Goal: Task Accomplishment & Management: Complete application form

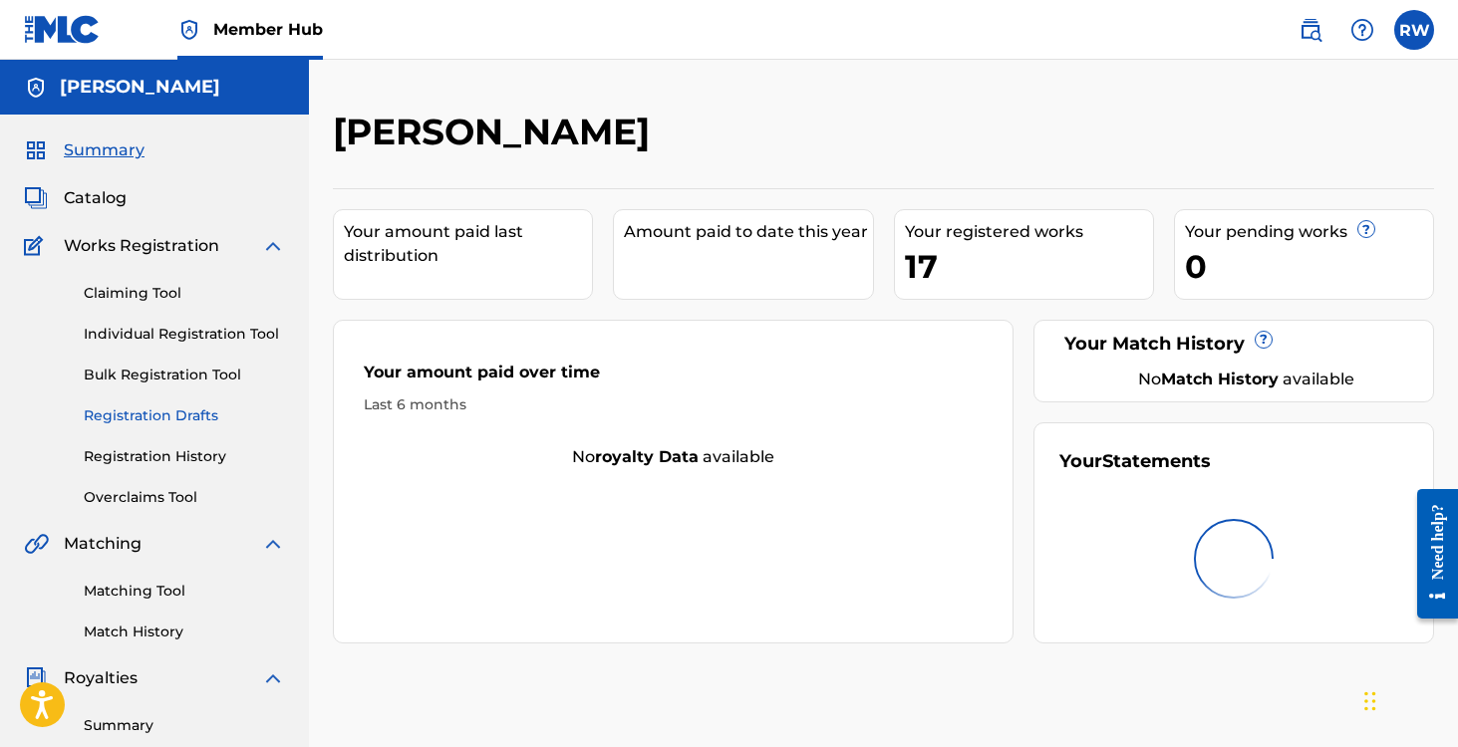
click at [126, 405] on link "Registration Drafts" at bounding box center [184, 415] width 201 height 21
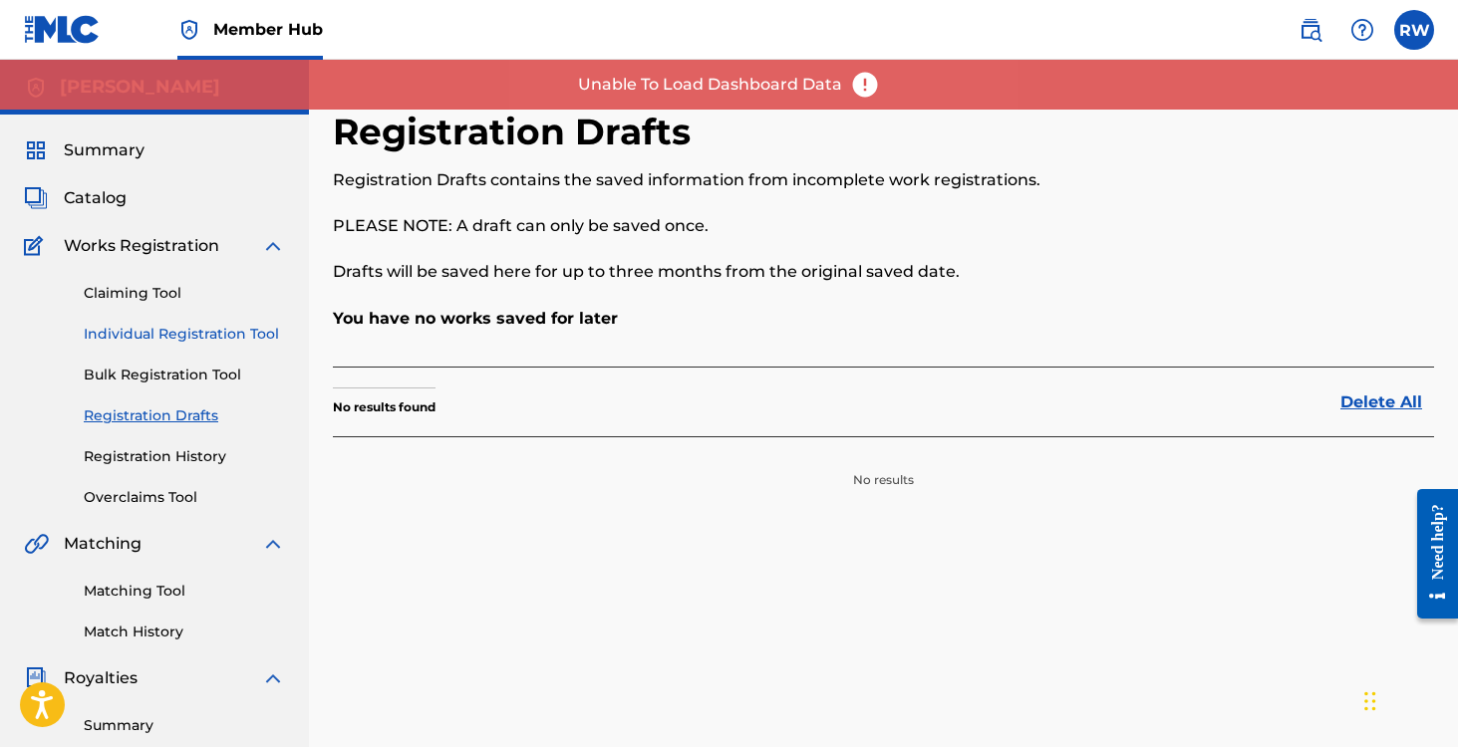
click at [134, 324] on link "Individual Registration Tool" at bounding box center [184, 334] width 201 height 21
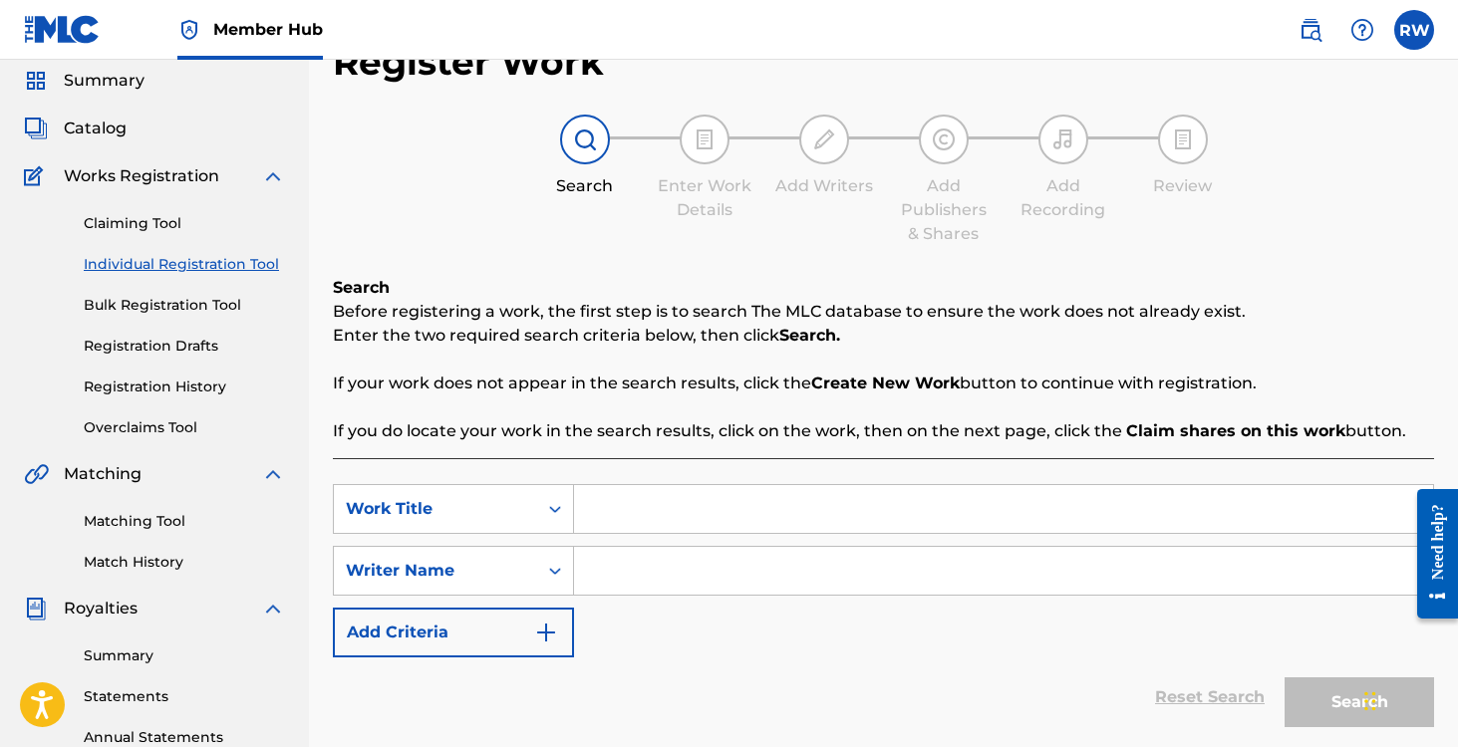
scroll to position [75, 0]
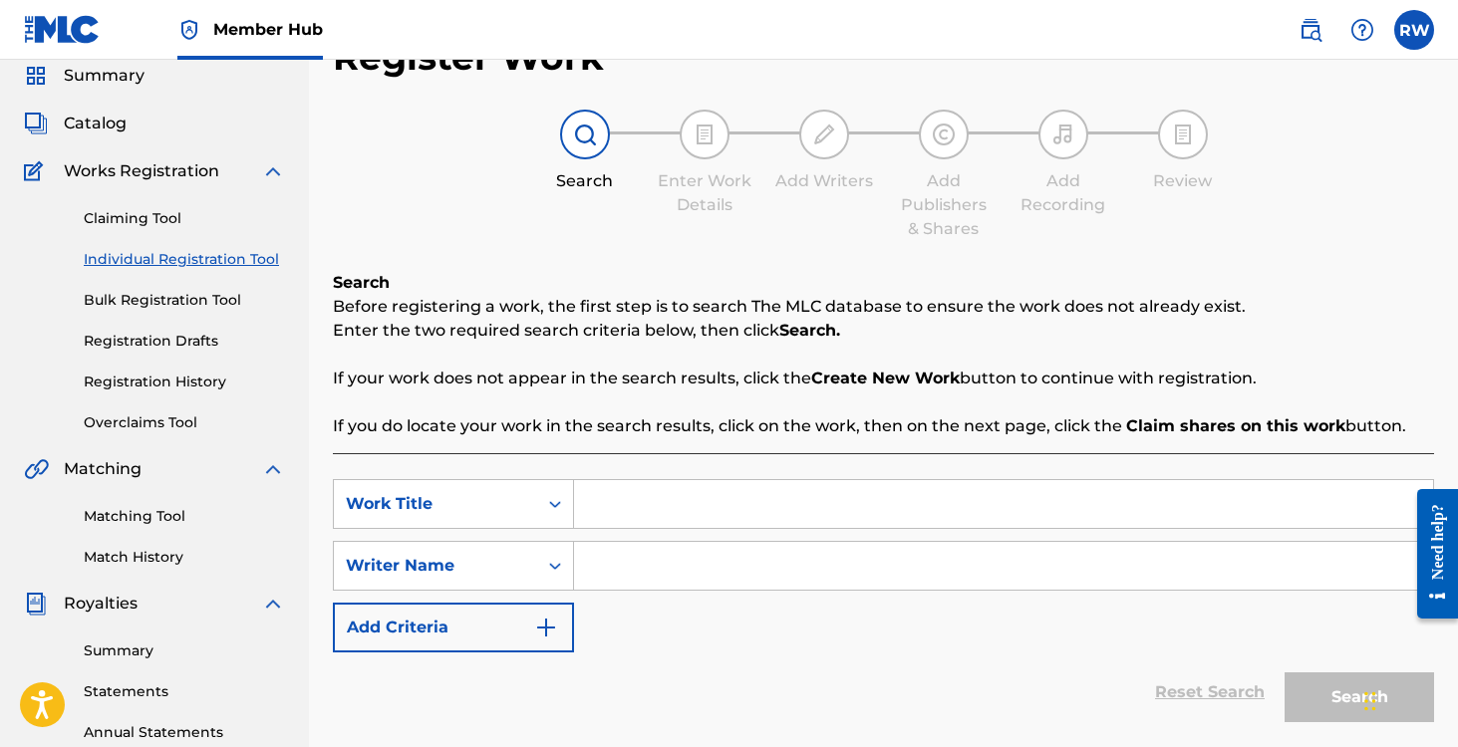
click at [638, 513] on input "Search Form" at bounding box center [1003, 504] width 859 height 48
click at [889, 276] on div "Search Before registering a work, the first step is to search The MLC database …" at bounding box center [883, 354] width 1101 height 167
click at [635, 520] on input "Search Form" at bounding box center [1003, 504] width 859 height 48
type input "You Got Me Feeling Trunky"
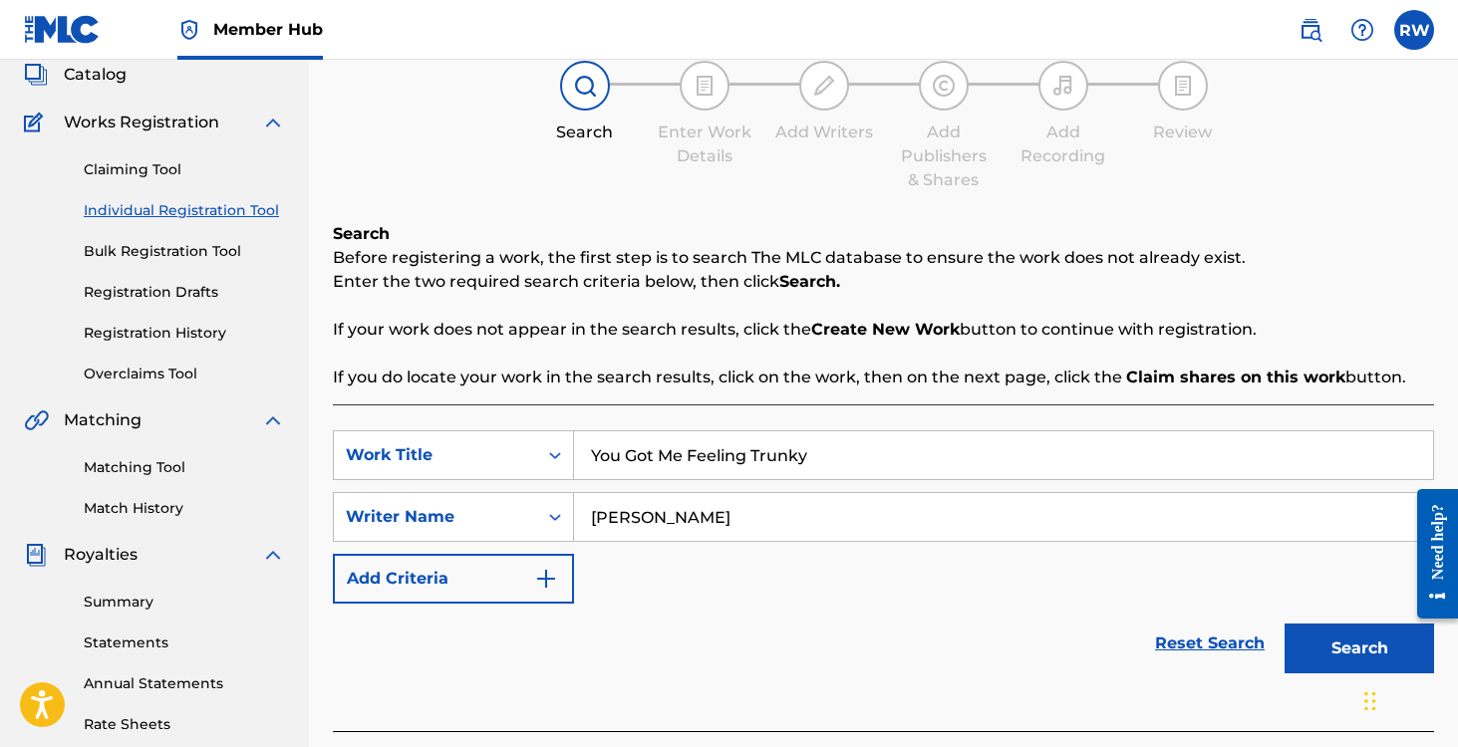
scroll to position [127, 0]
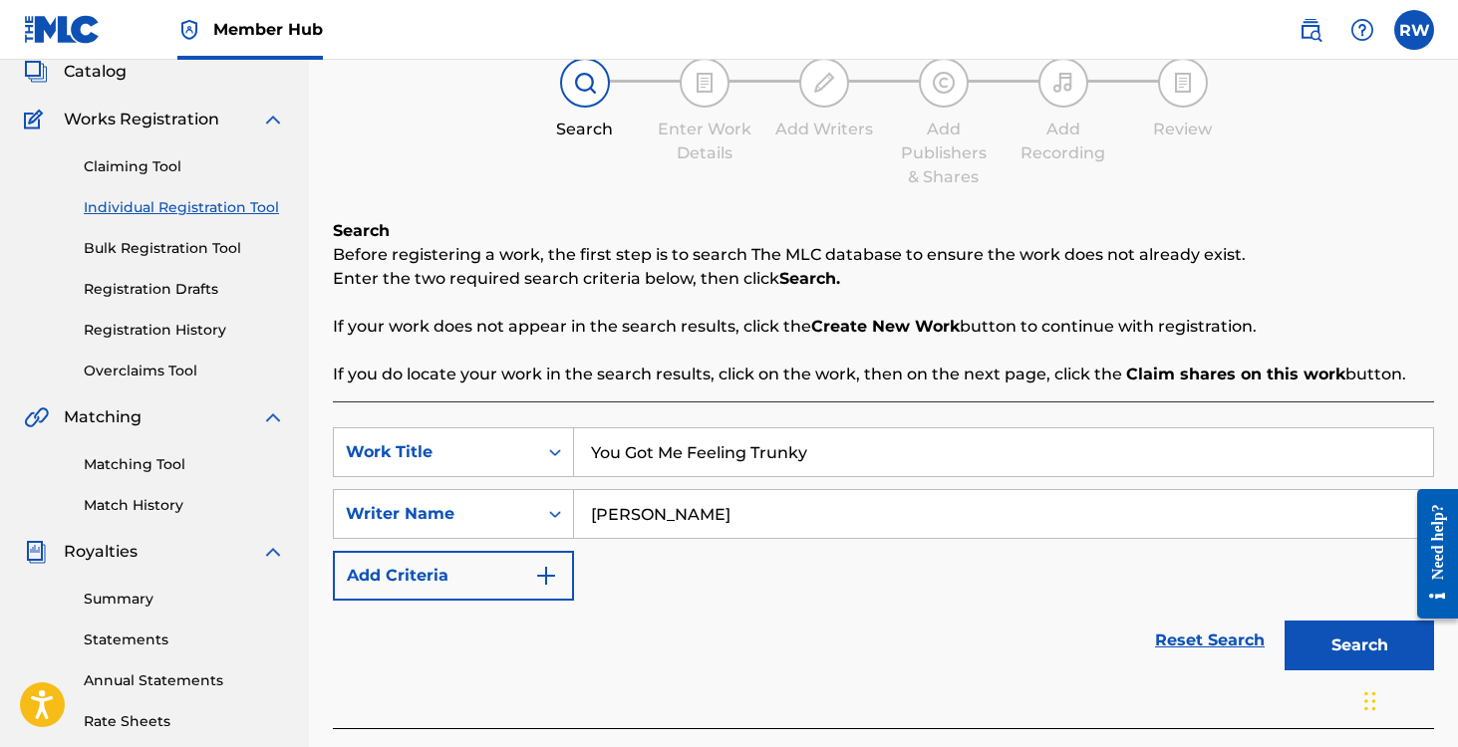
click at [658, 515] on input "[PERSON_NAME]" at bounding box center [1003, 514] width 859 height 48
type input "[PERSON_NAME]"
click at [1360, 639] on button "Search" at bounding box center [1358, 646] width 149 height 50
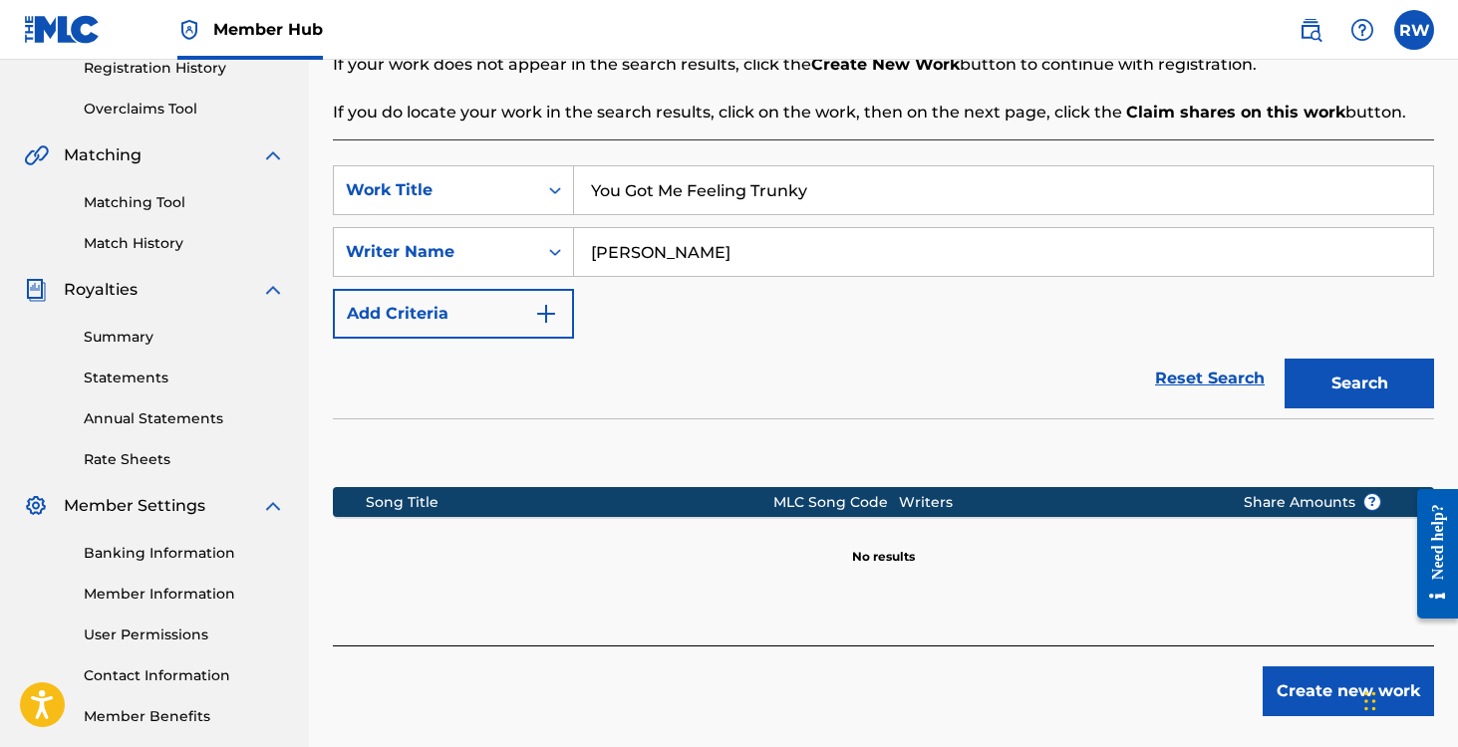
scroll to position [488, 0]
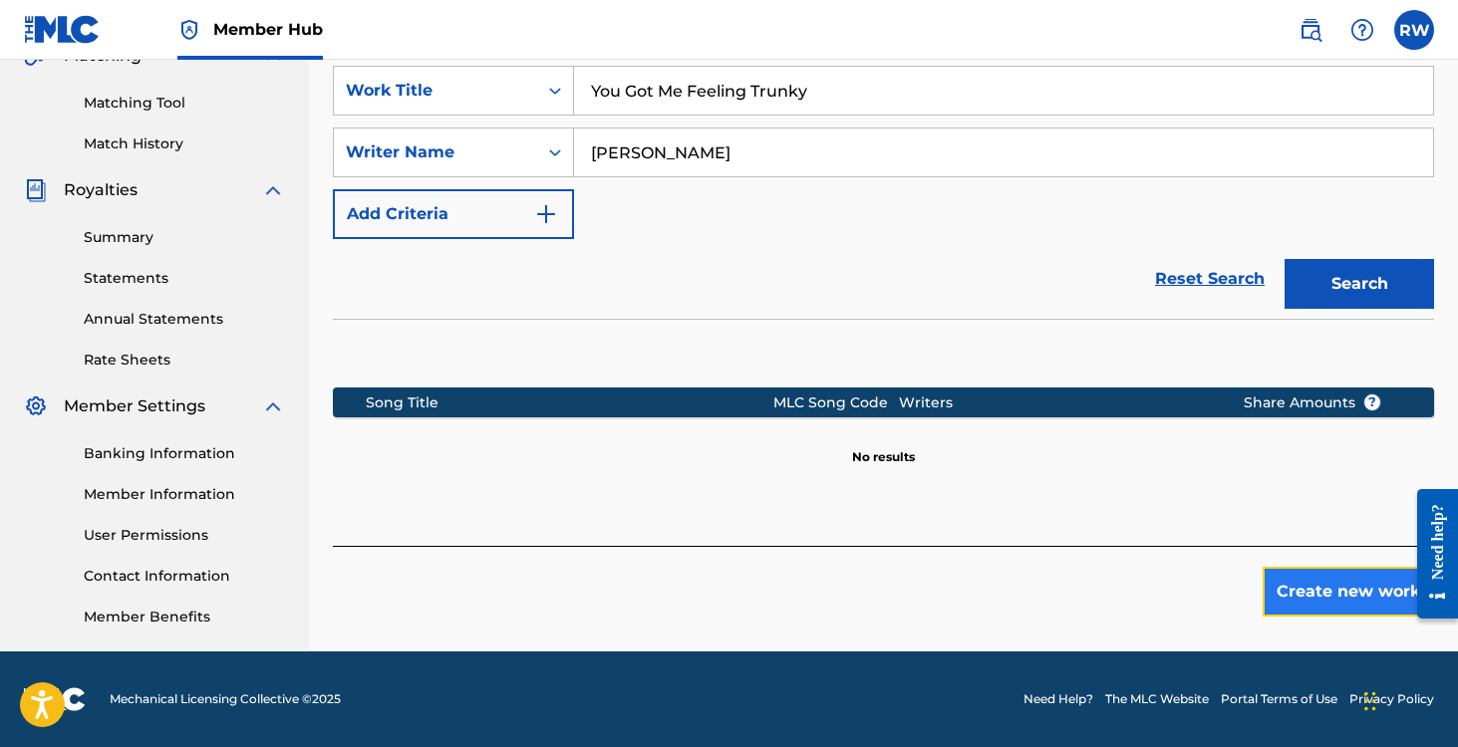
click at [1321, 596] on button "Create new work" at bounding box center [1347, 592] width 171 height 50
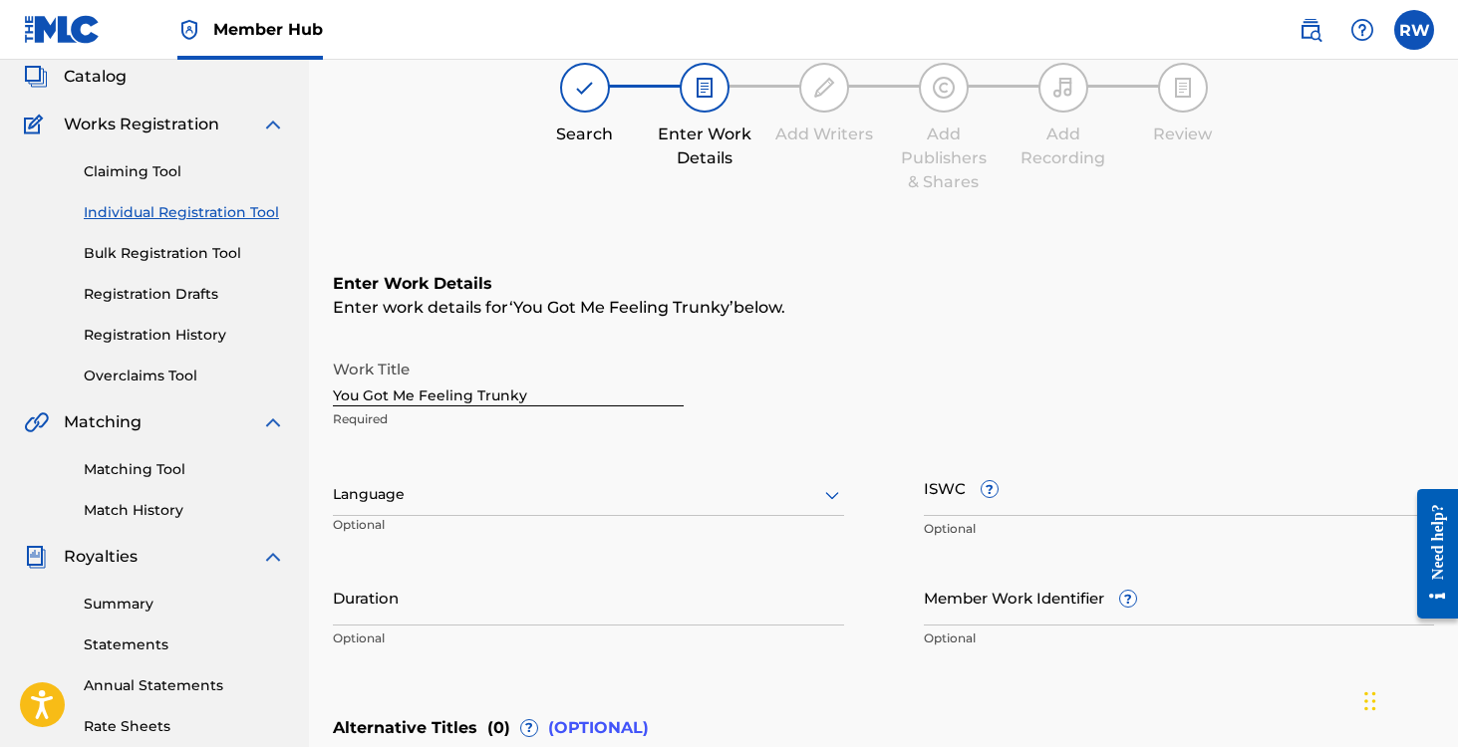
scroll to position [128, 0]
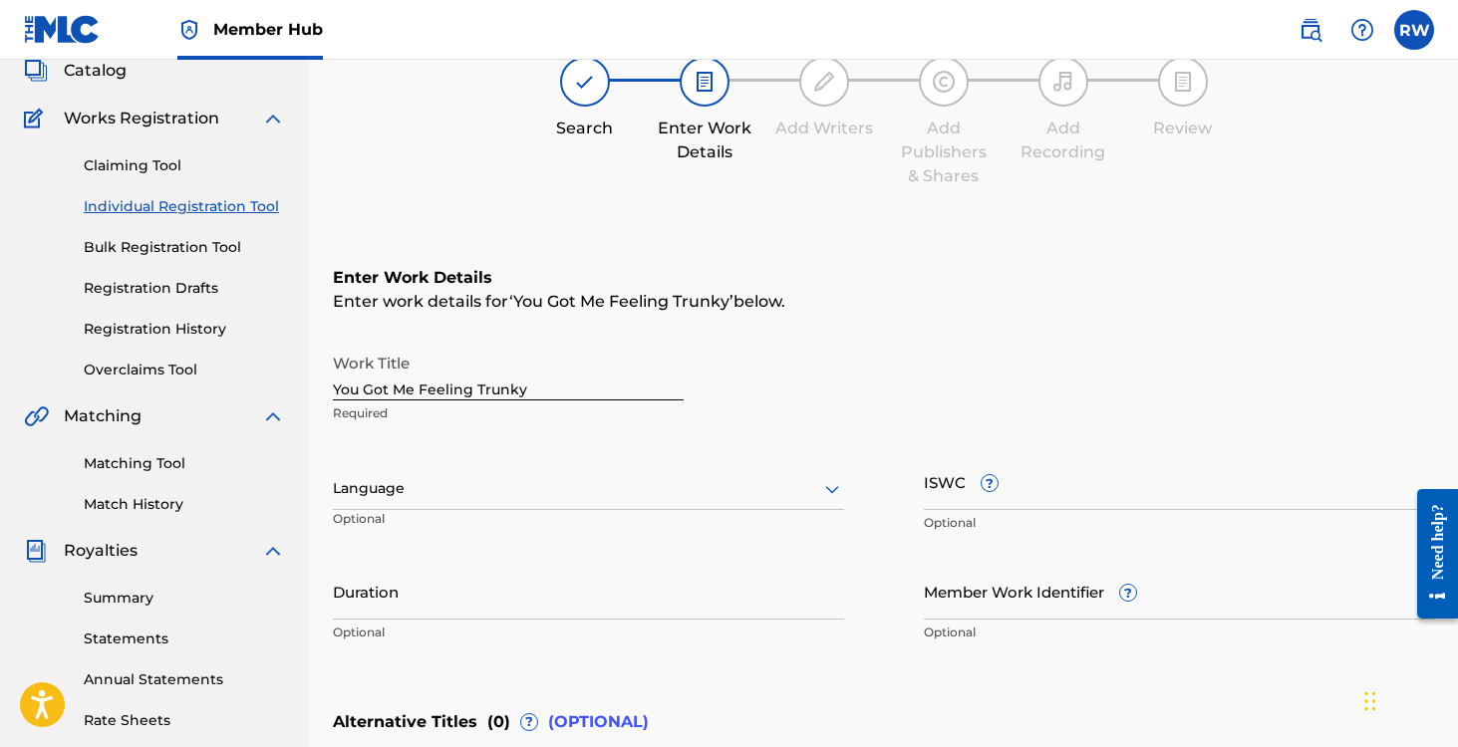
click at [521, 494] on div at bounding box center [588, 488] width 511 height 25
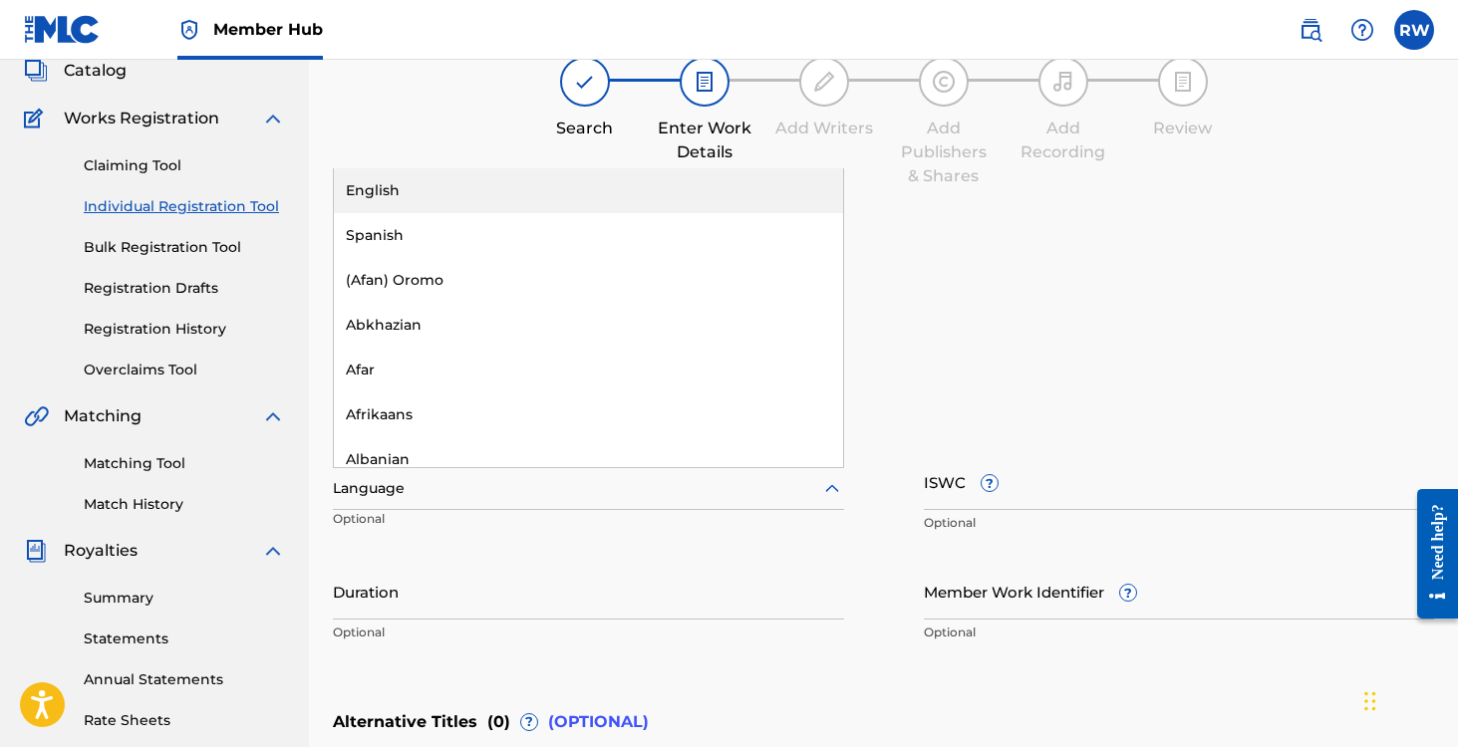
click at [431, 209] on div "English" at bounding box center [588, 190] width 509 height 45
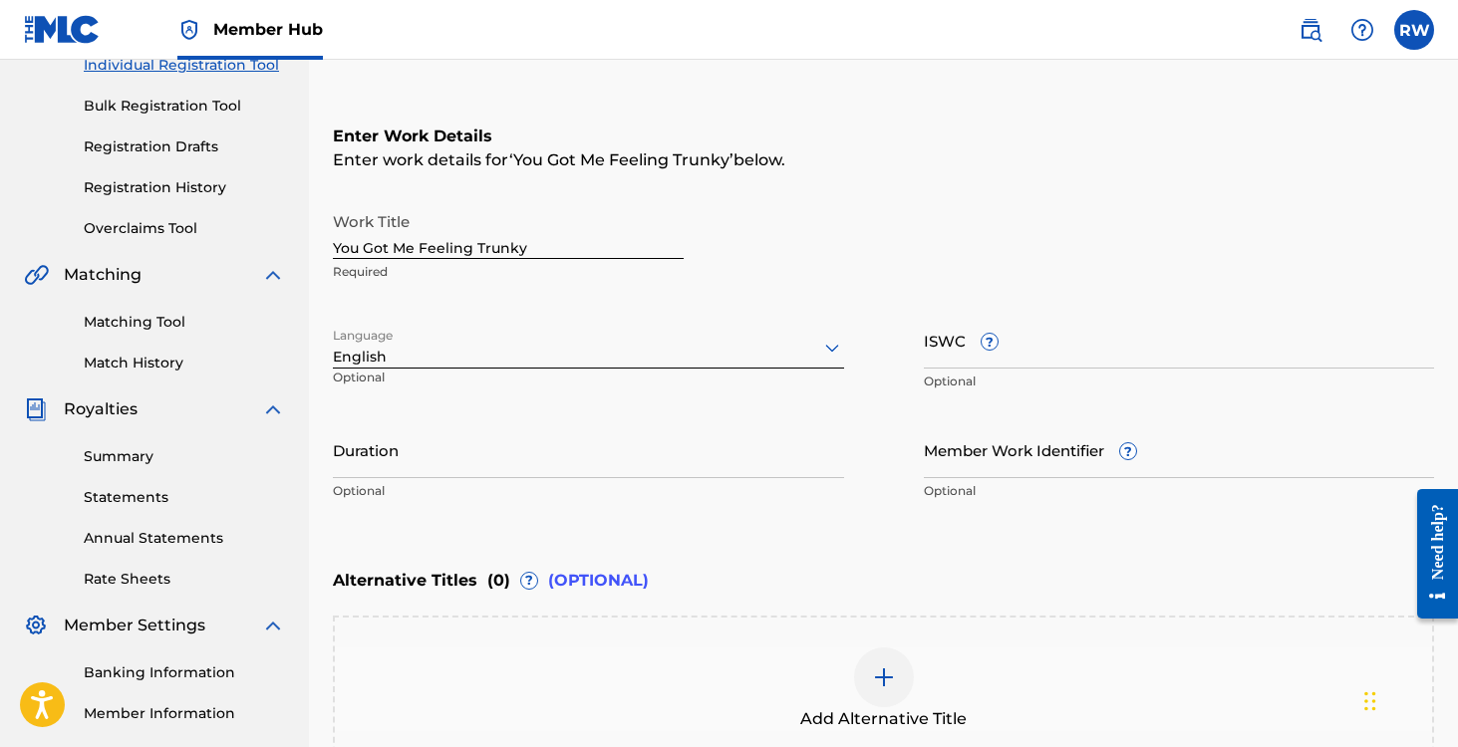
scroll to position [297, 0]
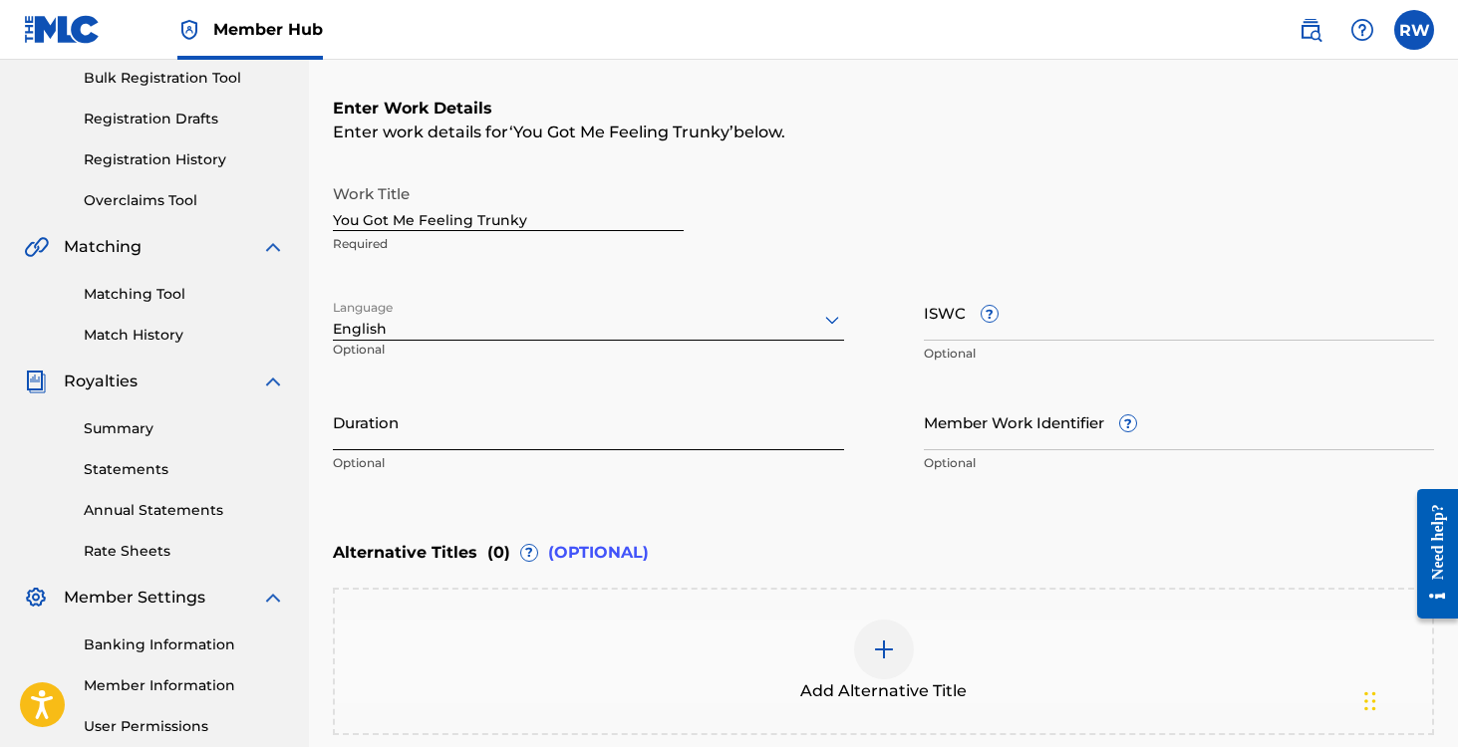
click at [536, 412] on input "Duration" at bounding box center [588, 422] width 511 height 57
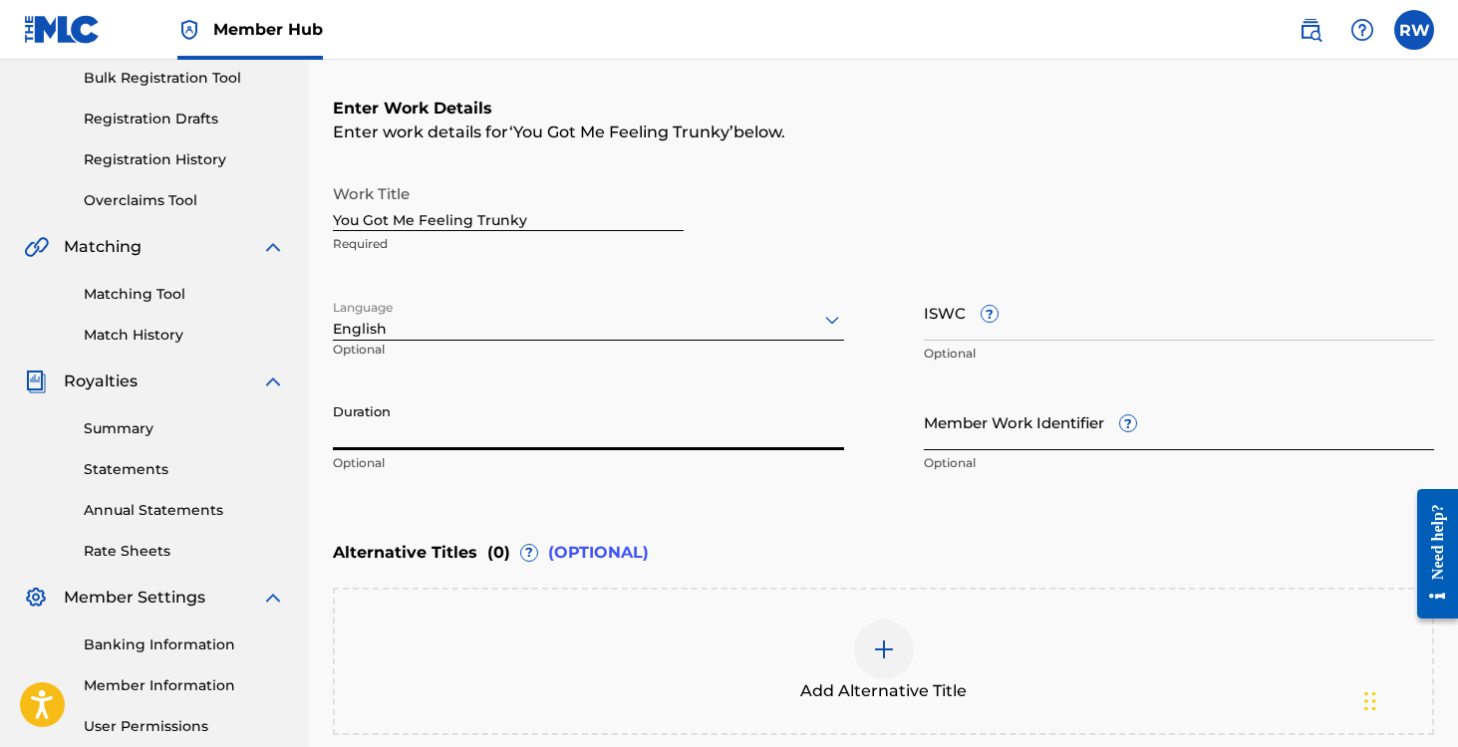
click at [984, 415] on input "Member Work Identifier ?" at bounding box center [1179, 422] width 511 height 57
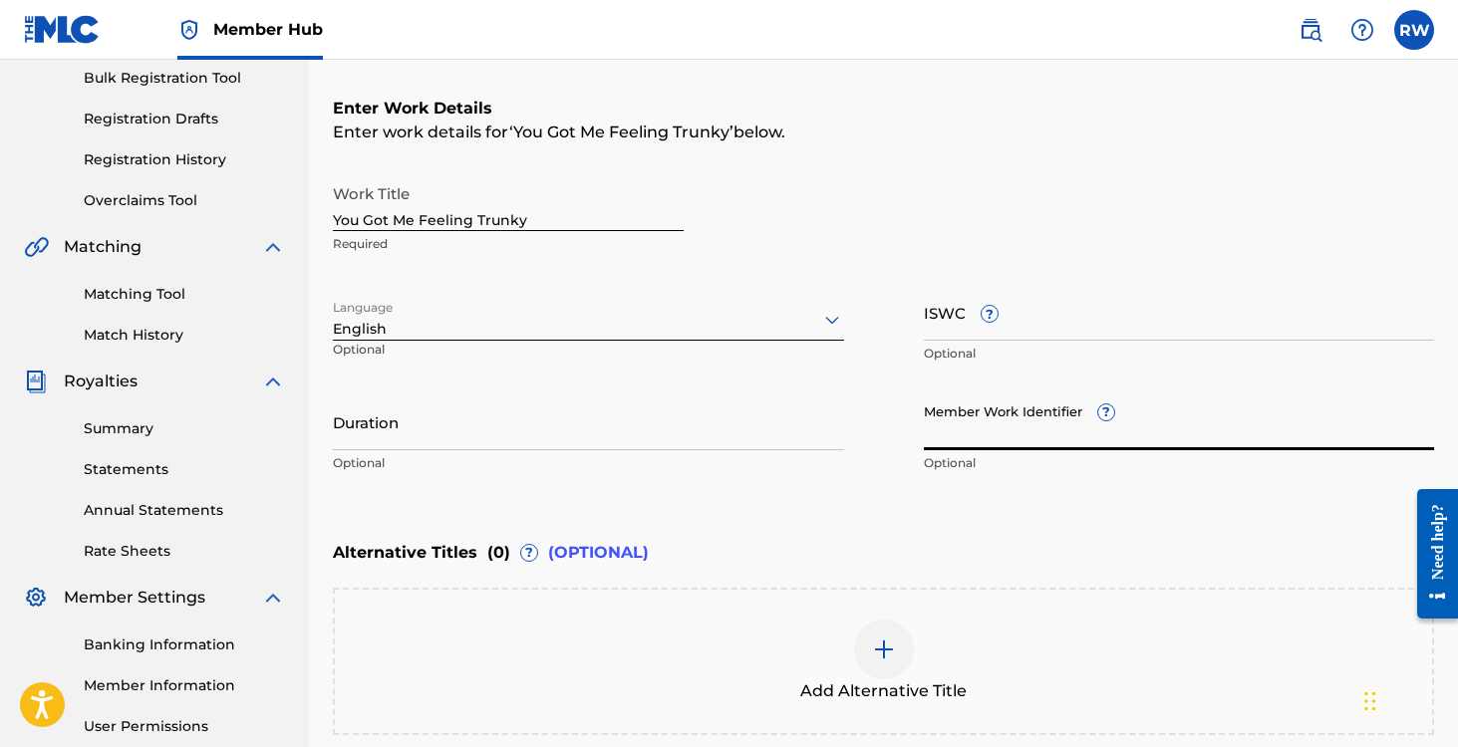
click at [879, 423] on div "Work Title You Got Me Feeling Trunky Required Language English Optional ISWC ? …" at bounding box center [883, 328] width 1101 height 309
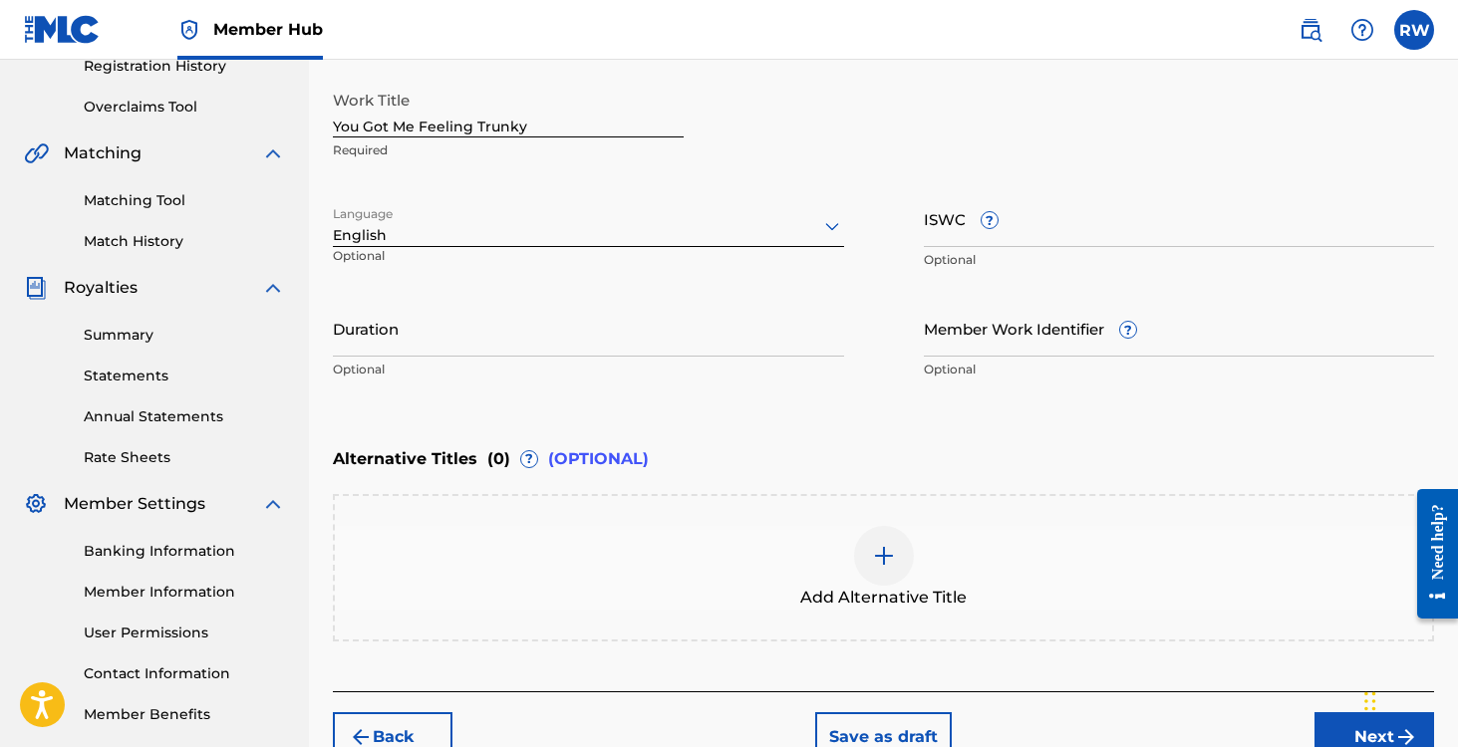
scroll to position [500, 0]
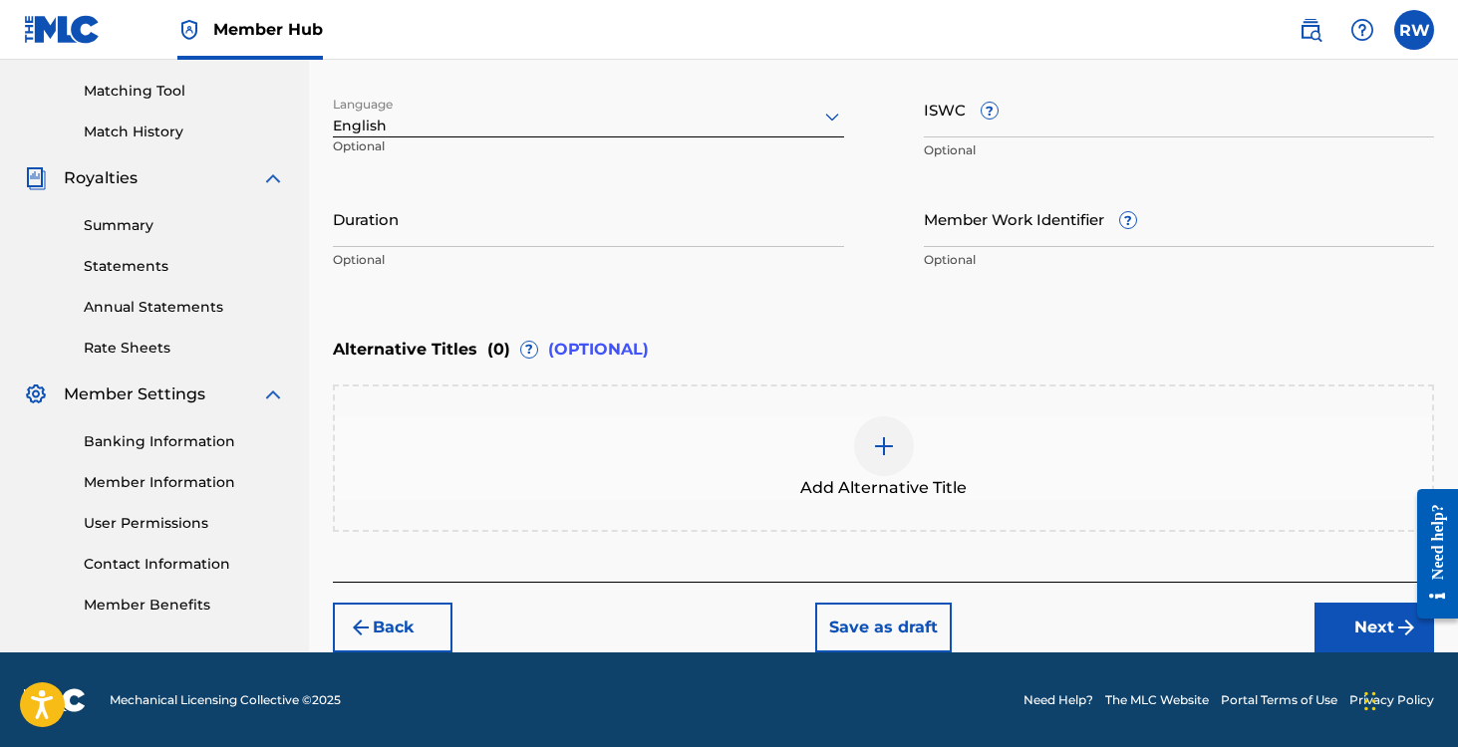
click at [892, 438] on img at bounding box center [884, 446] width 24 height 24
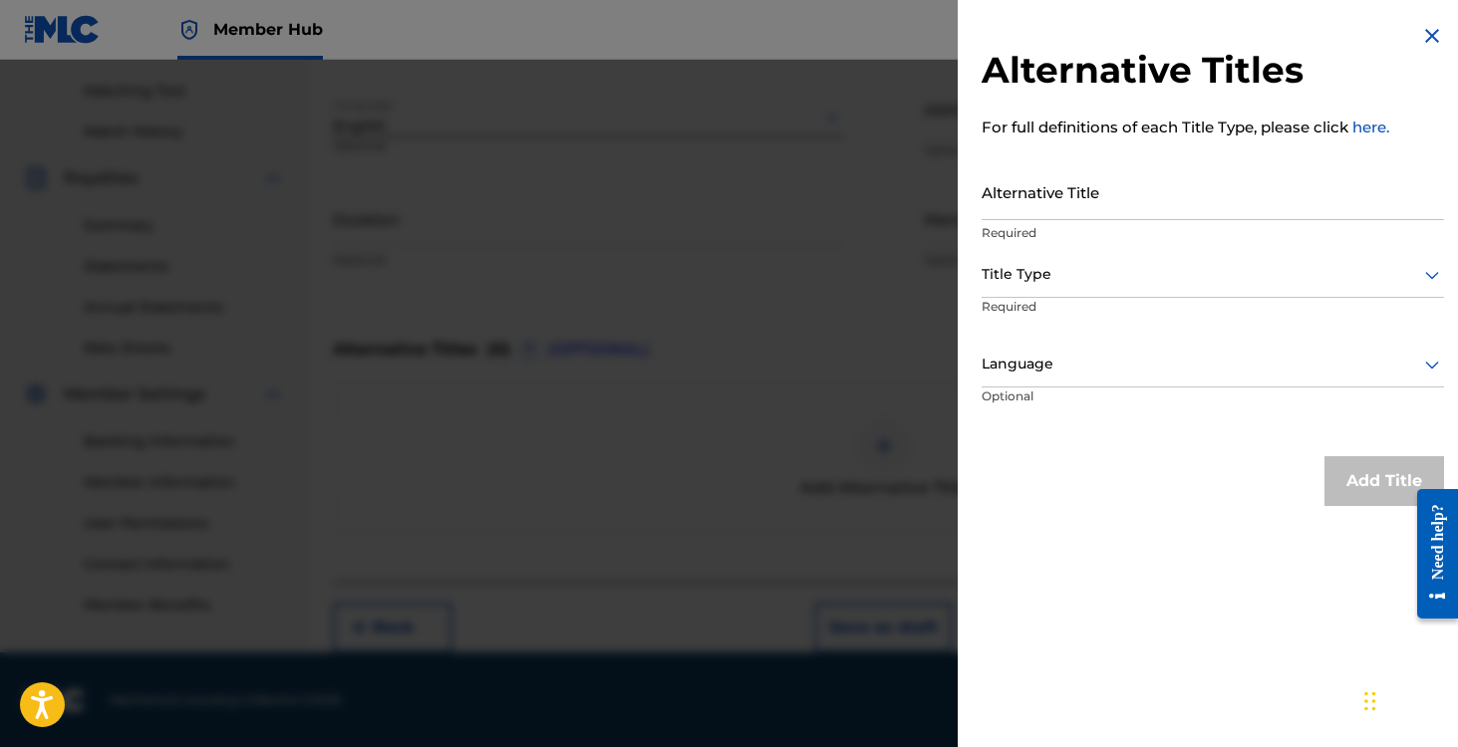
click at [1072, 273] on div at bounding box center [1212, 274] width 462 height 25
click at [1407, 41] on div "Alternative Titles For full definitions of each Title Type, please click here. …" at bounding box center [1212, 265] width 510 height 530
click at [1420, 36] on img at bounding box center [1432, 36] width 24 height 24
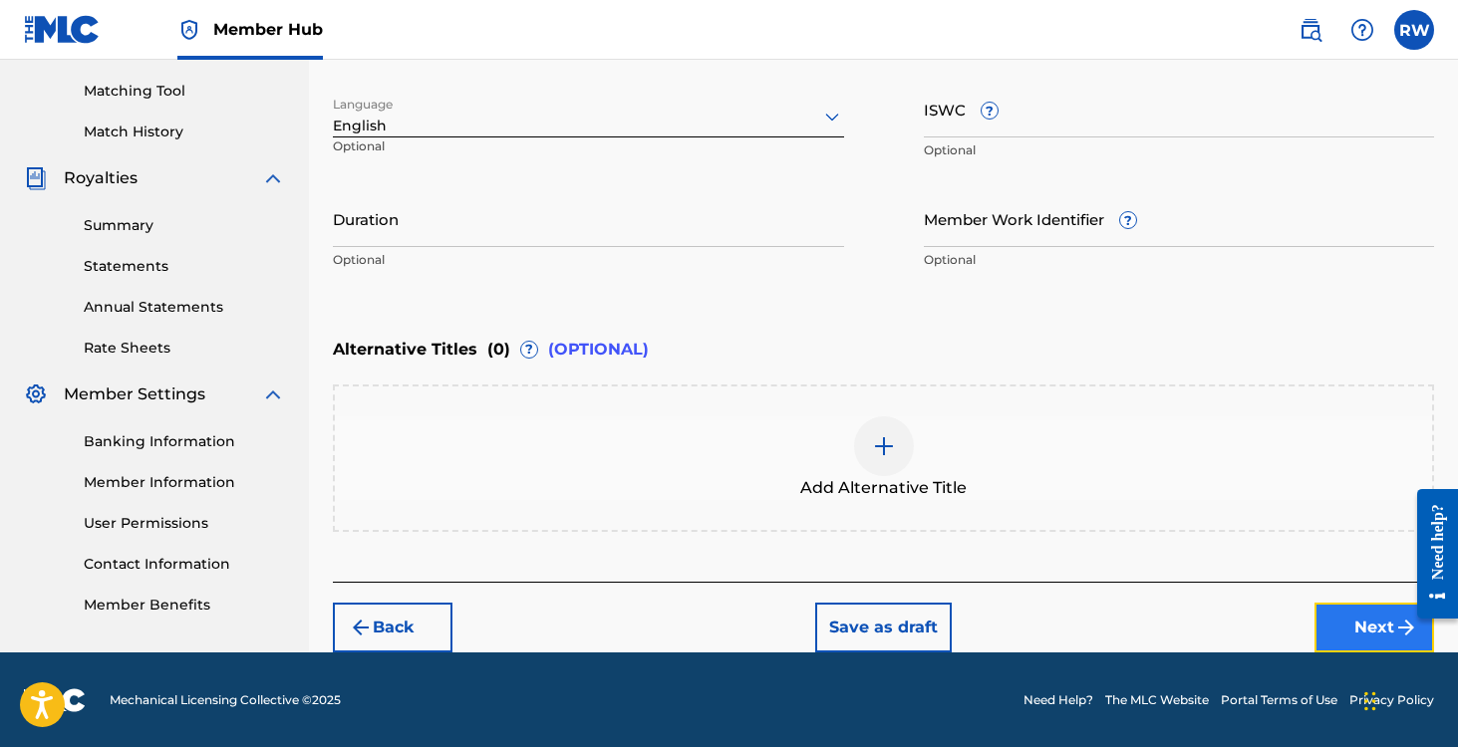
click at [1349, 614] on button "Next" at bounding box center [1374, 628] width 120 height 50
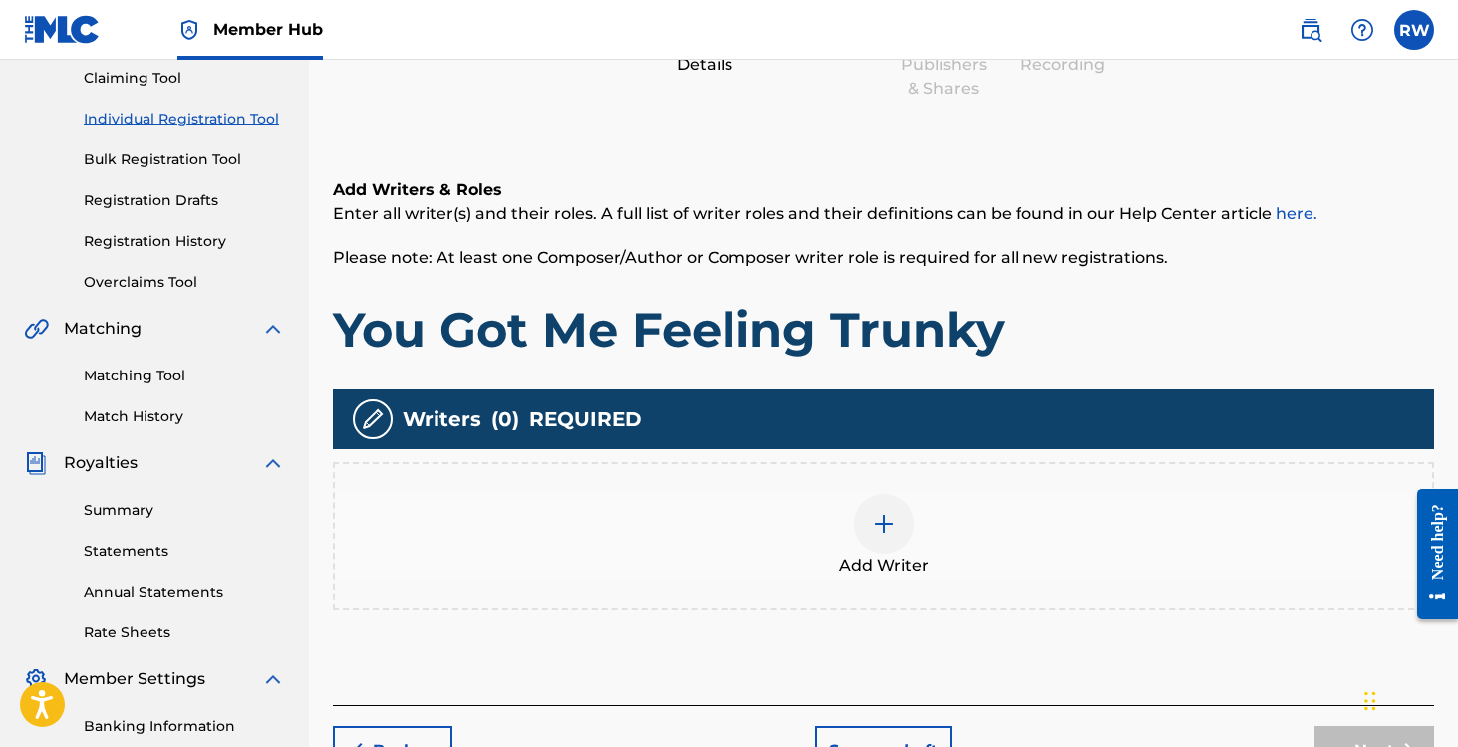
scroll to position [256, 0]
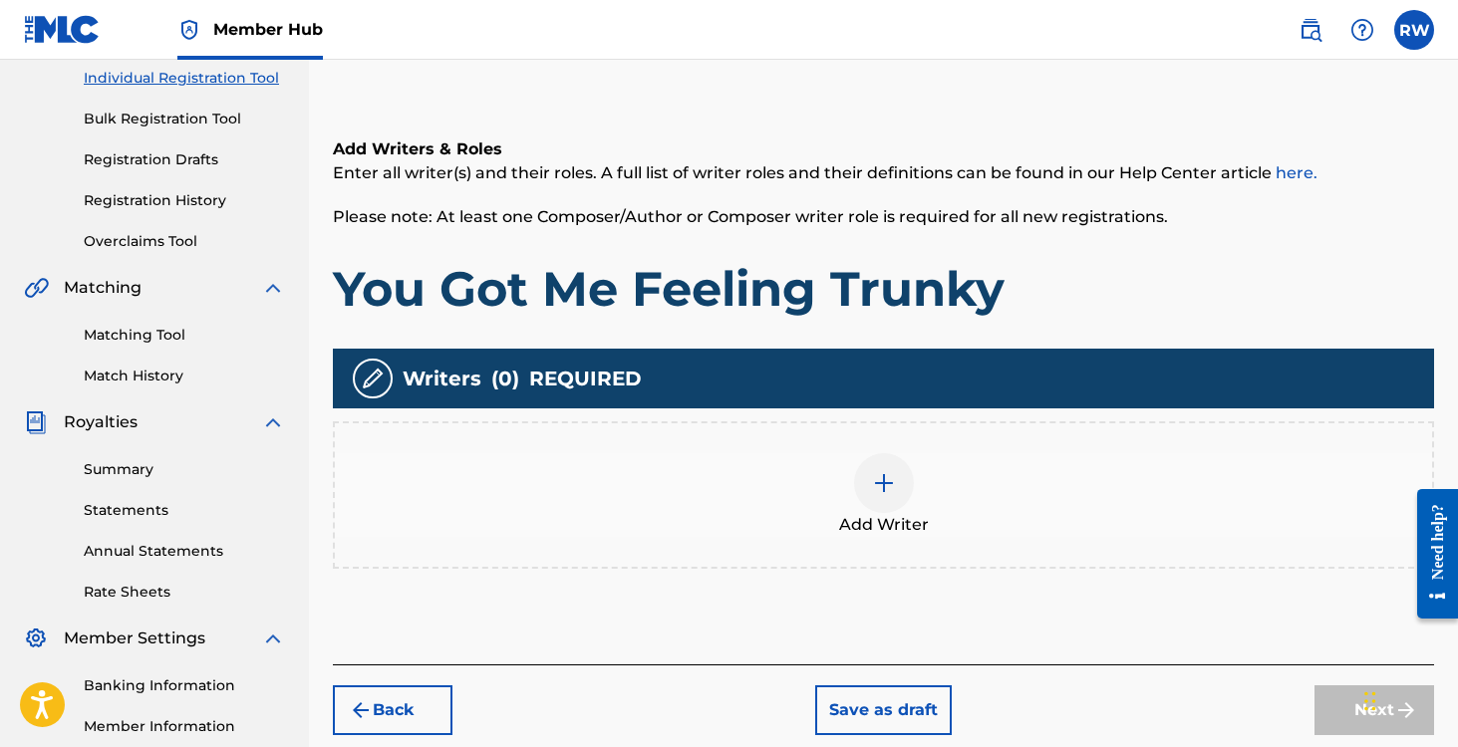
click at [885, 478] on img at bounding box center [884, 483] width 24 height 24
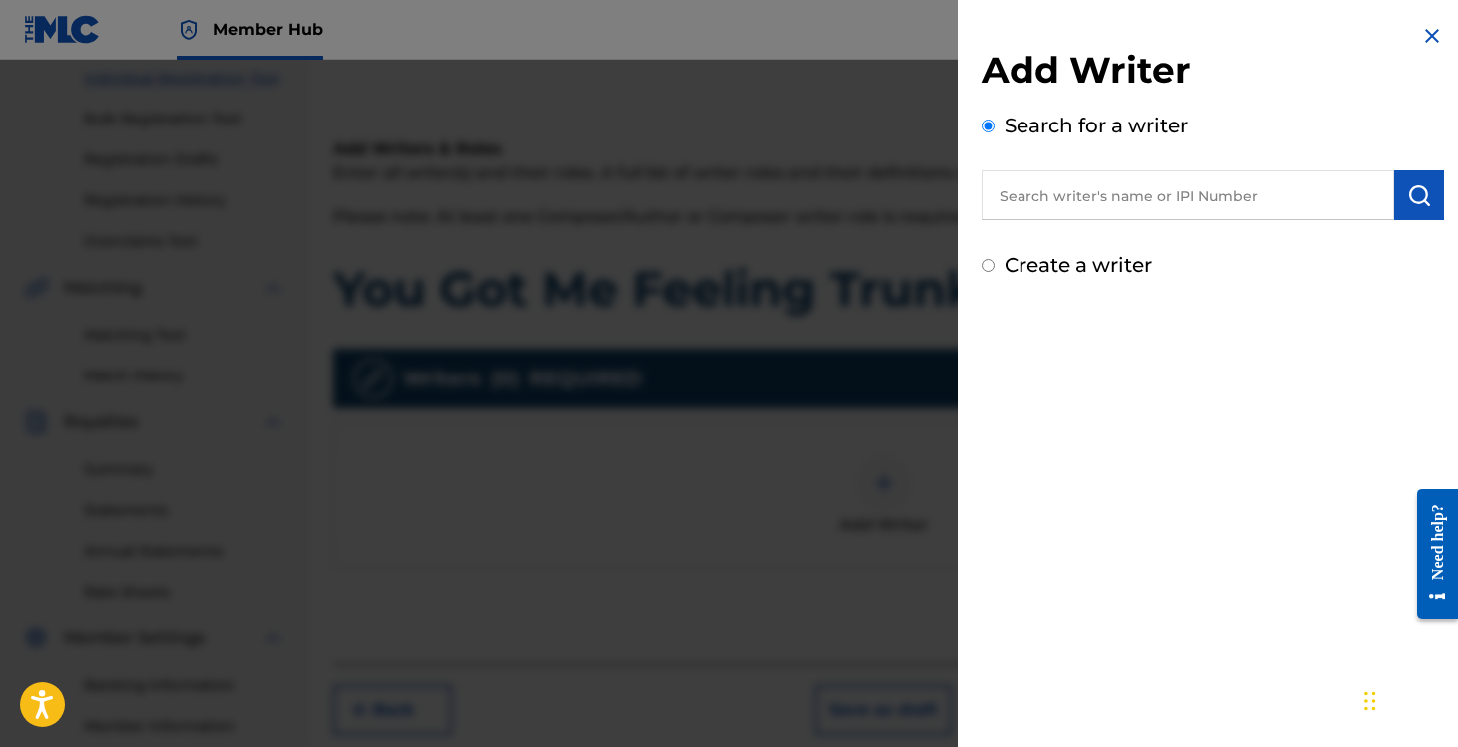
click at [984, 262] on input "Create a writer" at bounding box center [987, 265] width 13 height 13
radio input "false"
radio input "true"
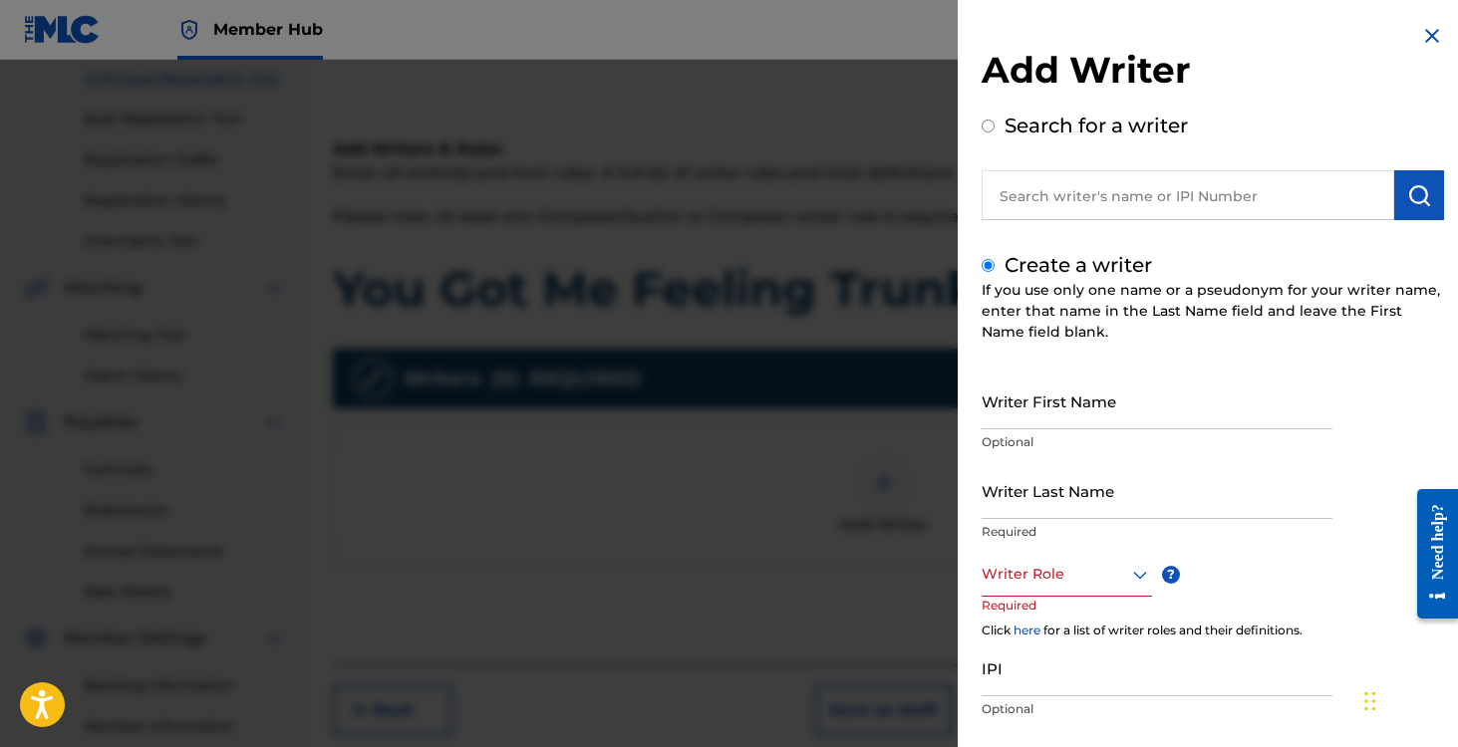
click at [1045, 202] on input "text" at bounding box center [1187, 195] width 412 height 50
radio input "true"
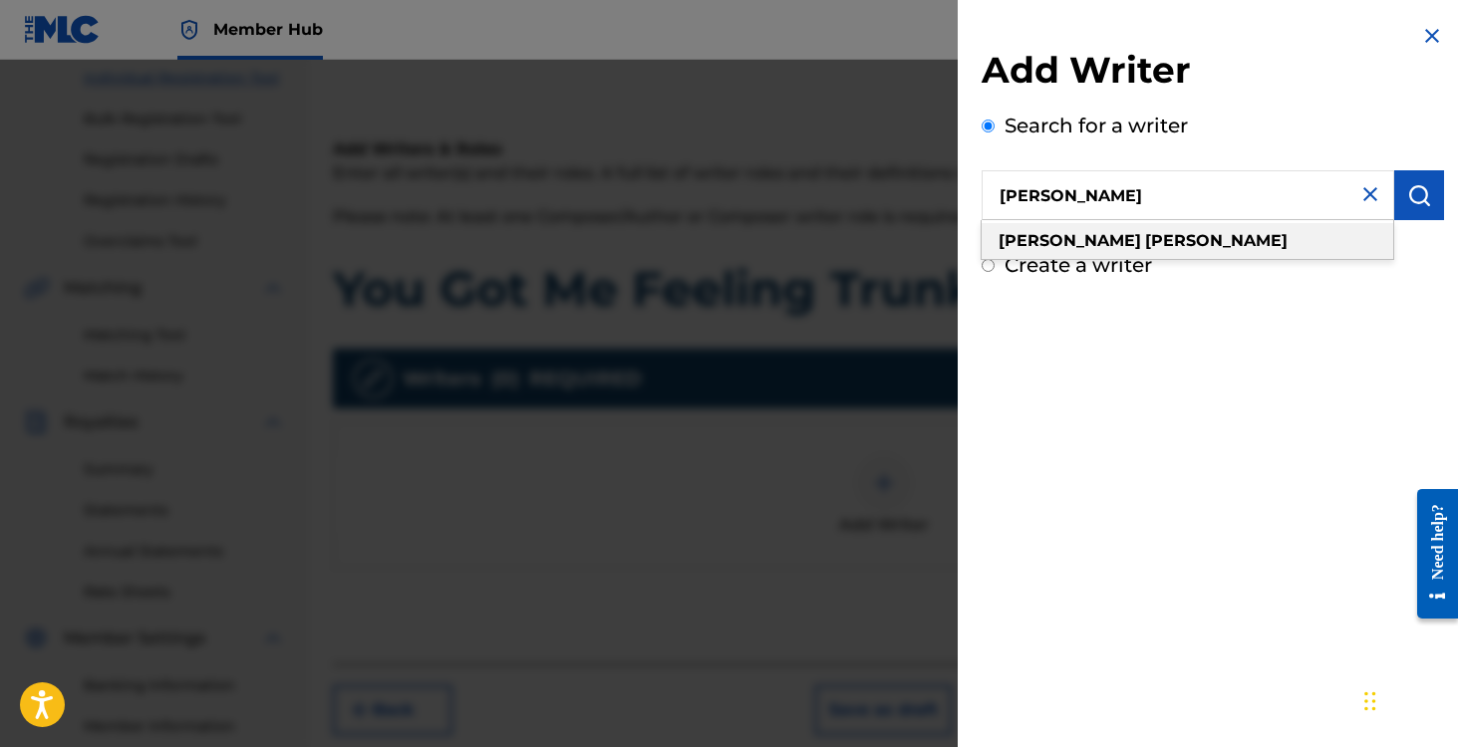
click at [1102, 250] on div "[PERSON_NAME]" at bounding box center [1186, 241] width 411 height 36
type input "[PERSON_NAME]"
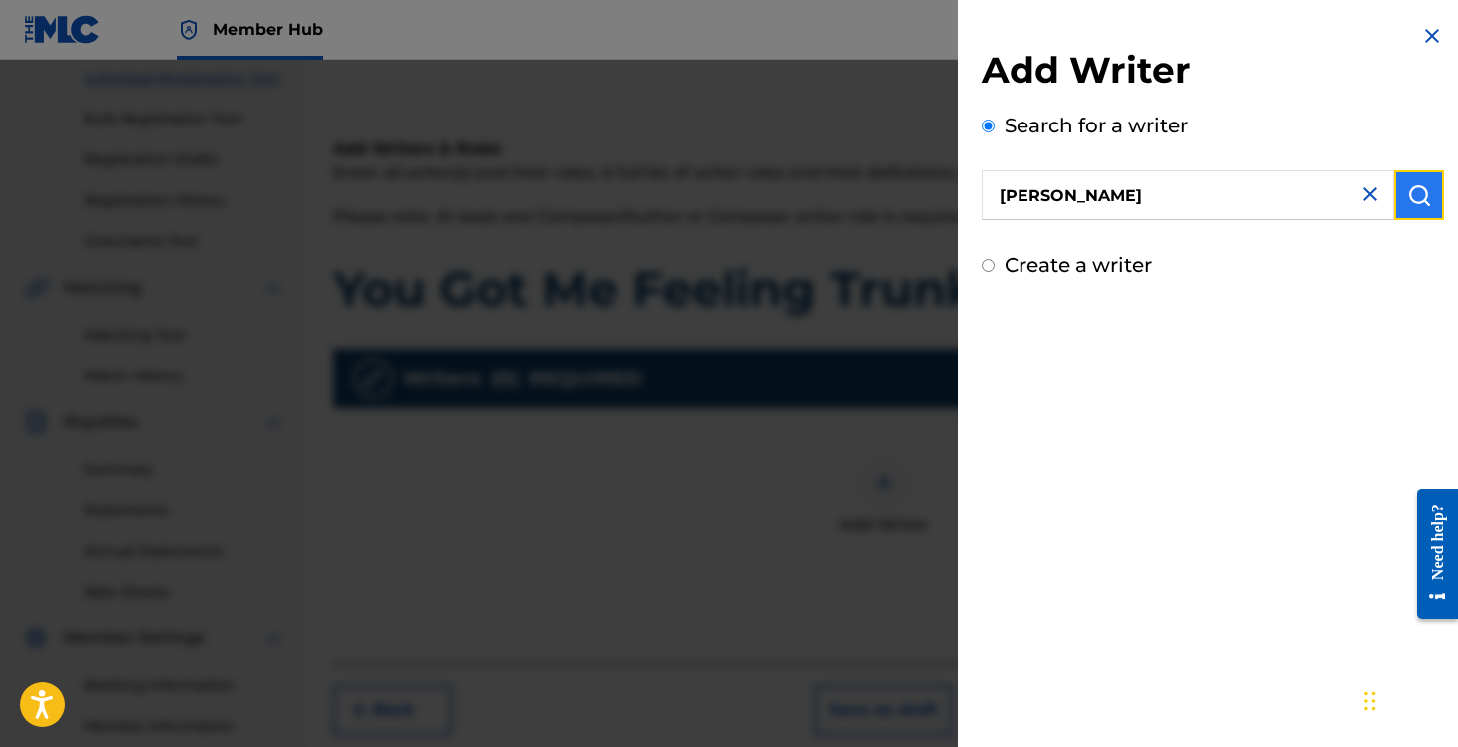
click at [1407, 195] on img "submit" at bounding box center [1419, 195] width 24 height 24
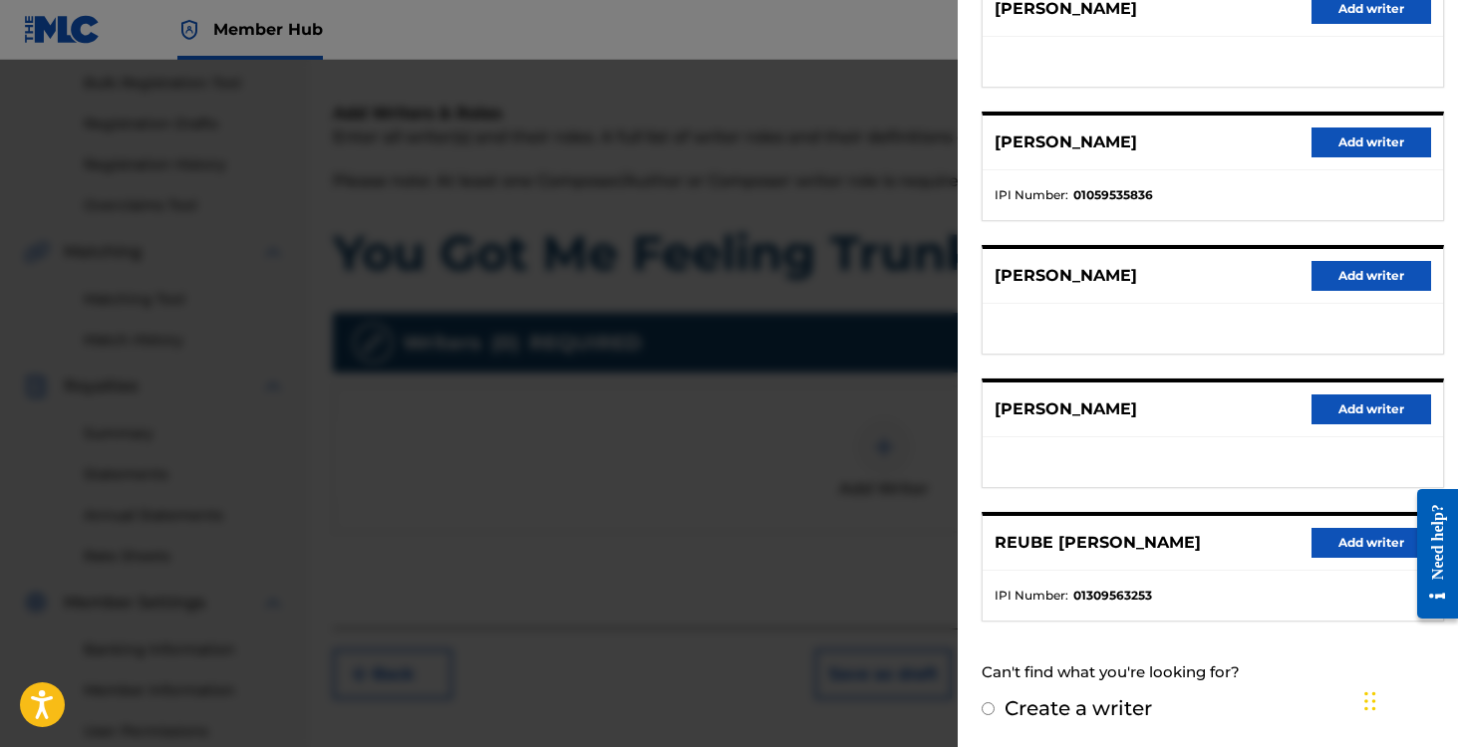
scroll to position [296, 0]
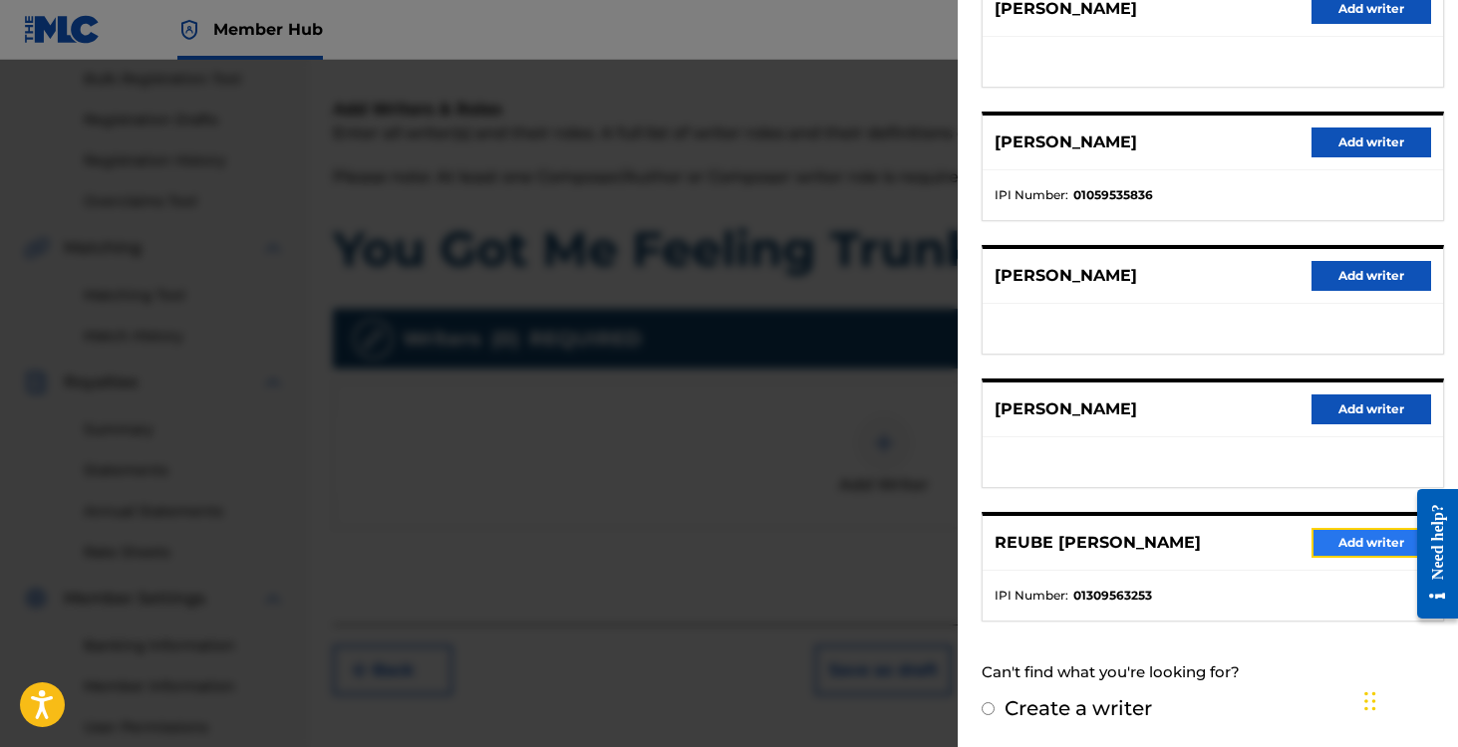
click at [1332, 540] on button "Add writer" at bounding box center [1371, 543] width 120 height 30
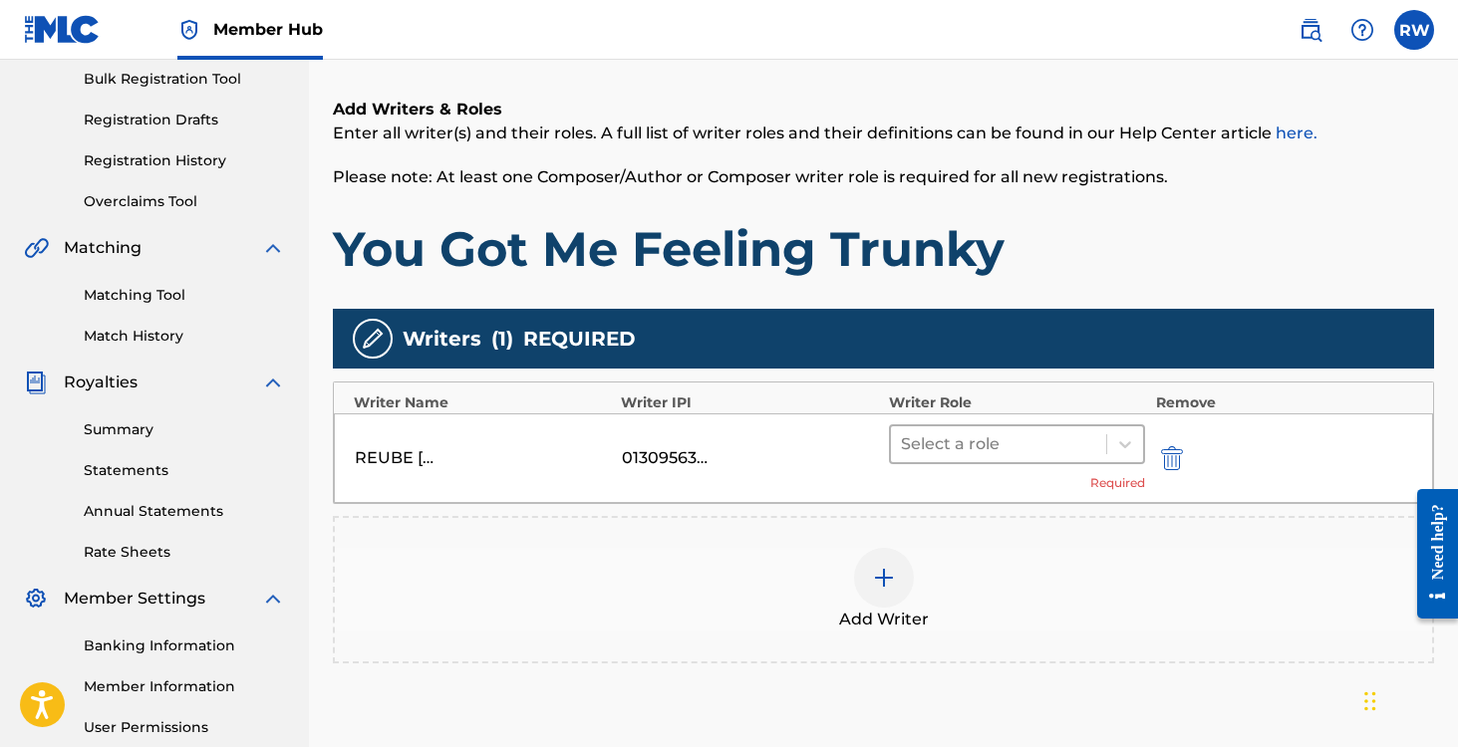
click at [947, 450] on div at bounding box center [999, 444] width 196 height 28
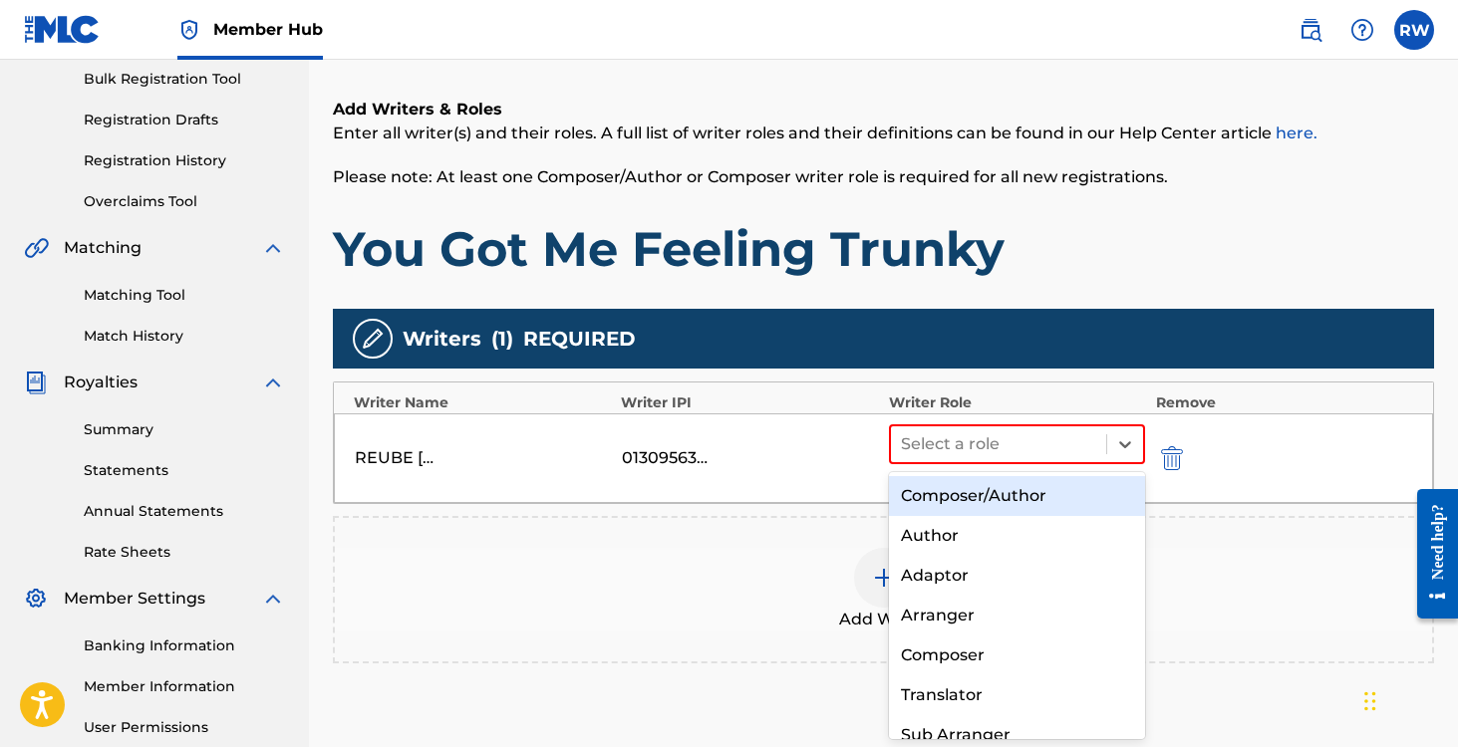
click at [941, 500] on div "Composer/Author" at bounding box center [1017, 496] width 257 height 40
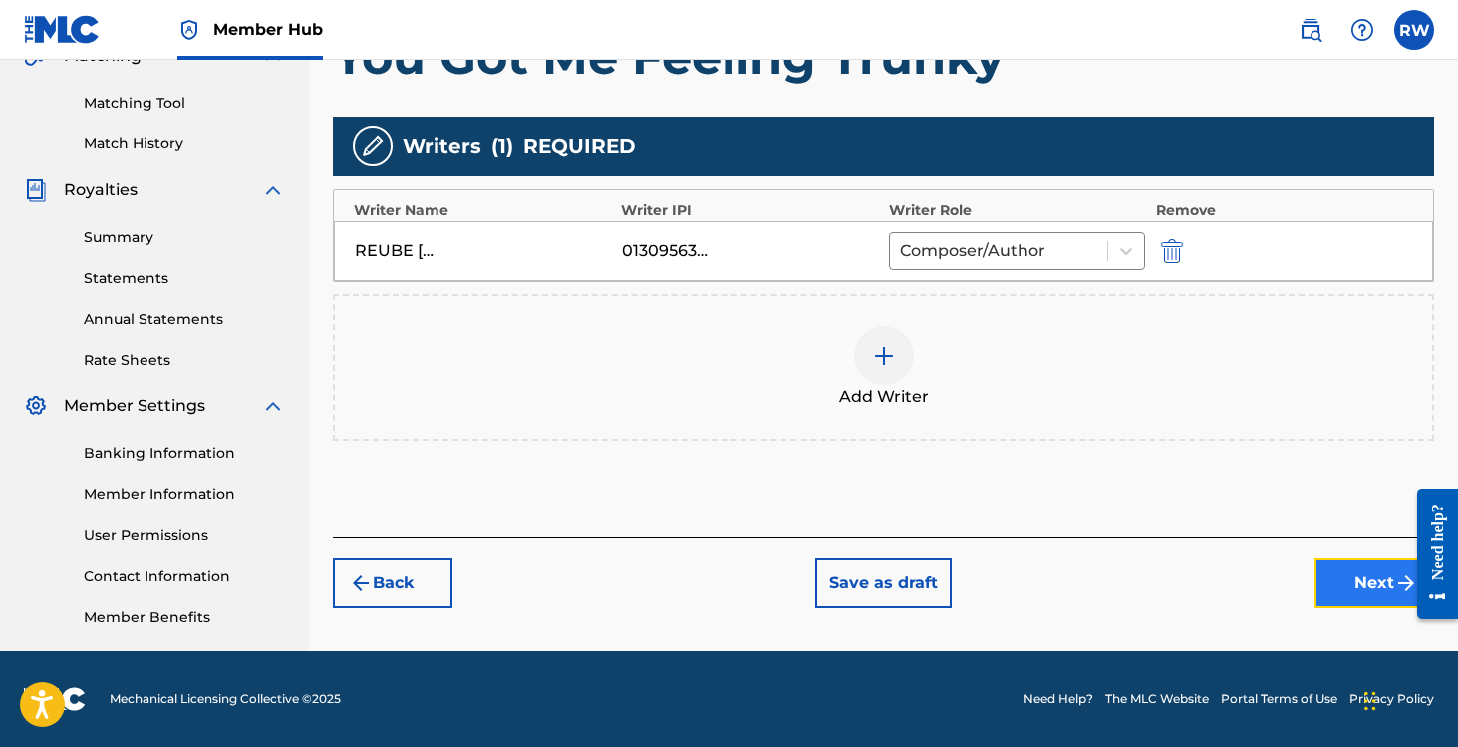
click at [1345, 581] on button "Next" at bounding box center [1374, 583] width 120 height 50
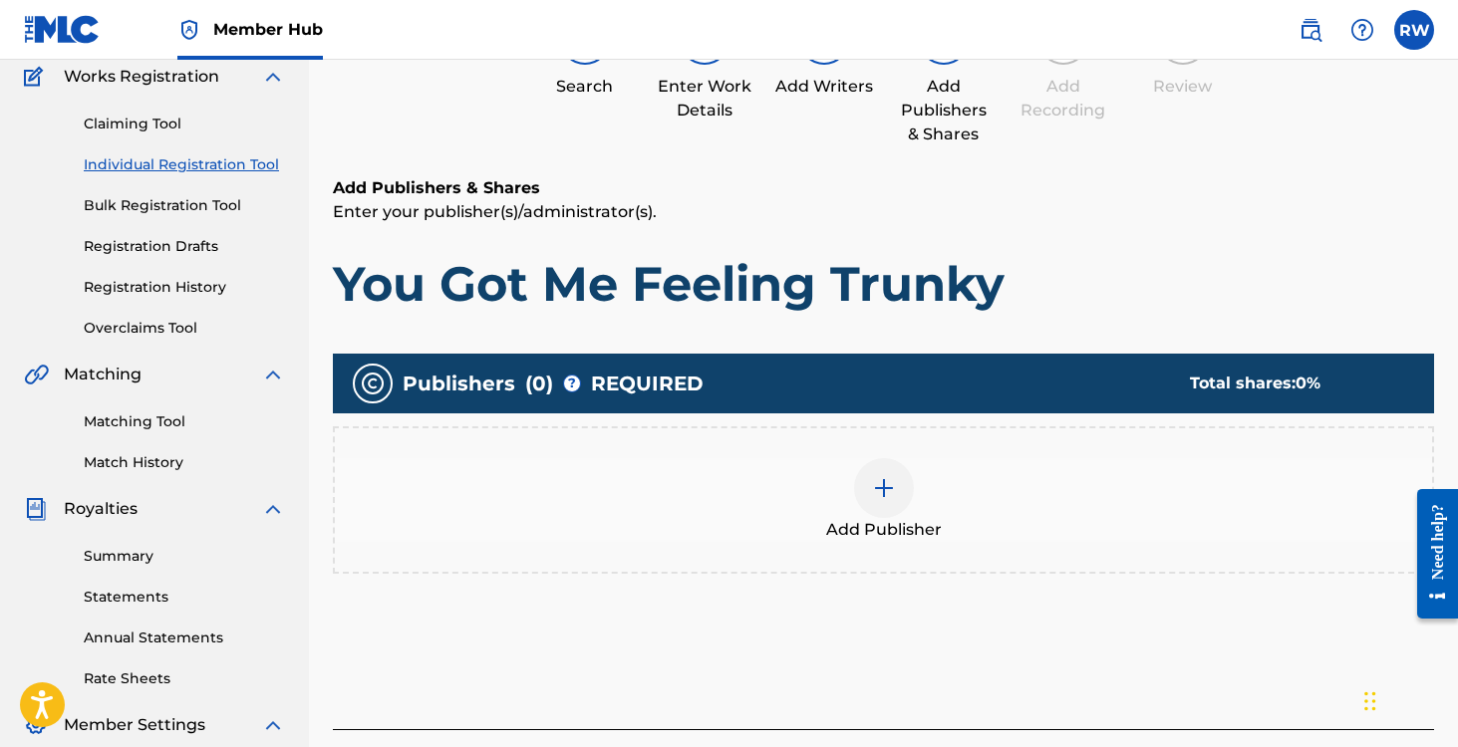
scroll to position [176, 0]
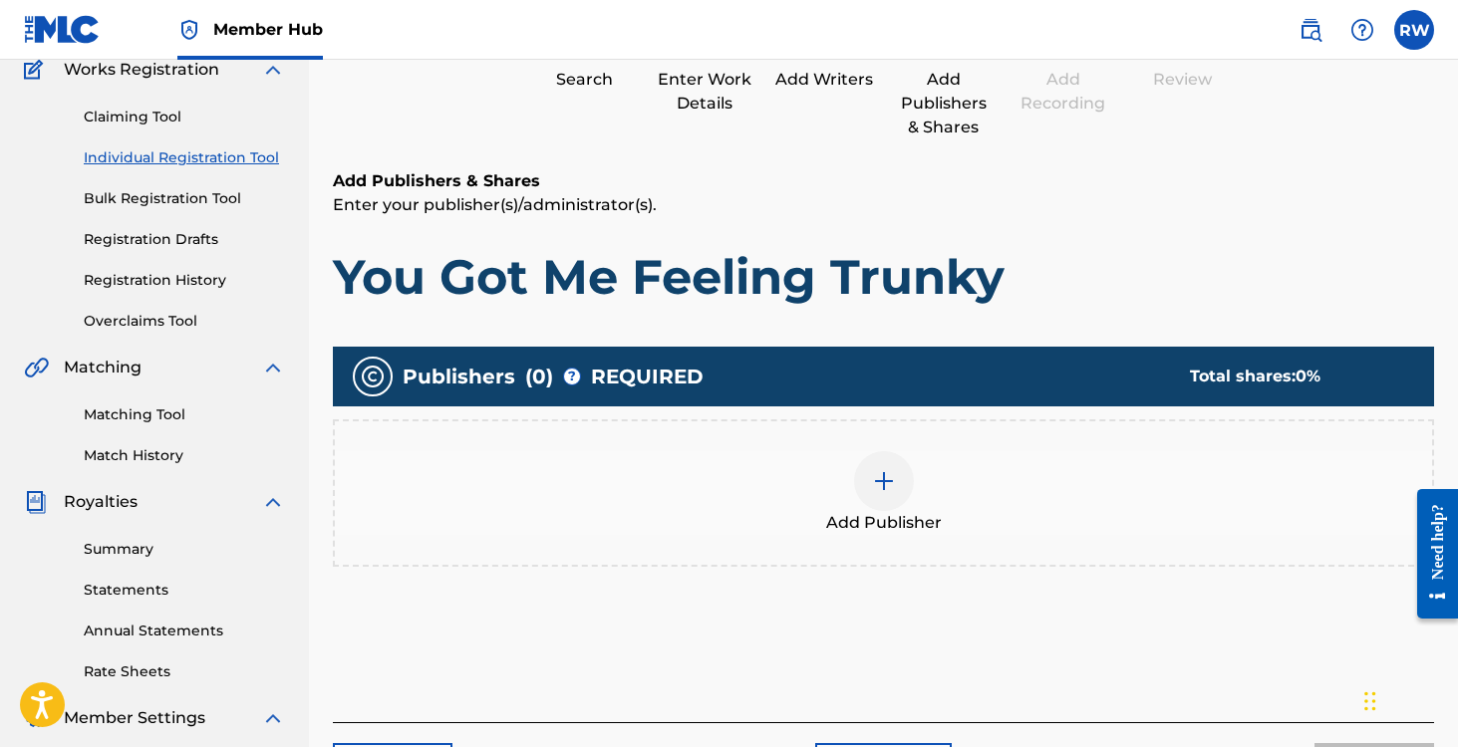
click at [882, 474] on img at bounding box center [884, 481] width 24 height 24
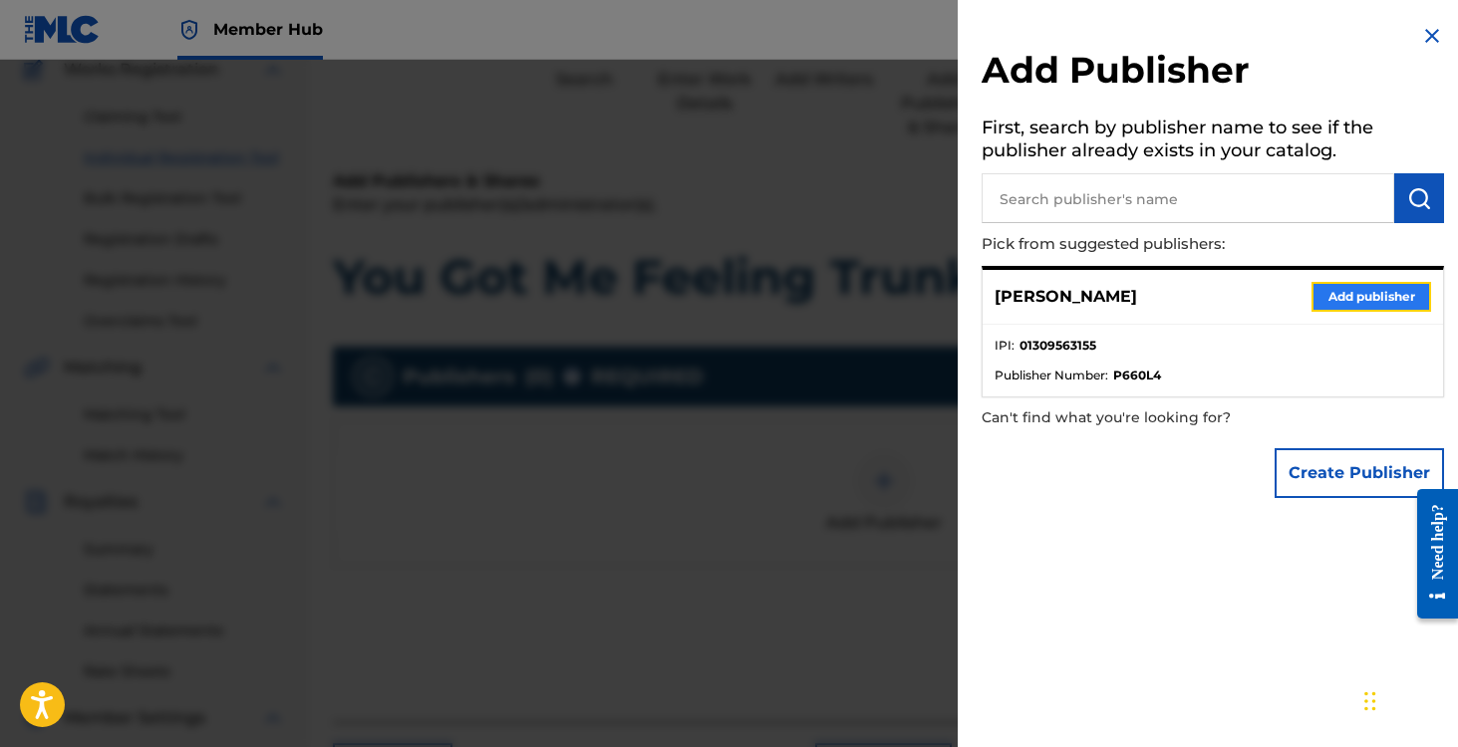
click at [1338, 291] on button "Add publisher" at bounding box center [1371, 297] width 120 height 30
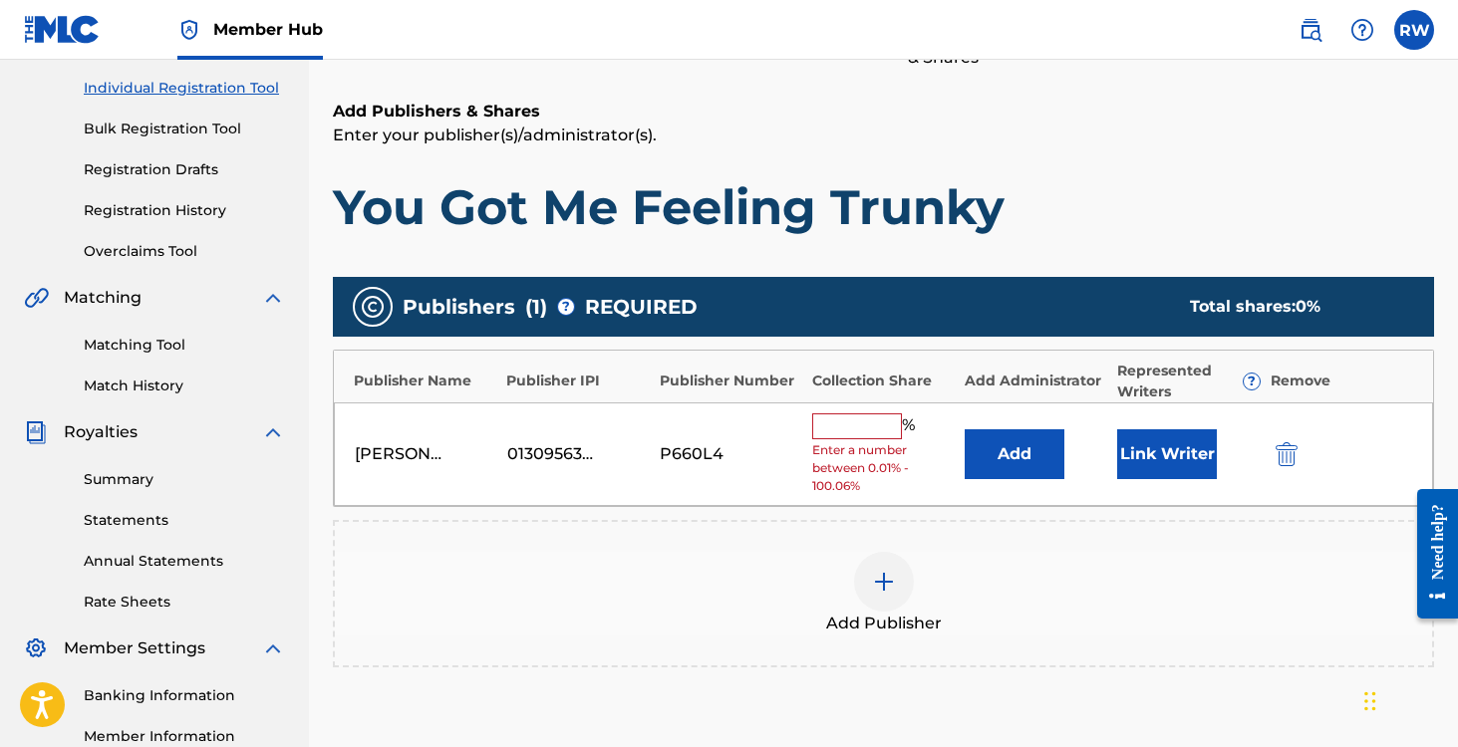
scroll to position [260, 0]
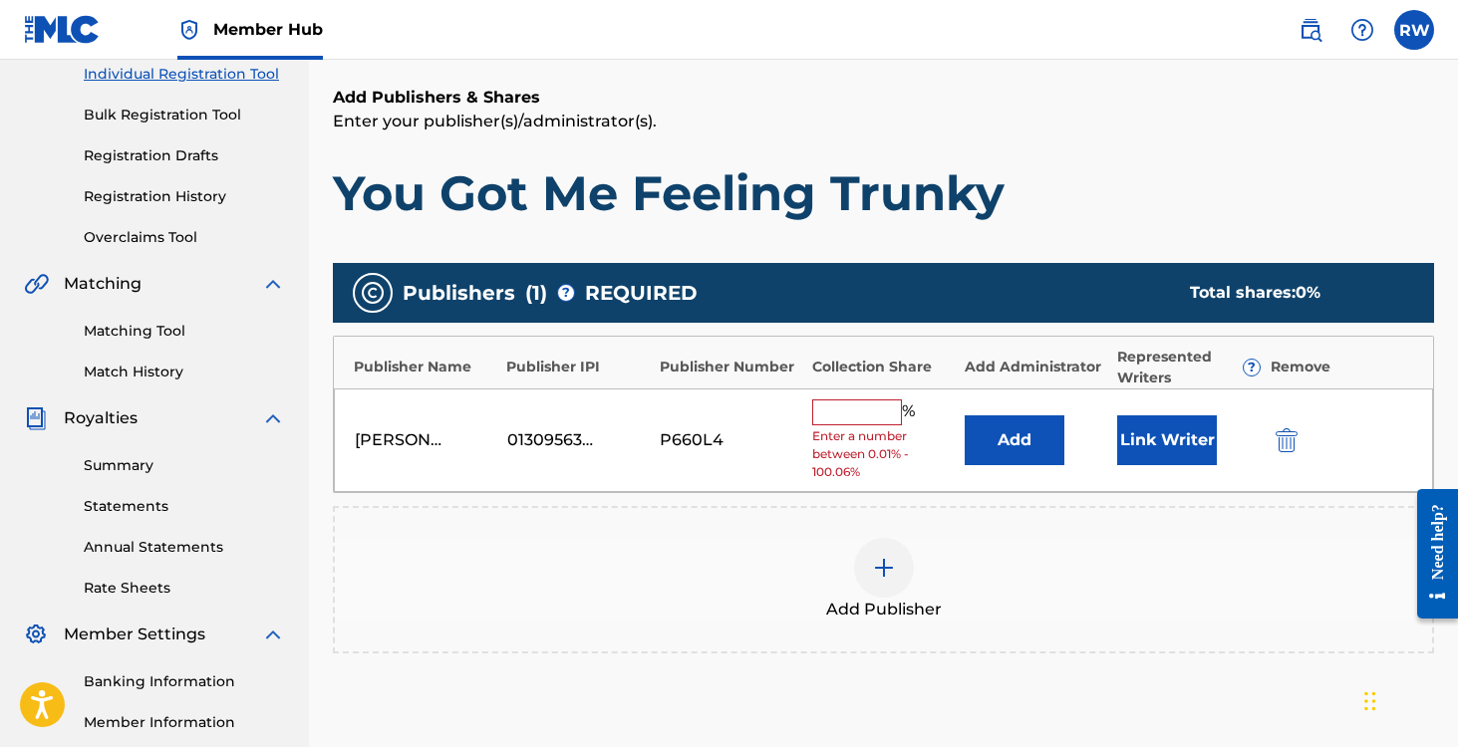
click at [826, 410] on input "text" at bounding box center [857, 413] width 90 height 26
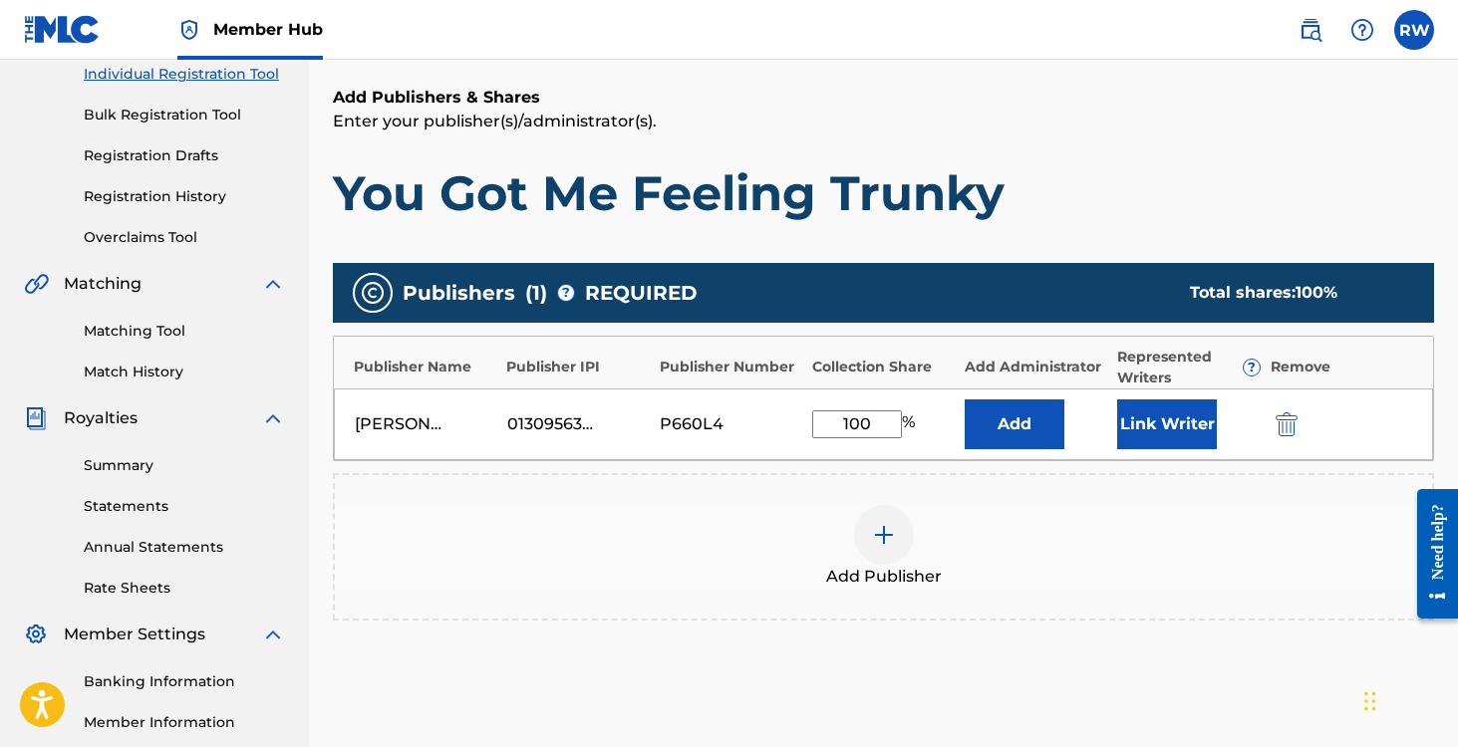
type input "100"
click at [1027, 195] on h1 "You Got Me Feeling Trunky" at bounding box center [883, 193] width 1101 height 60
click at [1144, 428] on button "Link Writer" at bounding box center [1167, 425] width 100 height 50
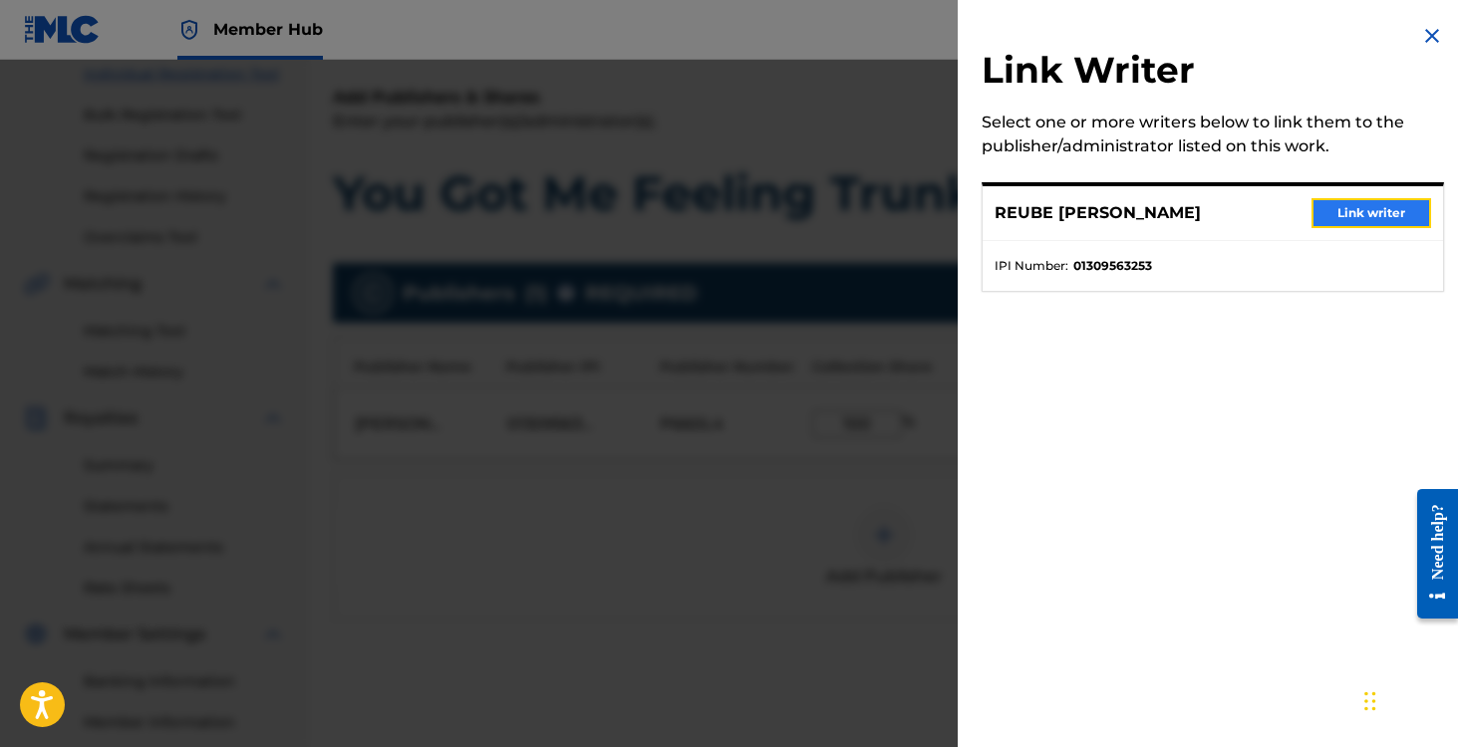
click at [1345, 211] on button "Link writer" at bounding box center [1371, 213] width 120 height 30
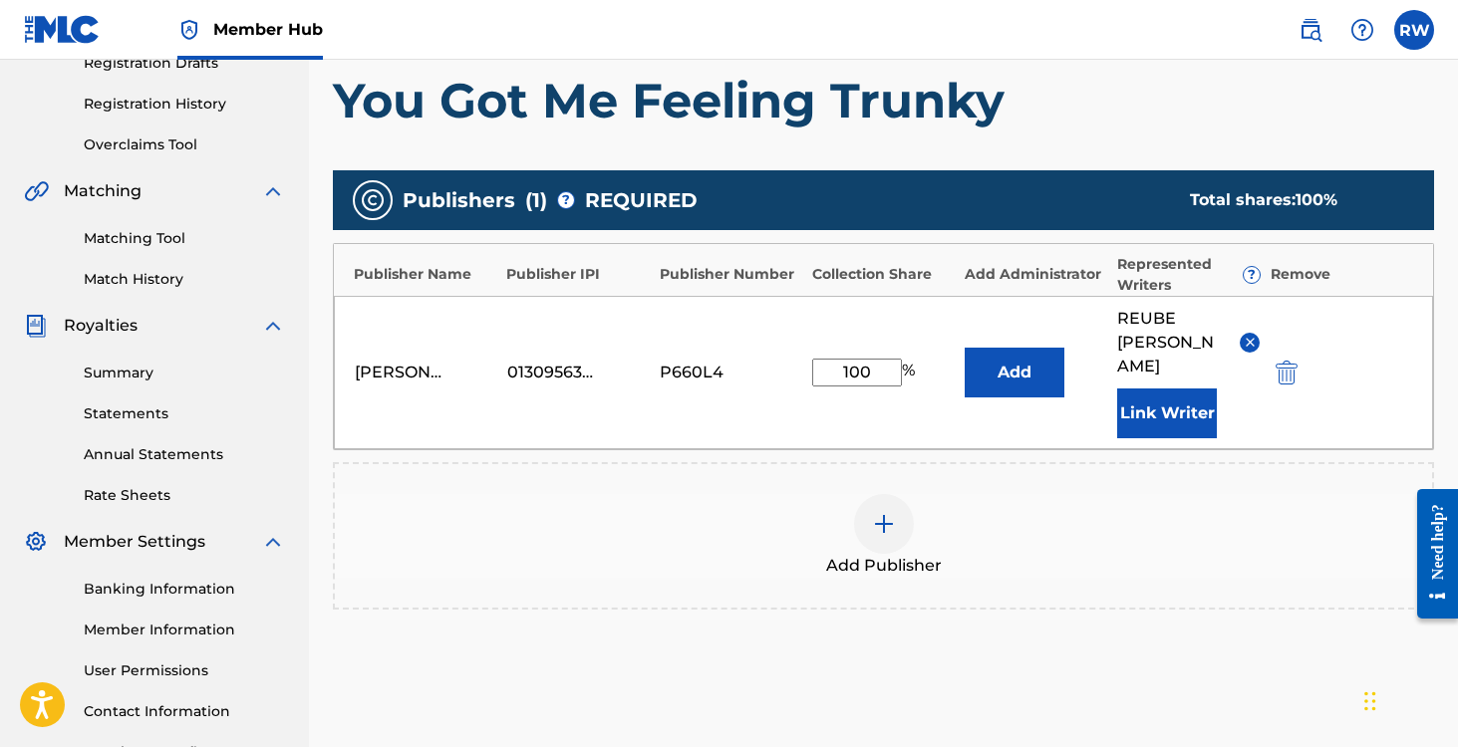
scroll to position [513, 0]
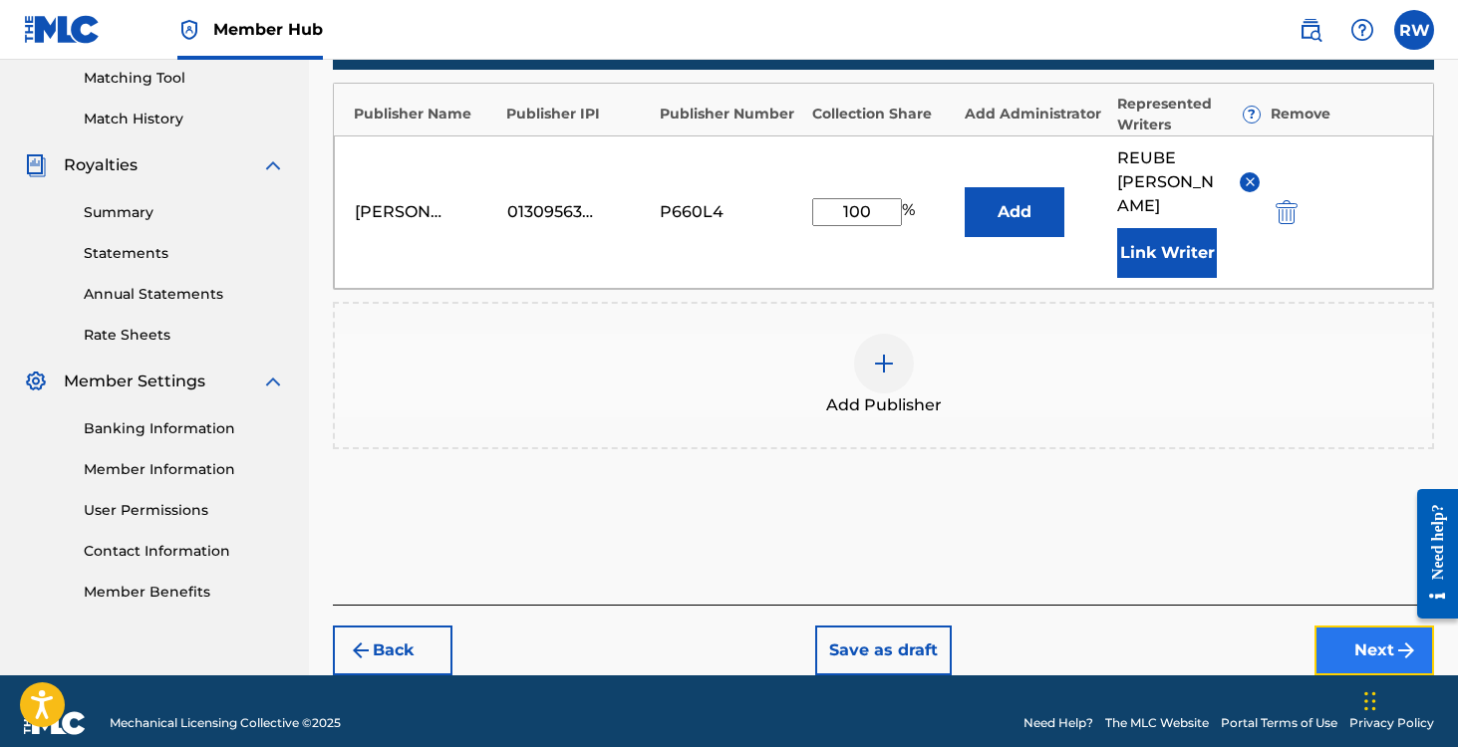
click at [1356, 628] on button "Next" at bounding box center [1374, 651] width 120 height 50
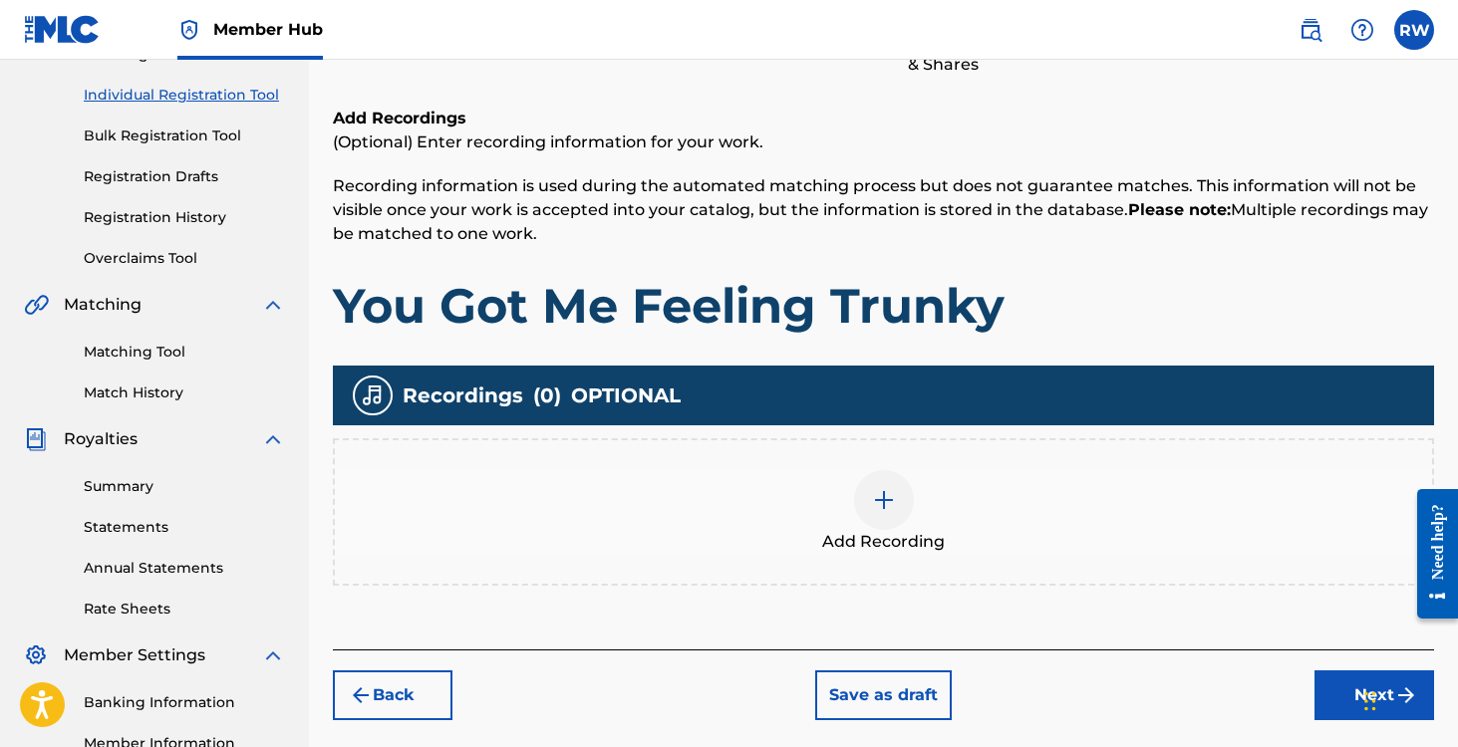
scroll to position [262, 0]
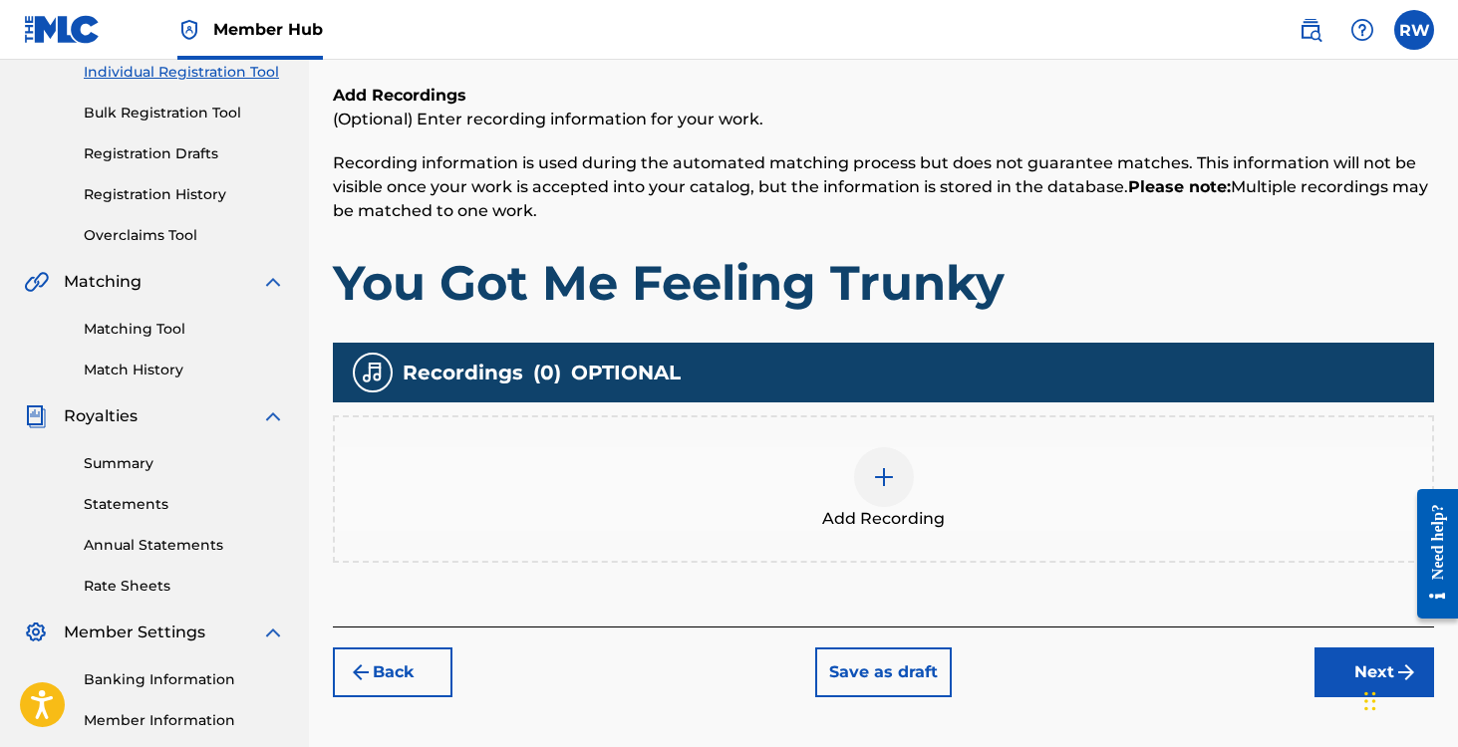
click at [879, 478] on img at bounding box center [884, 477] width 24 height 24
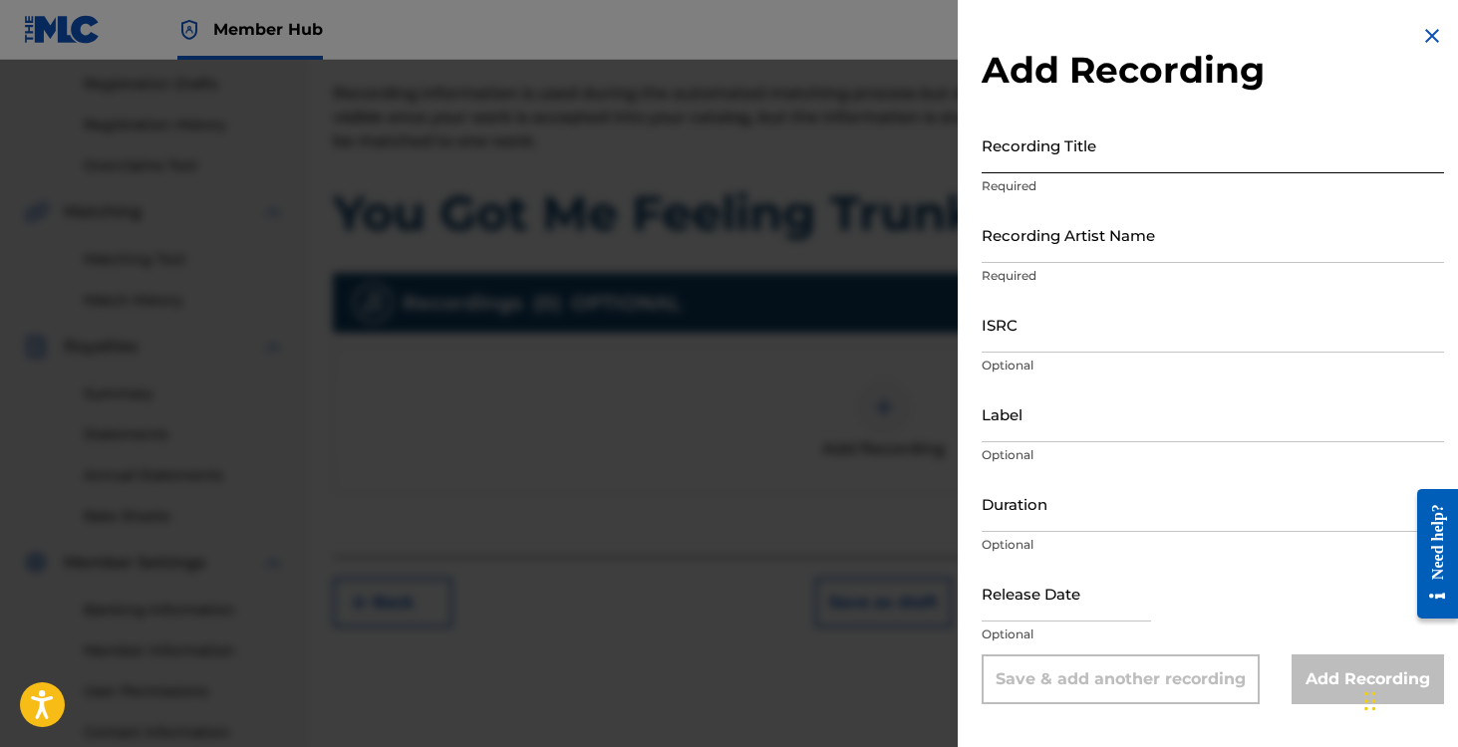
scroll to position [298, 0]
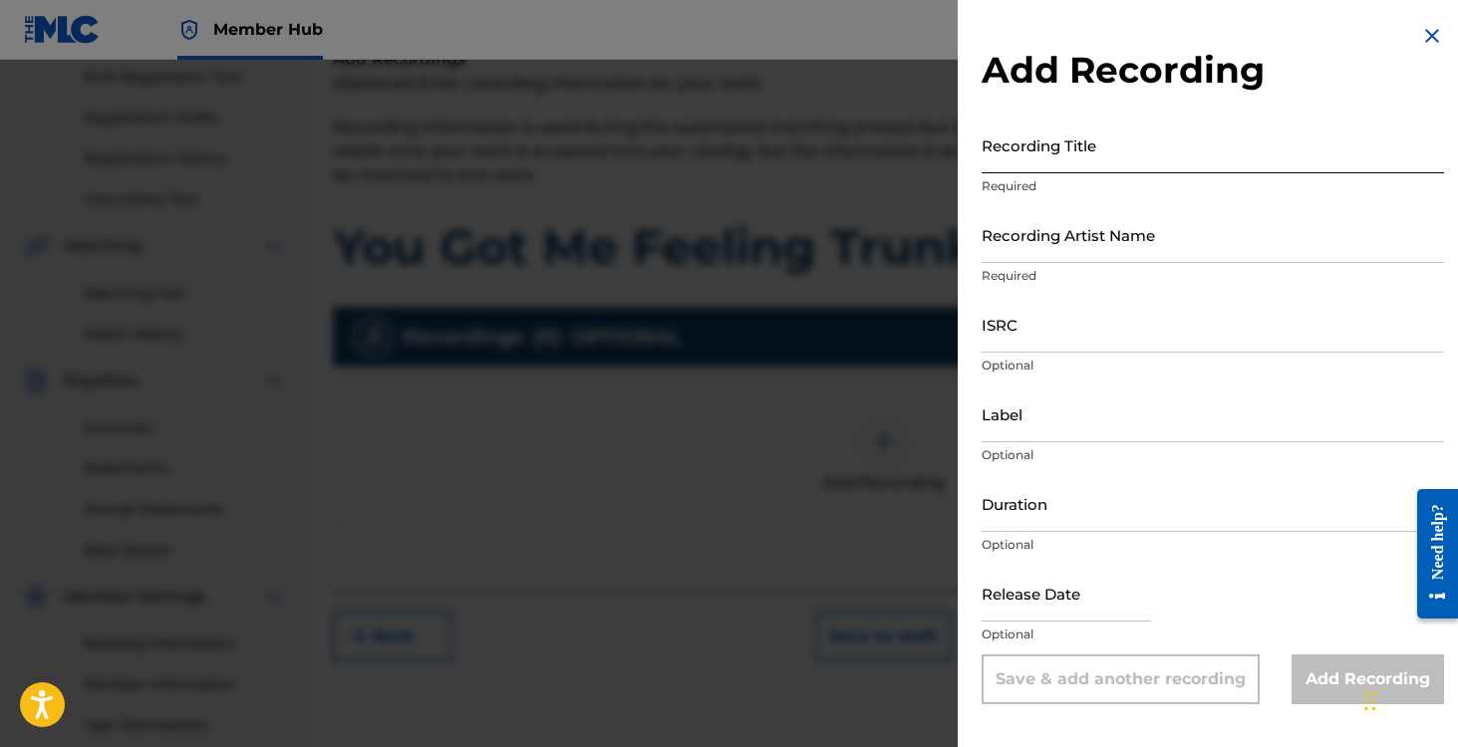
click at [1054, 149] on input "Recording Title" at bounding box center [1212, 145] width 462 height 57
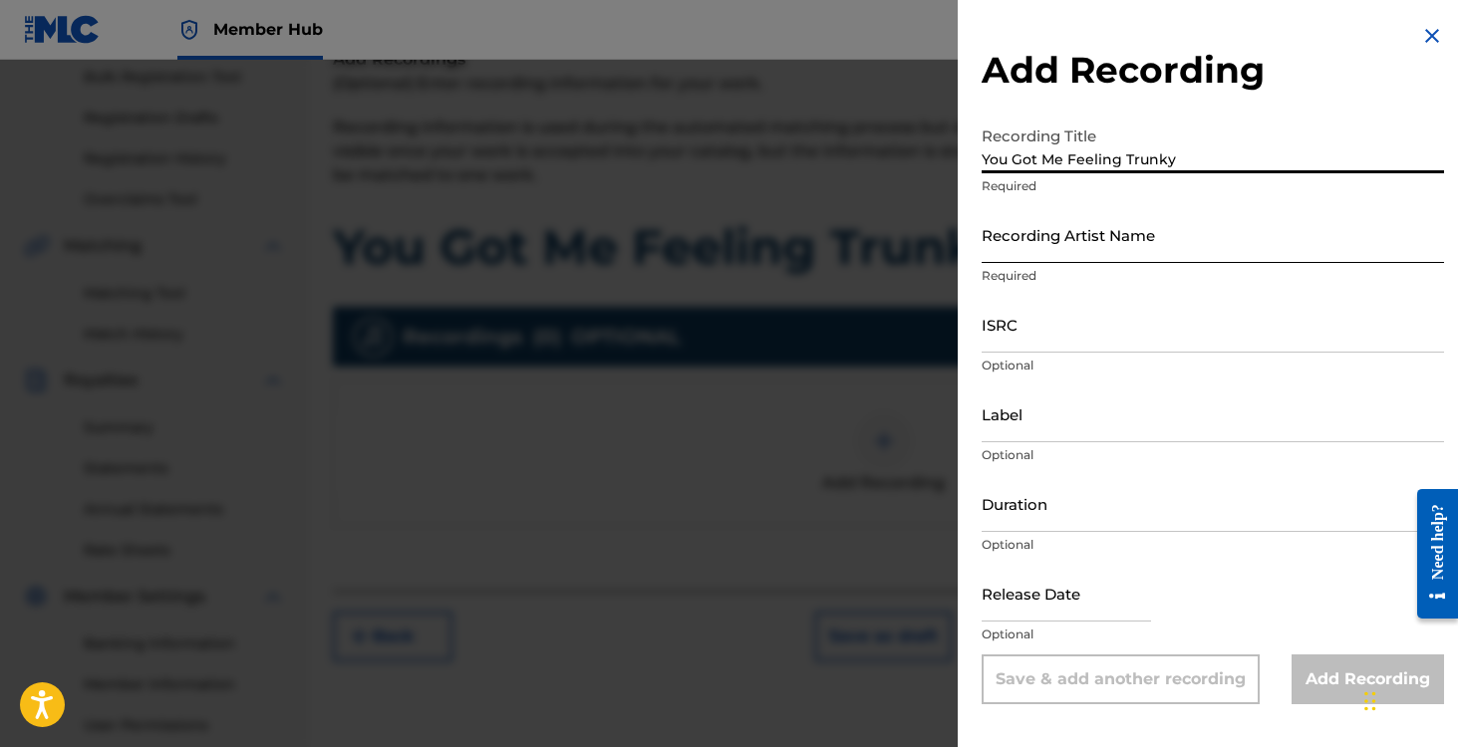
type input "You Got Me Feeling Trunky"
click at [1047, 237] on input "Recording Artist Name" at bounding box center [1212, 234] width 462 height 57
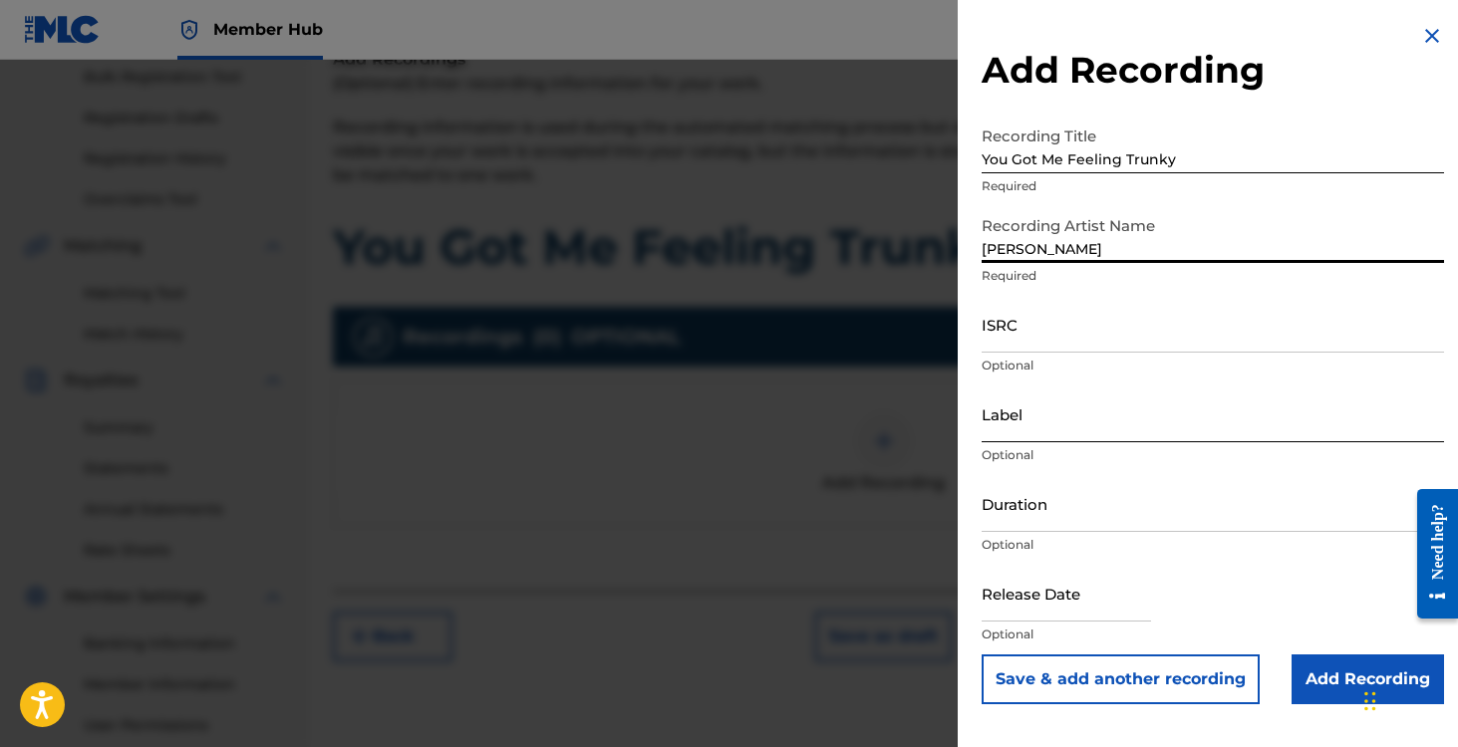
type input "[PERSON_NAME]"
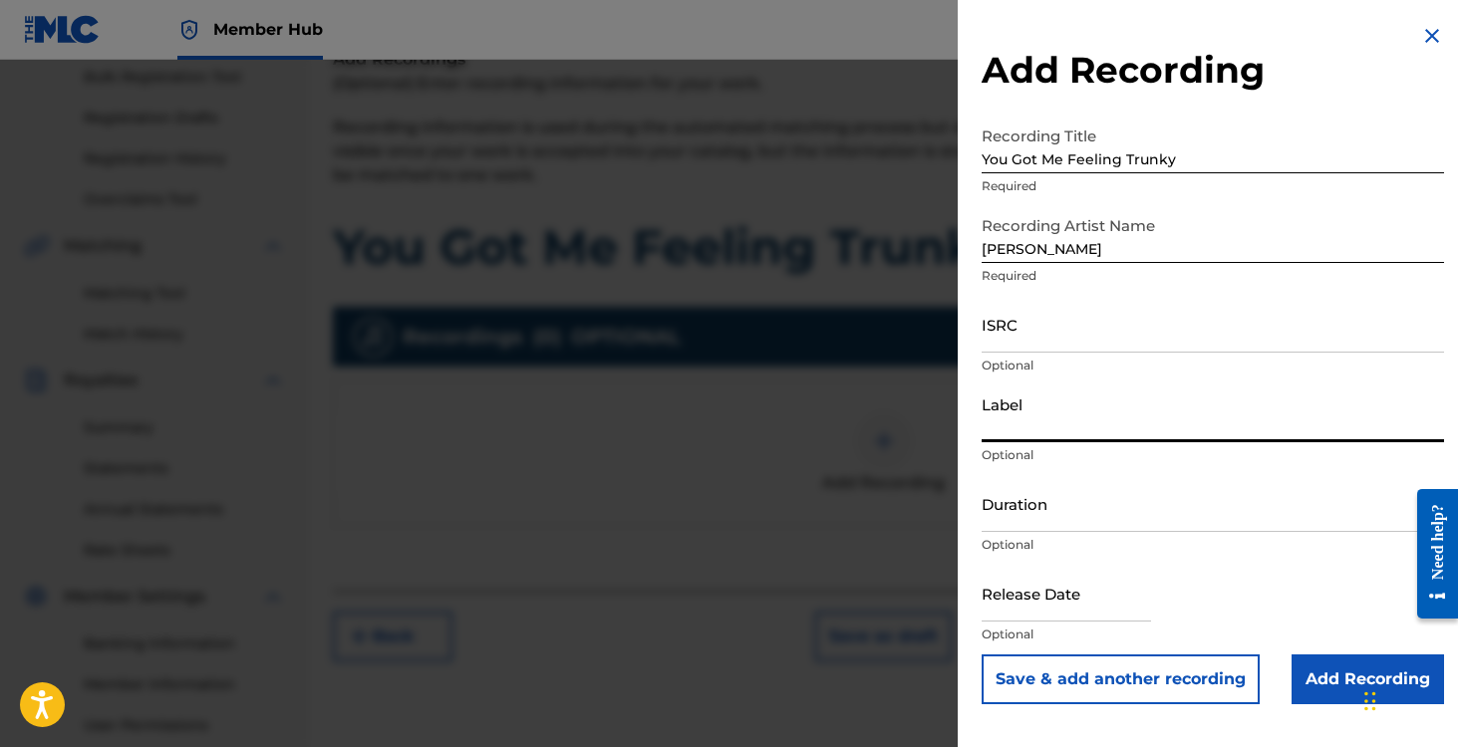
click at [1088, 413] on input "Label" at bounding box center [1212, 414] width 462 height 57
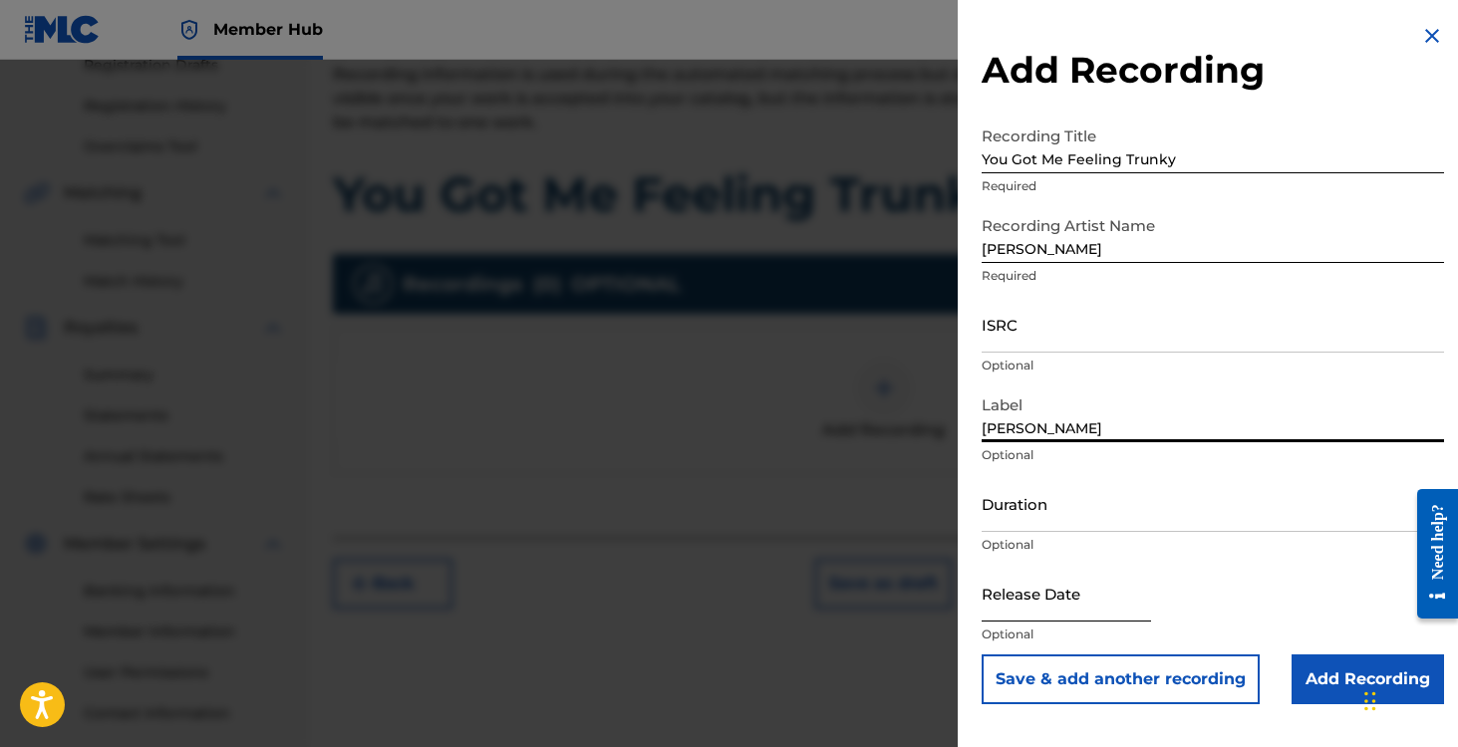
scroll to position [409, 0]
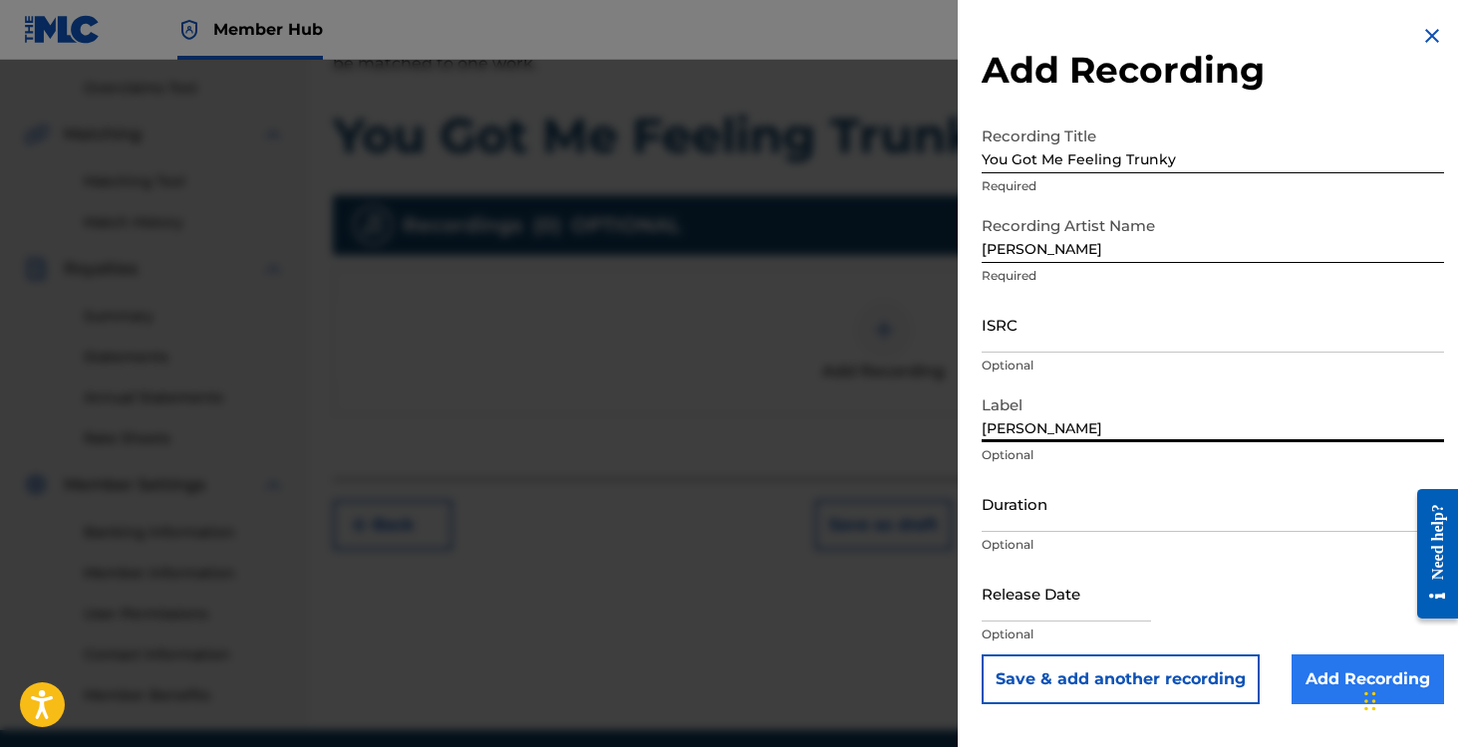
type input "[PERSON_NAME]"
click at [1326, 668] on input "Add Recording" at bounding box center [1367, 680] width 152 height 50
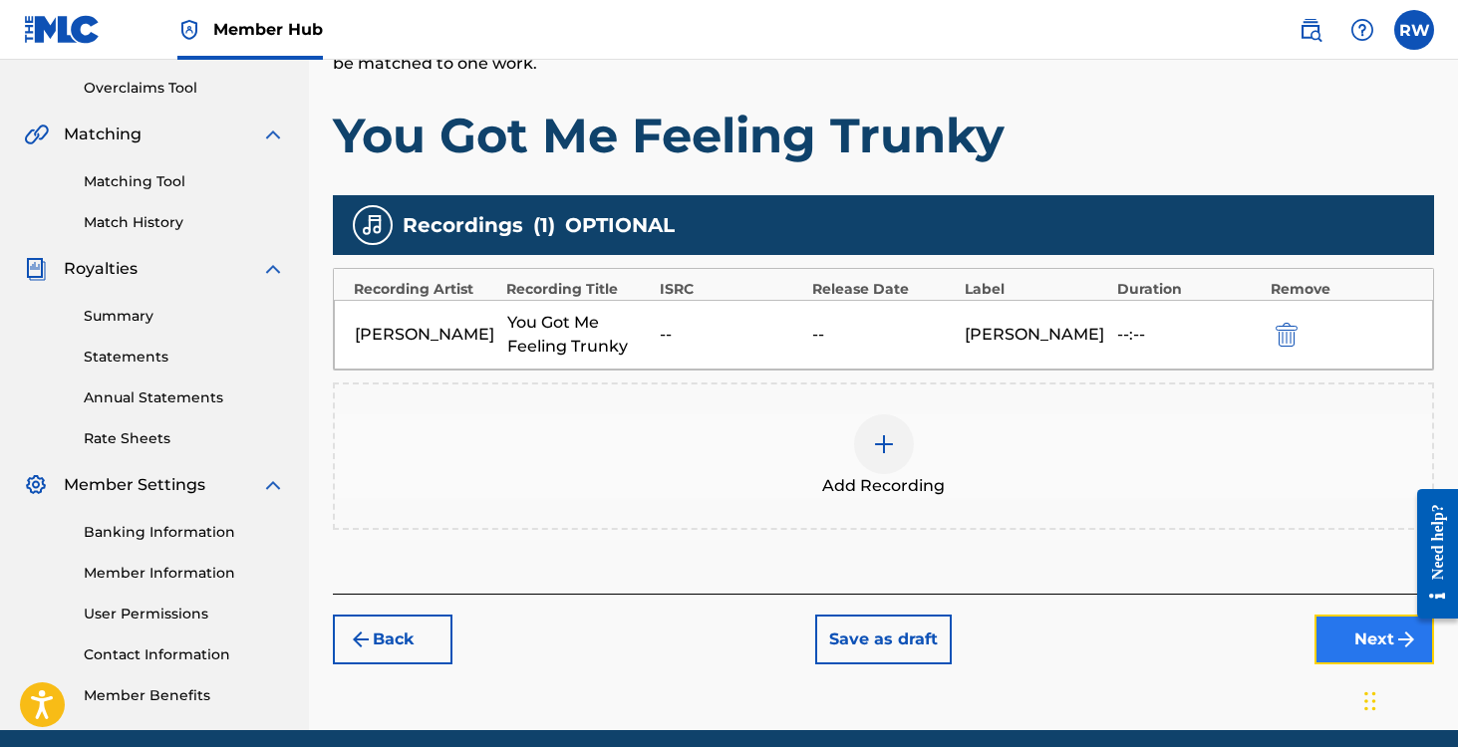
click at [1346, 634] on button "Next" at bounding box center [1374, 640] width 120 height 50
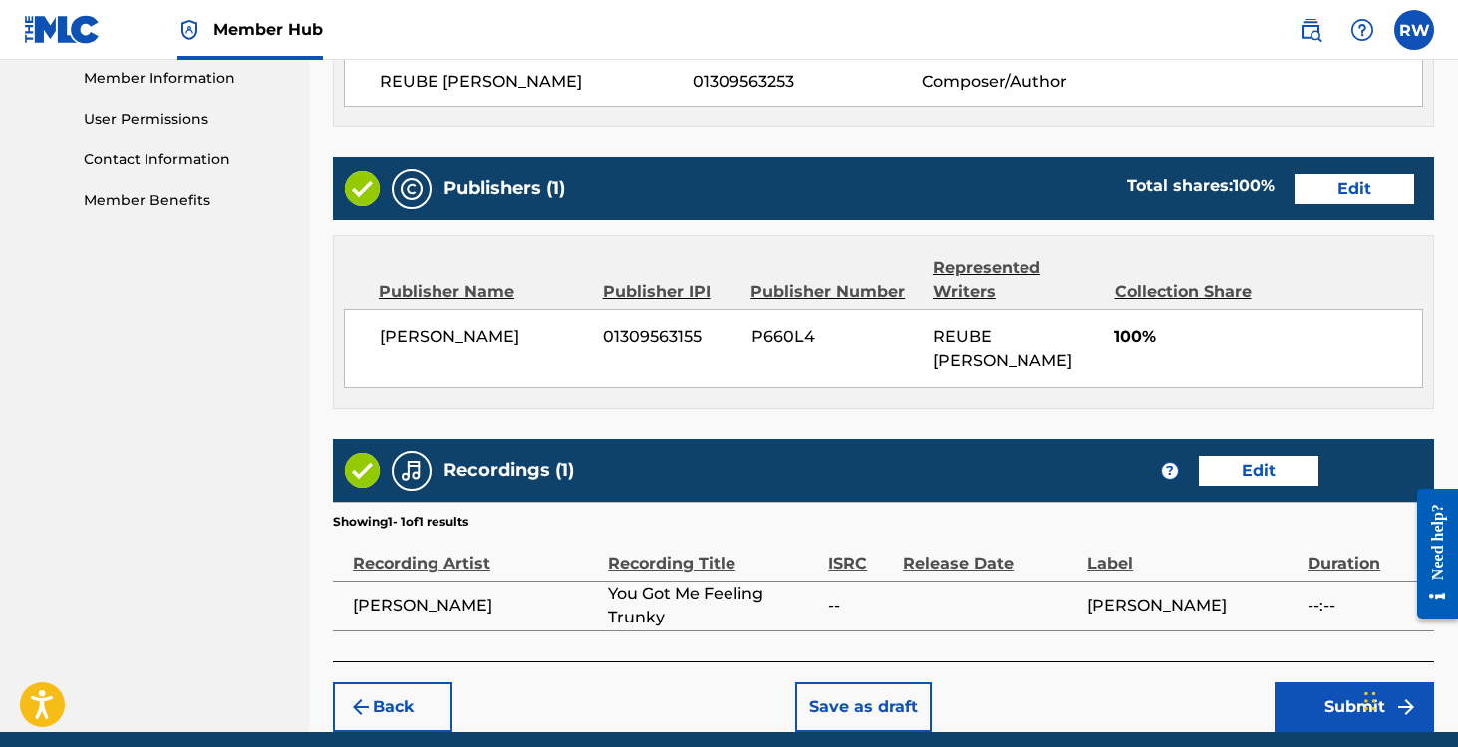
scroll to position [959, 0]
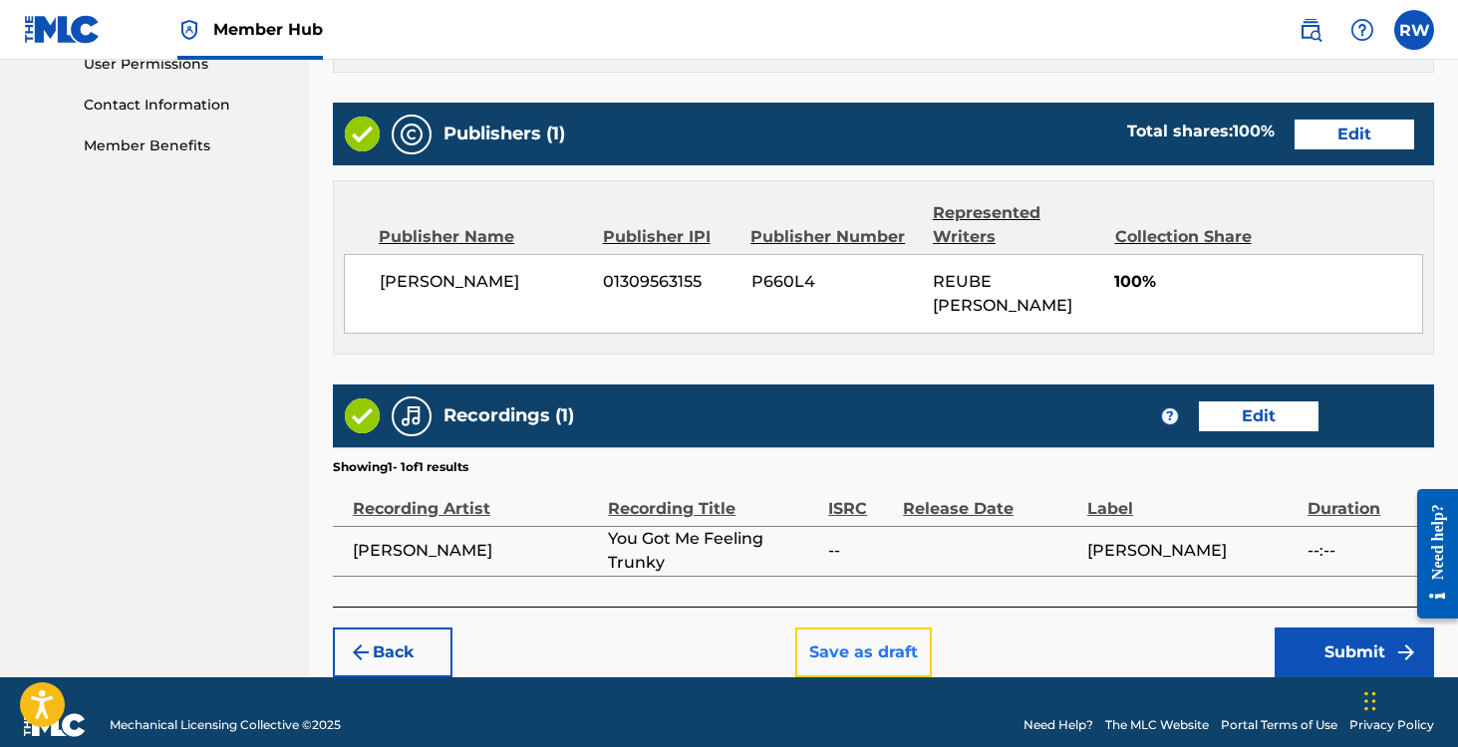
click at [837, 628] on button "Save as draft" at bounding box center [863, 653] width 136 height 50
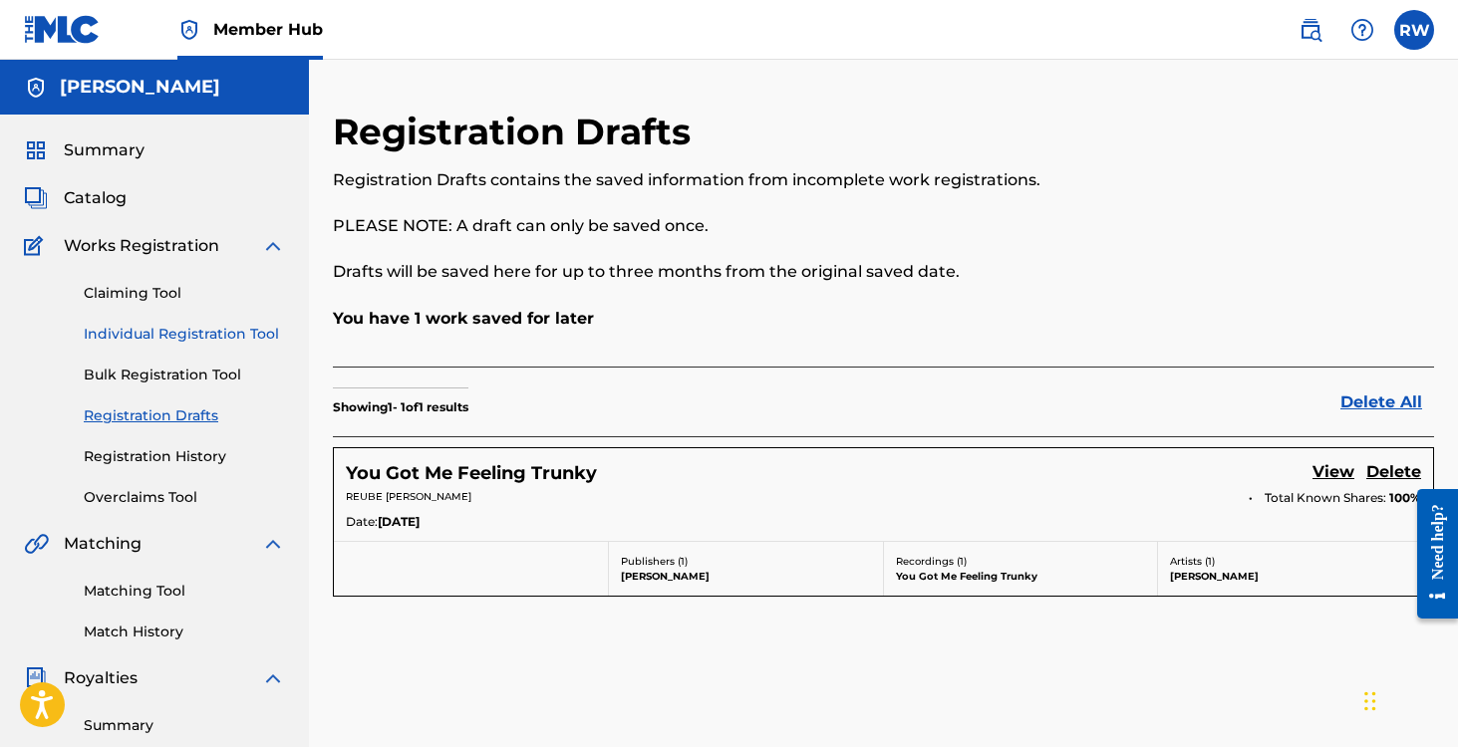
click at [120, 334] on link "Individual Registration Tool" at bounding box center [184, 334] width 201 height 21
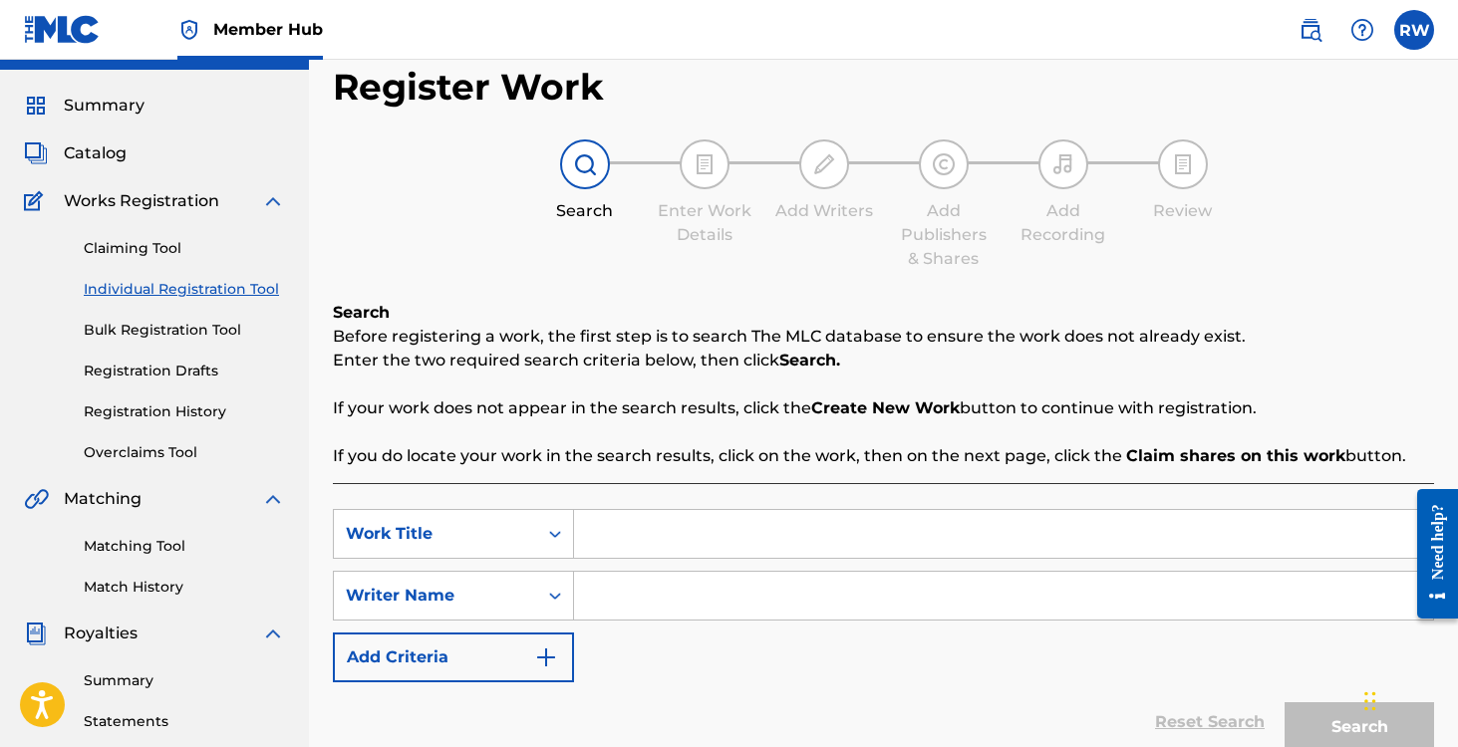
scroll to position [56, 0]
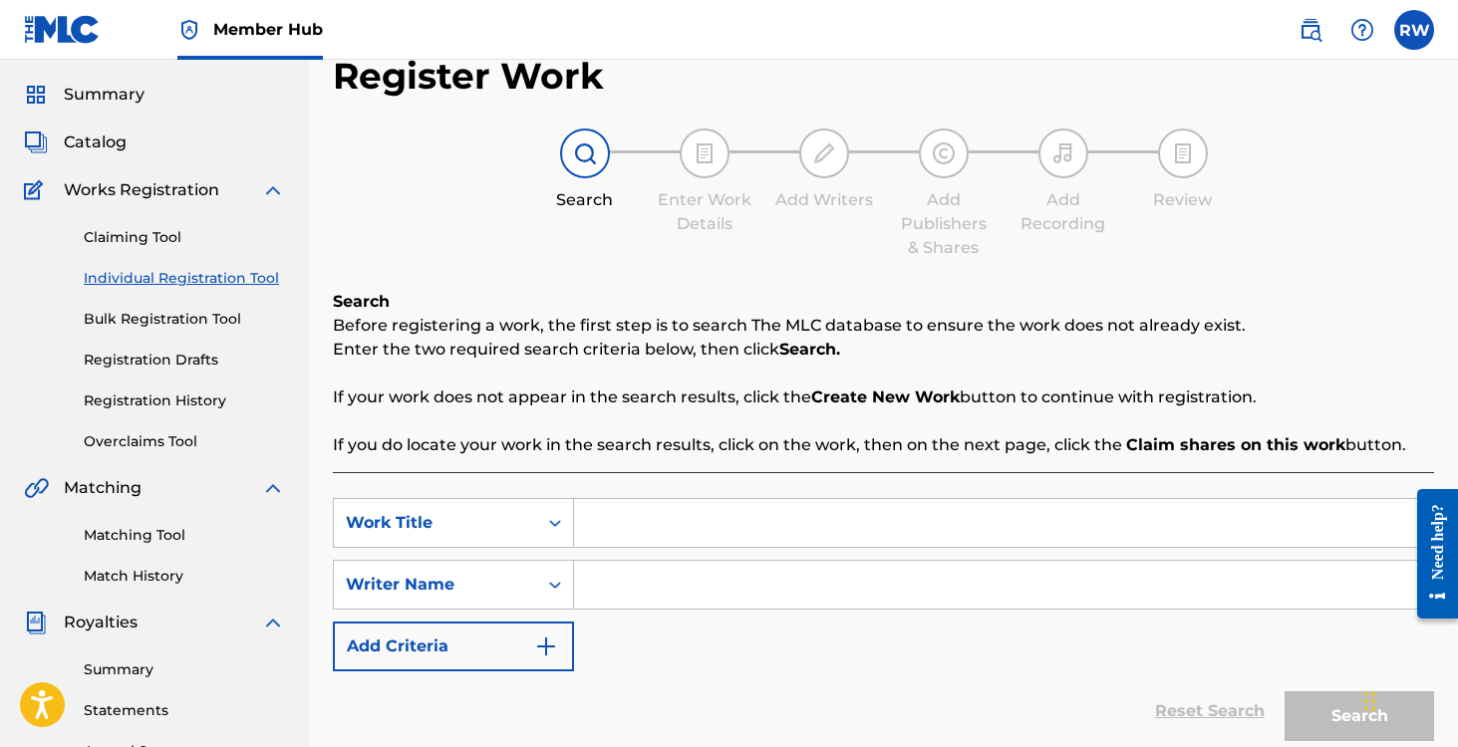
click at [617, 508] on input "Search Form" at bounding box center [1003, 523] width 859 height 48
type input "Mental Burnout"
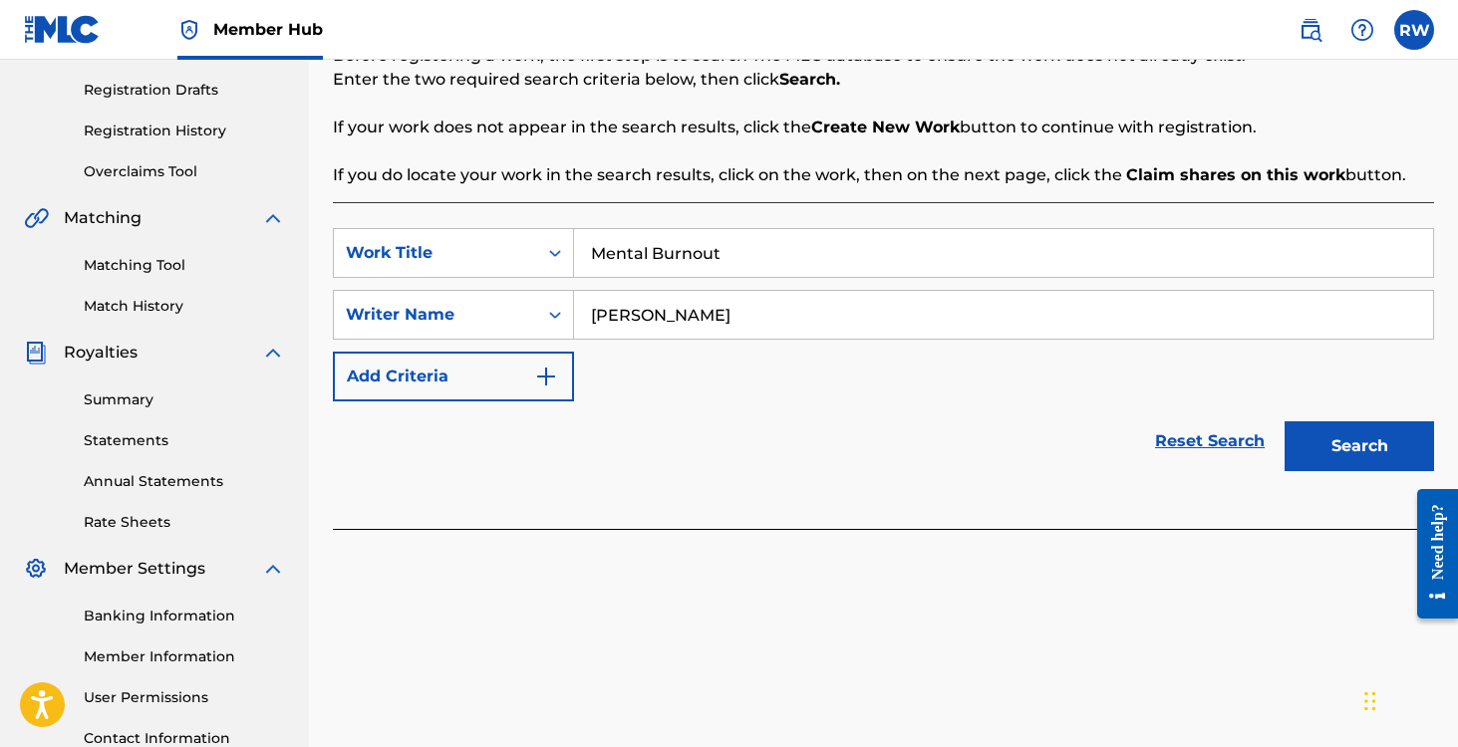
scroll to position [450, 0]
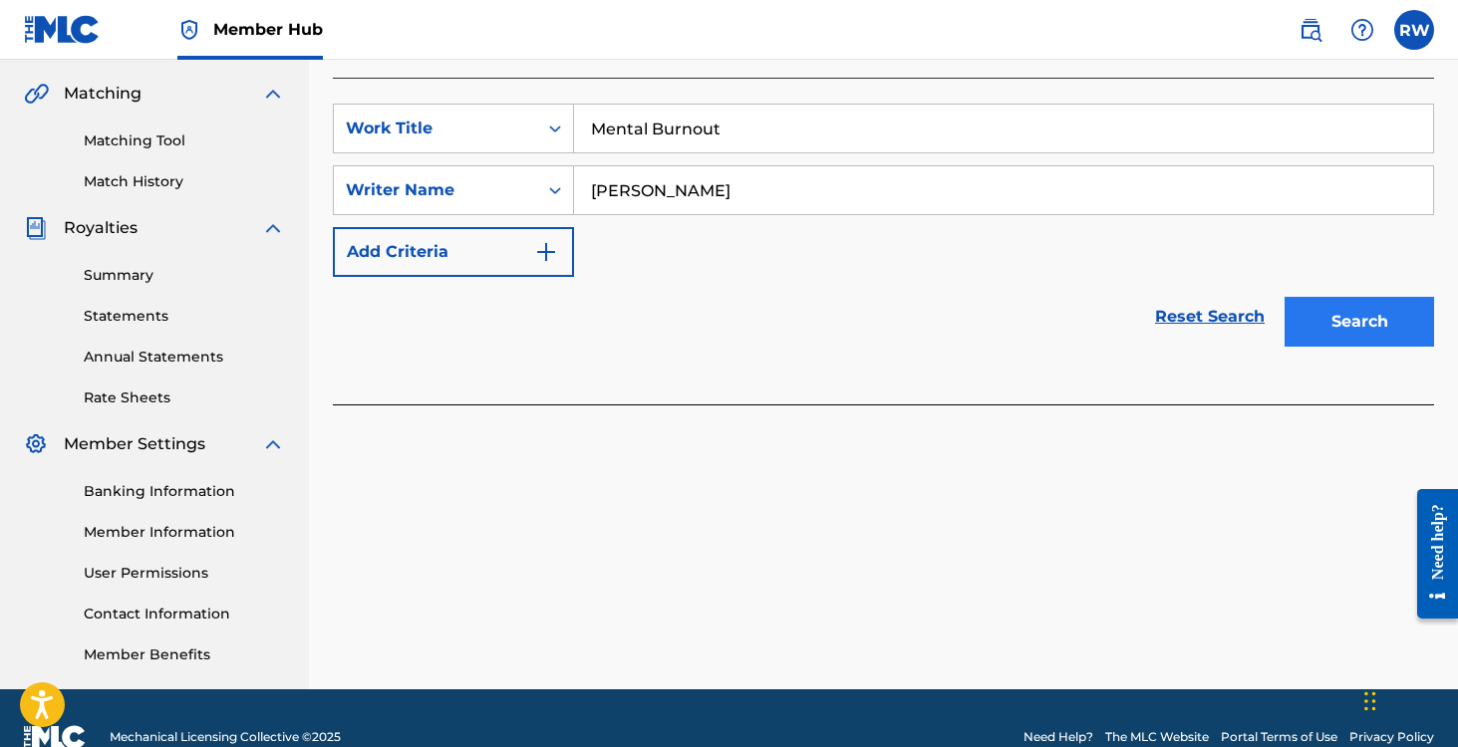
type input "[PERSON_NAME]"
click at [1316, 324] on button "Search" at bounding box center [1358, 322] width 149 height 50
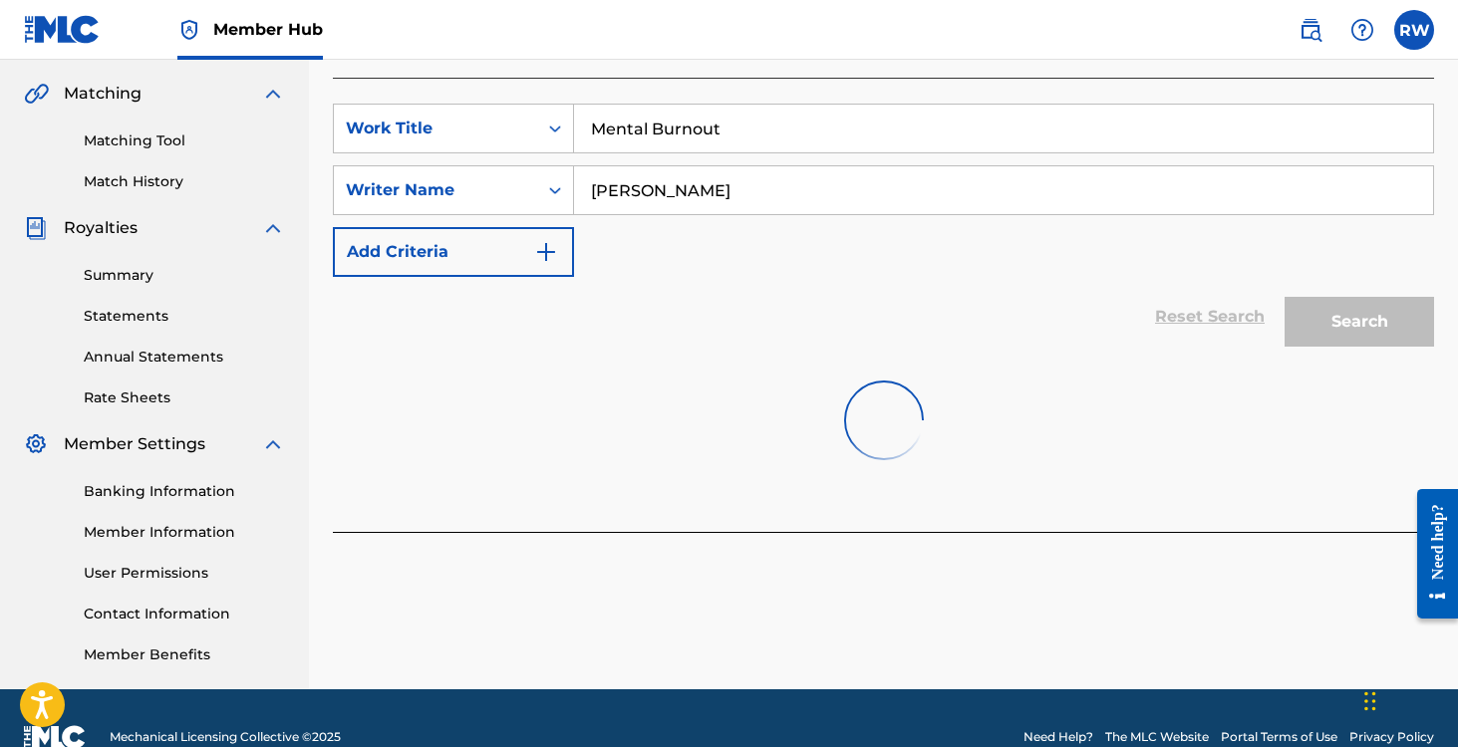
scroll to position [488, 0]
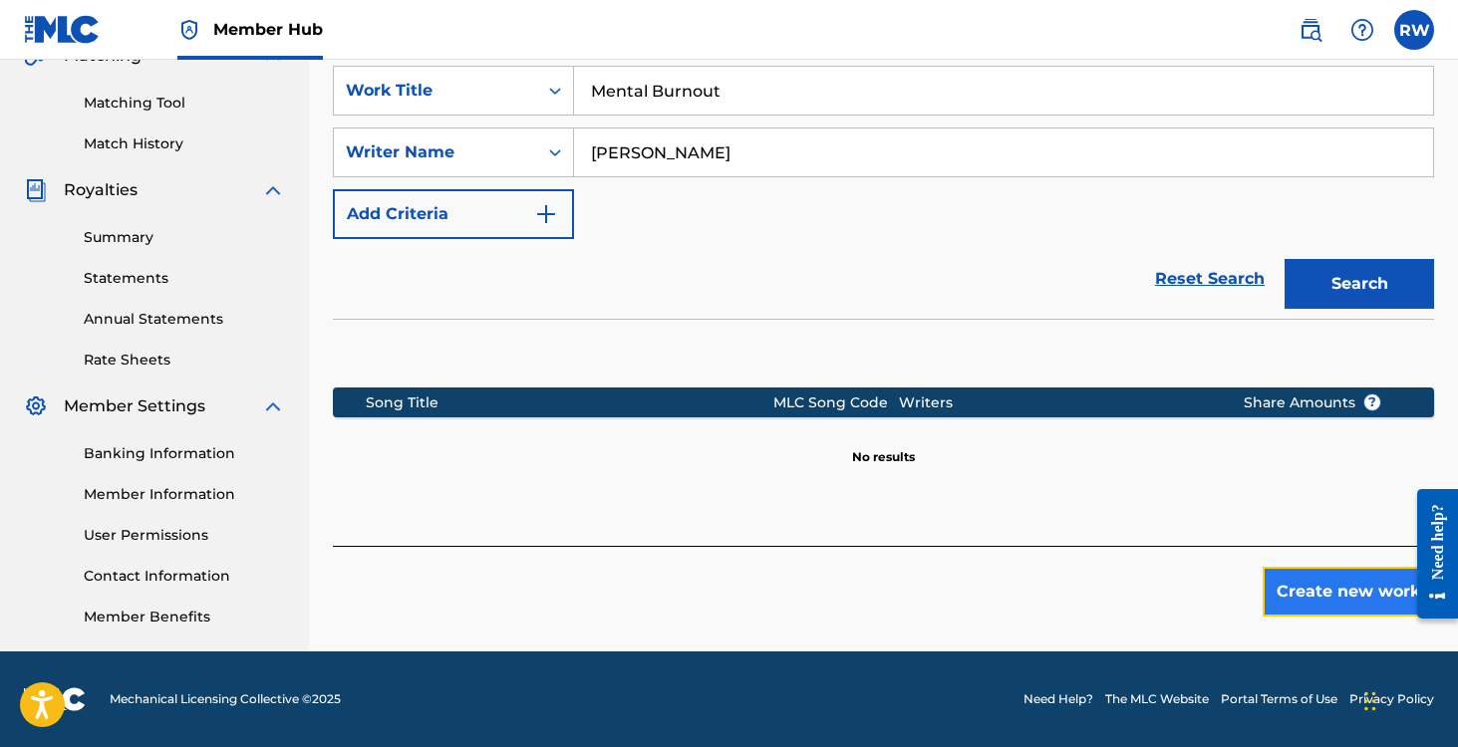
click at [1349, 589] on button "Create new work" at bounding box center [1347, 592] width 171 height 50
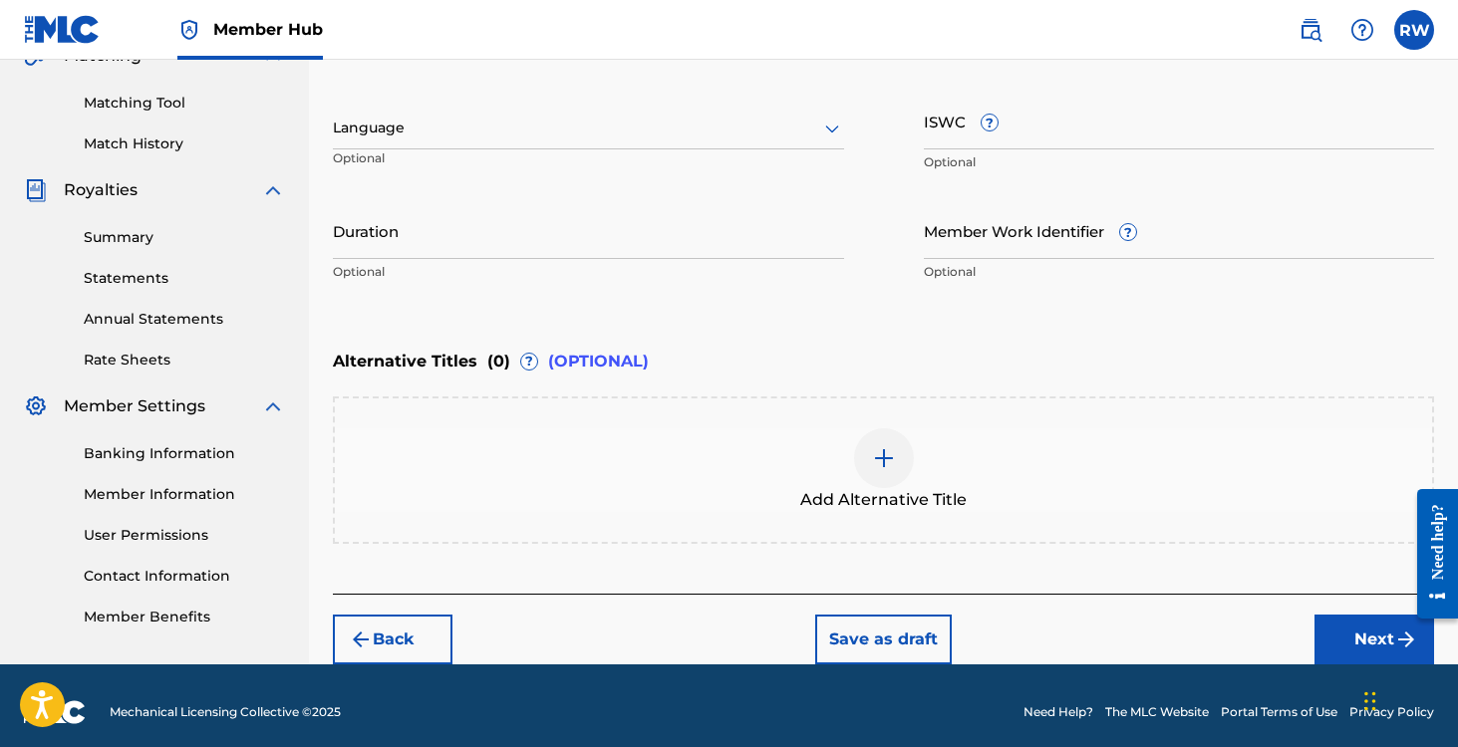
scroll to position [3, 0]
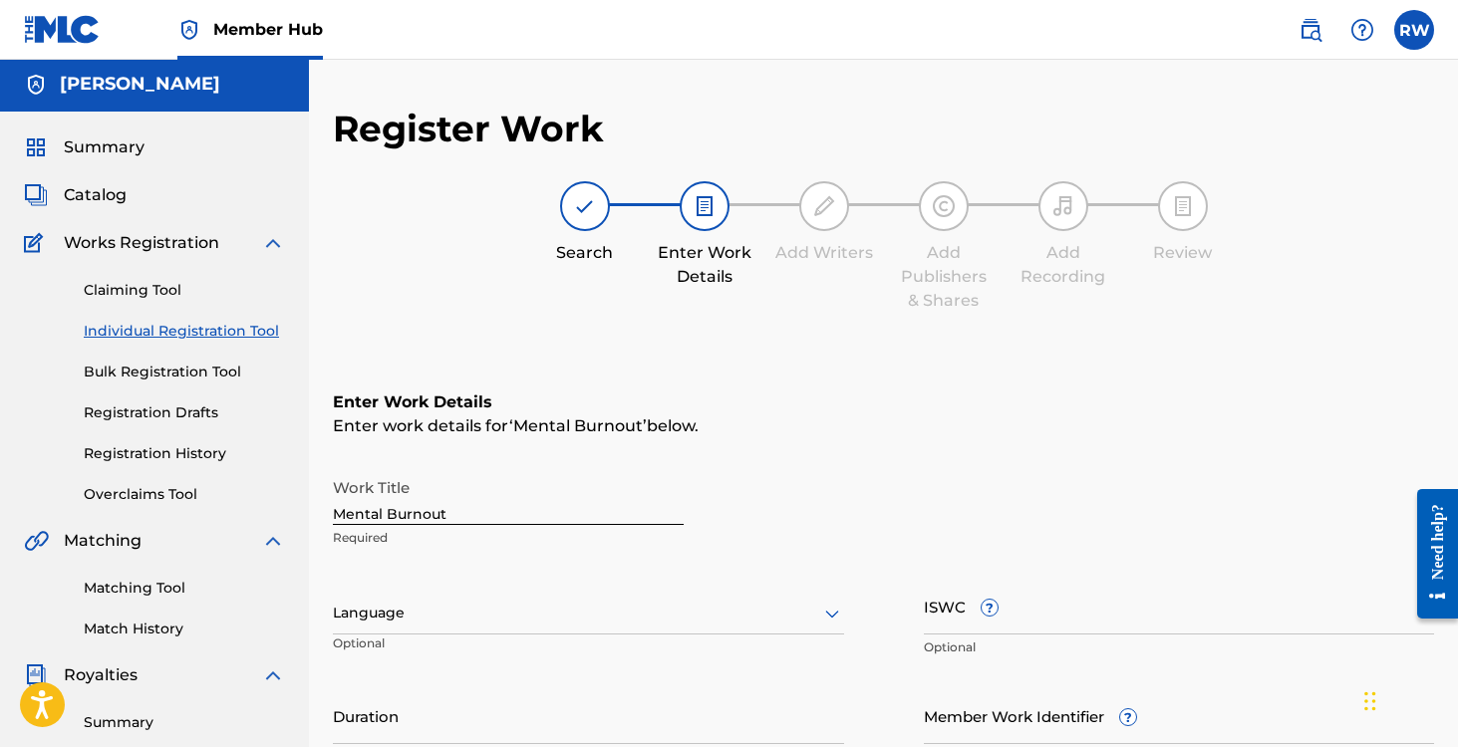
click at [486, 610] on div at bounding box center [588, 613] width 511 height 25
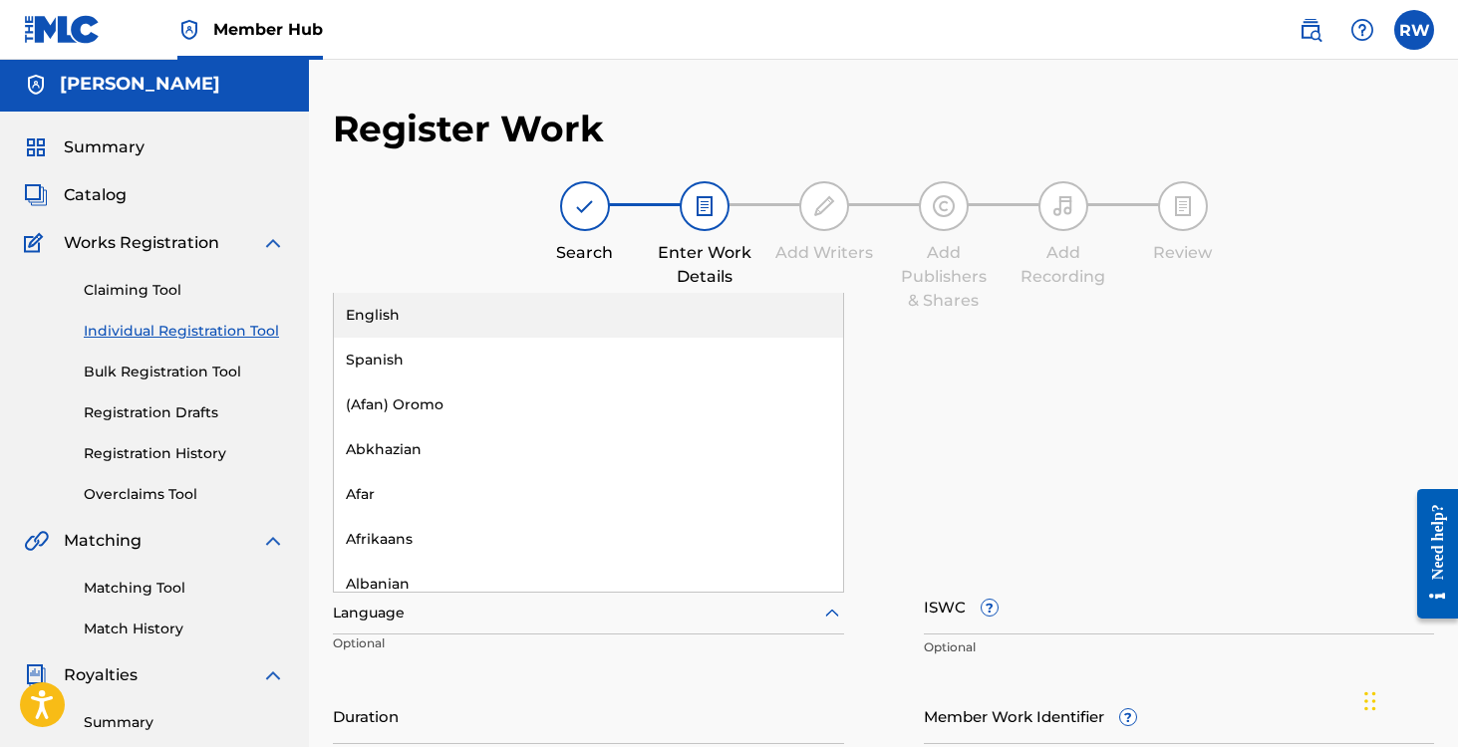
click at [427, 319] on div "English" at bounding box center [588, 315] width 509 height 45
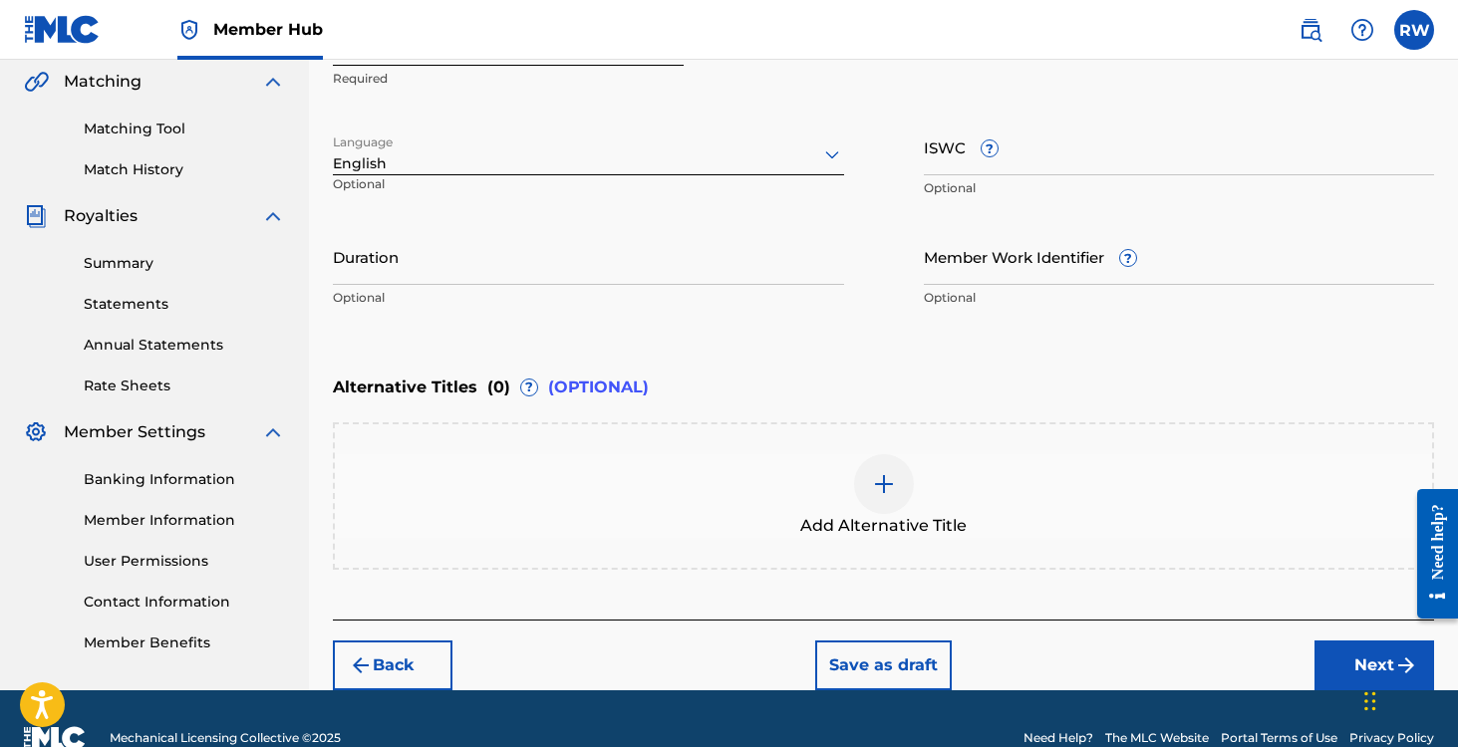
scroll to position [490, 0]
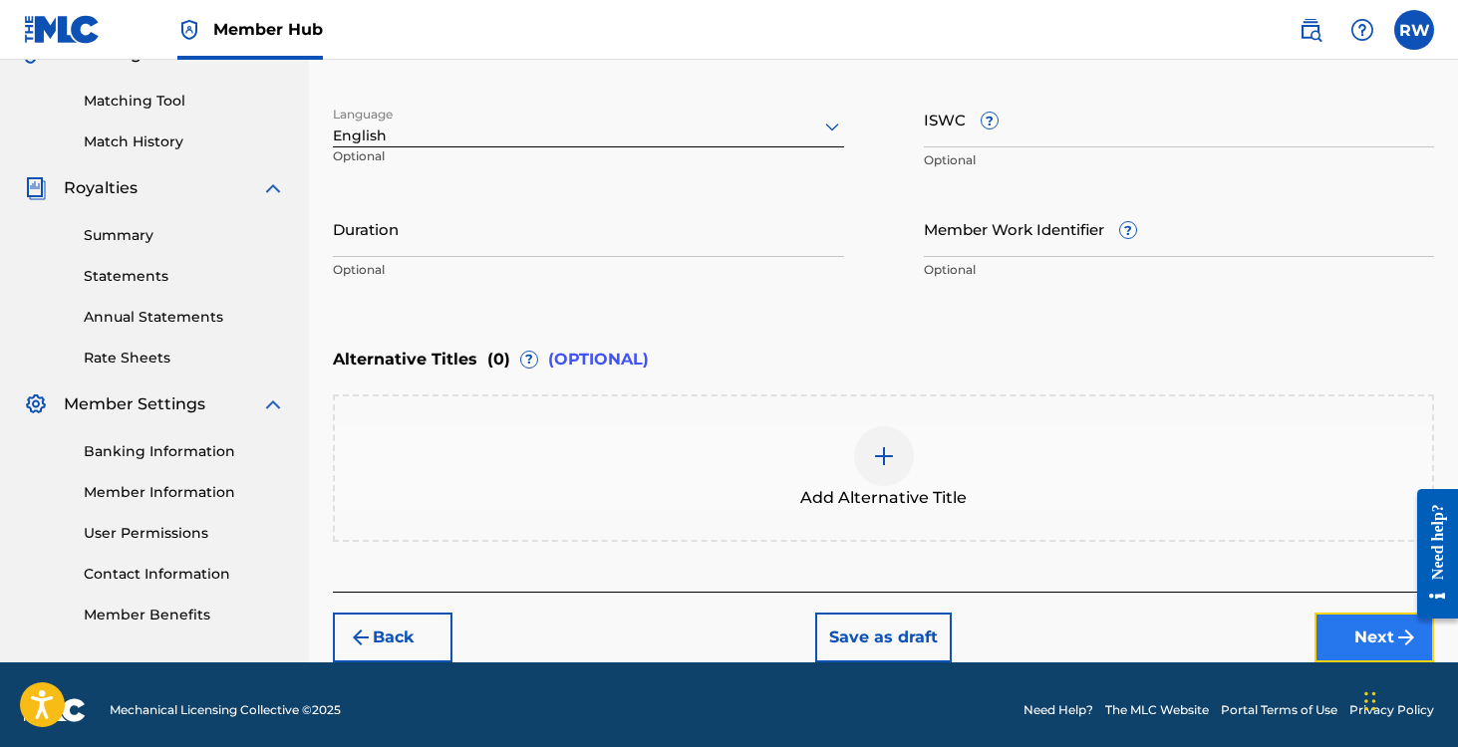
click at [1326, 635] on button "Next" at bounding box center [1374, 638] width 120 height 50
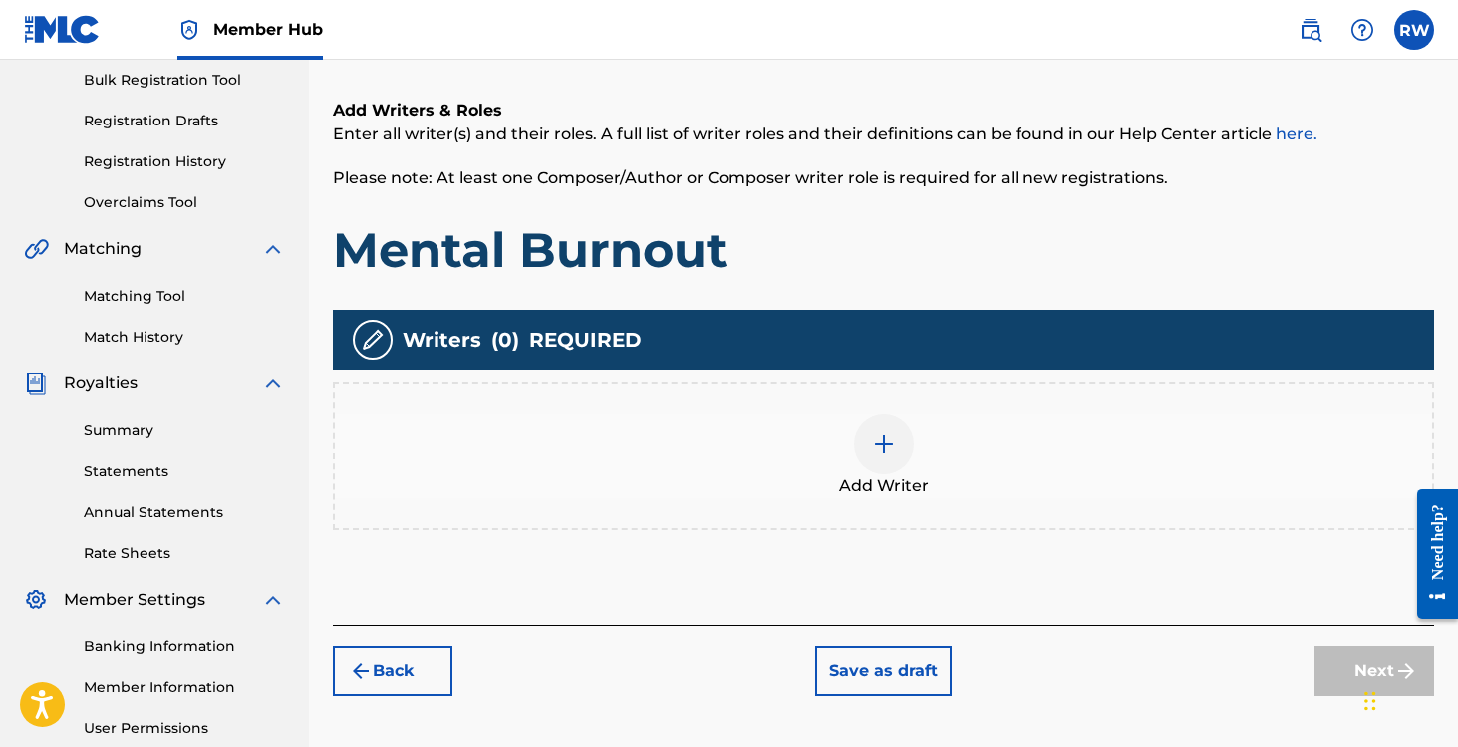
scroll to position [324, 0]
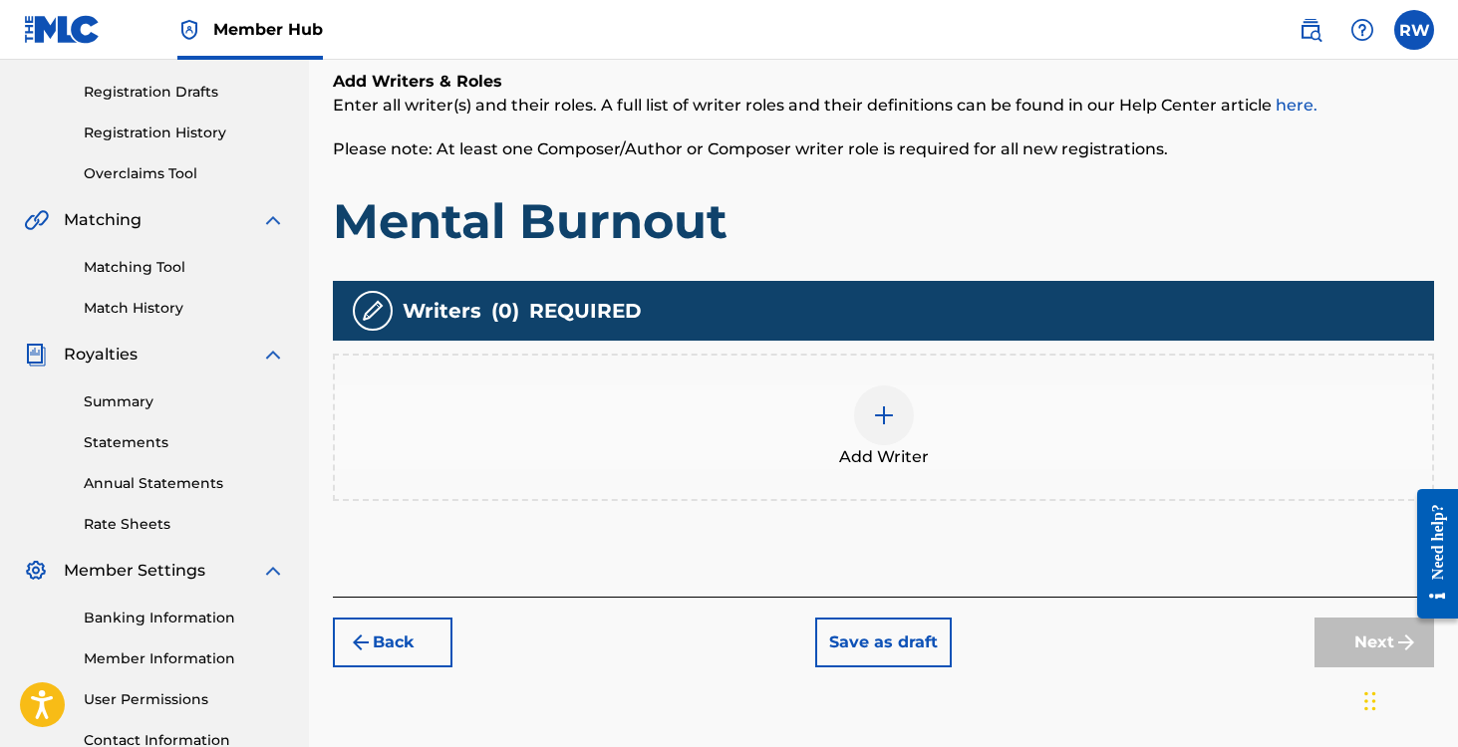
click at [881, 420] on img at bounding box center [884, 416] width 24 height 24
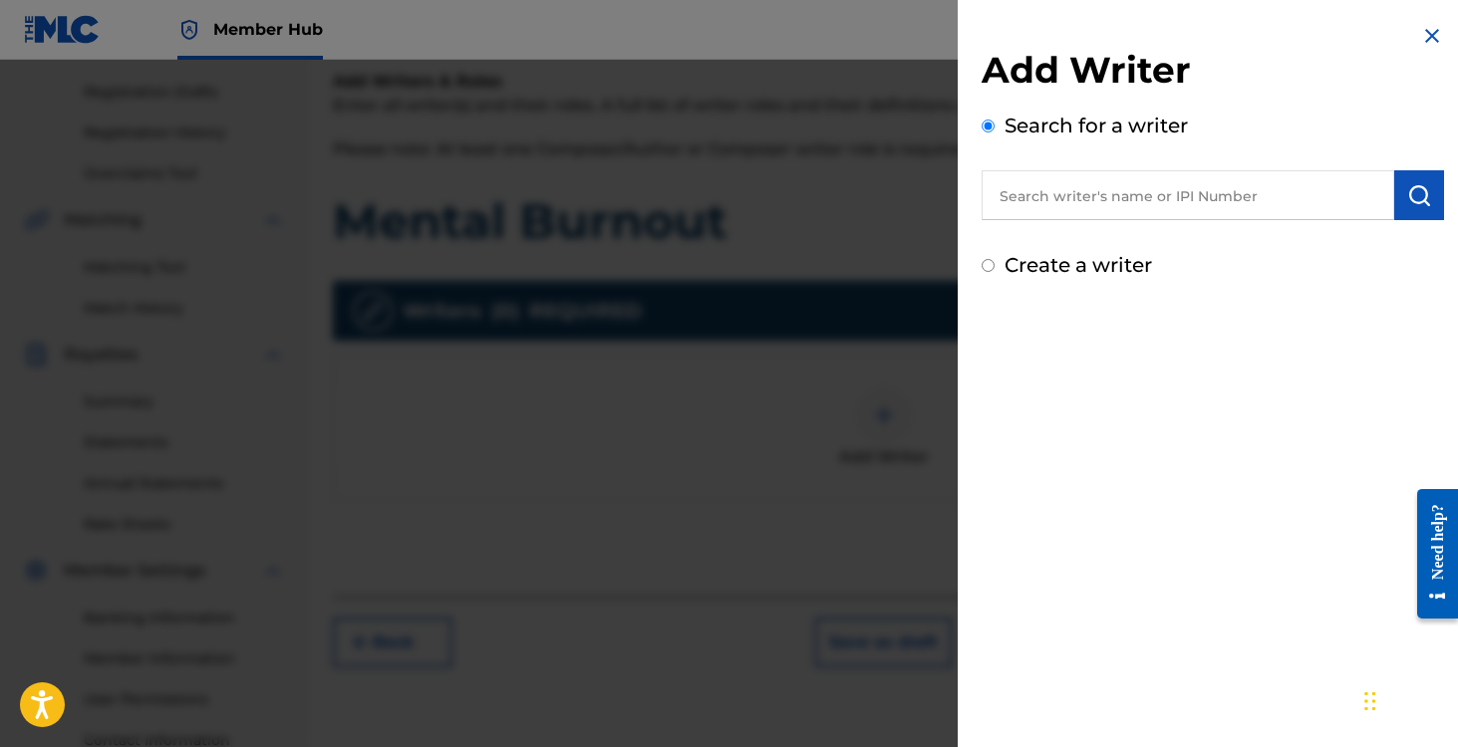
click at [1054, 196] on input "text" at bounding box center [1187, 195] width 412 height 50
type input "[PERSON_NAME]"
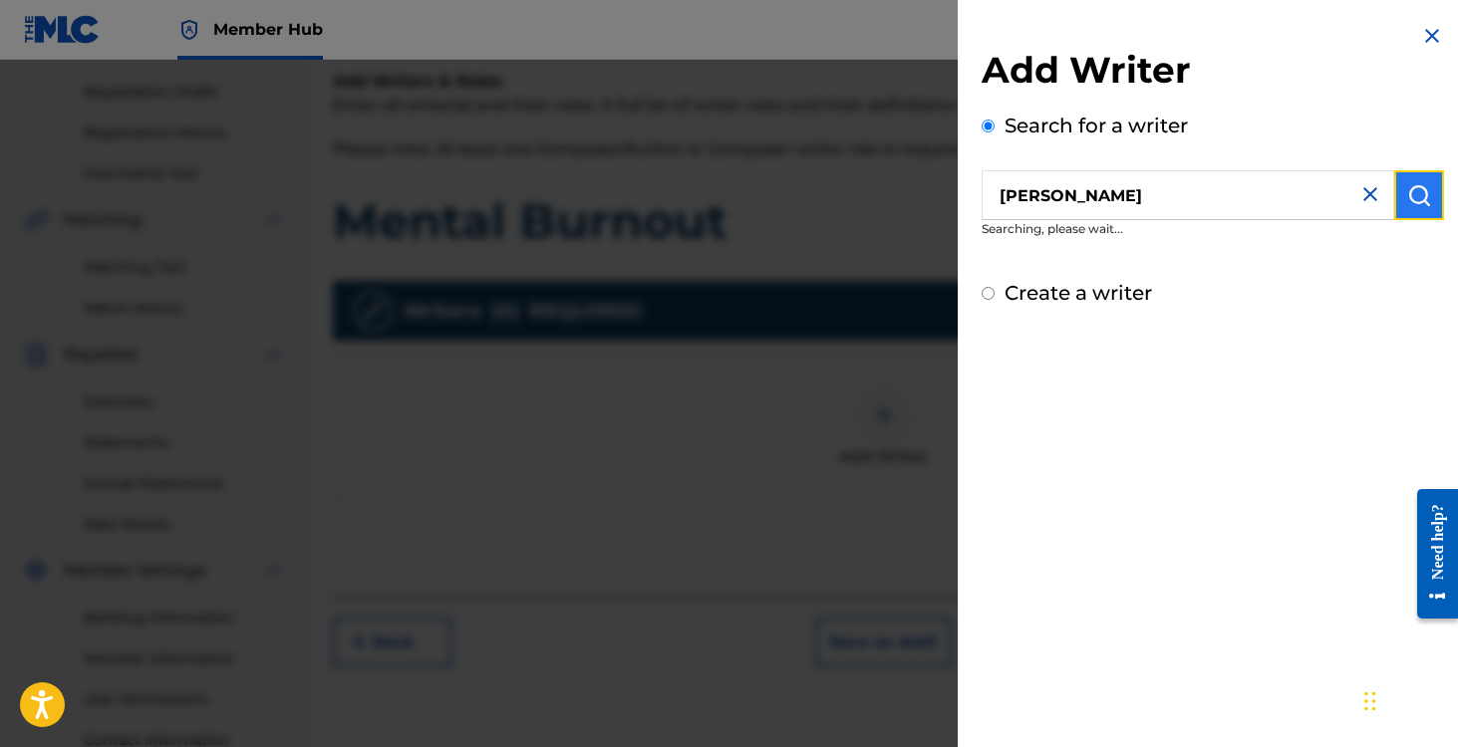
click at [1416, 198] on img "submit" at bounding box center [1419, 195] width 24 height 24
click at [1244, 180] on input "[PERSON_NAME]" at bounding box center [1187, 195] width 412 height 50
click at [1234, 216] on input "[PERSON_NAME]" at bounding box center [1187, 195] width 412 height 50
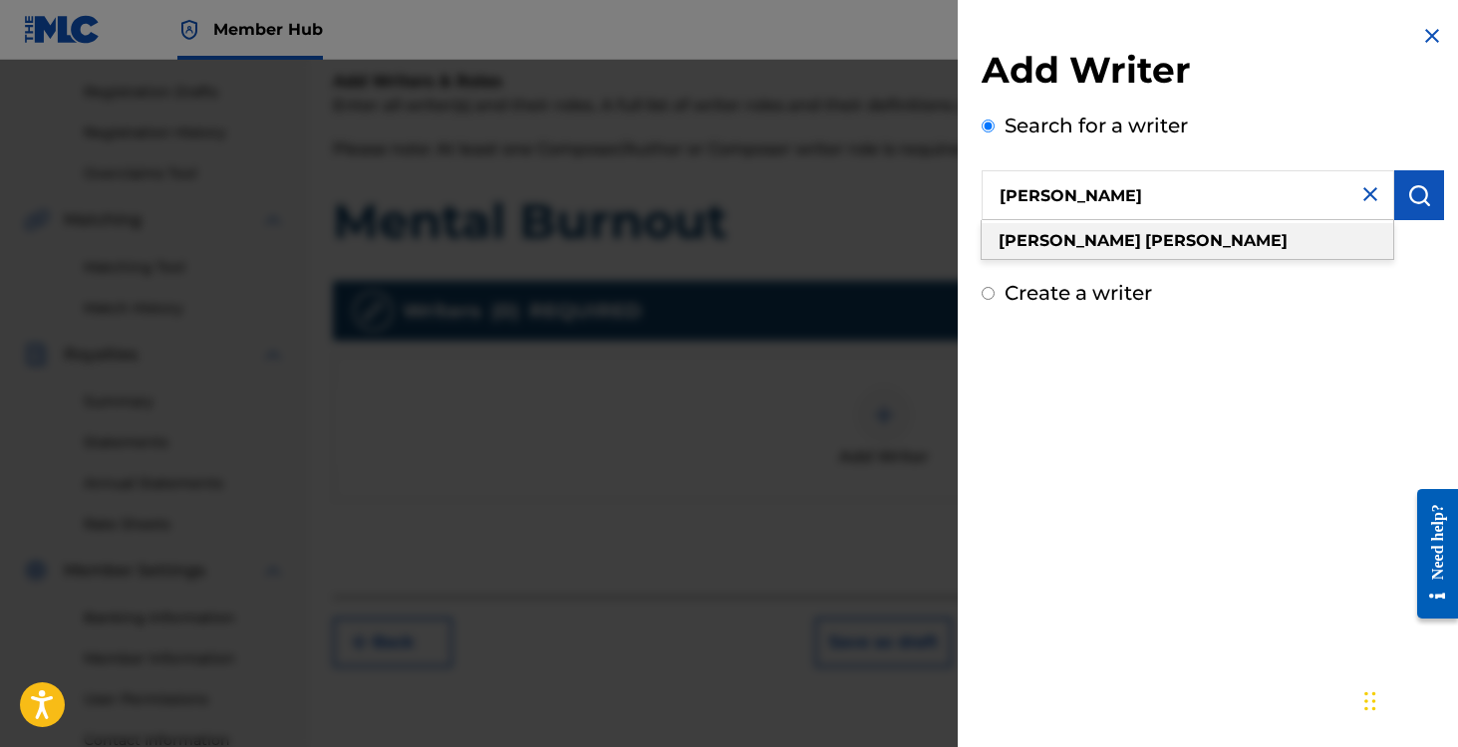
click at [1184, 249] on div "[PERSON_NAME]" at bounding box center [1186, 241] width 411 height 36
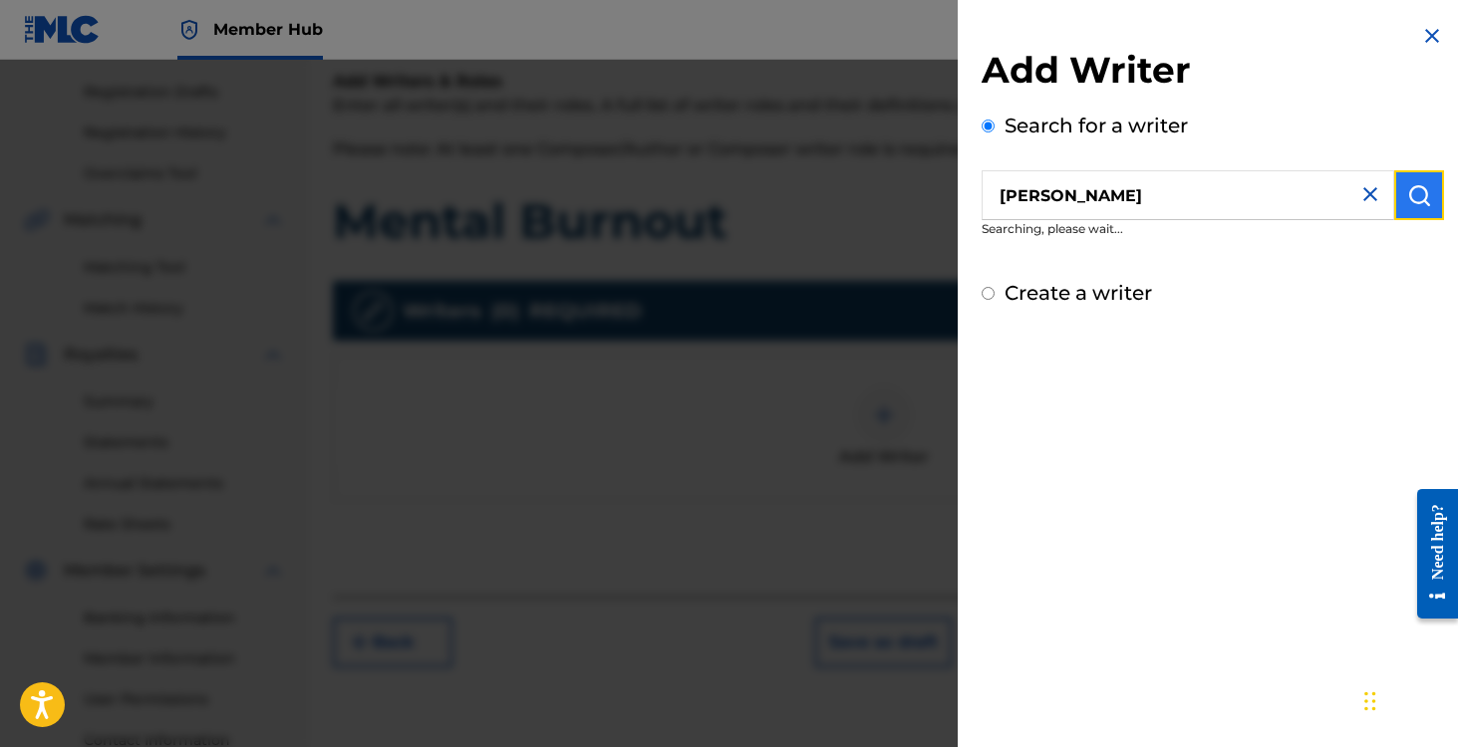
click at [1415, 196] on img "submit" at bounding box center [1419, 195] width 24 height 24
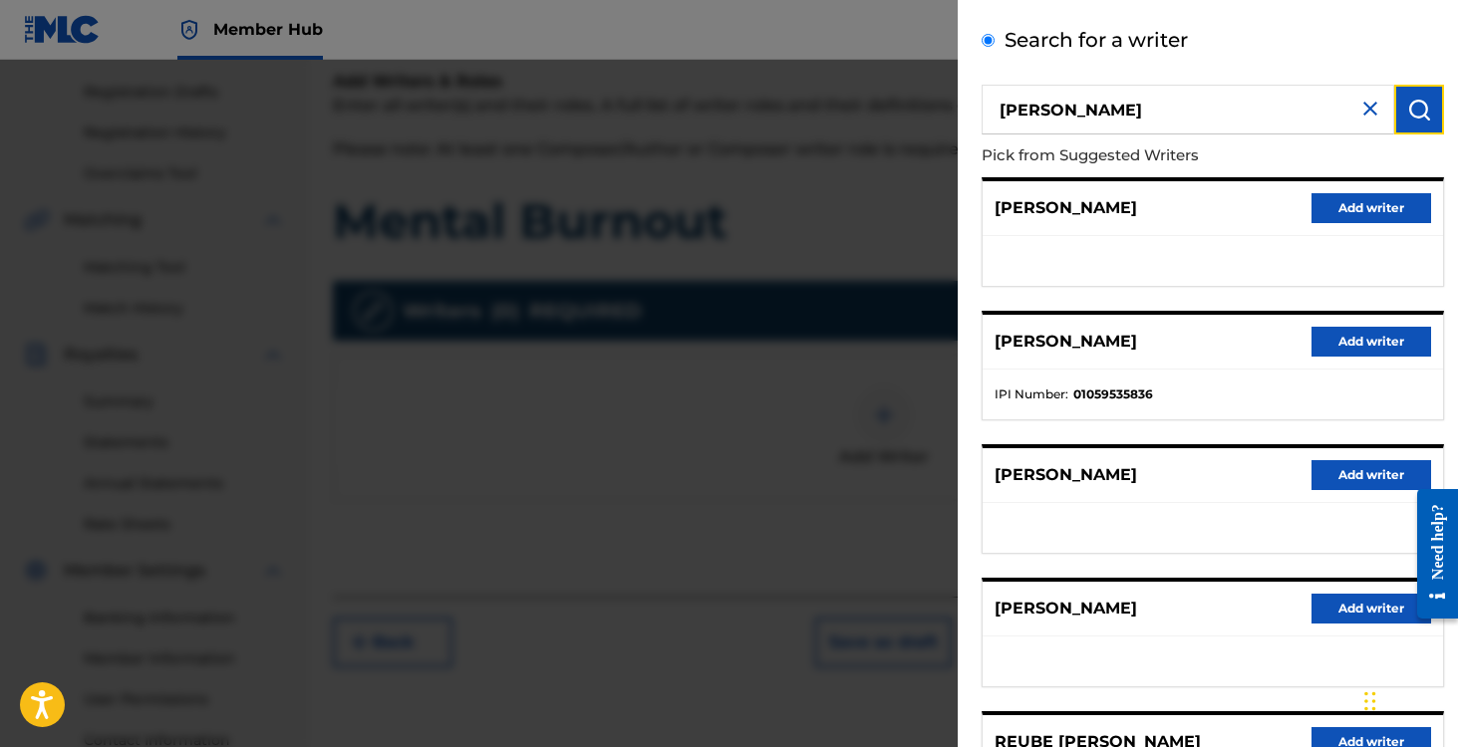
scroll to position [285, 0]
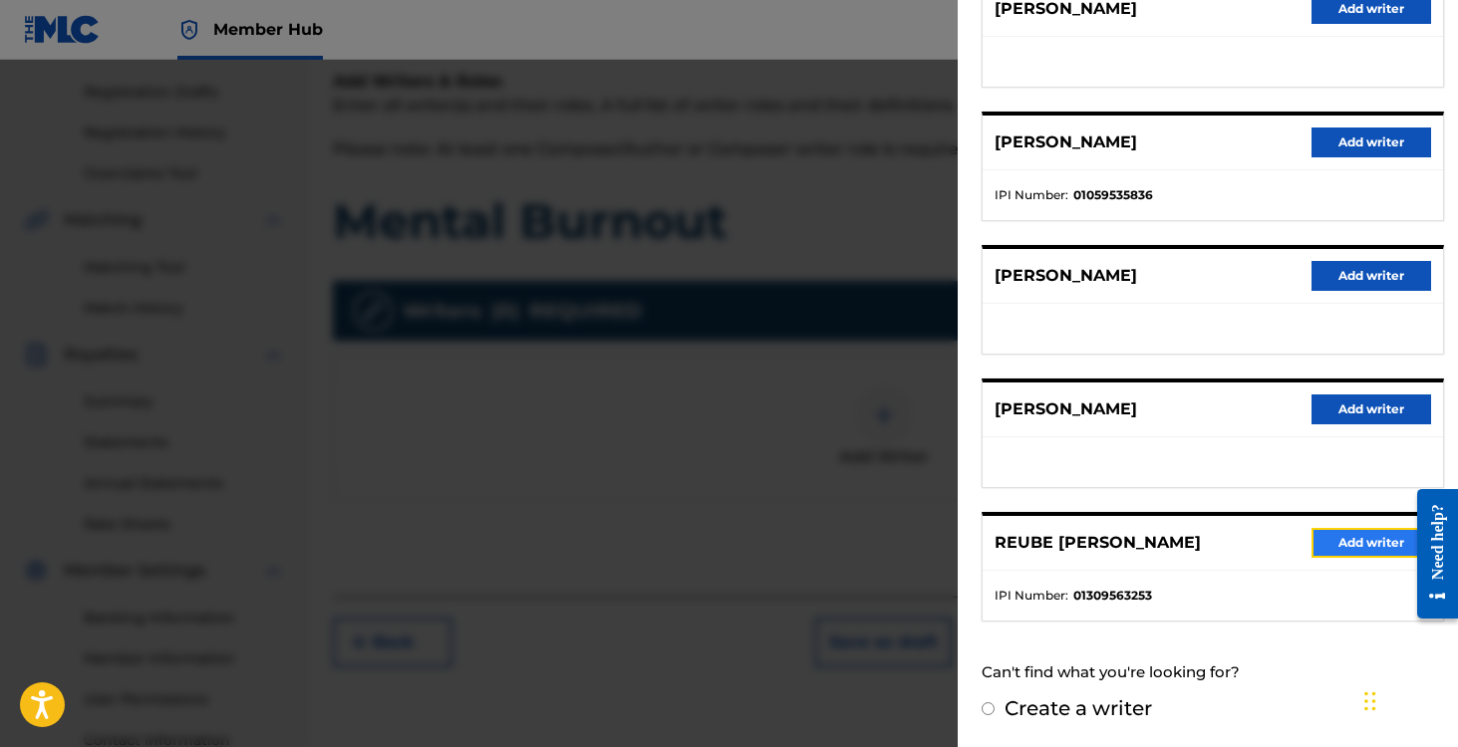
click at [1332, 538] on button "Add writer" at bounding box center [1371, 543] width 120 height 30
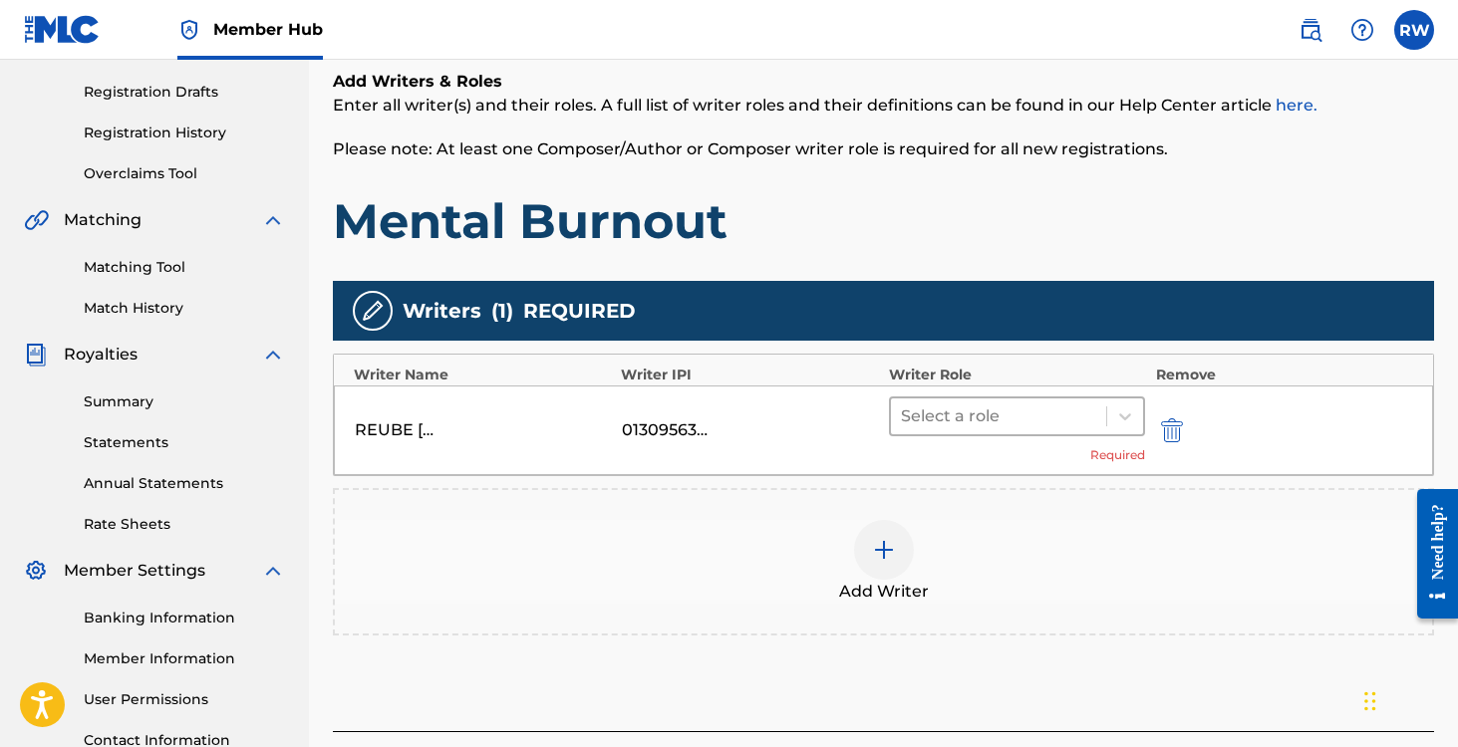
click at [948, 411] on div at bounding box center [999, 417] width 196 height 28
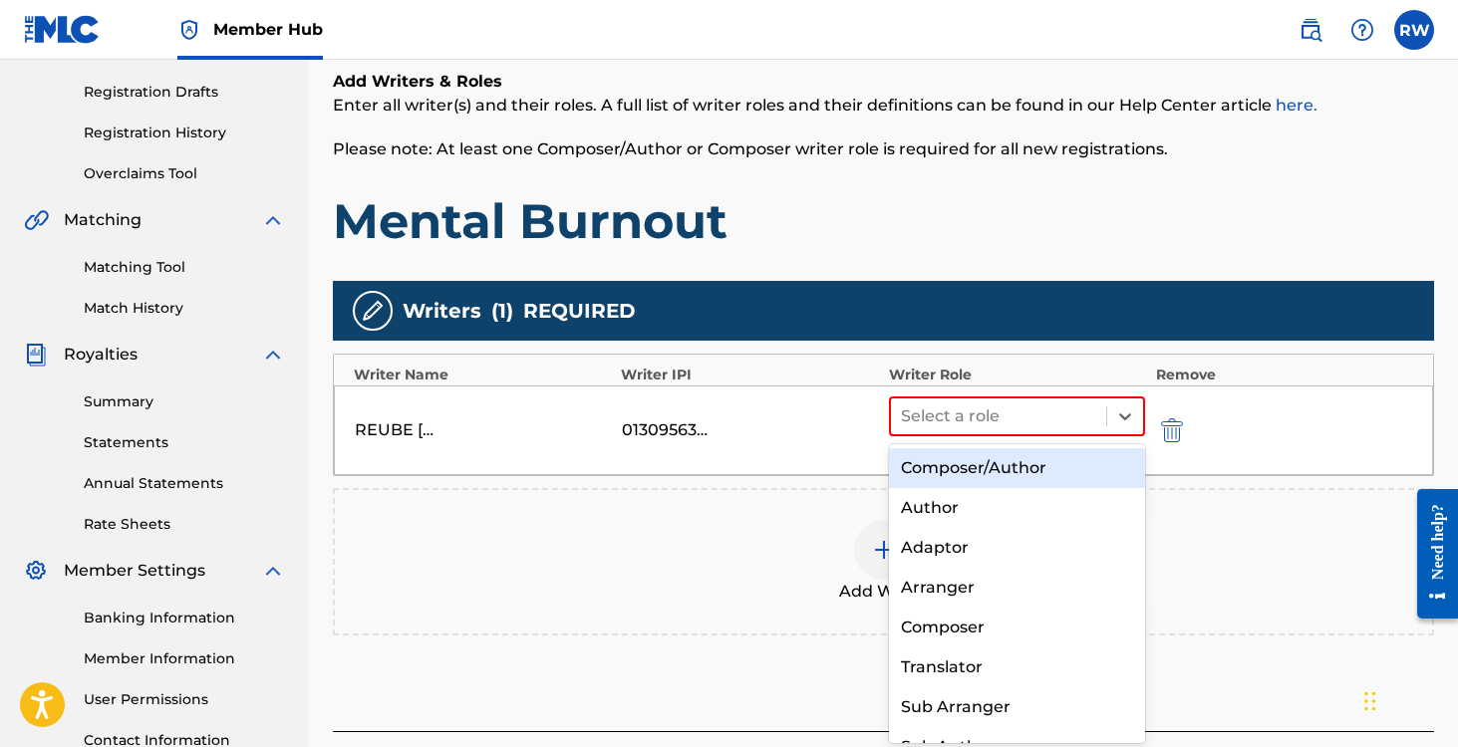
click at [951, 477] on div "Composer/Author" at bounding box center [1017, 468] width 257 height 40
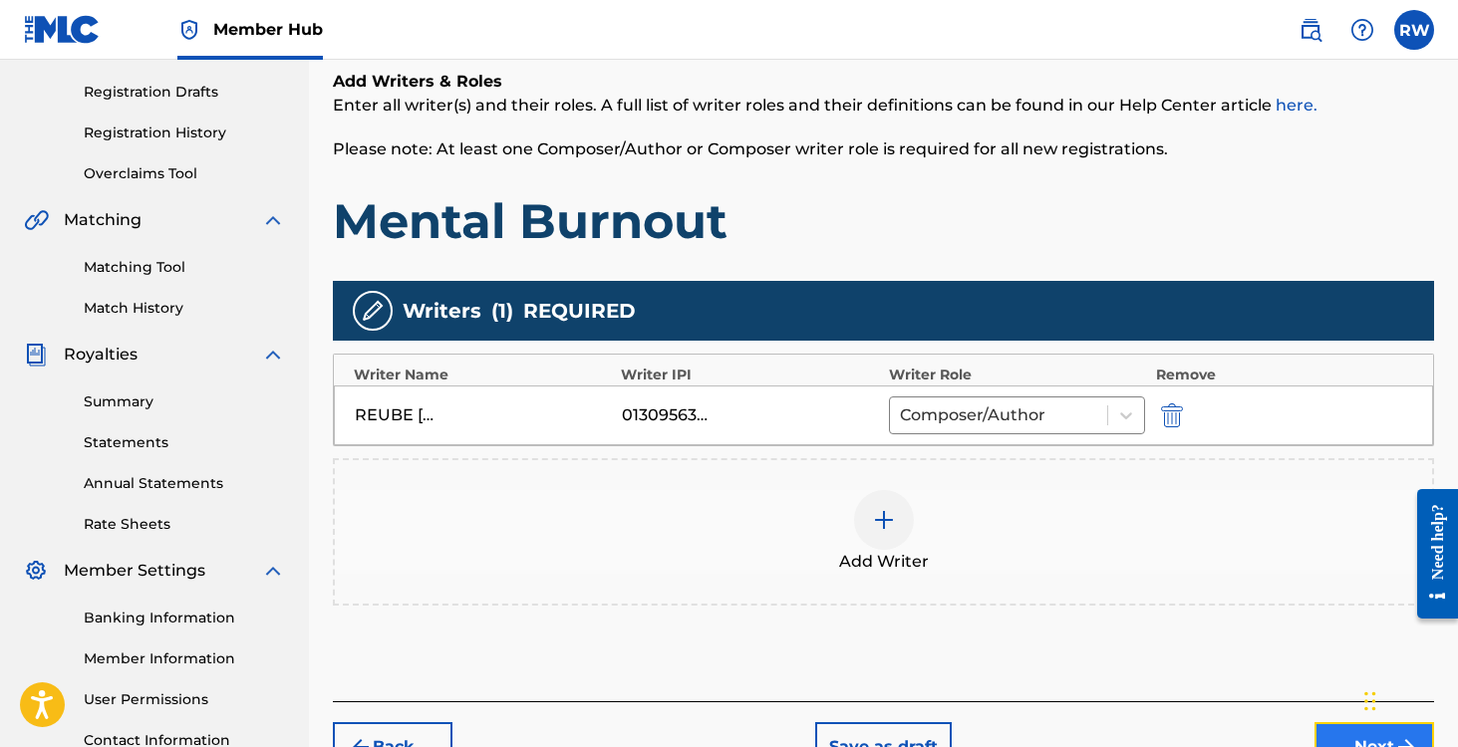
click at [1340, 727] on button "Next" at bounding box center [1374, 747] width 120 height 50
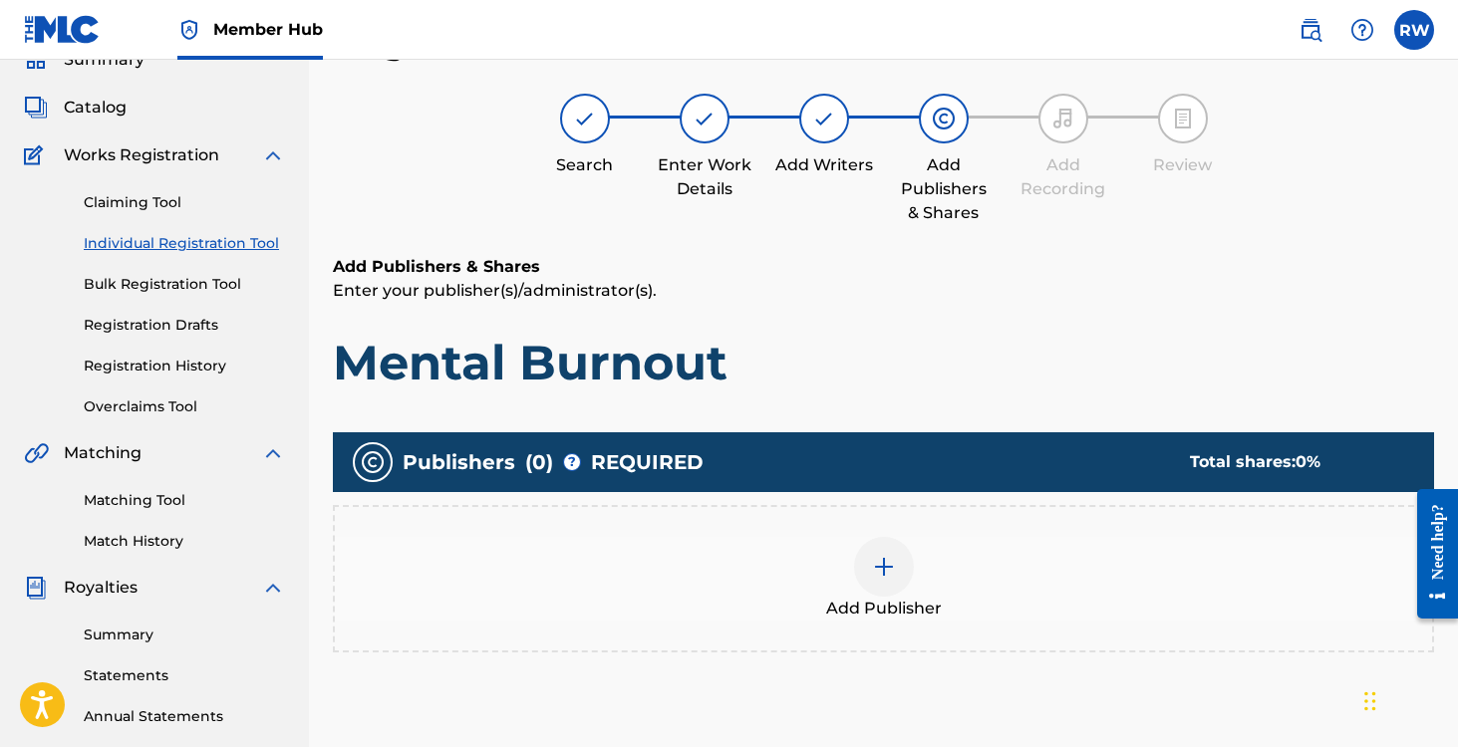
scroll to position [150, 0]
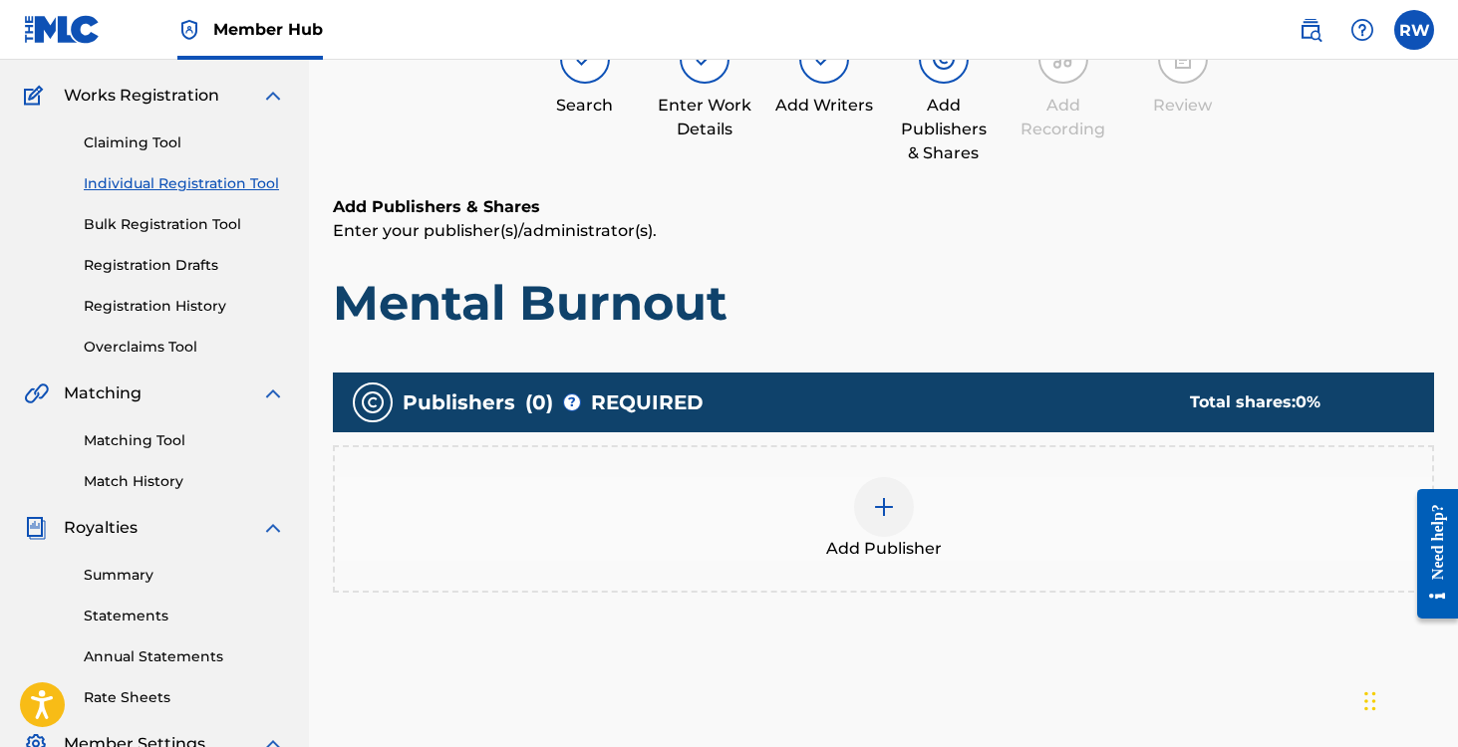
click at [907, 519] on div at bounding box center [884, 507] width 60 height 60
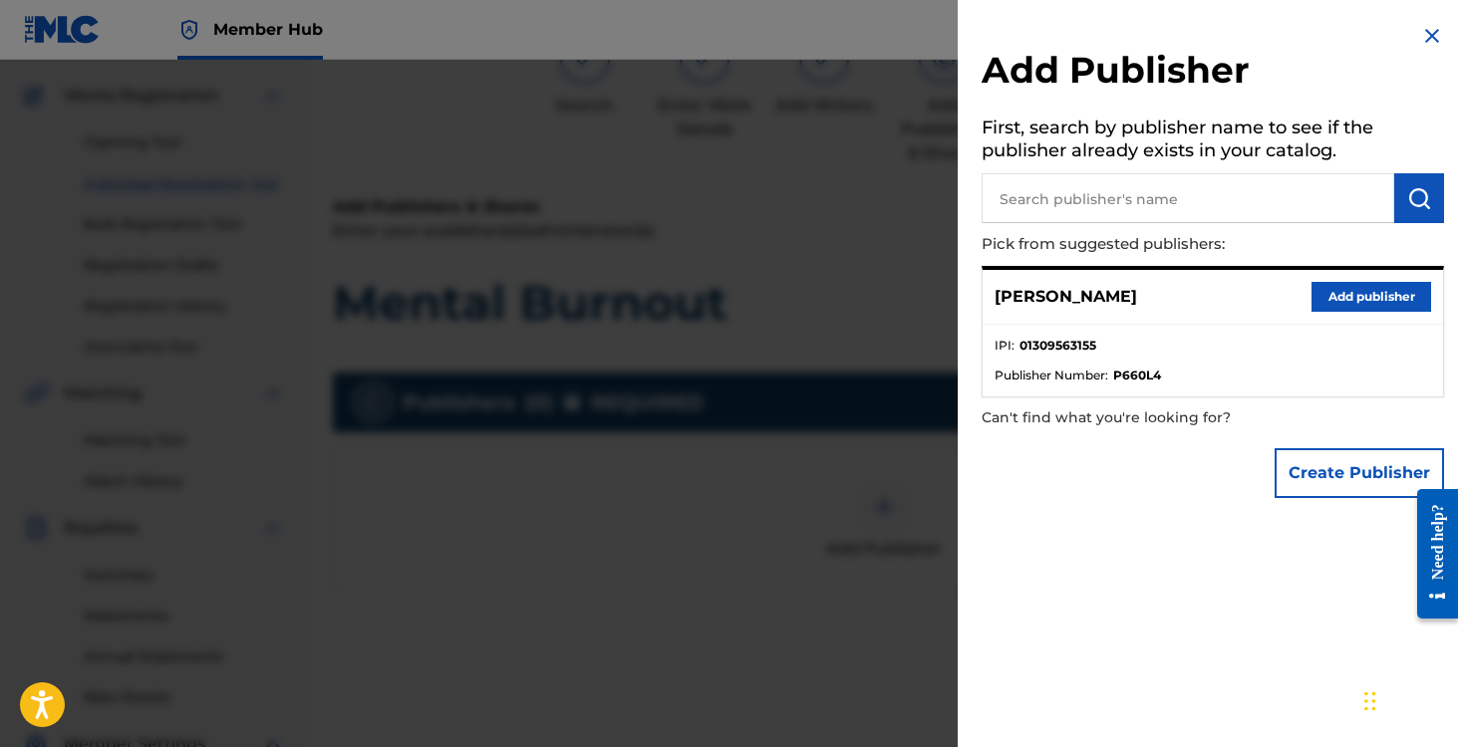
click at [1040, 189] on input "text" at bounding box center [1187, 198] width 412 height 50
click at [1348, 285] on button "Add publisher" at bounding box center [1371, 297] width 120 height 30
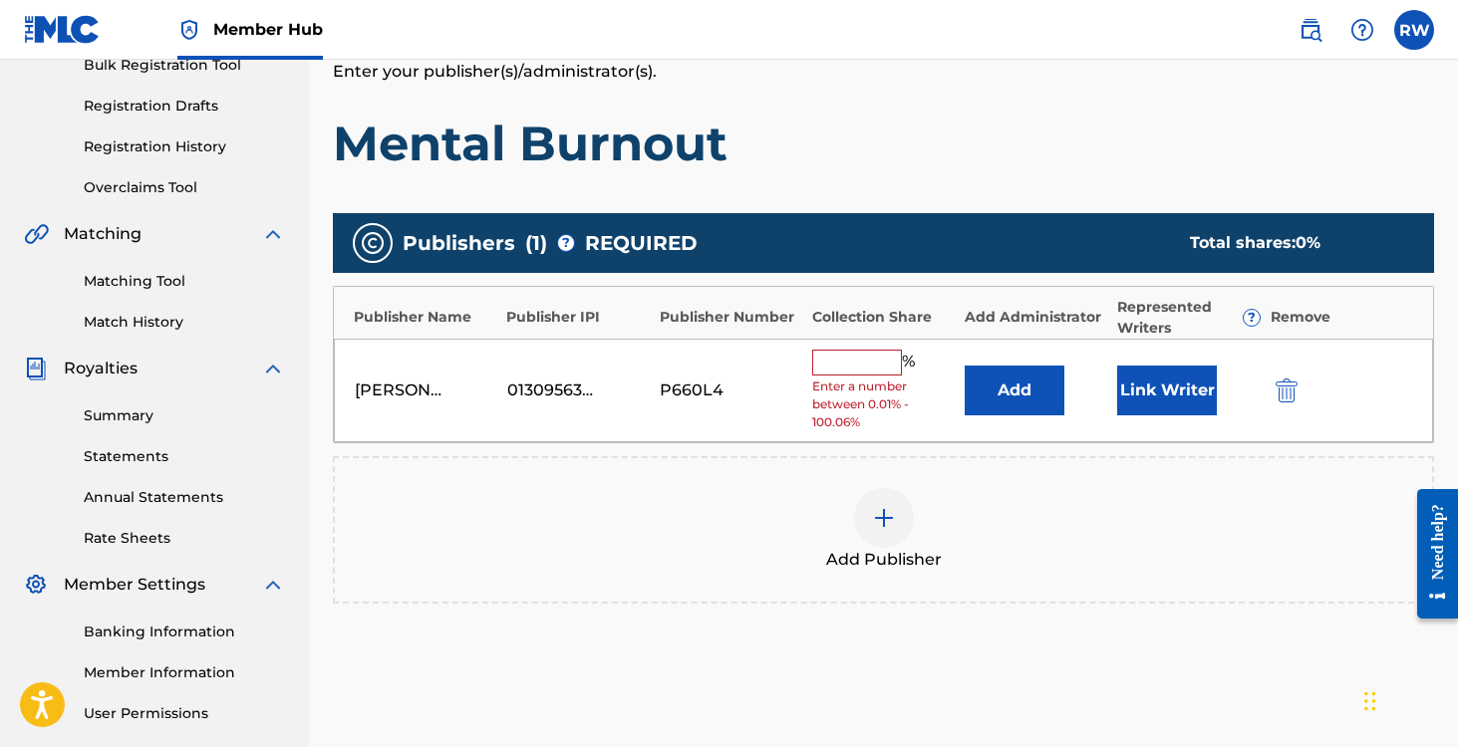
scroll to position [488, 0]
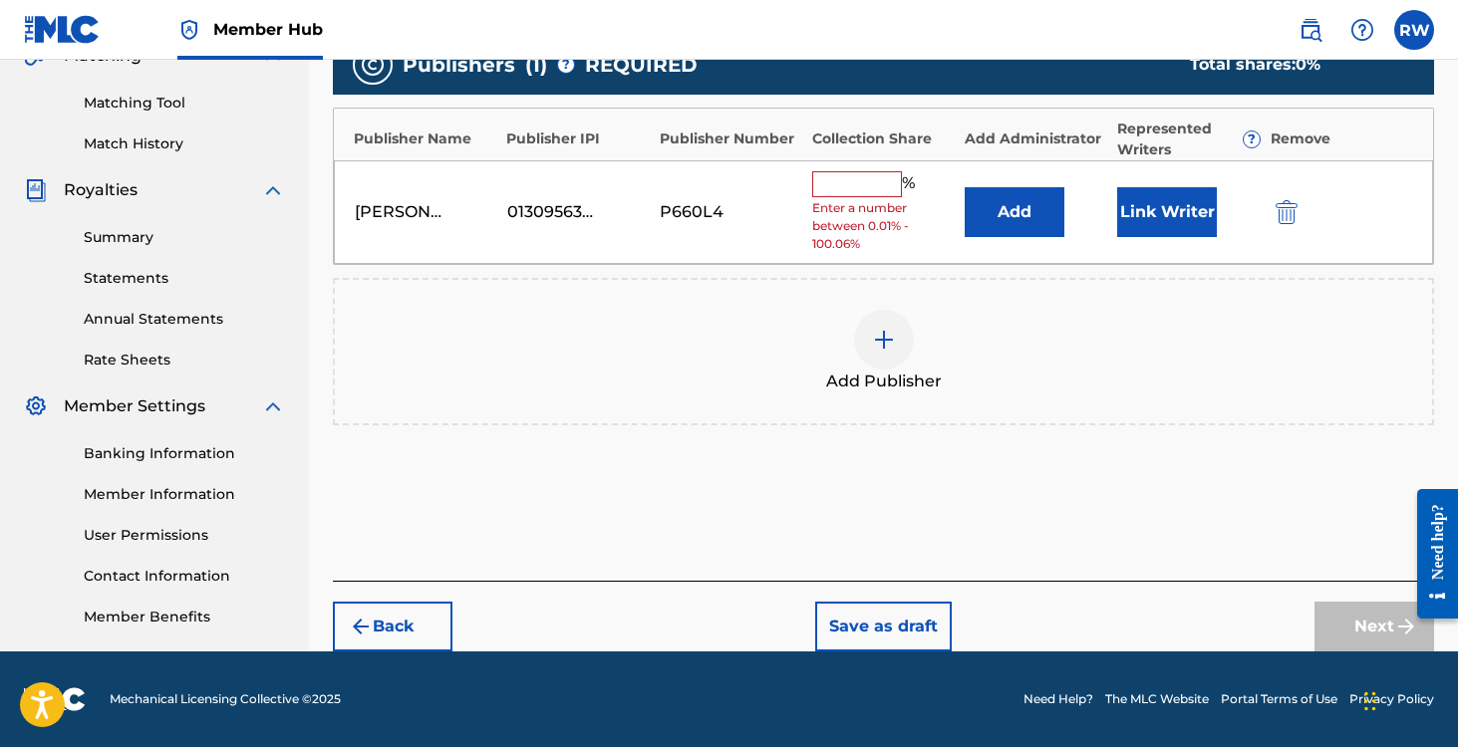
click at [850, 176] on input "text" at bounding box center [857, 184] width 90 height 26
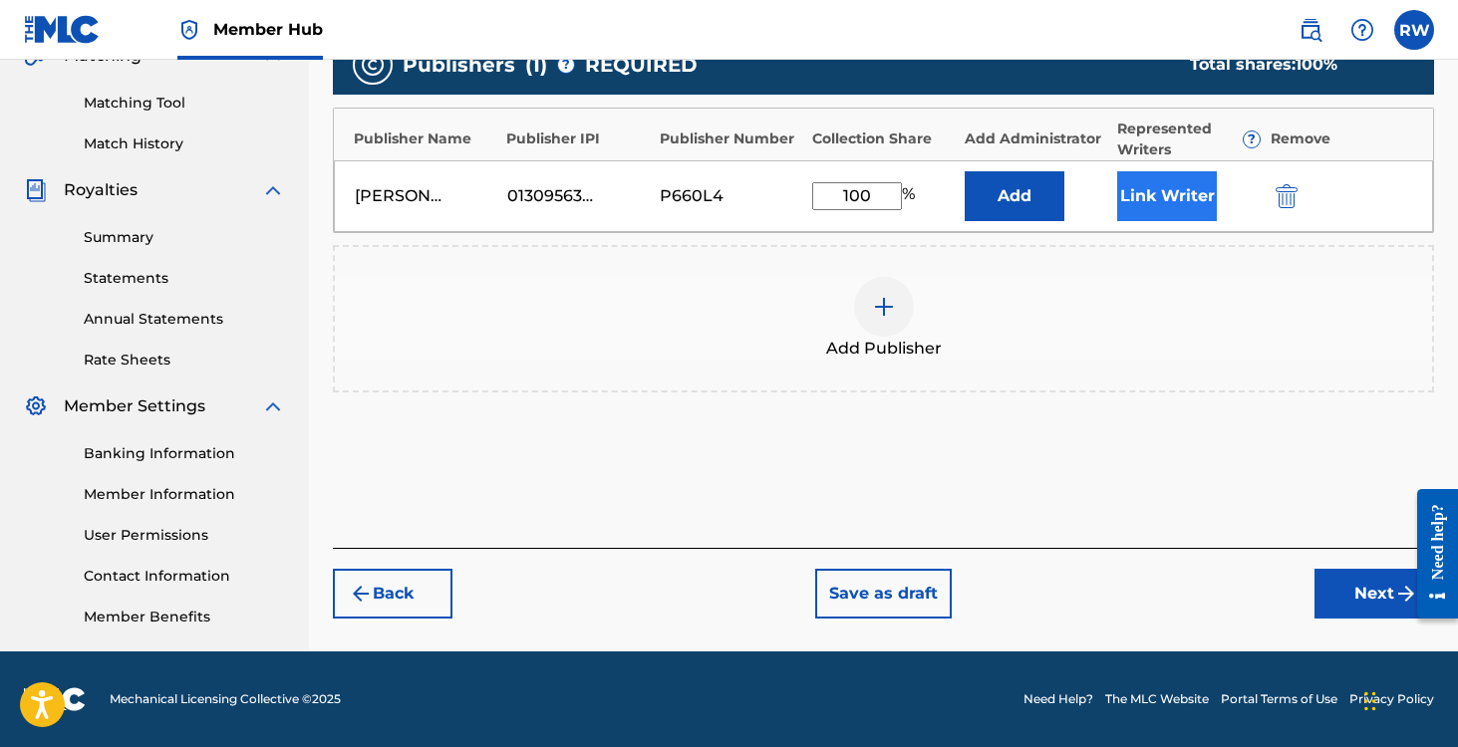
type input "100"
click at [1154, 197] on button "Link Writer" at bounding box center [1167, 196] width 100 height 50
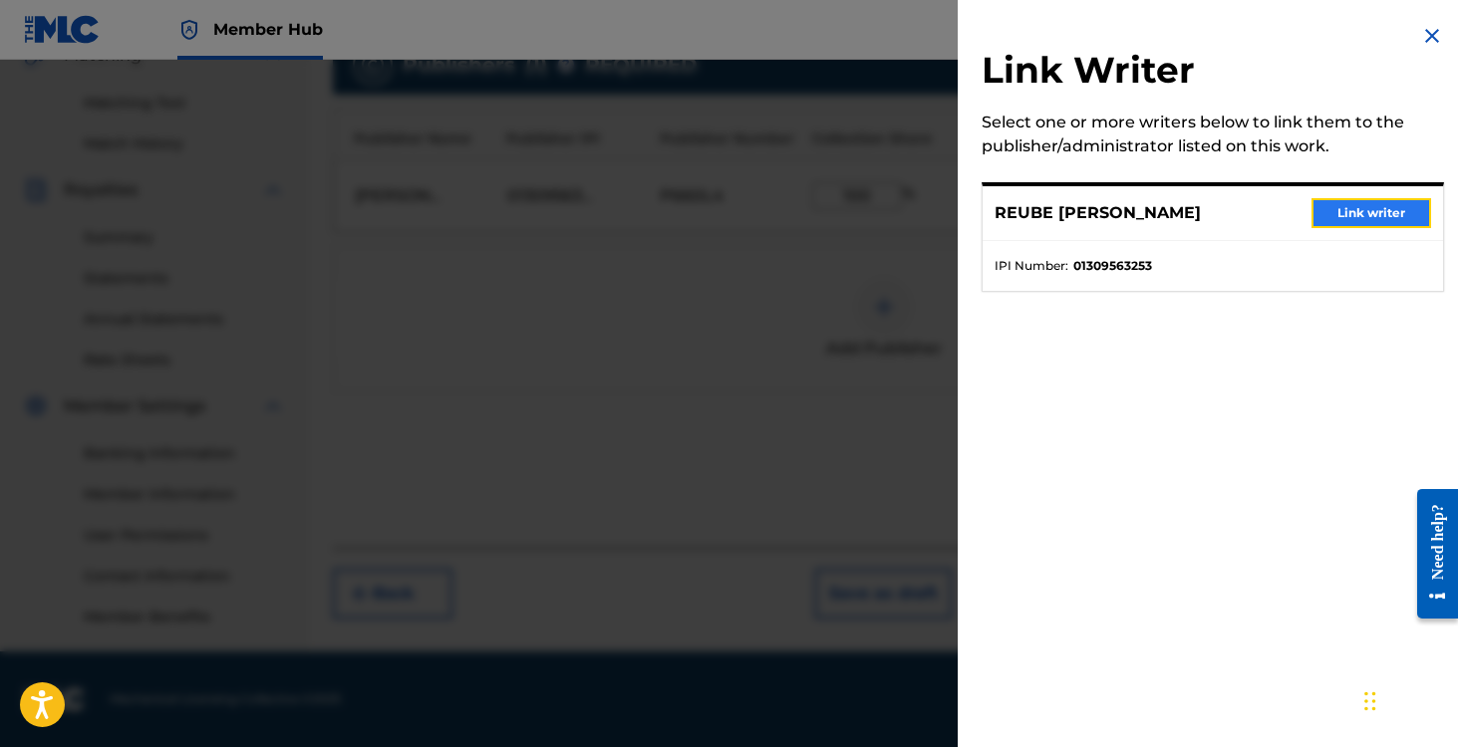
click at [1350, 219] on button "Link writer" at bounding box center [1371, 213] width 120 height 30
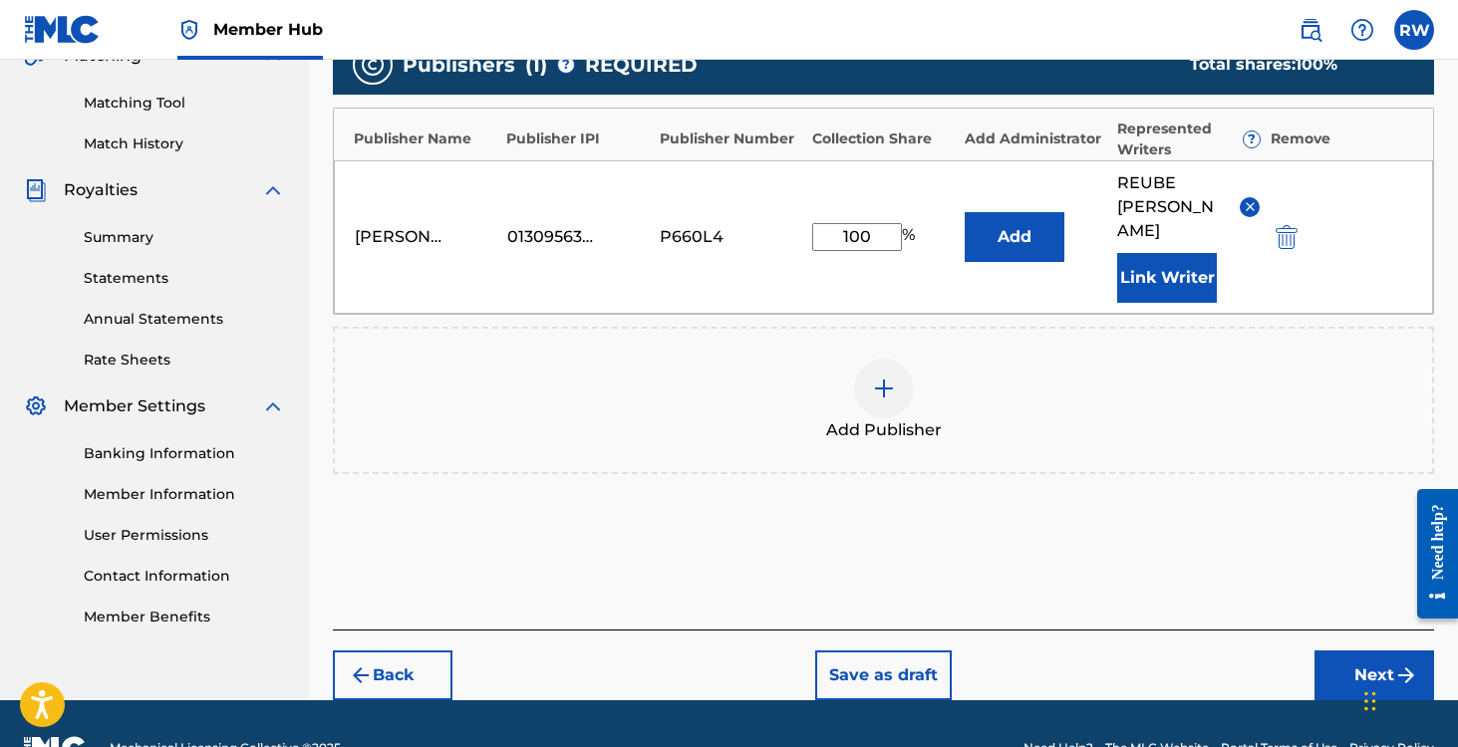
click at [1136, 189] on span "REUBE [PERSON_NAME]" at bounding box center [1171, 207] width 108 height 72
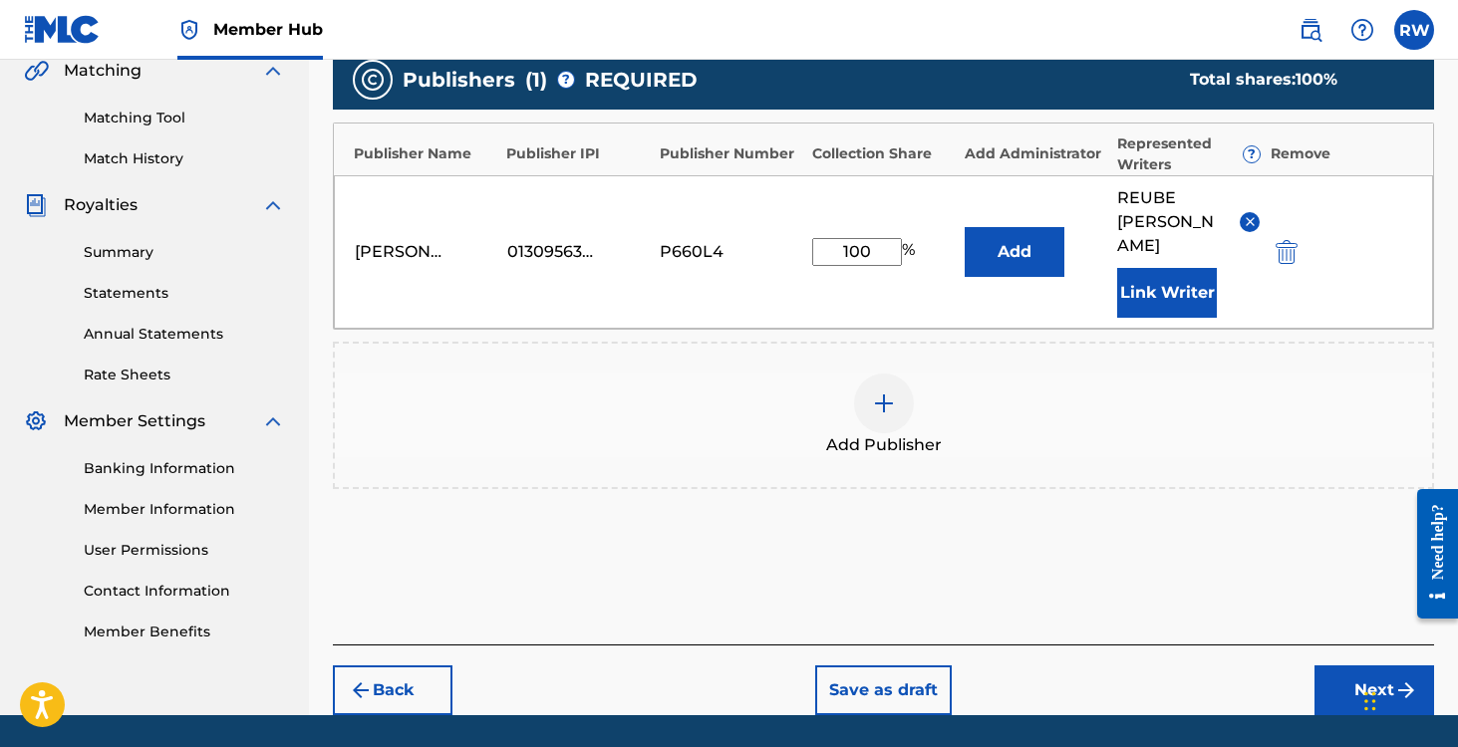
scroll to position [471, 0]
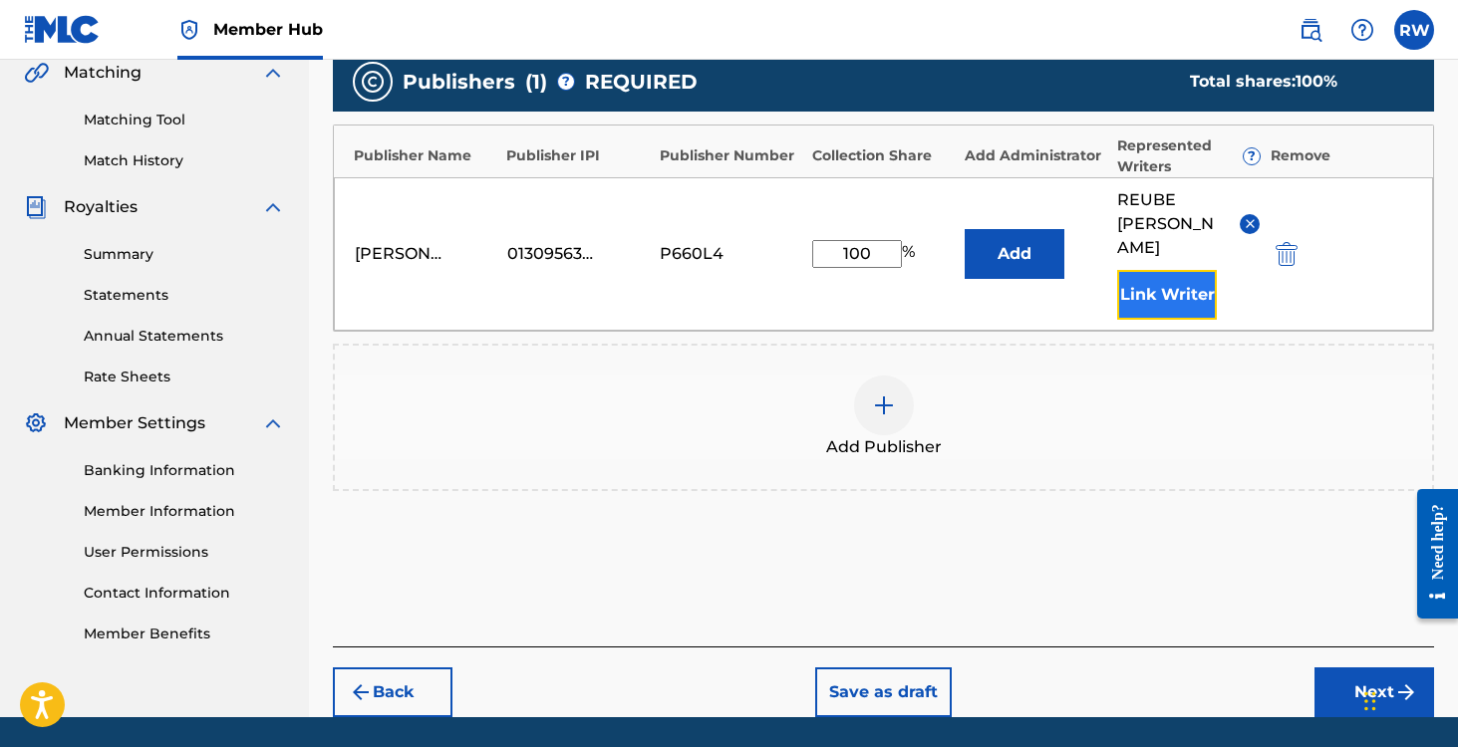
click at [1148, 272] on button "Link Writer" at bounding box center [1167, 295] width 100 height 50
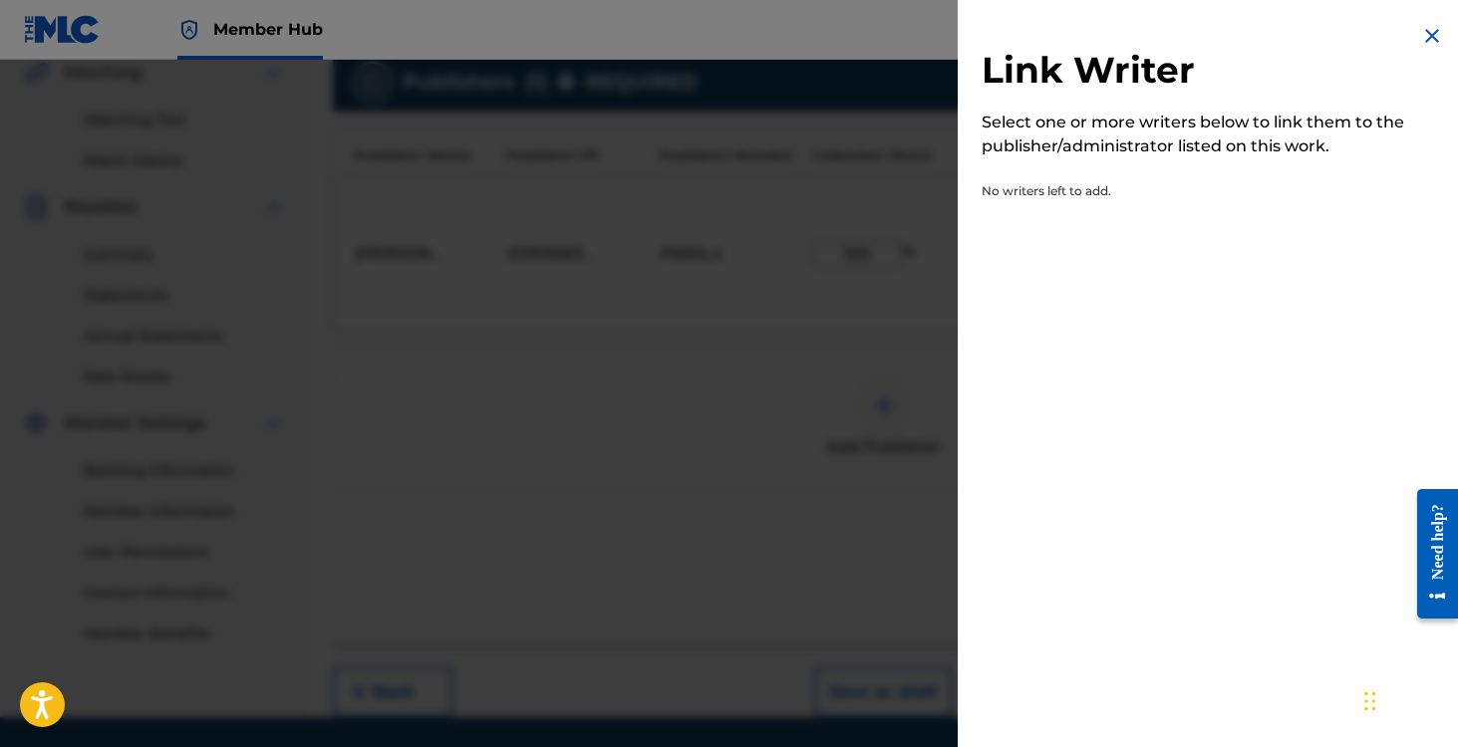
click at [1429, 39] on img at bounding box center [1432, 36] width 24 height 24
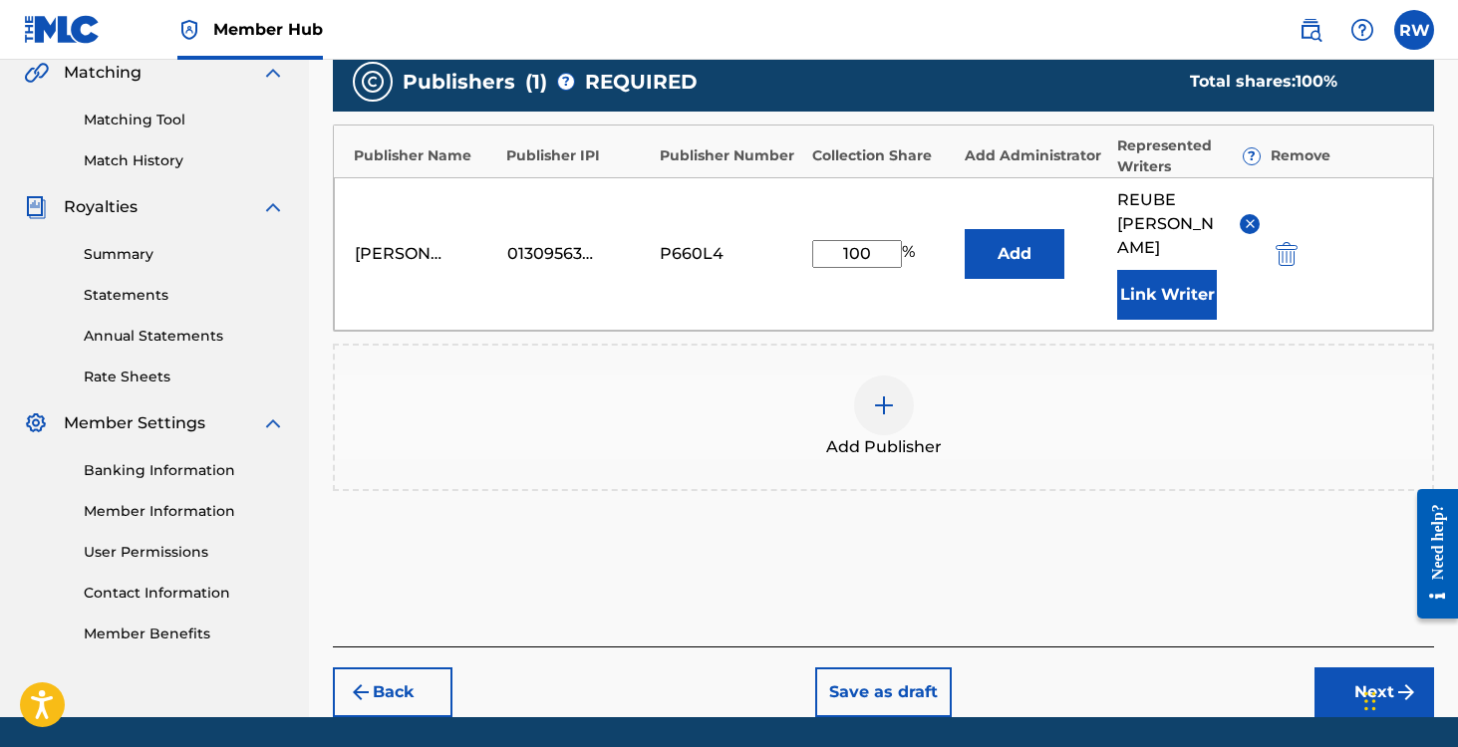
click at [1242, 216] on img at bounding box center [1249, 223] width 15 height 15
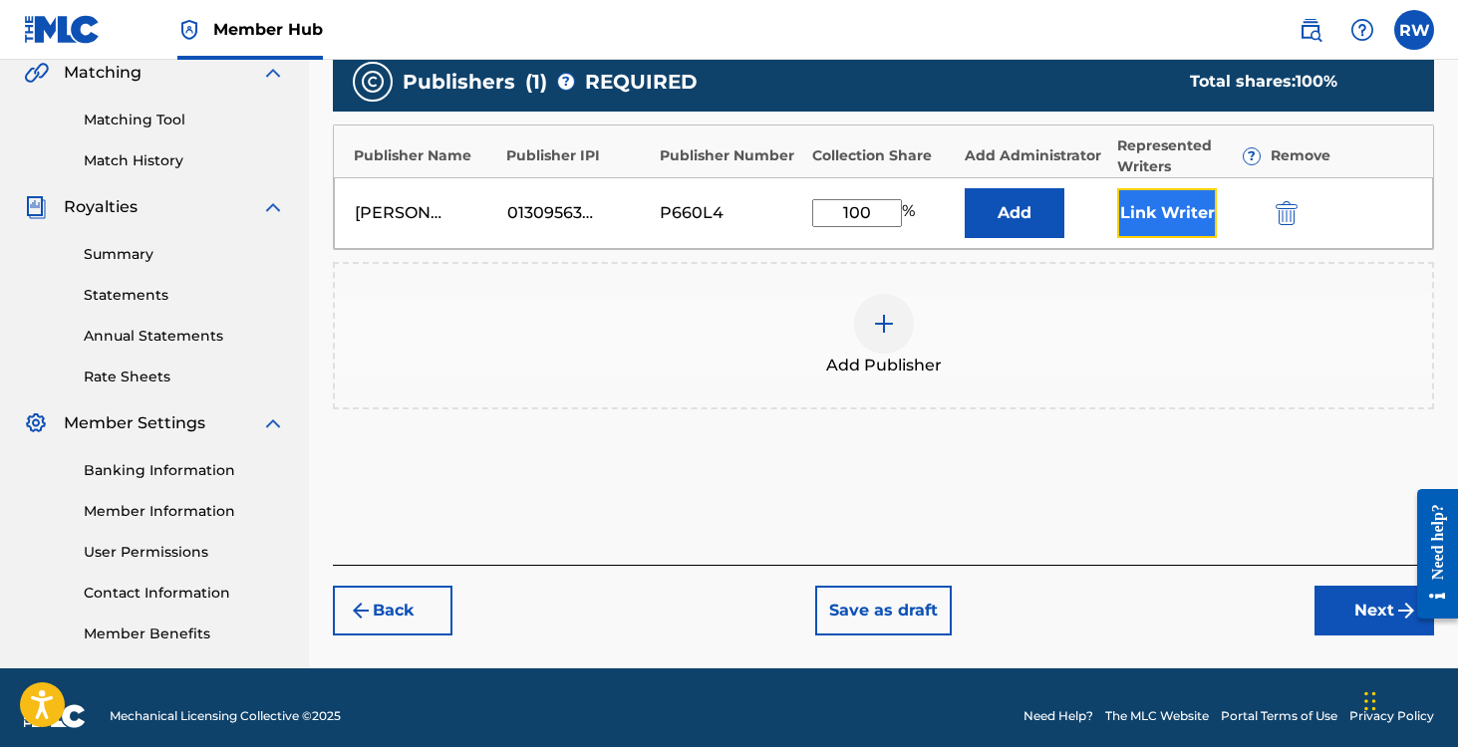
click at [1154, 228] on button "Link Writer" at bounding box center [1167, 213] width 100 height 50
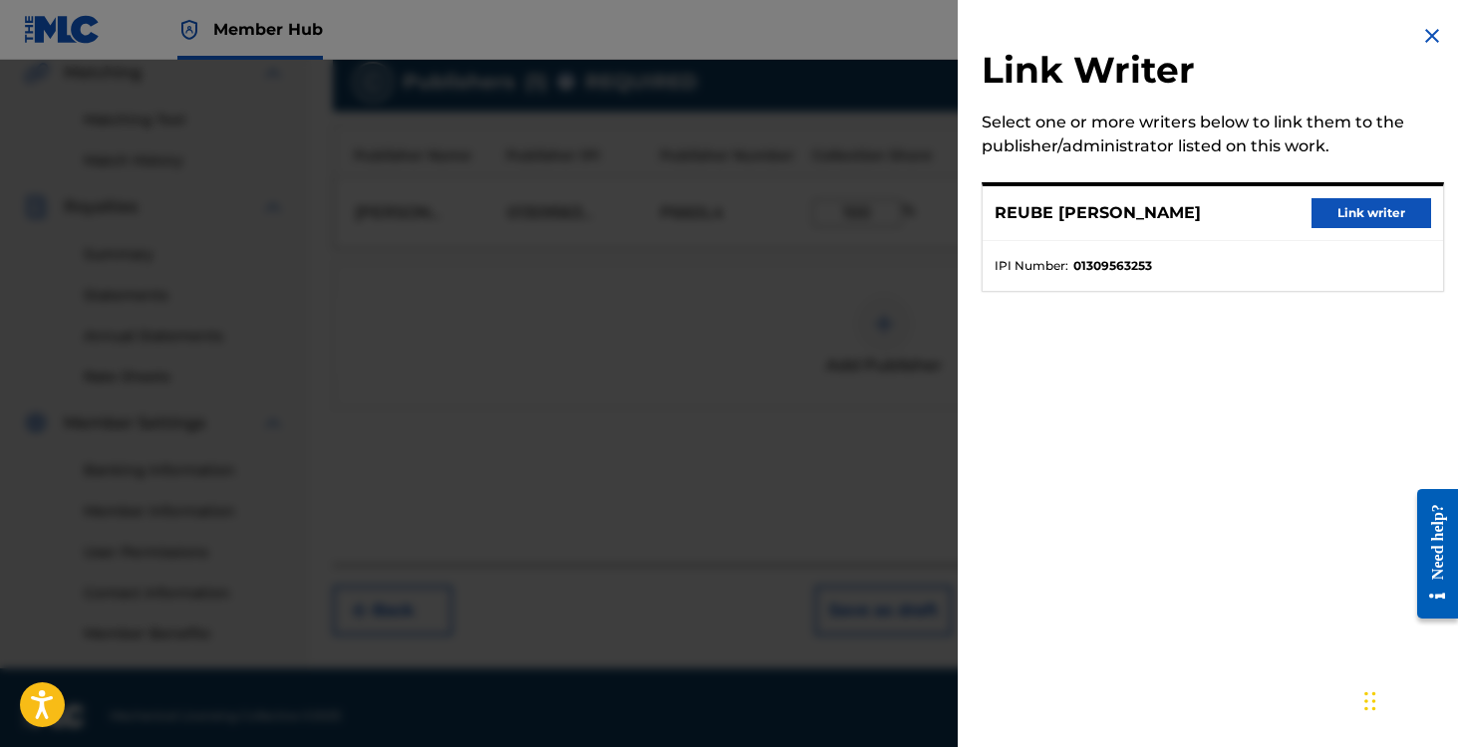
click at [1049, 216] on p "REUBE [PERSON_NAME]" at bounding box center [1097, 213] width 206 height 24
drag, startPoint x: 1072, startPoint y: 263, endPoint x: 1192, endPoint y: 263, distance: 119.6
click at [1192, 263] on li "IPI Number : 01309563253" at bounding box center [1212, 266] width 436 height 18
click at [1270, 126] on div "Select one or more writers below to link them to the publisher/administrator li…" at bounding box center [1212, 135] width 462 height 48
click at [1371, 205] on button "Link writer" at bounding box center [1371, 213] width 120 height 30
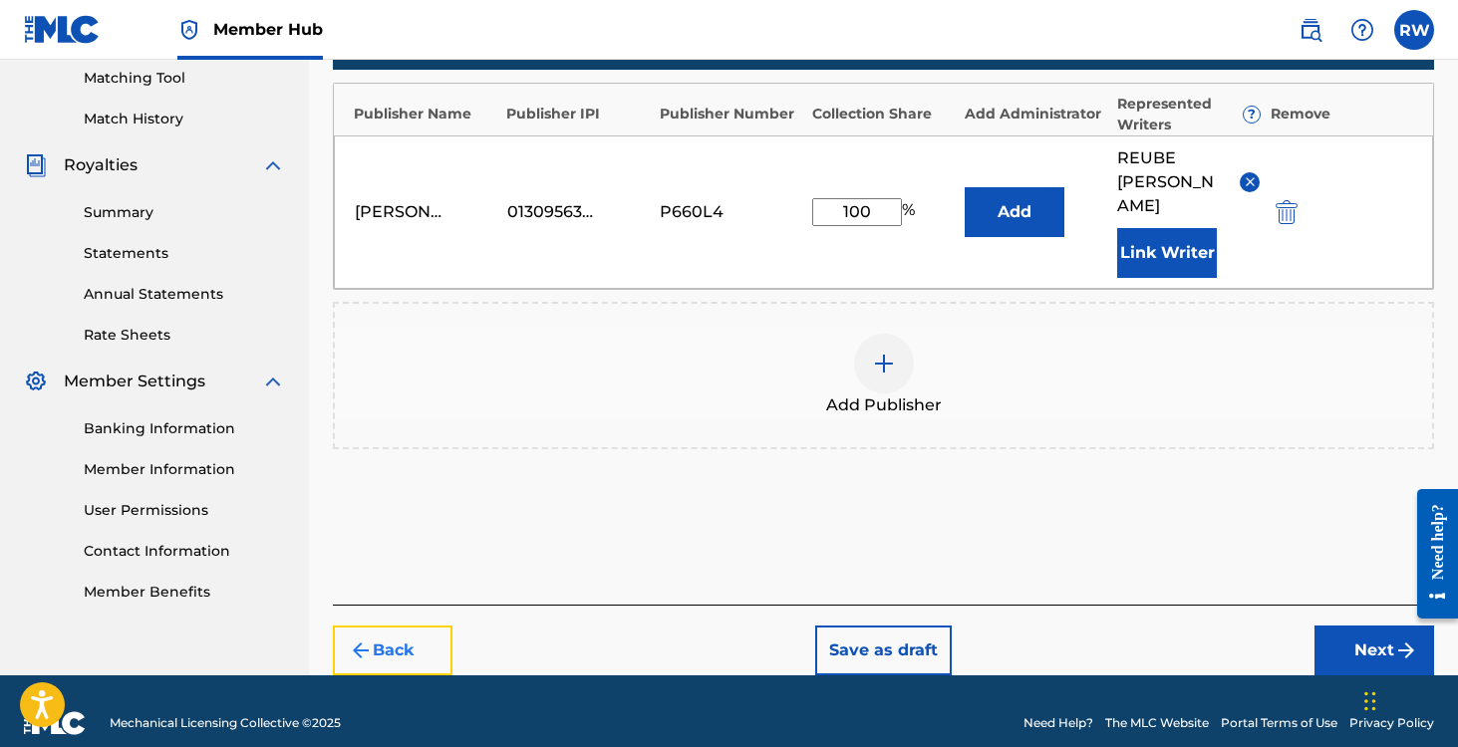
click at [410, 626] on button "Back" at bounding box center [393, 651] width 120 height 50
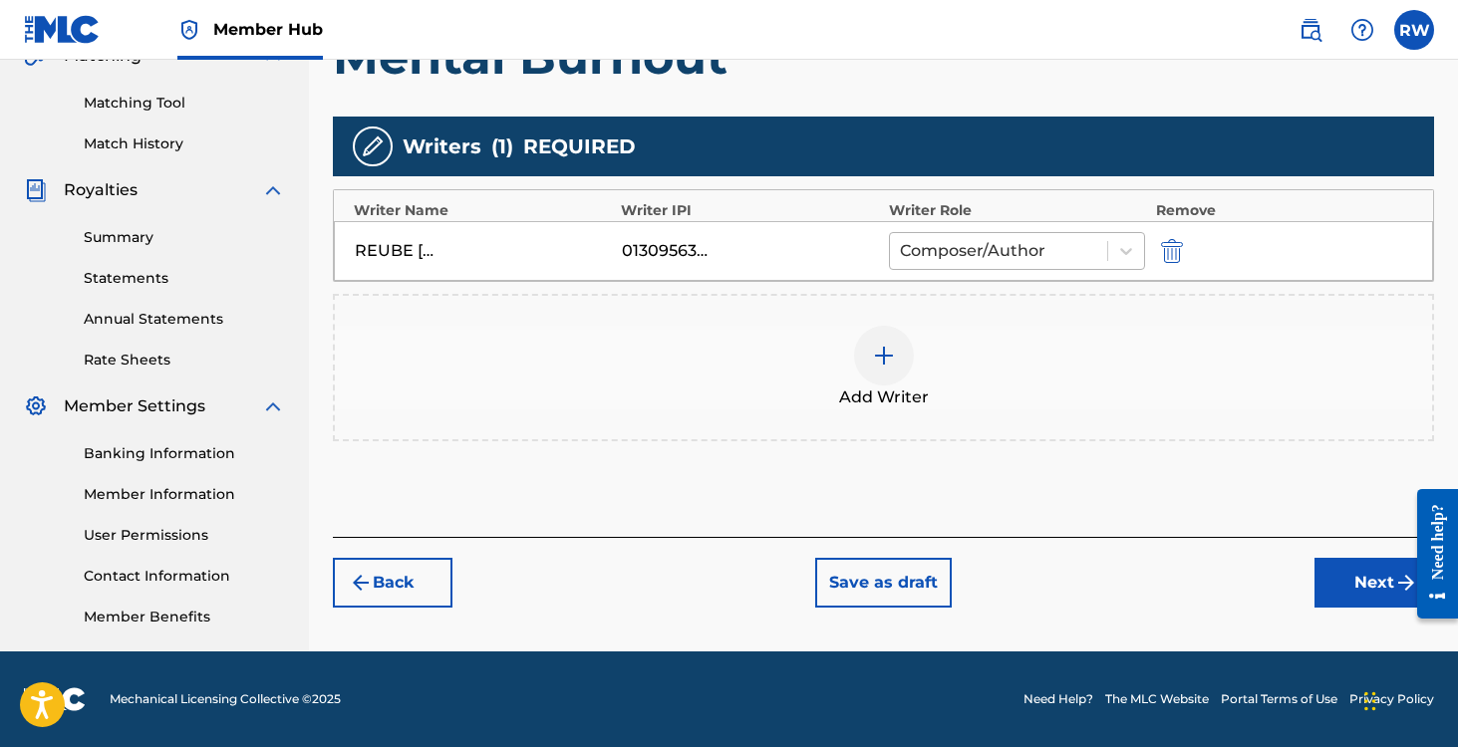
click at [1014, 247] on div at bounding box center [999, 251] width 198 height 28
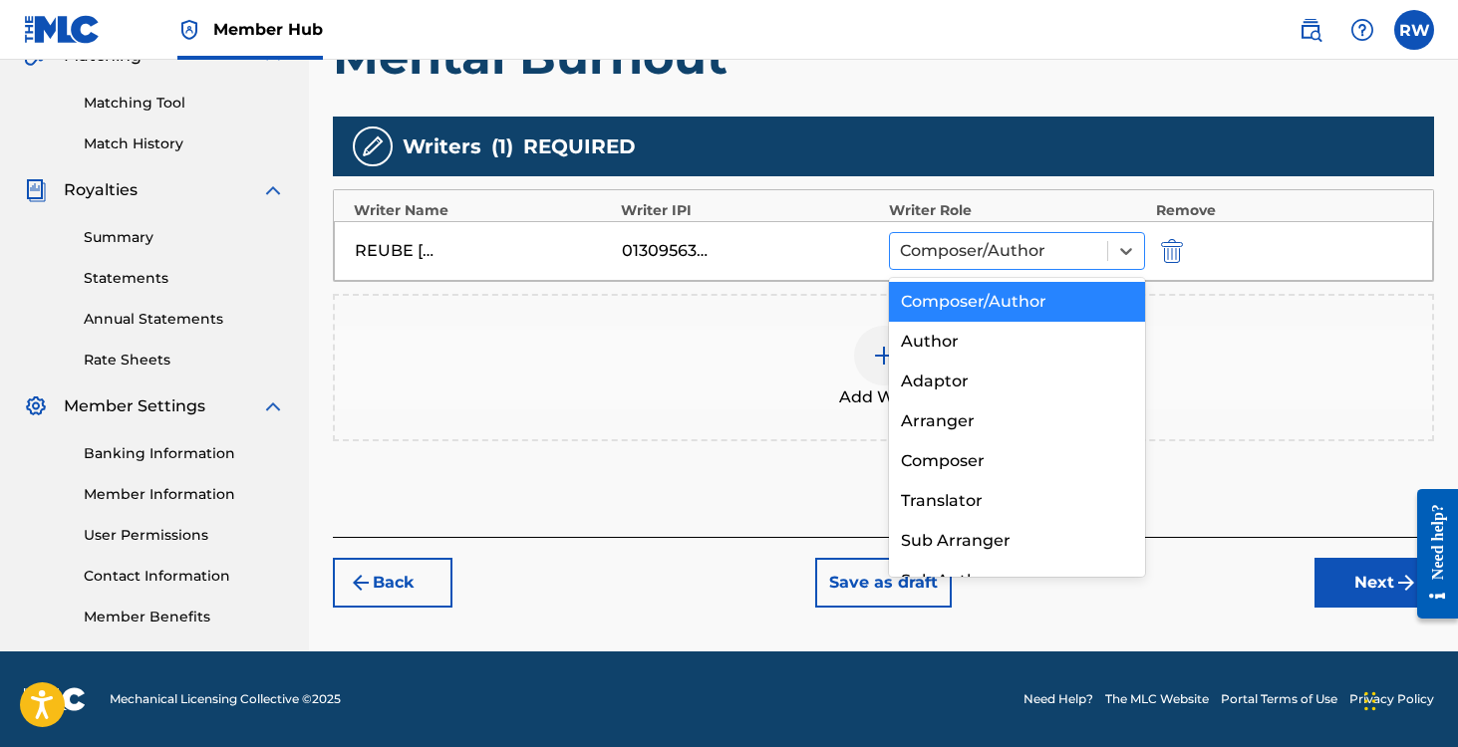
click at [950, 254] on div at bounding box center [999, 251] width 198 height 28
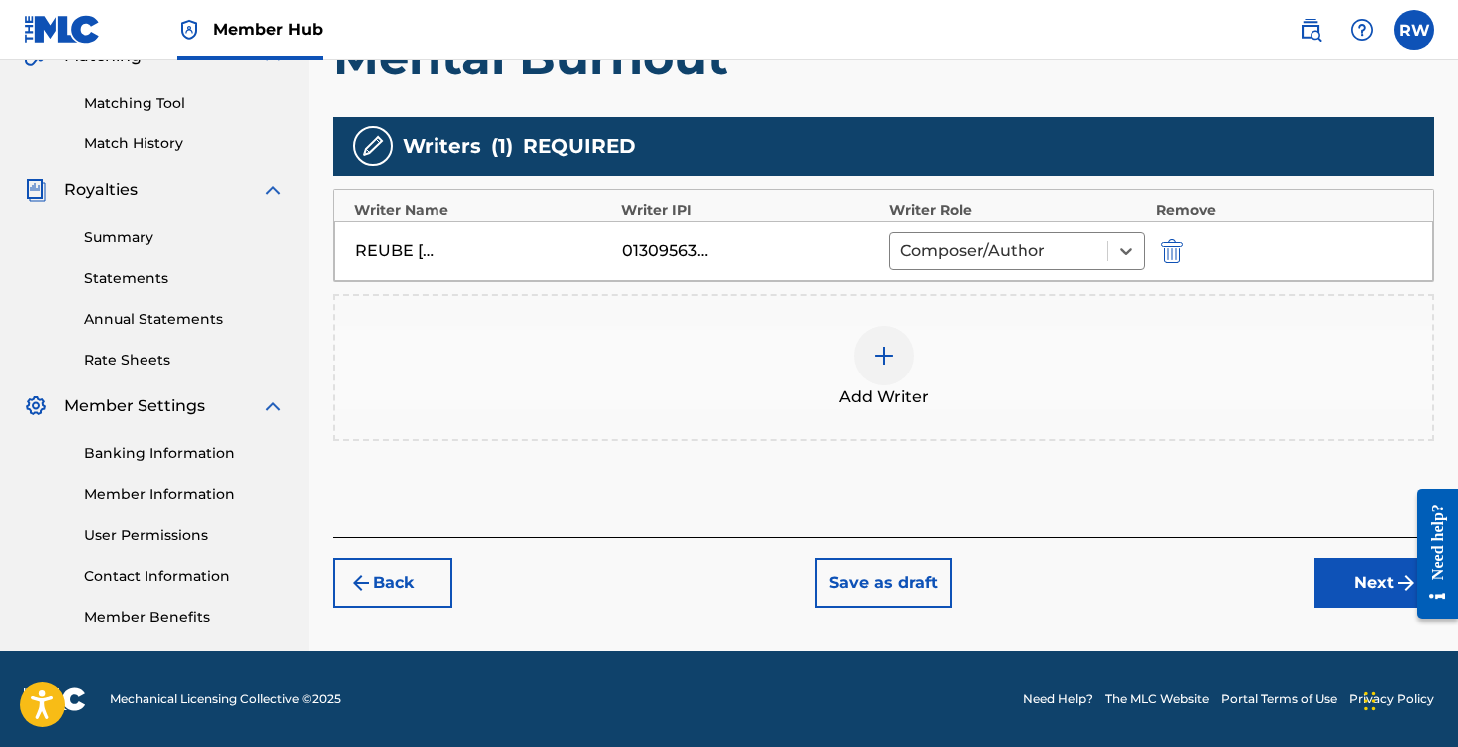
click at [456, 252] on div "REUBE [PERSON_NAME]" at bounding box center [483, 251] width 257 height 24
click at [1380, 582] on button "Next" at bounding box center [1374, 583] width 120 height 50
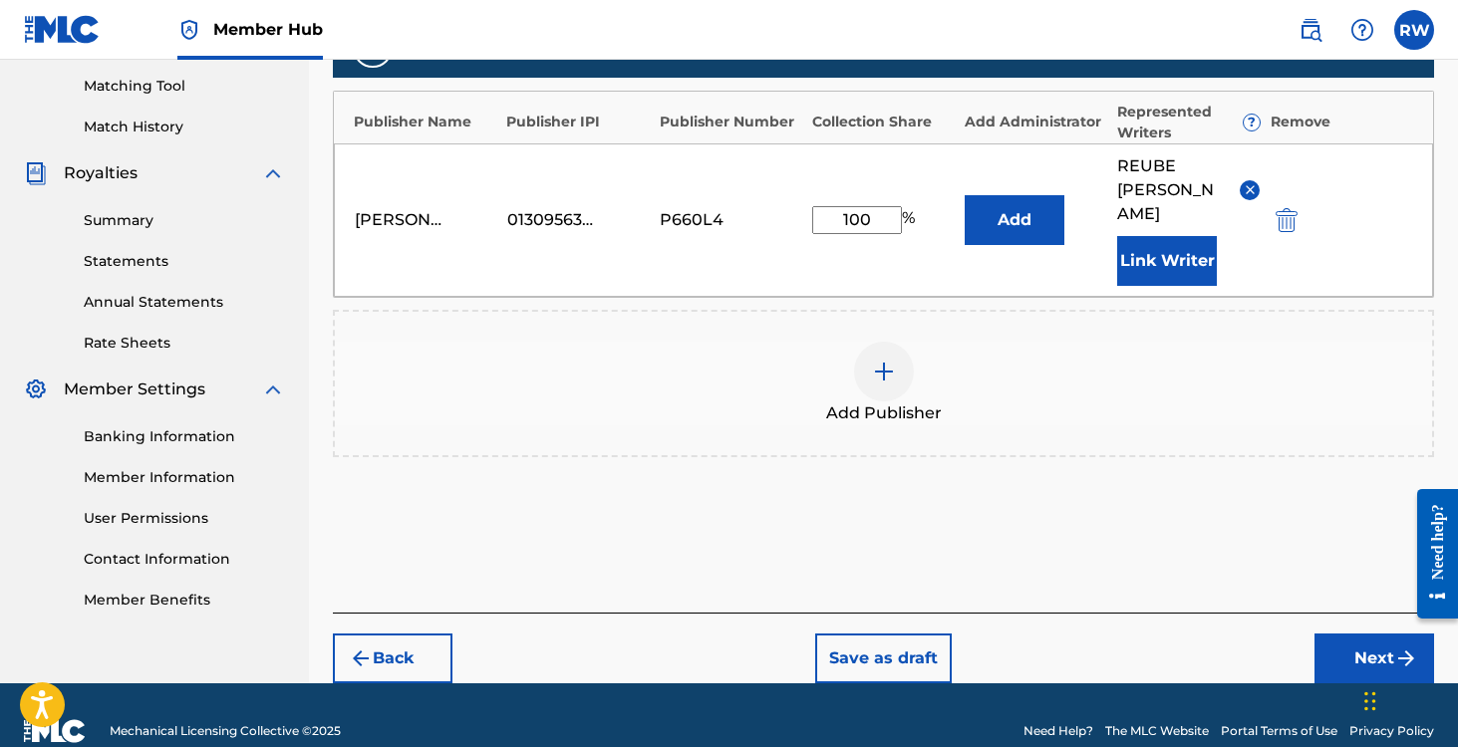
scroll to position [513, 0]
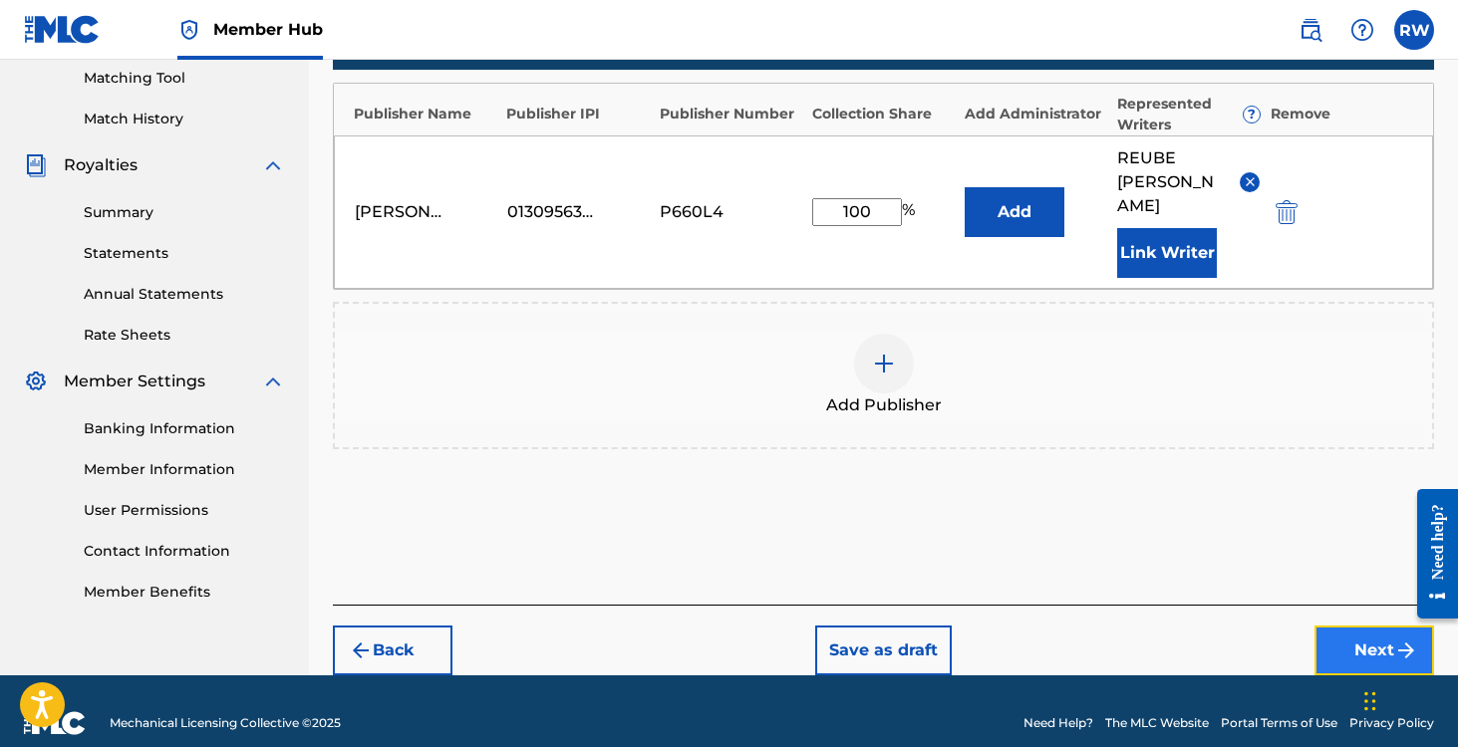
click at [1345, 626] on button "Next" at bounding box center [1374, 651] width 120 height 50
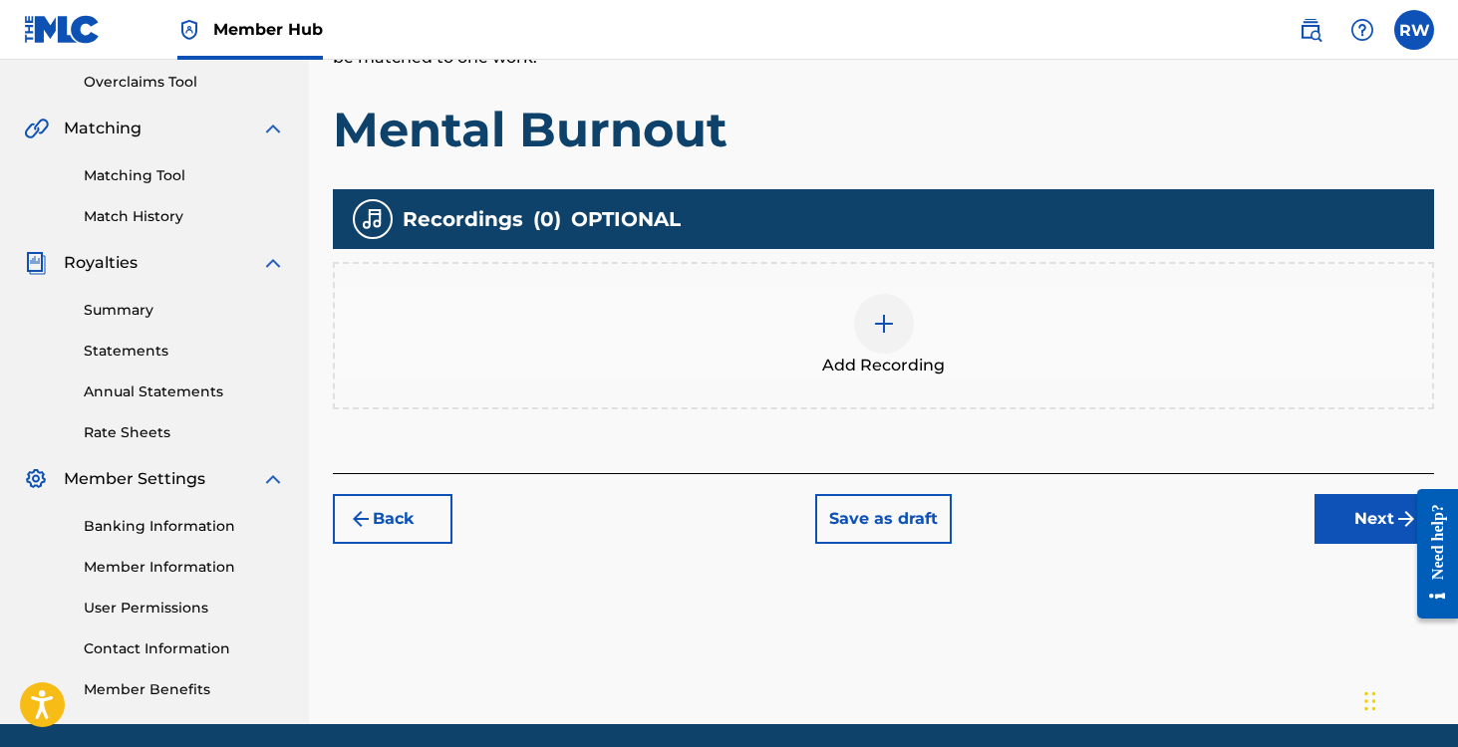
scroll to position [488, 0]
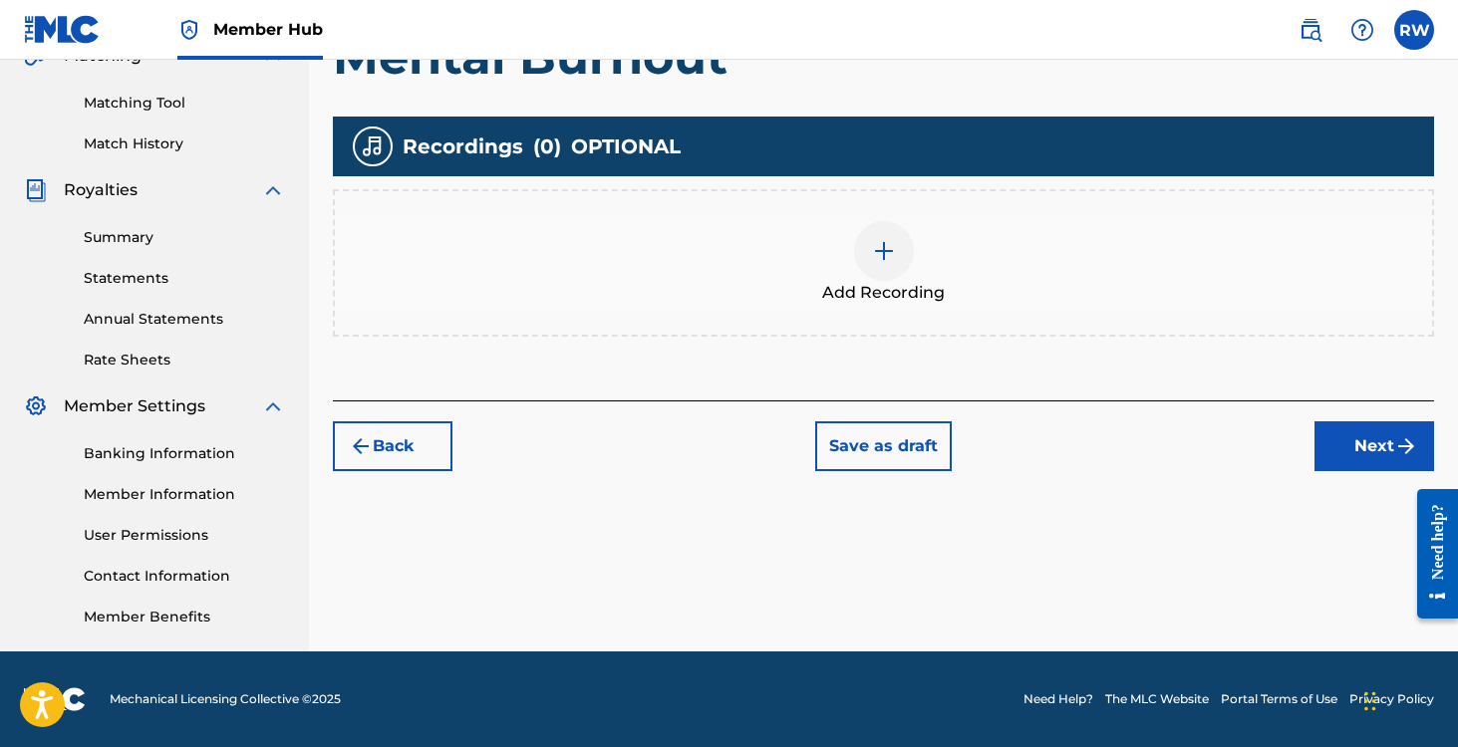
click at [870, 242] on div at bounding box center [884, 251] width 60 height 60
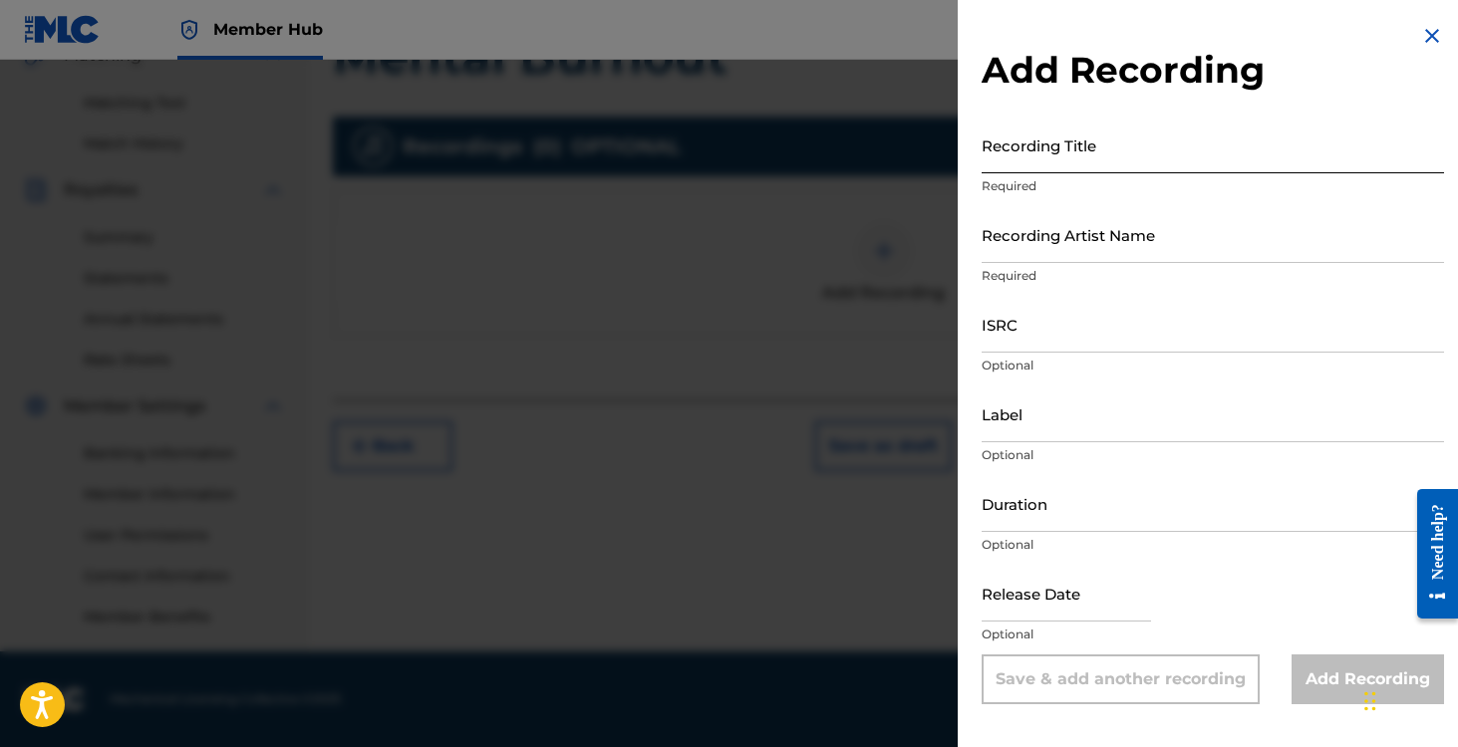
click at [1065, 160] on input "Recording Title" at bounding box center [1212, 145] width 462 height 57
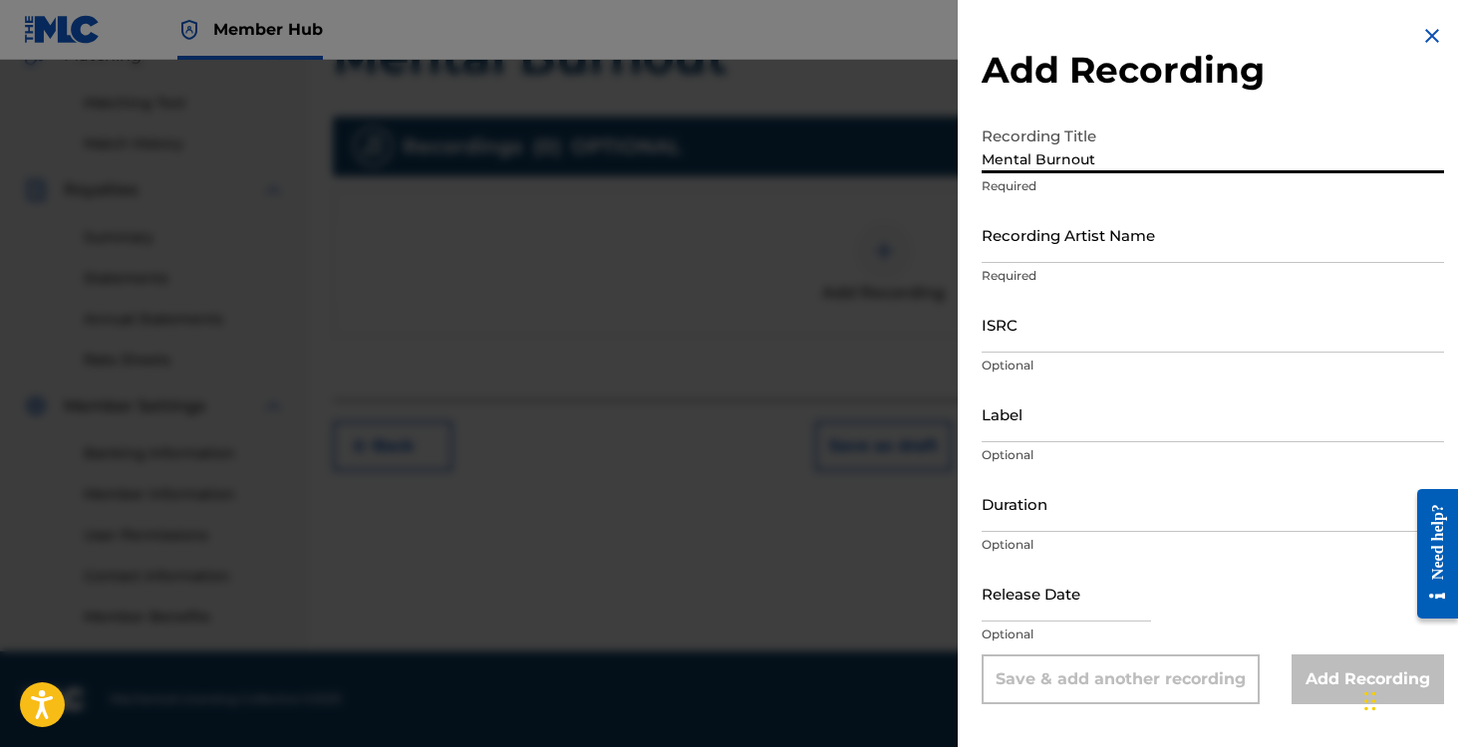
type input "Mental Burnout"
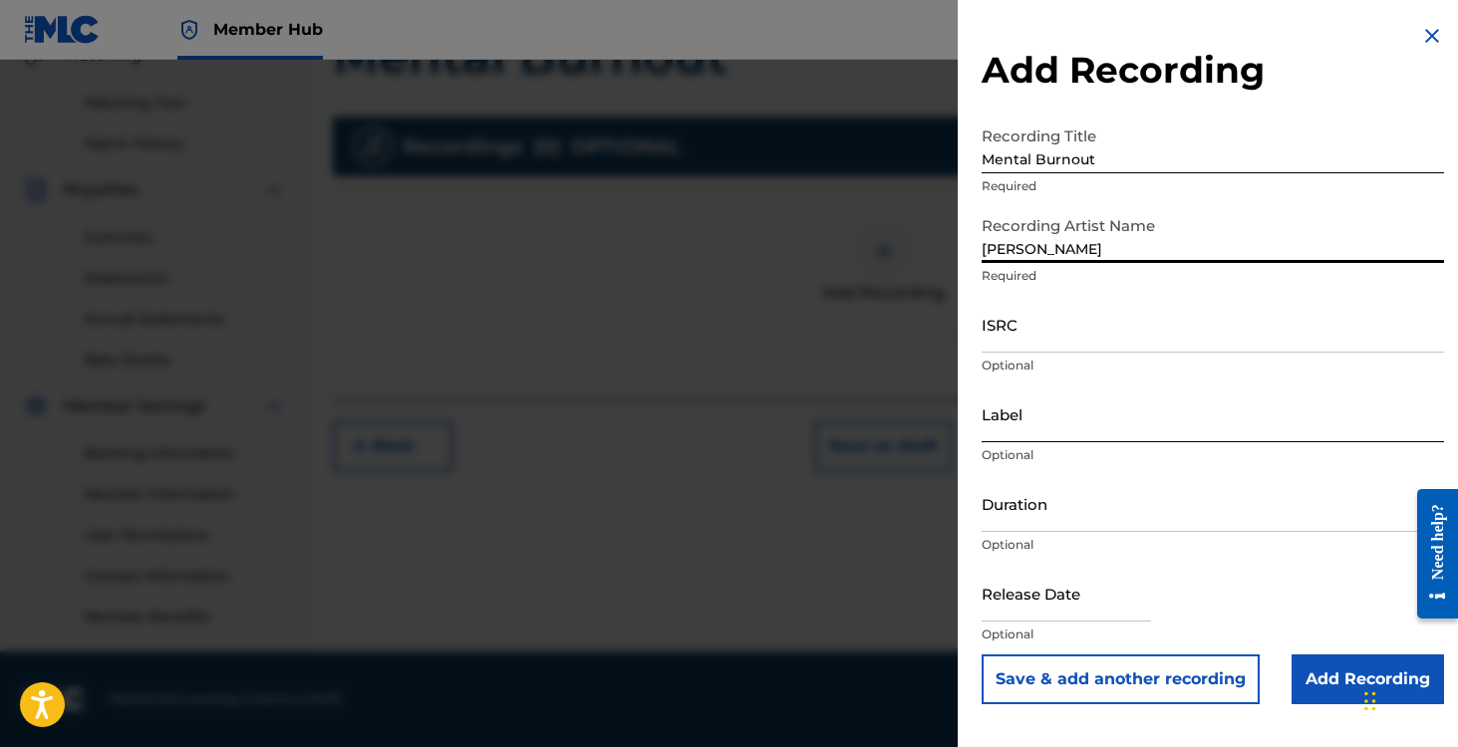
type input "[PERSON_NAME]"
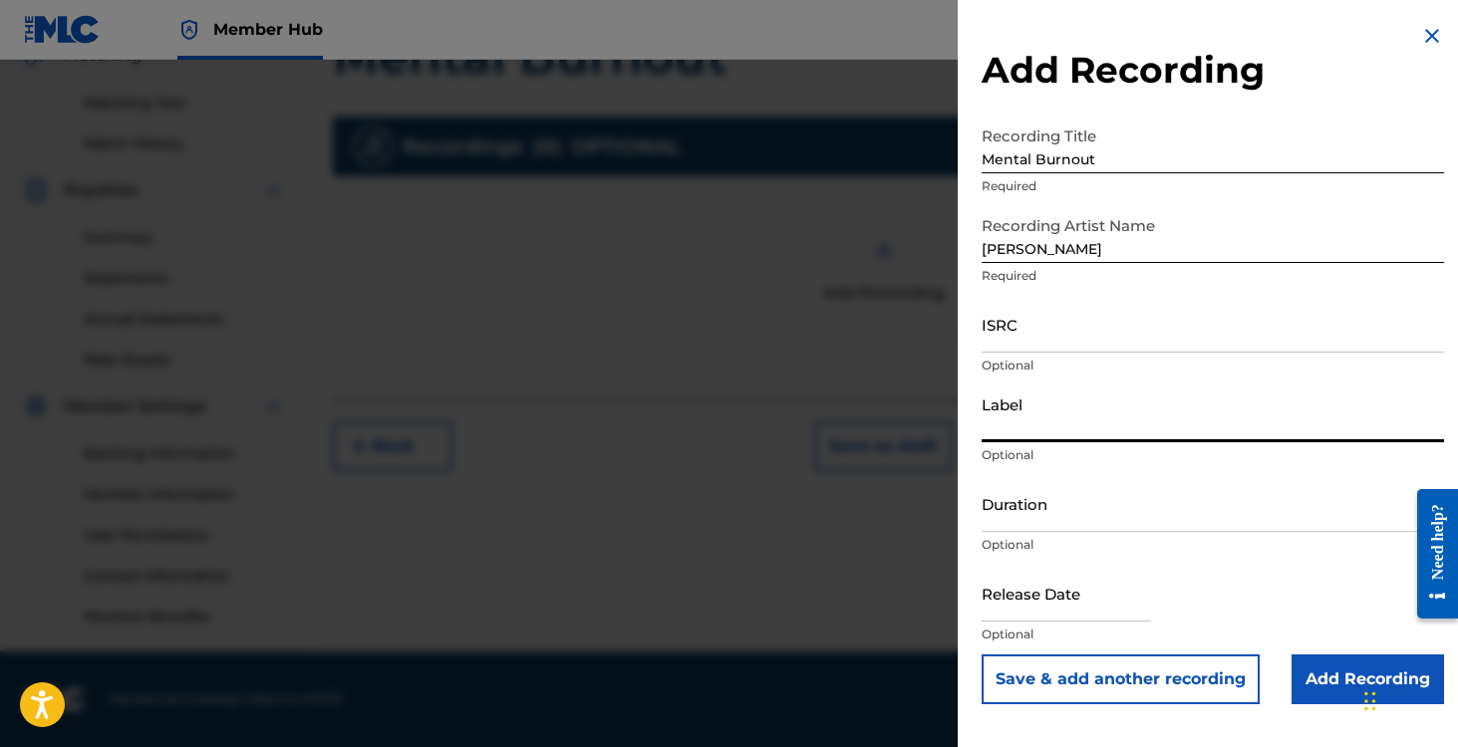
click at [1059, 409] on input "Label" at bounding box center [1212, 414] width 462 height 57
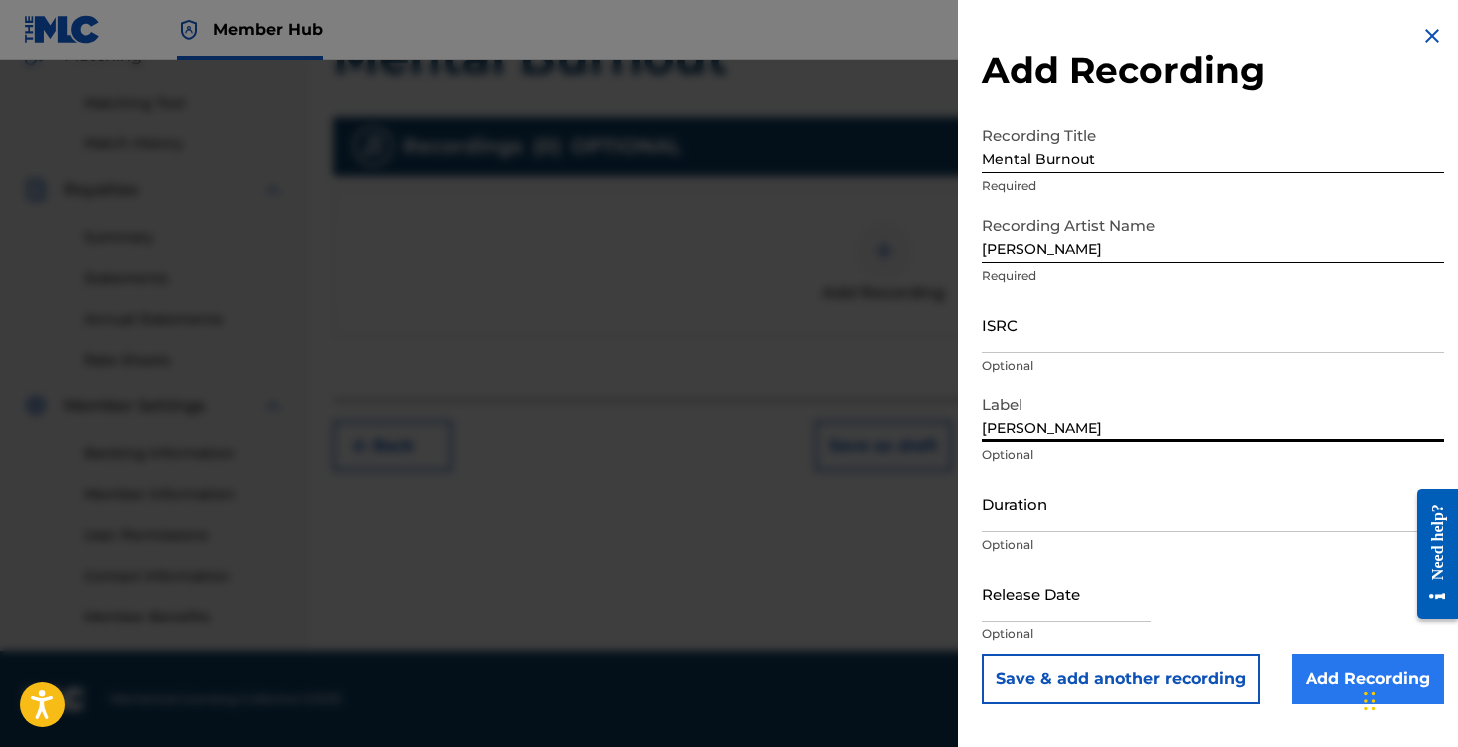
type input "[PERSON_NAME]"
click at [1319, 669] on input "Add Recording" at bounding box center [1367, 680] width 152 height 50
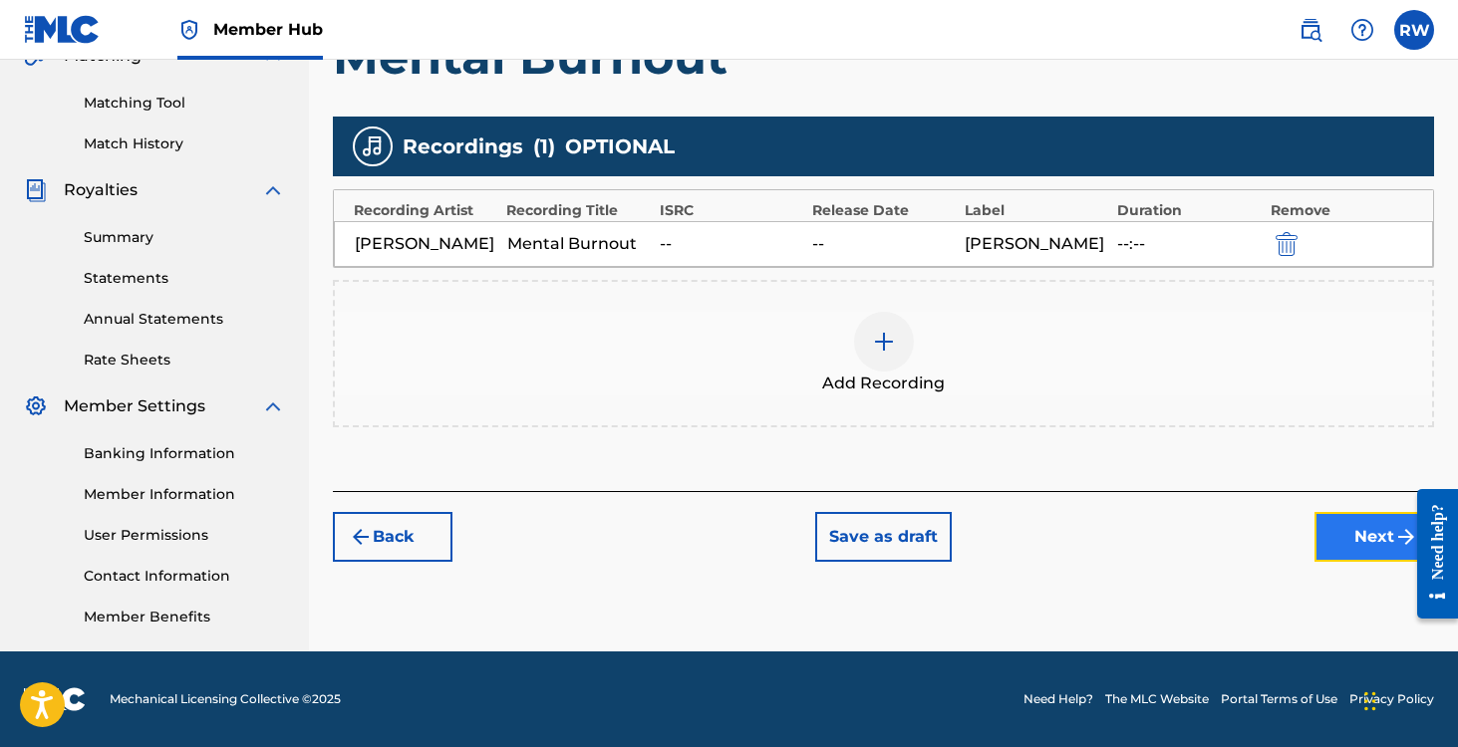
click at [1348, 539] on button "Next" at bounding box center [1374, 537] width 120 height 50
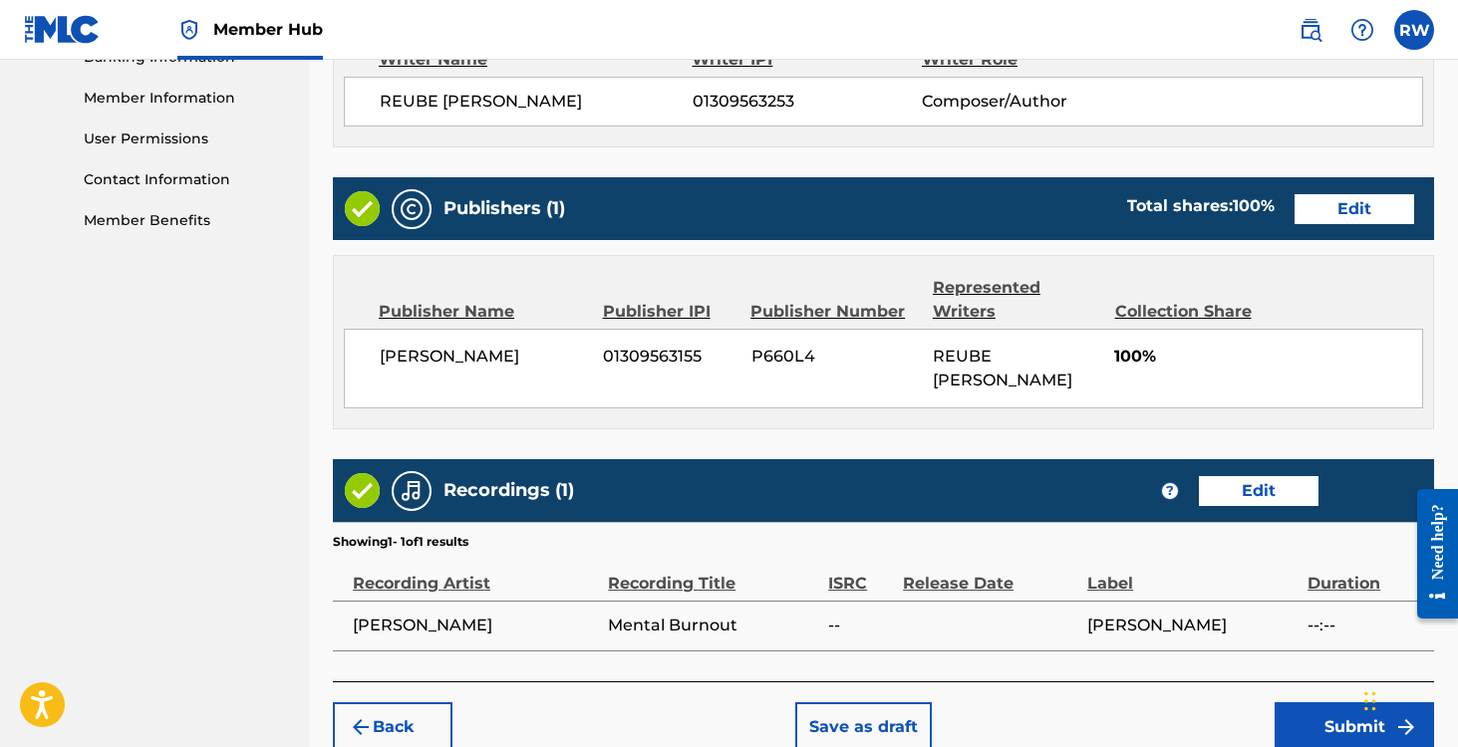
scroll to position [959, 0]
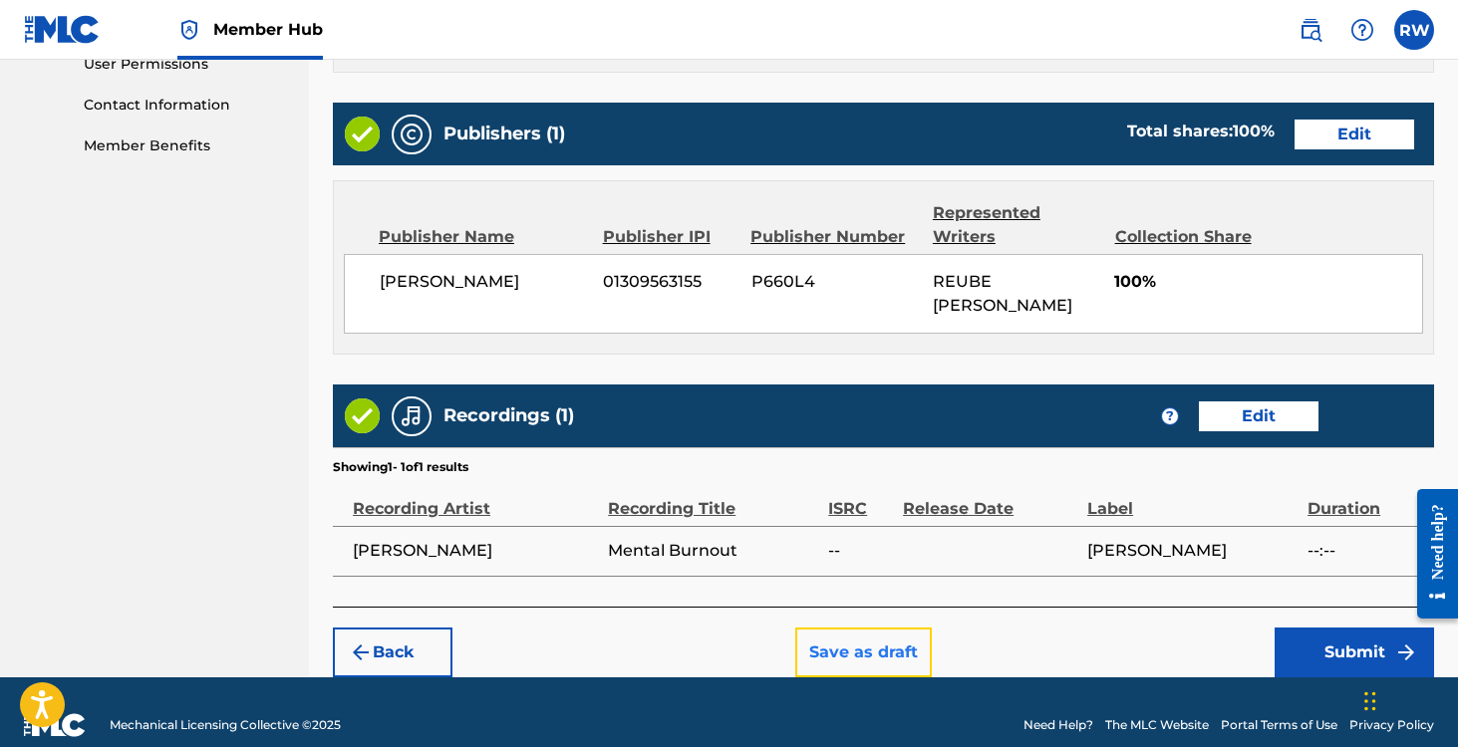
click at [829, 628] on button "Save as draft" at bounding box center [863, 653] width 136 height 50
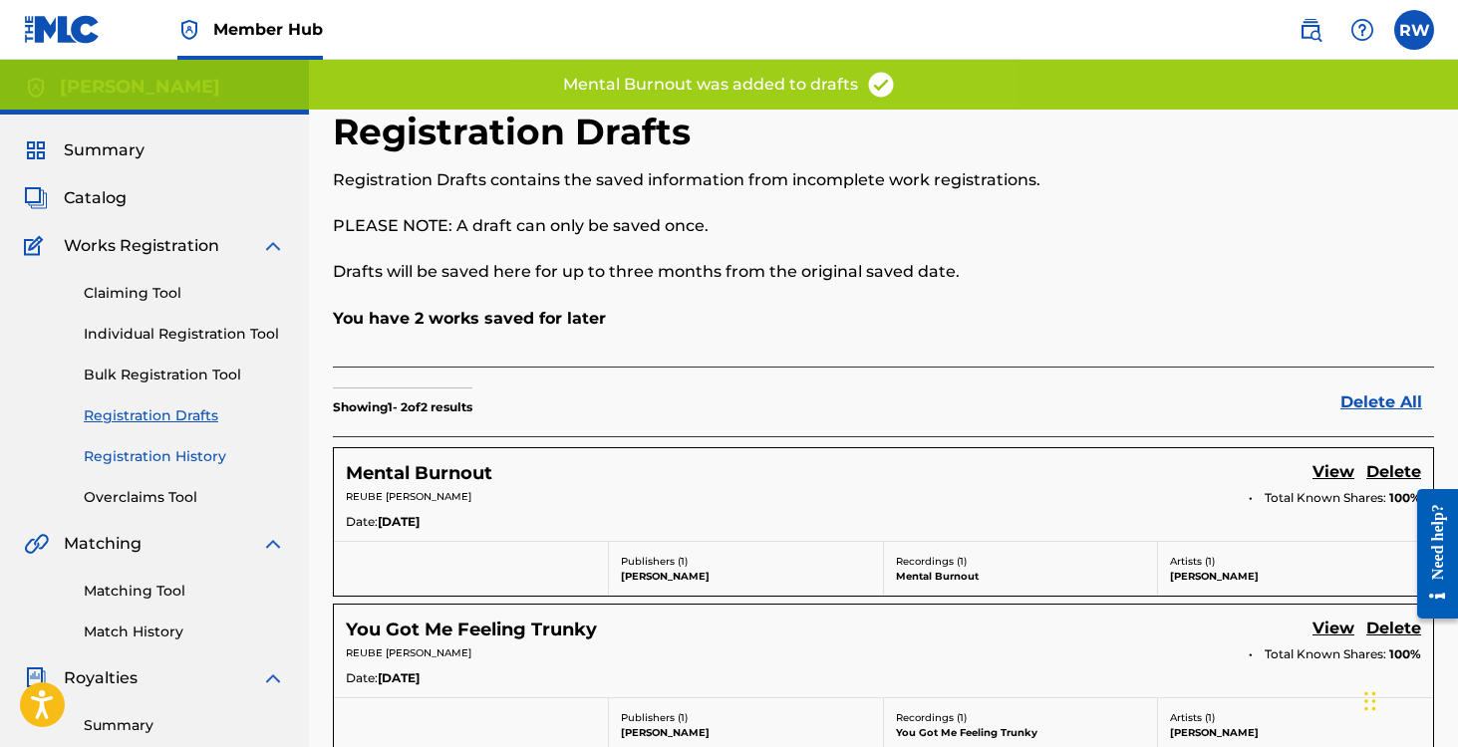
click at [138, 459] on link "Registration History" at bounding box center [184, 456] width 201 height 21
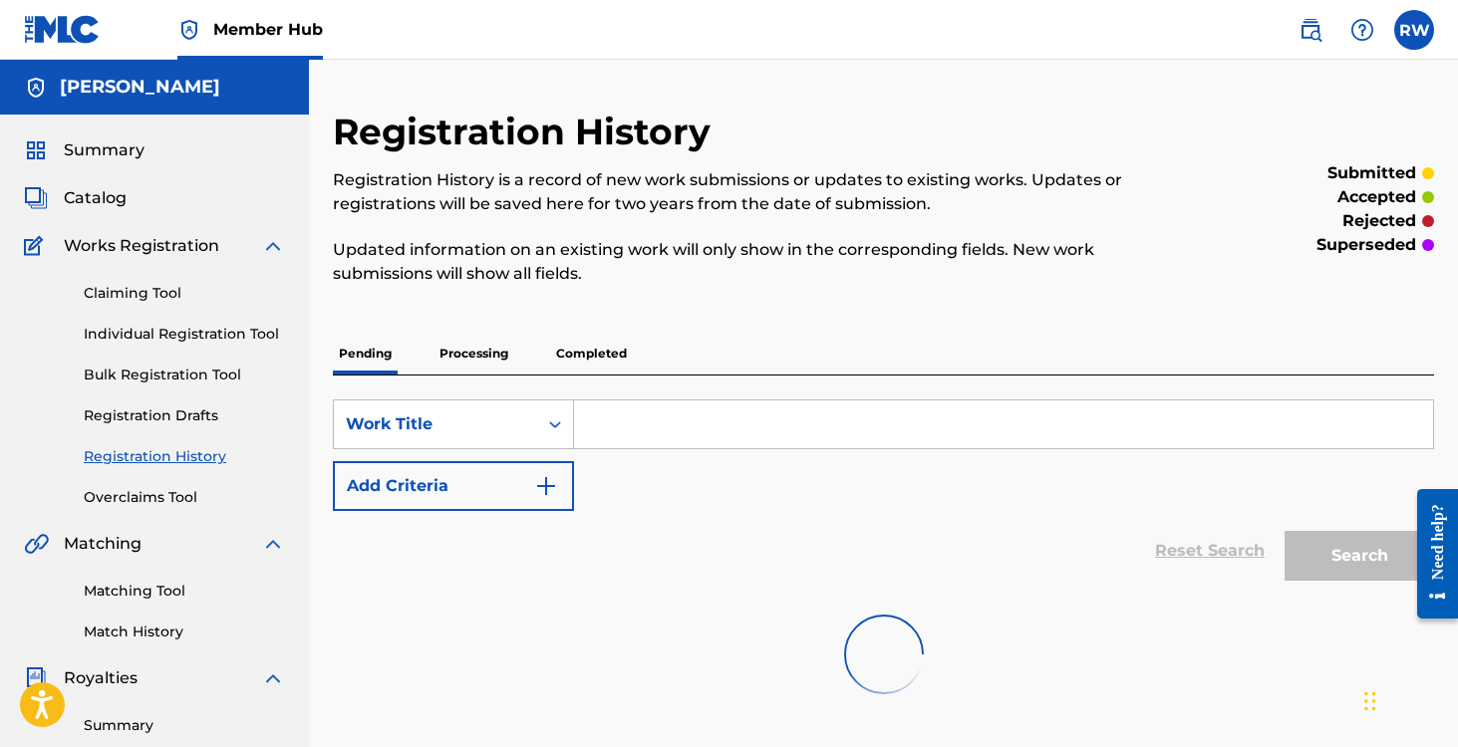
click at [595, 353] on p "Completed" at bounding box center [591, 354] width 83 height 42
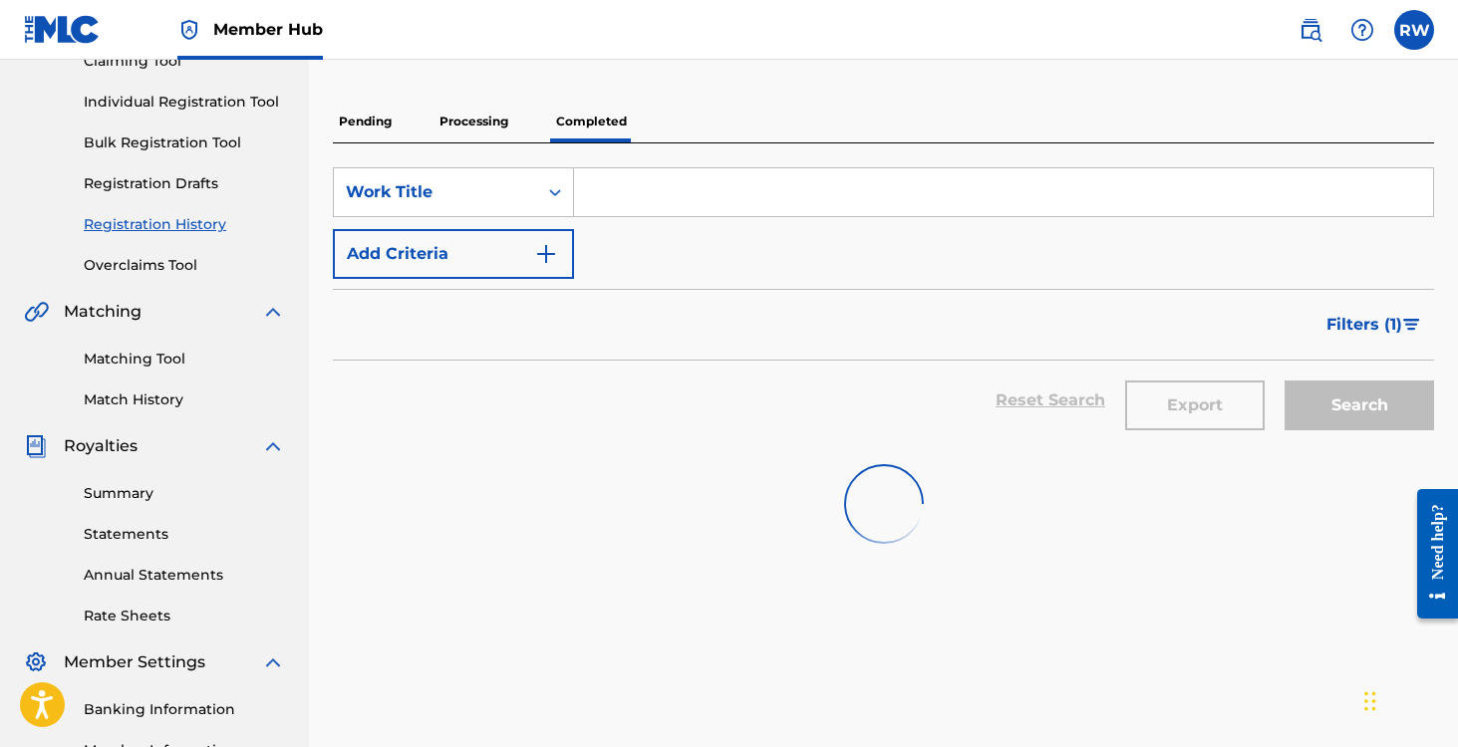
scroll to position [99, 0]
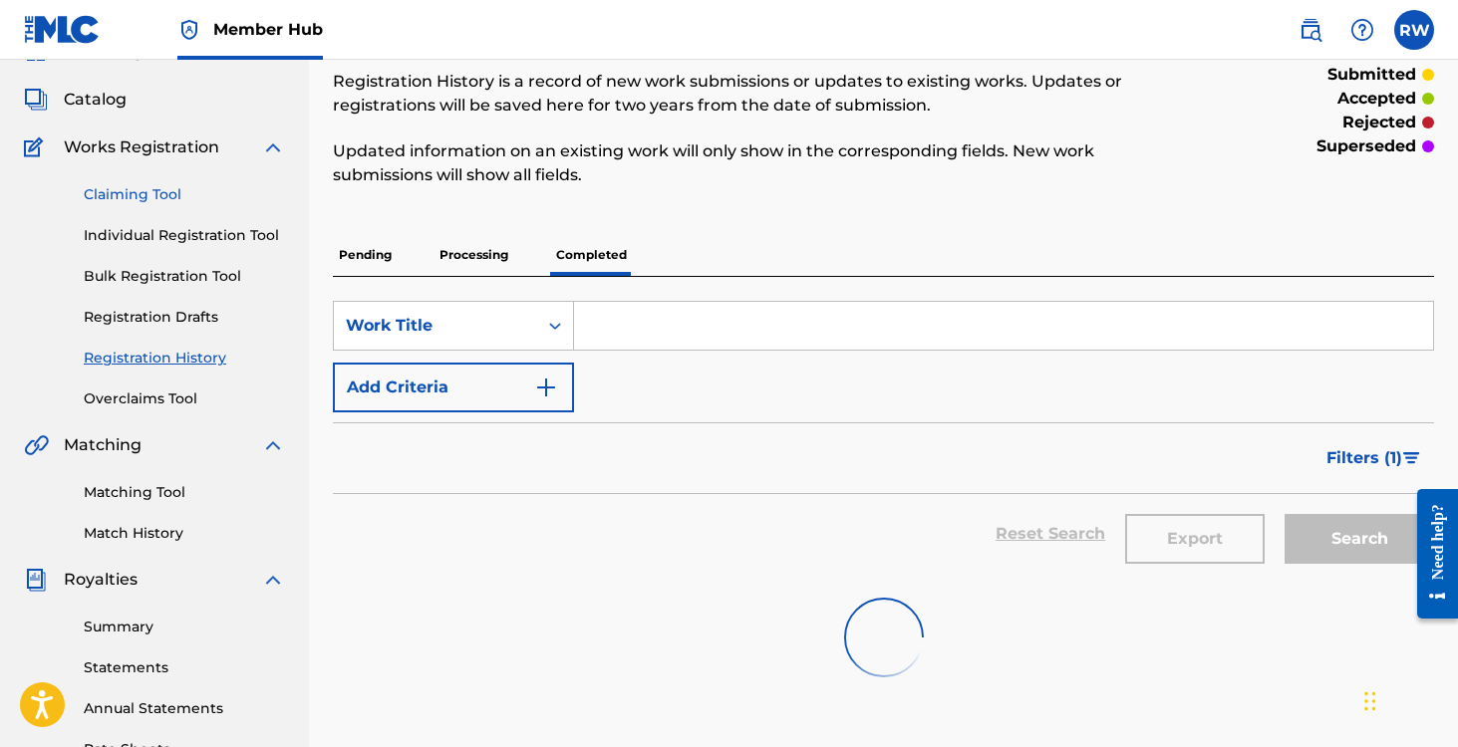
click at [203, 201] on link "Claiming Tool" at bounding box center [184, 194] width 201 height 21
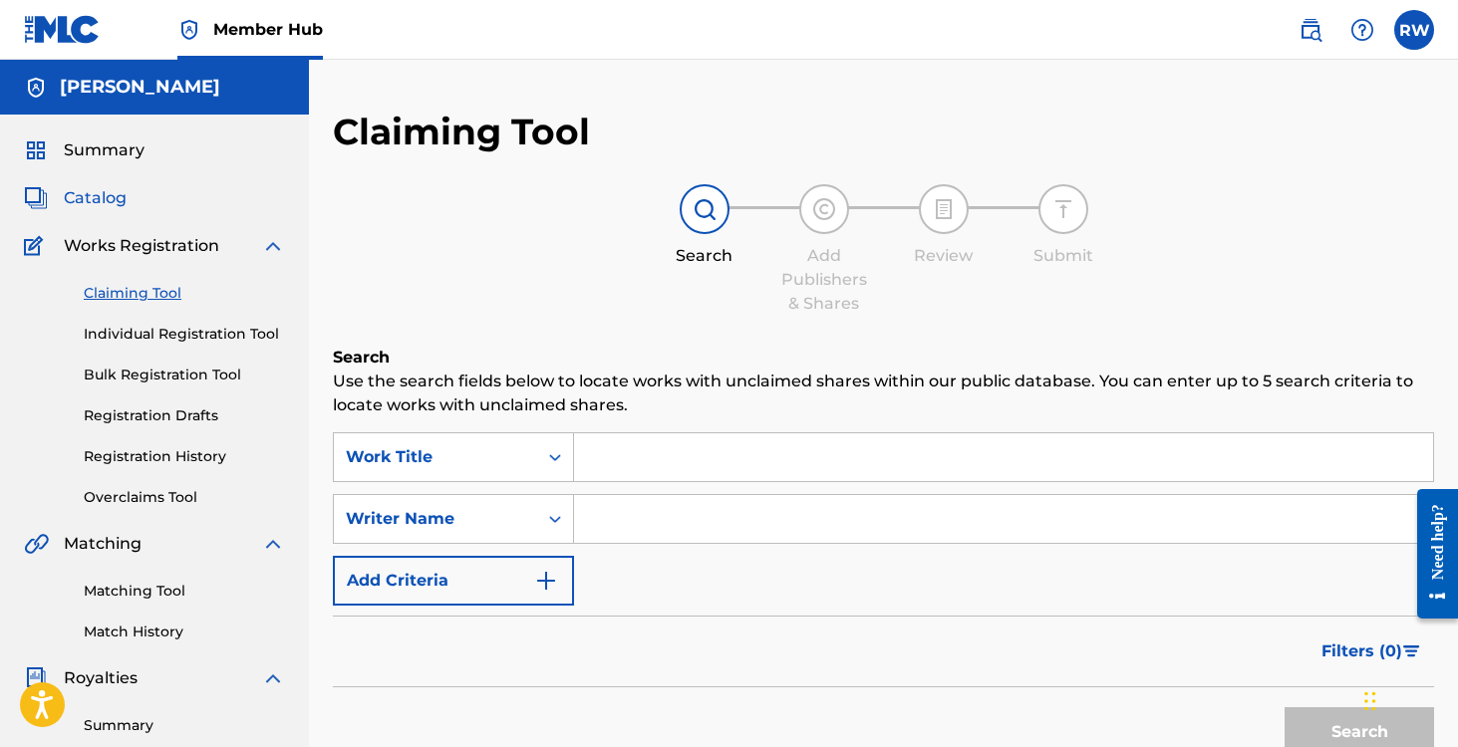
click at [86, 204] on span "Catalog" at bounding box center [95, 198] width 63 height 24
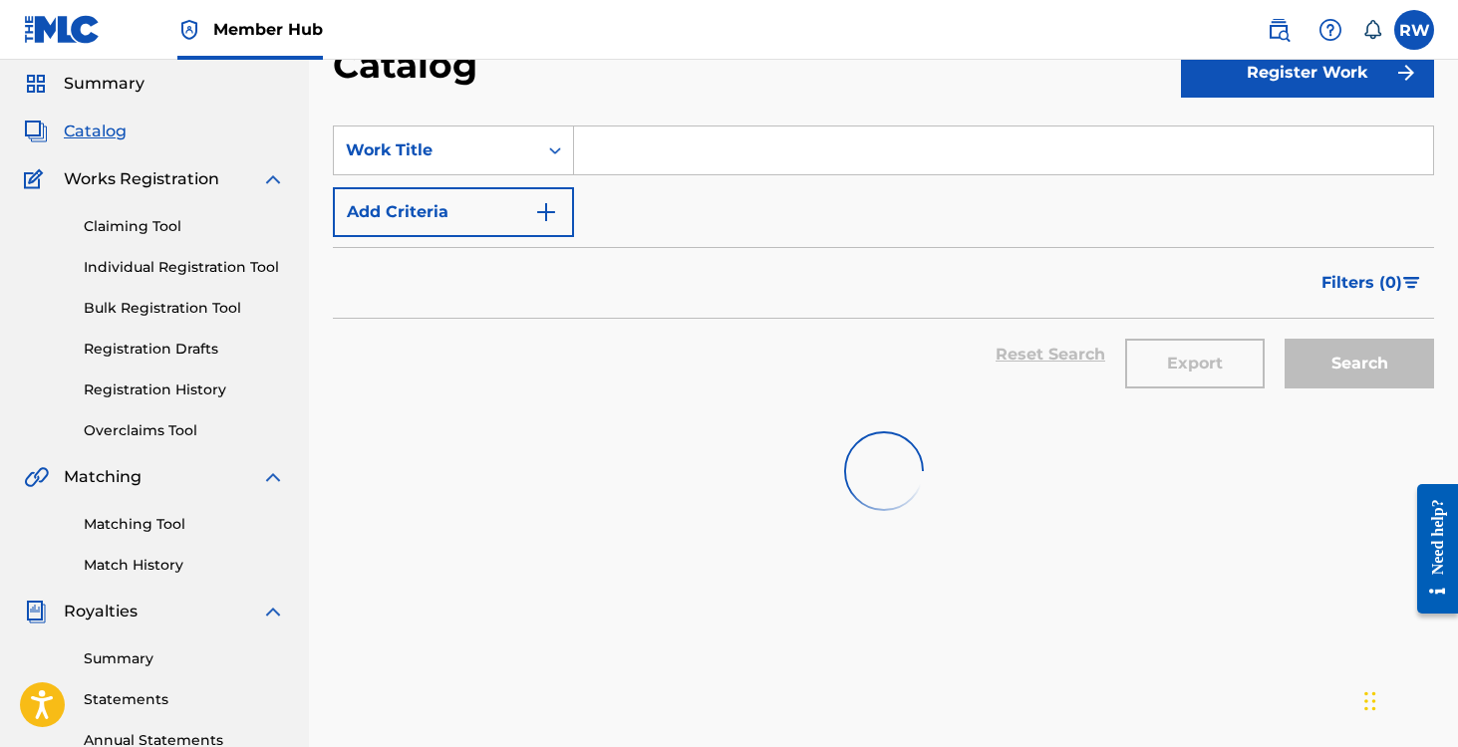
scroll to position [157, 0]
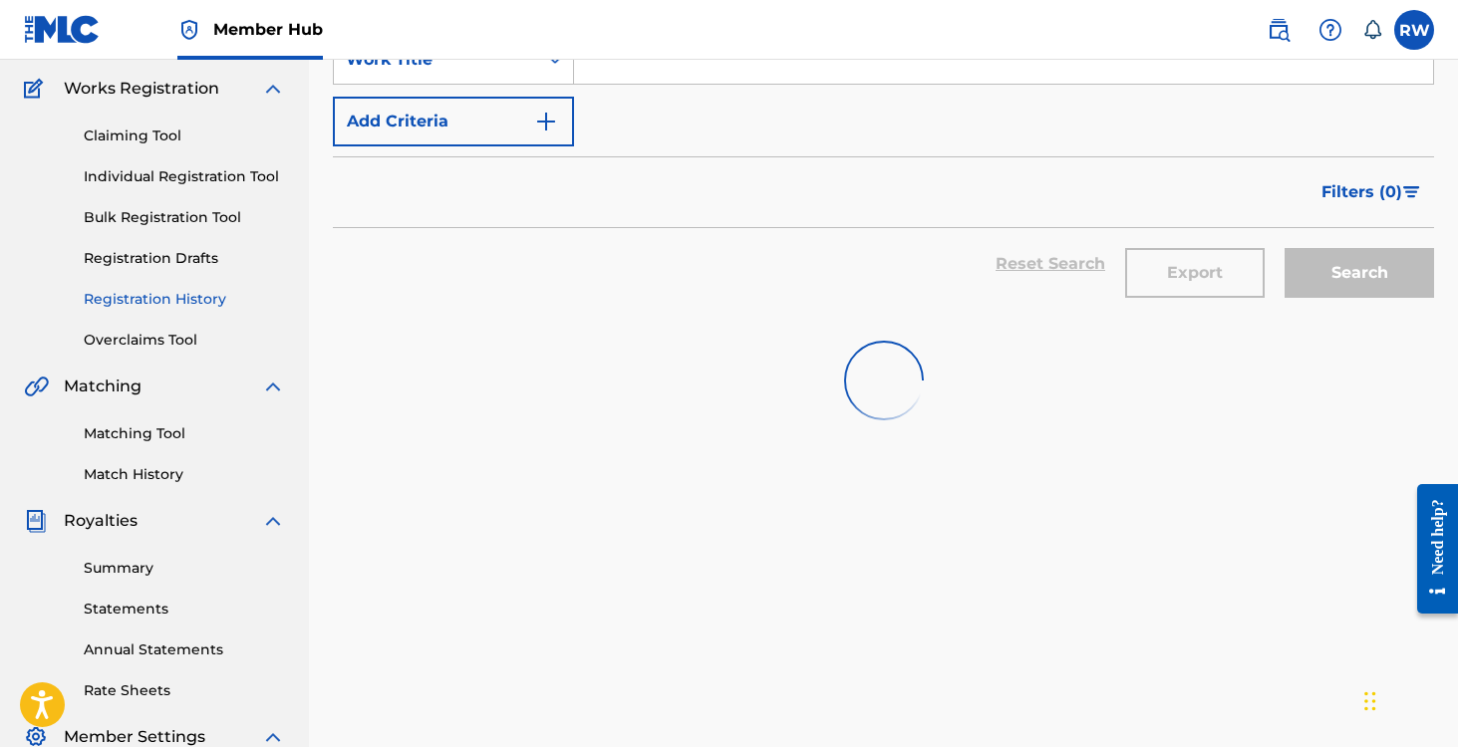
click at [161, 306] on link "Registration History" at bounding box center [184, 299] width 201 height 21
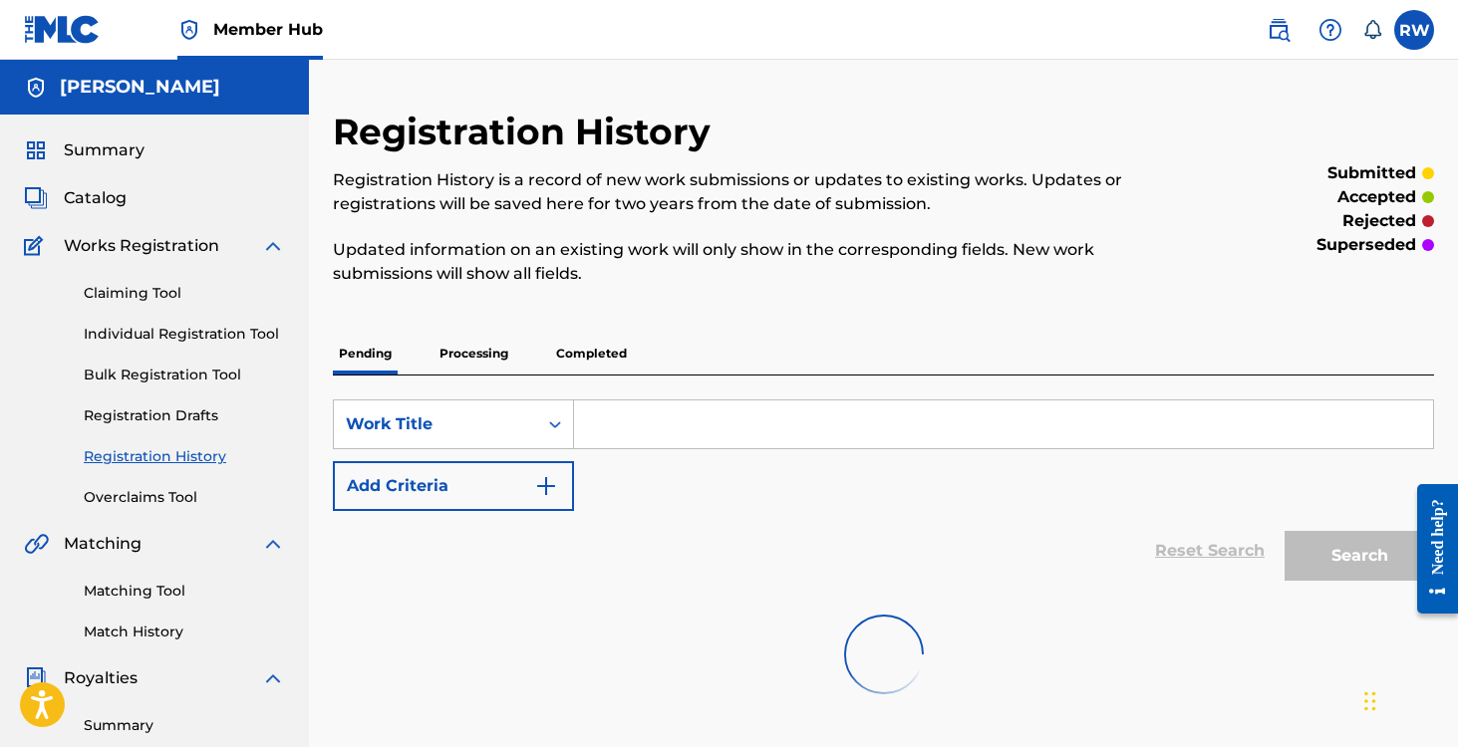
click at [608, 355] on p "Completed" at bounding box center [591, 354] width 83 height 42
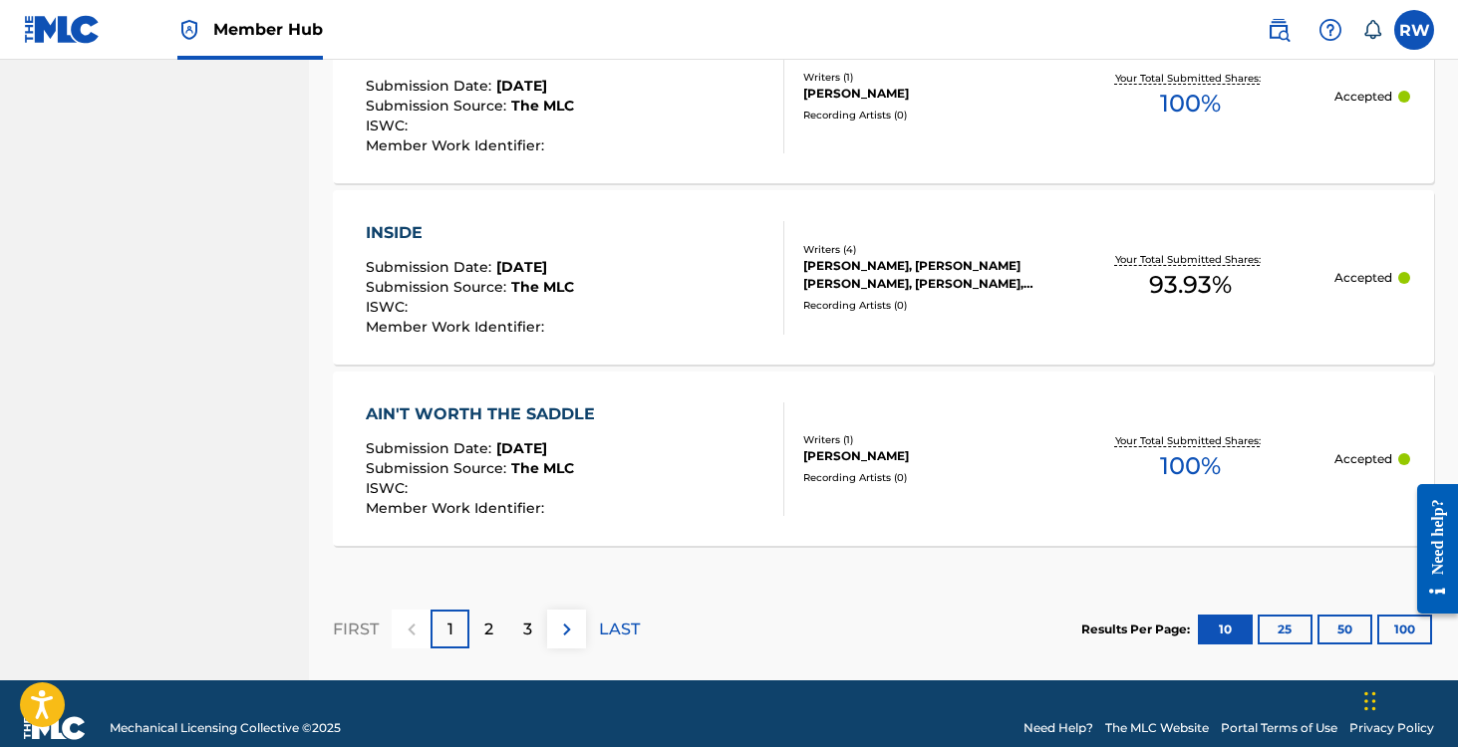
scroll to position [2013, 0]
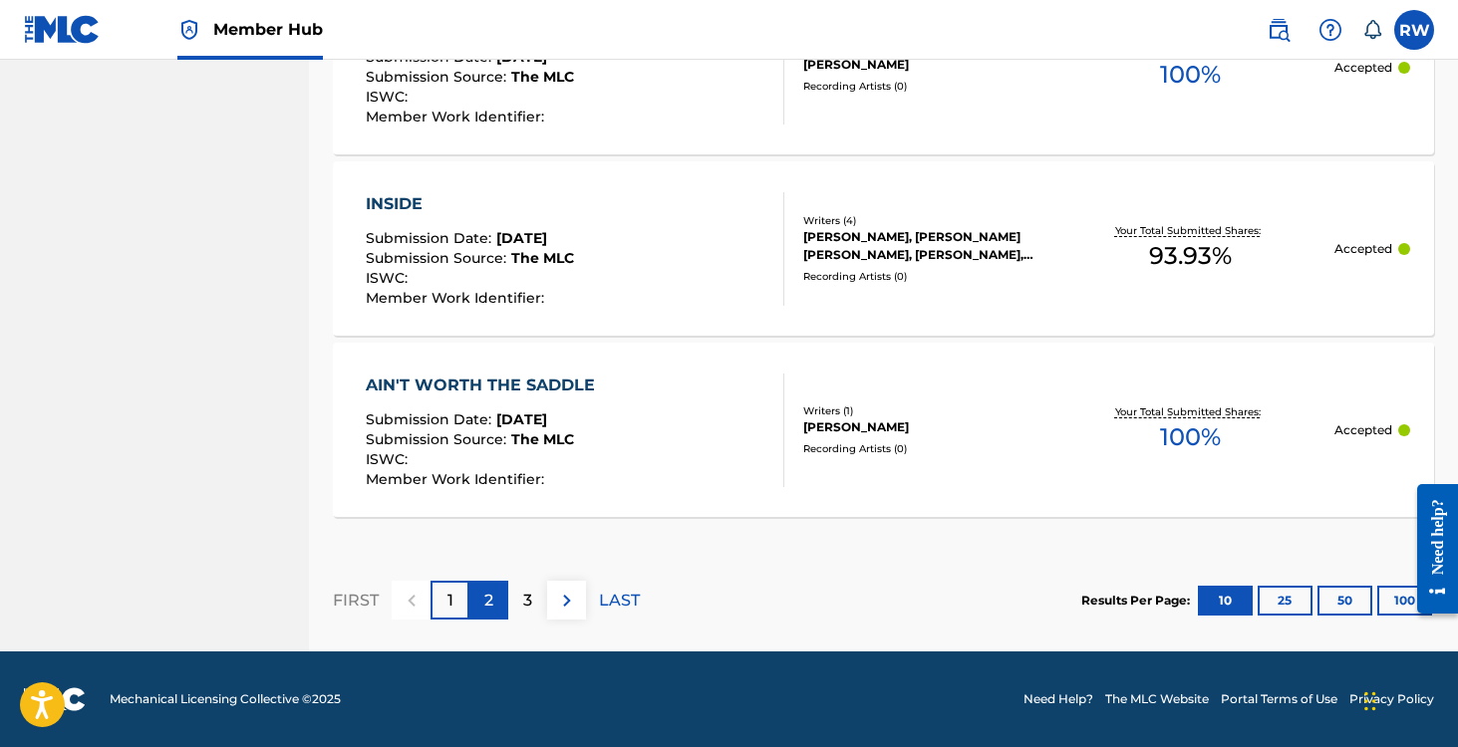
click at [485, 597] on p "2" at bounding box center [488, 601] width 9 height 24
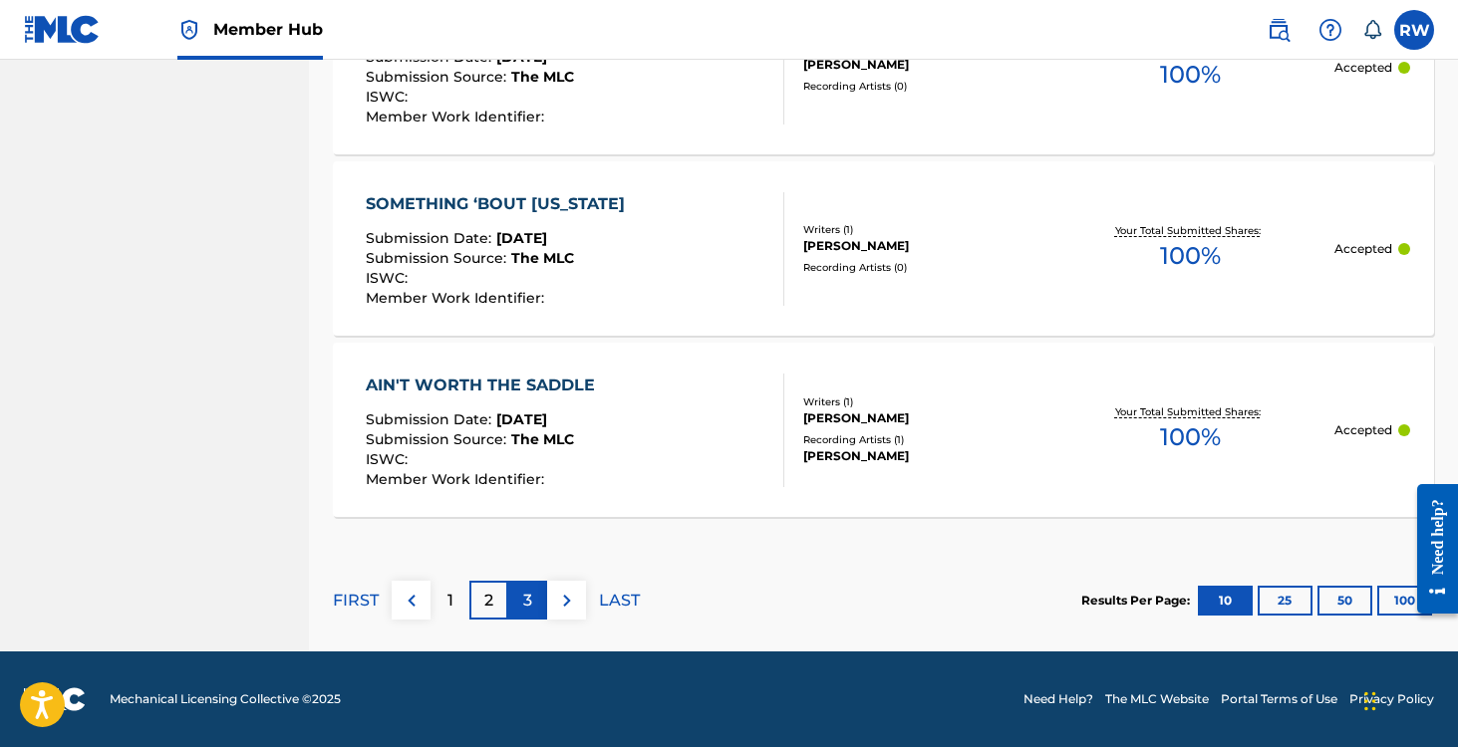
click at [531, 596] on p "3" at bounding box center [527, 601] width 9 height 24
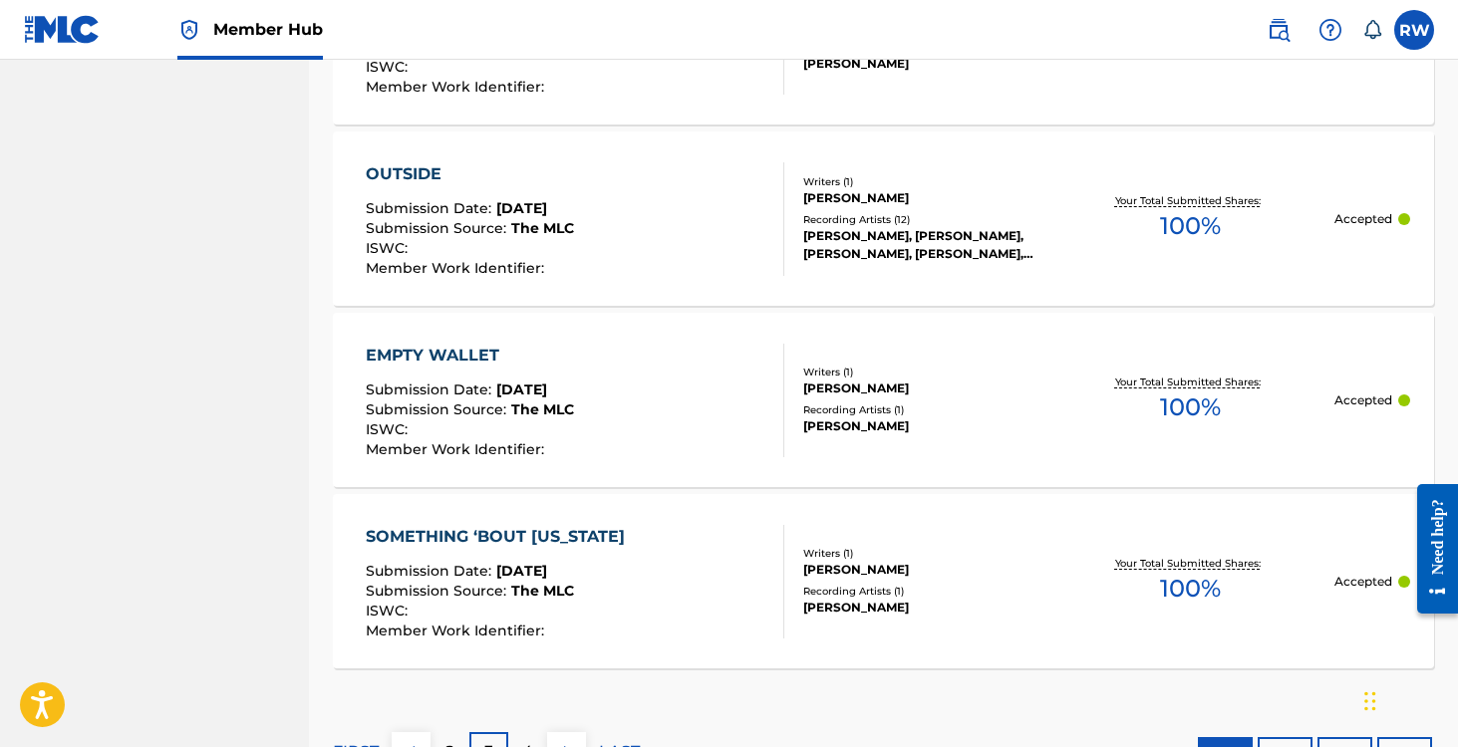
scroll to position [1864, 0]
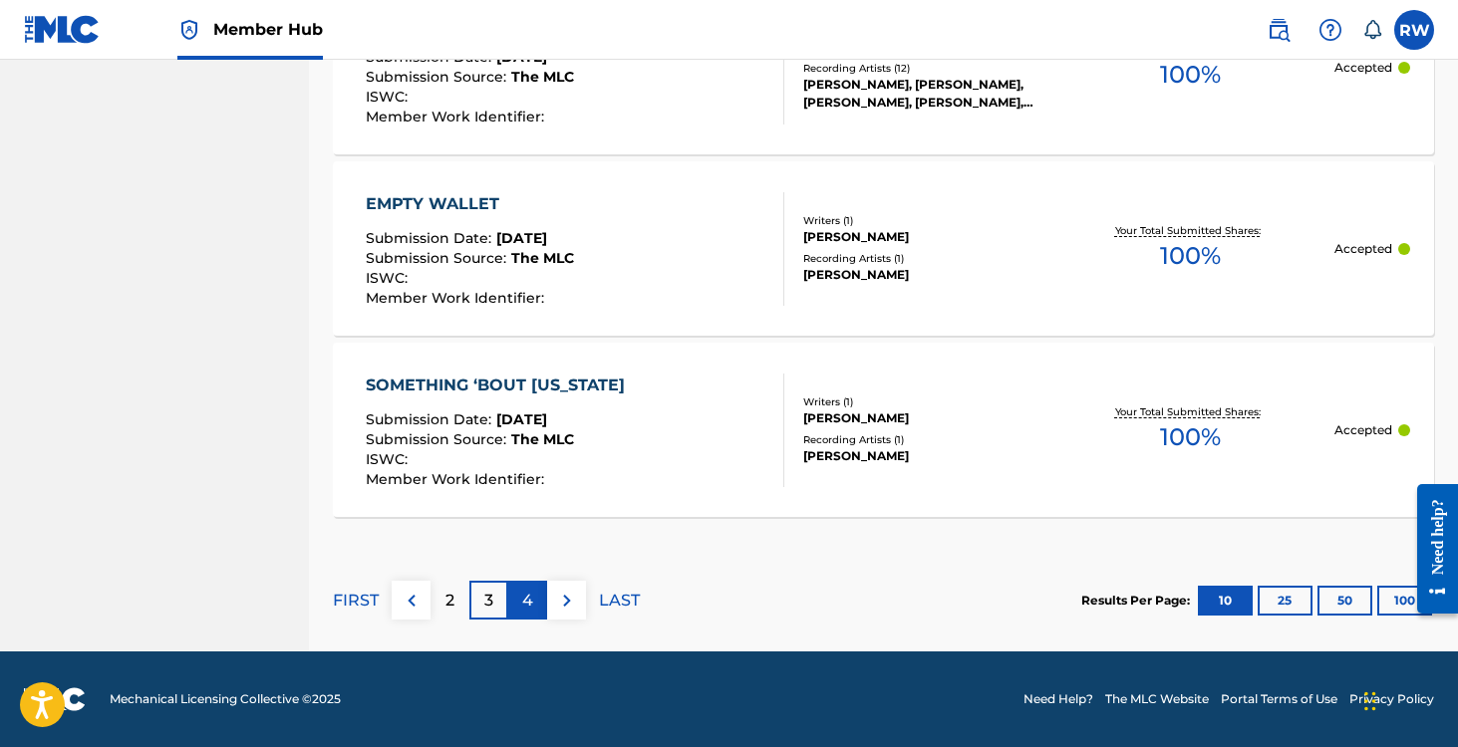
click at [520, 609] on div "4" at bounding box center [527, 600] width 39 height 39
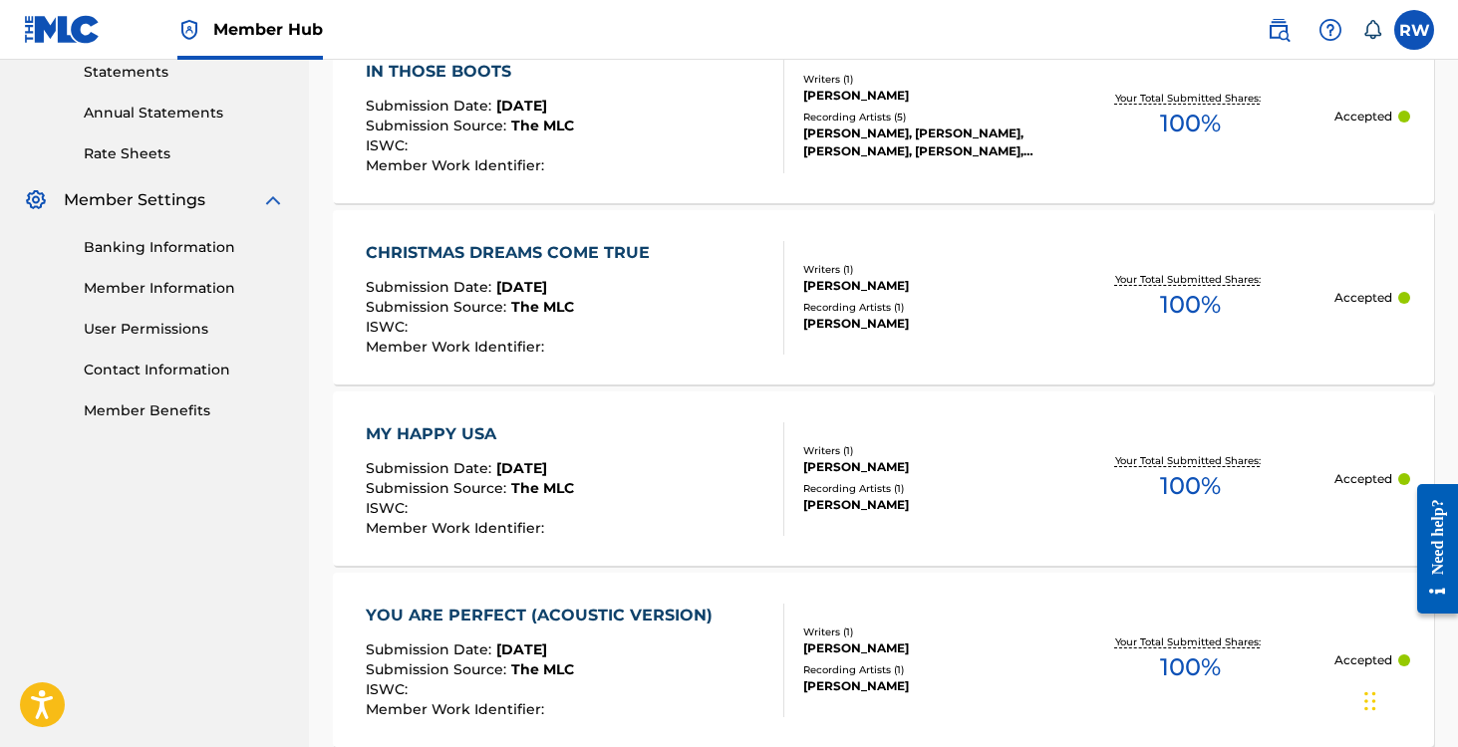
scroll to position [925, 0]
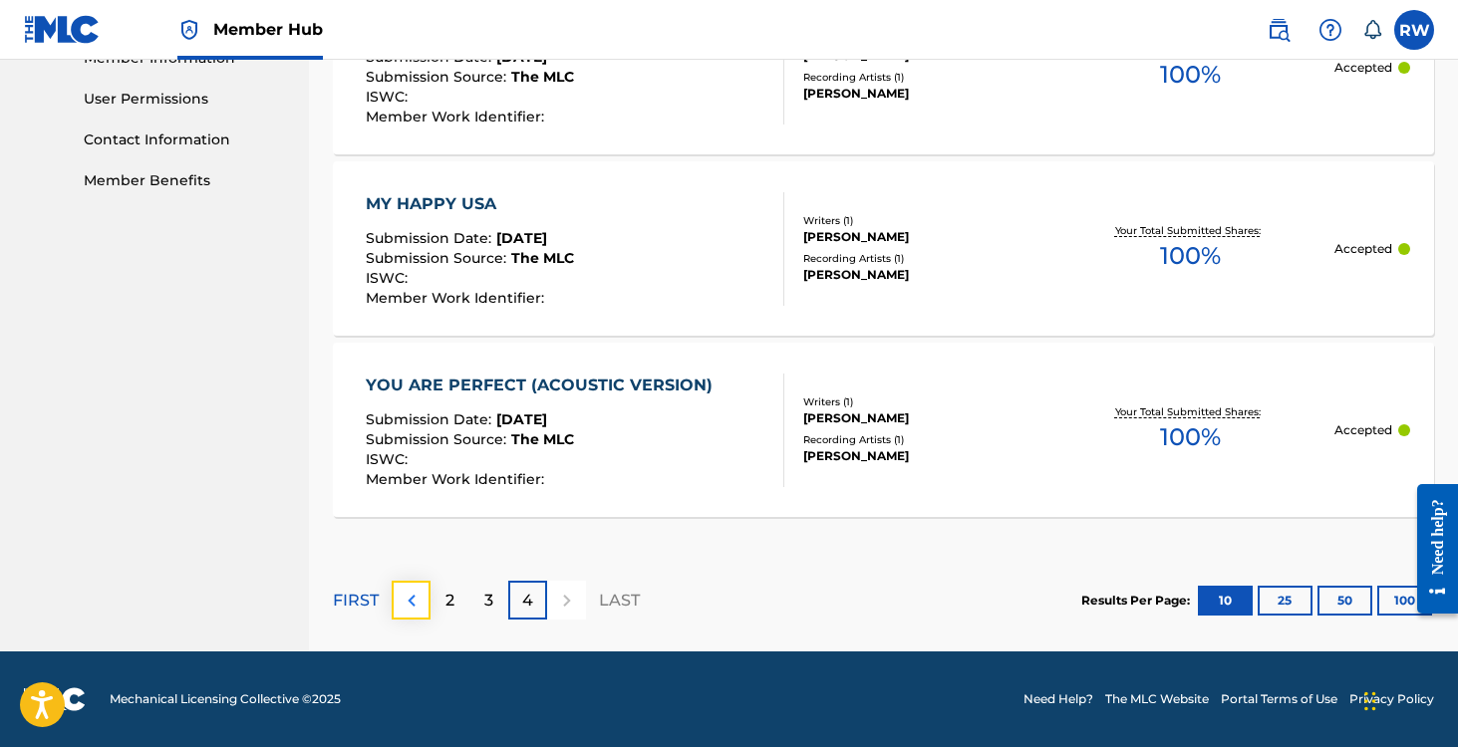
click at [416, 596] on img at bounding box center [412, 601] width 24 height 24
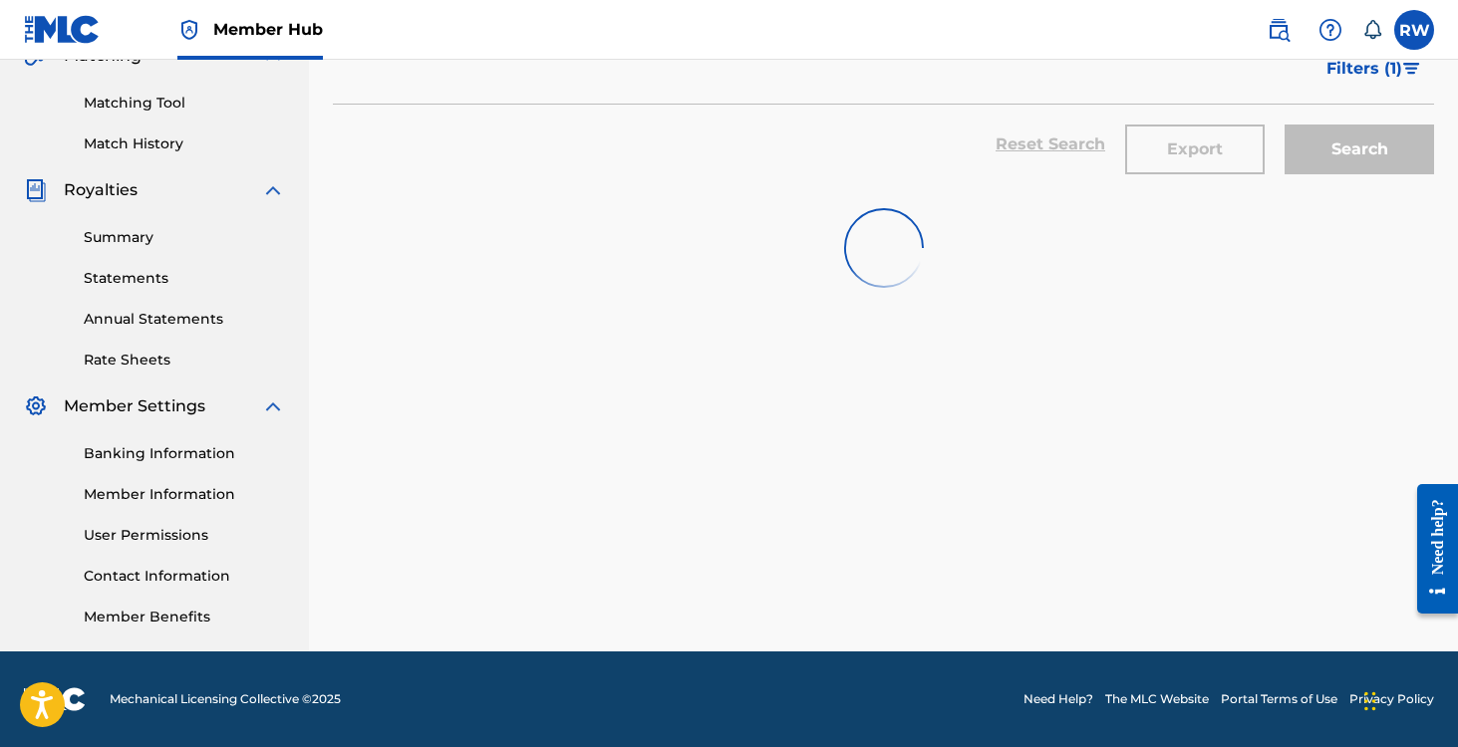
scroll to position [0, 0]
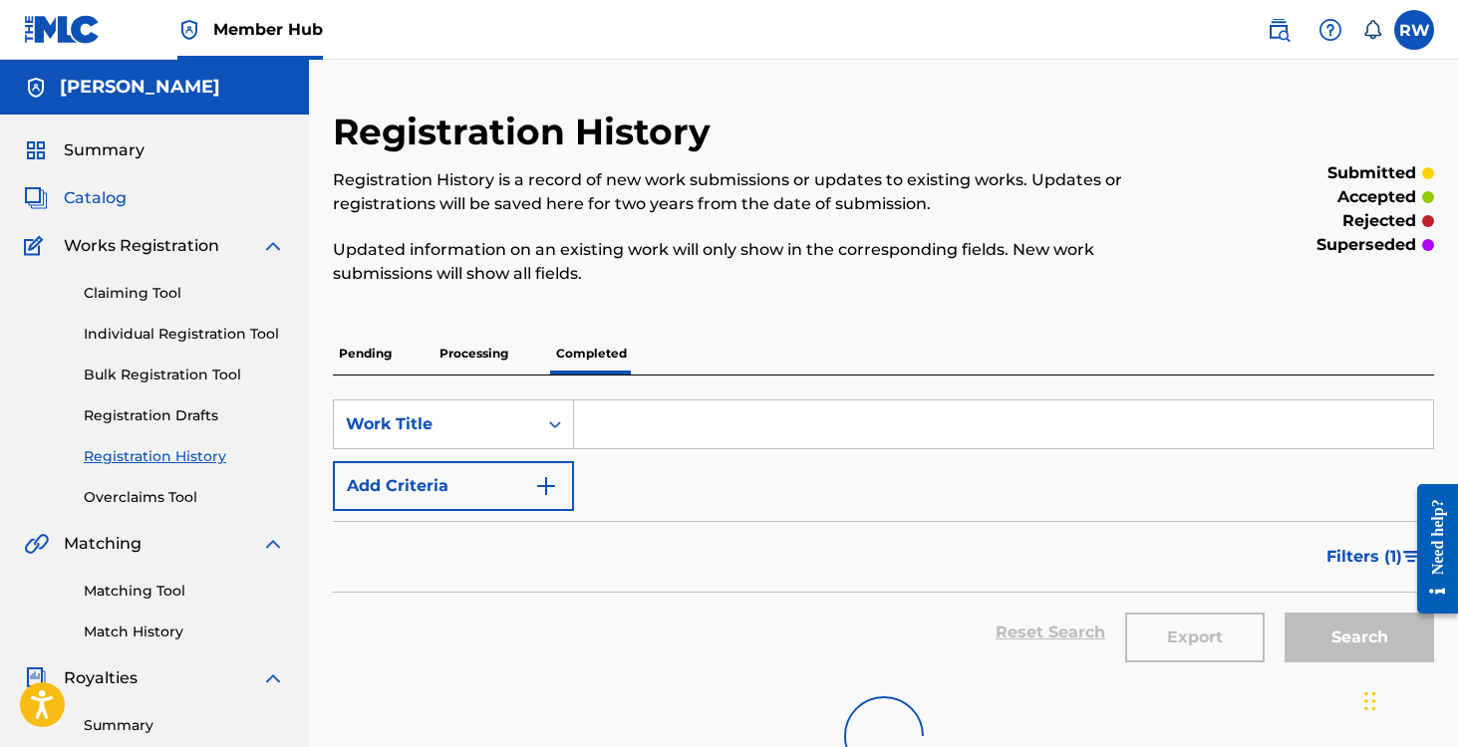
click at [71, 202] on span "Catalog" at bounding box center [95, 198] width 63 height 24
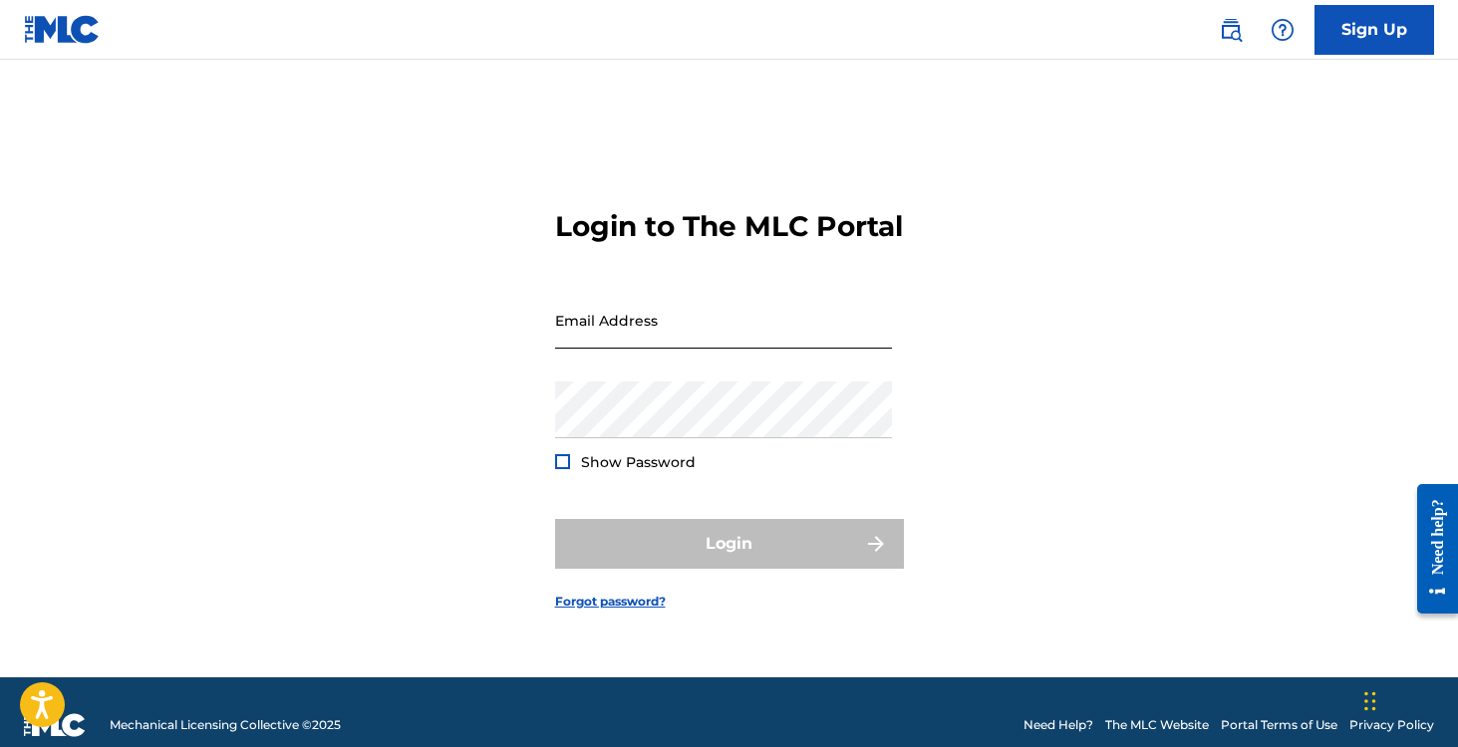
click at [633, 331] on input "Email Address" at bounding box center [723, 320] width 337 height 57
type input "[EMAIL_ADDRESS][DOMAIN_NAME]"
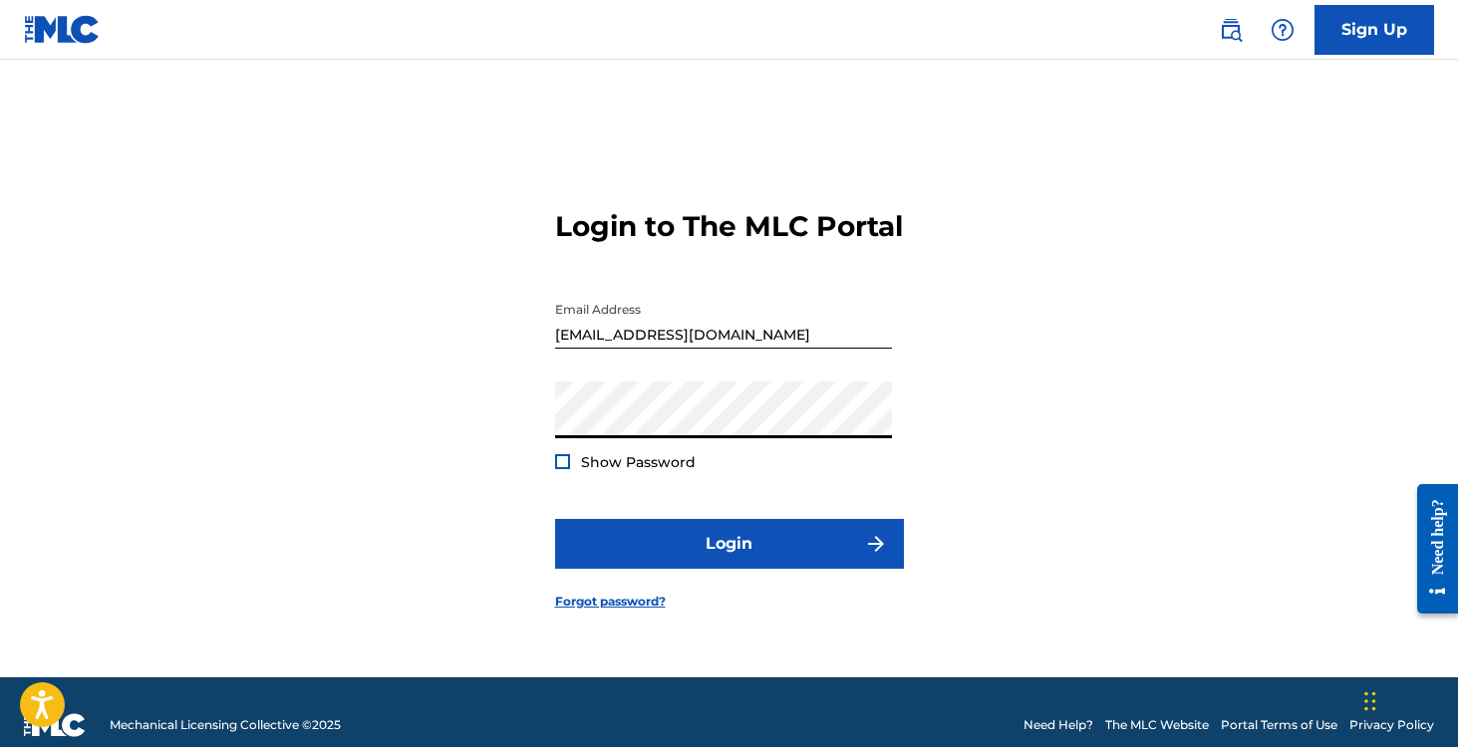
click at [555, 519] on button "Login" at bounding box center [729, 544] width 349 height 50
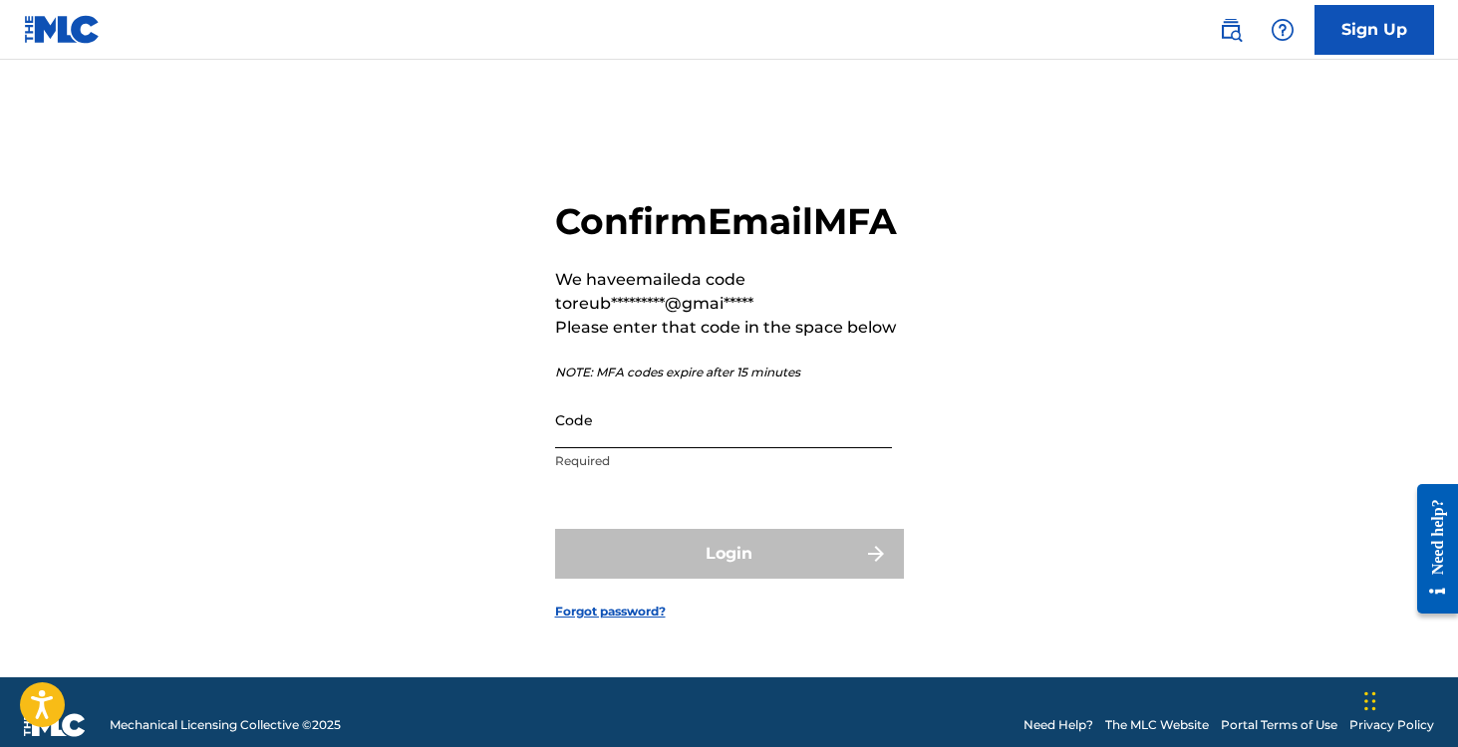
click at [662, 443] on input "Code" at bounding box center [723, 420] width 337 height 57
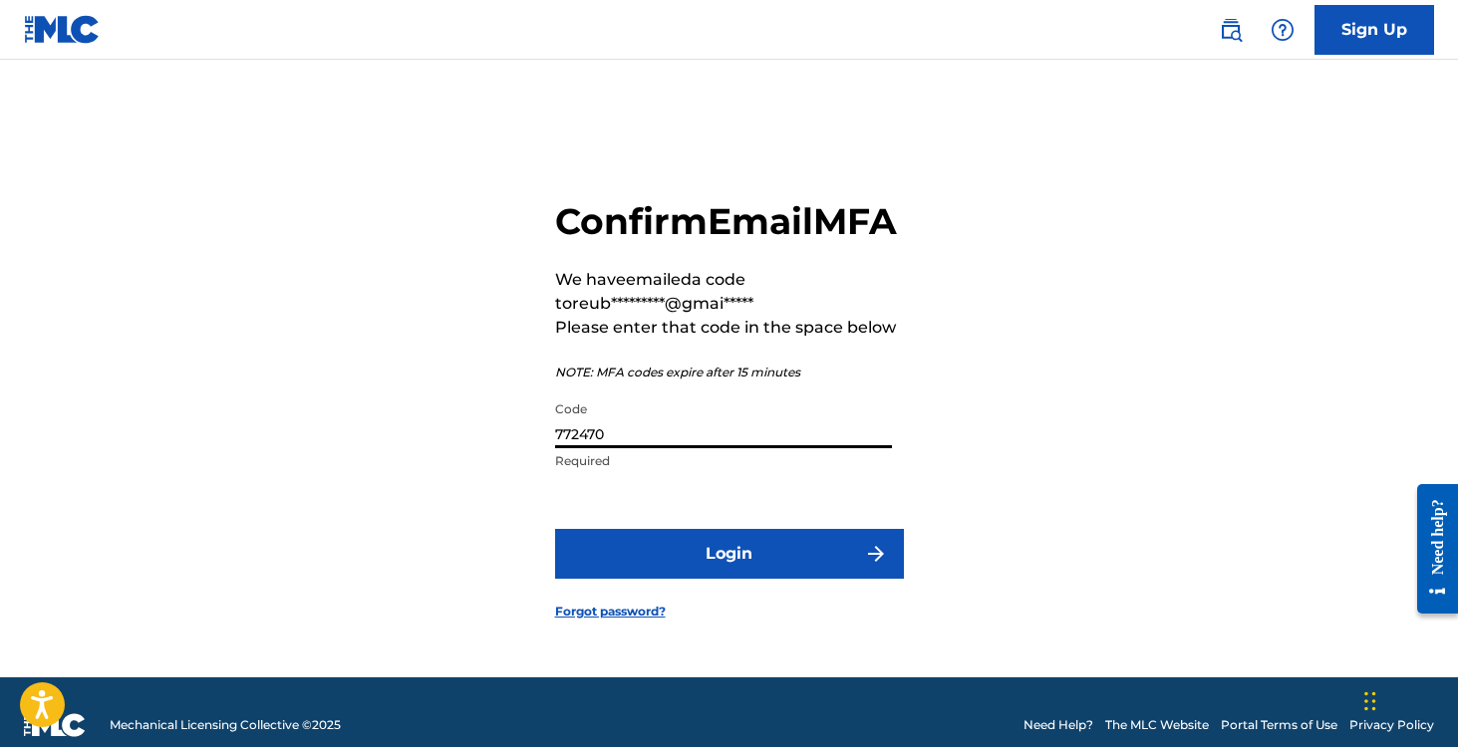
type input "772470"
click at [555, 529] on button "Login" at bounding box center [729, 554] width 349 height 50
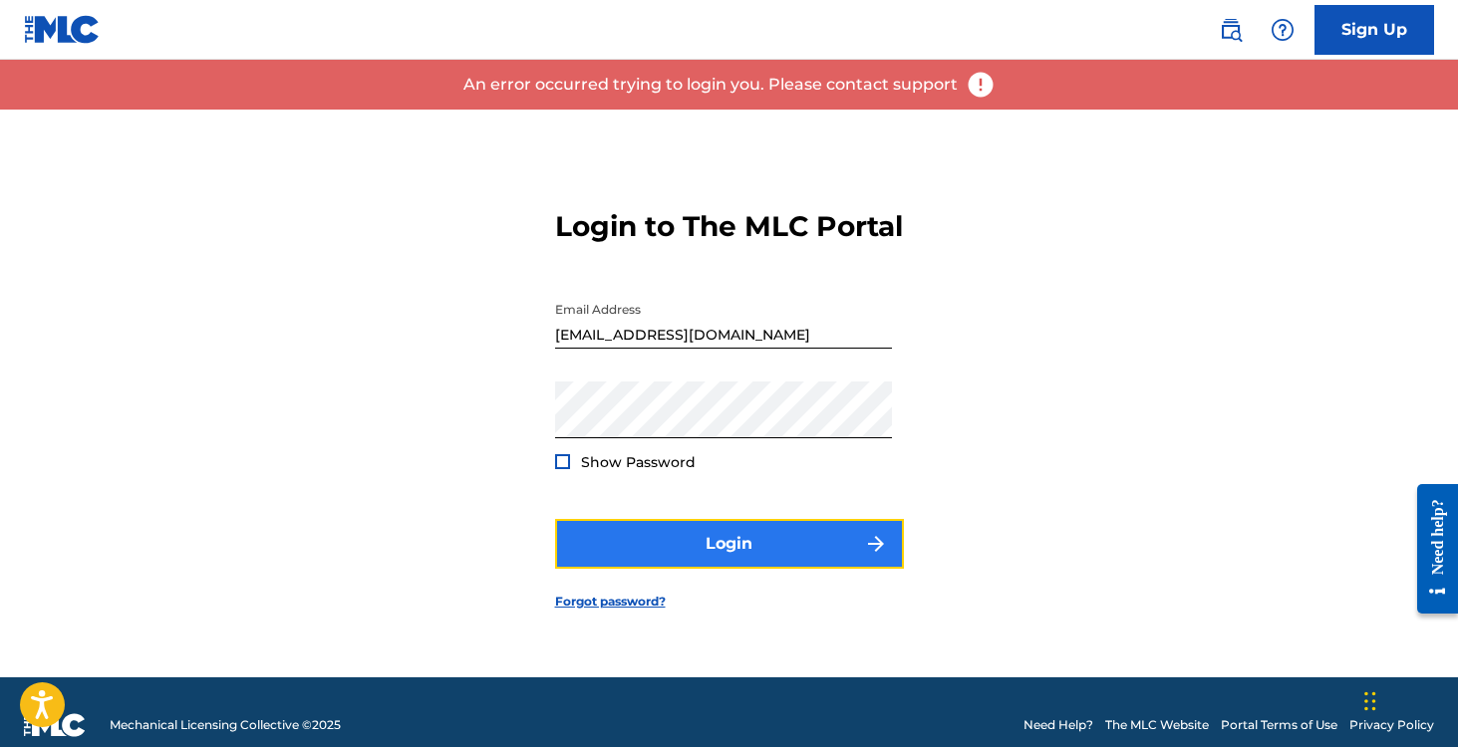
click at [651, 554] on button "Login" at bounding box center [729, 544] width 349 height 50
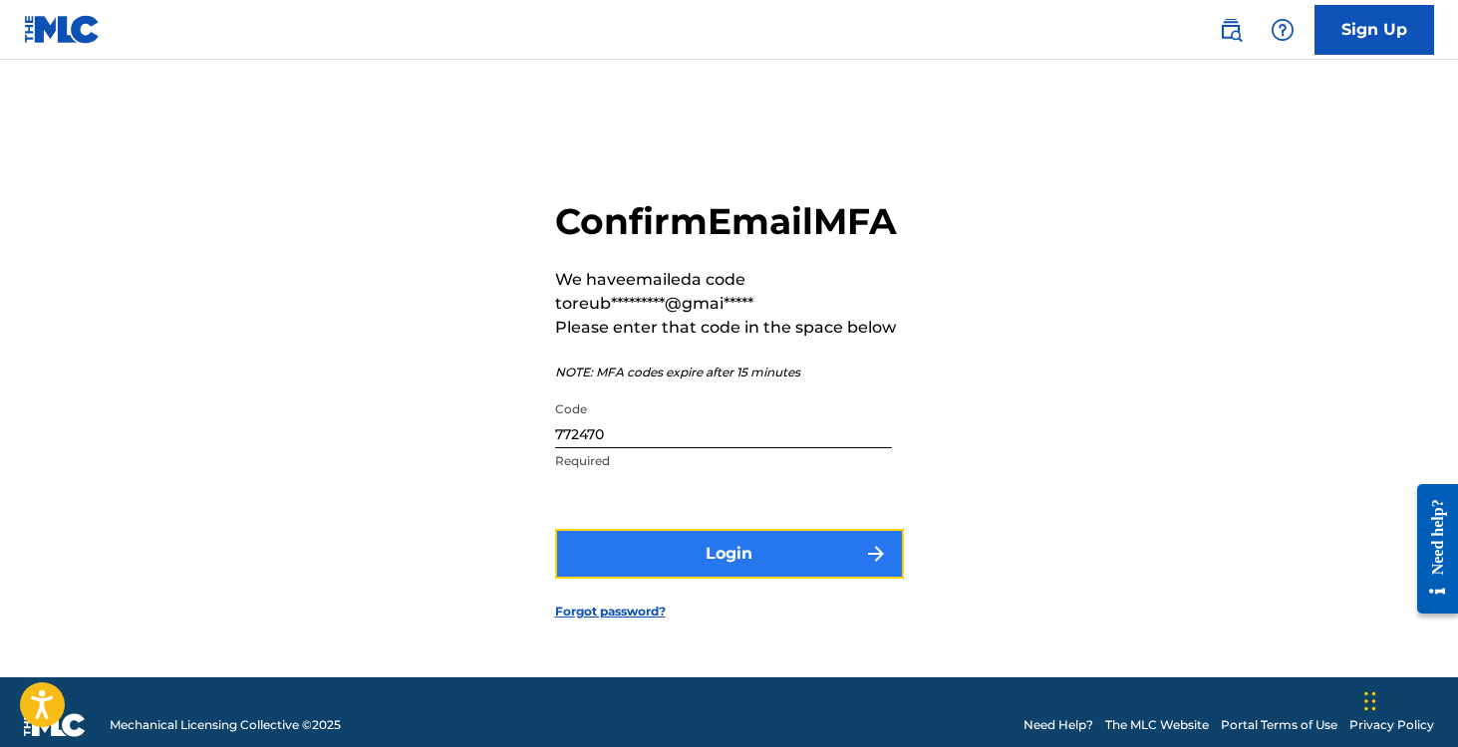
click at [806, 561] on button "Login" at bounding box center [729, 554] width 349 height 50
